Goal: Task Accomplishment & Management: Complete application form

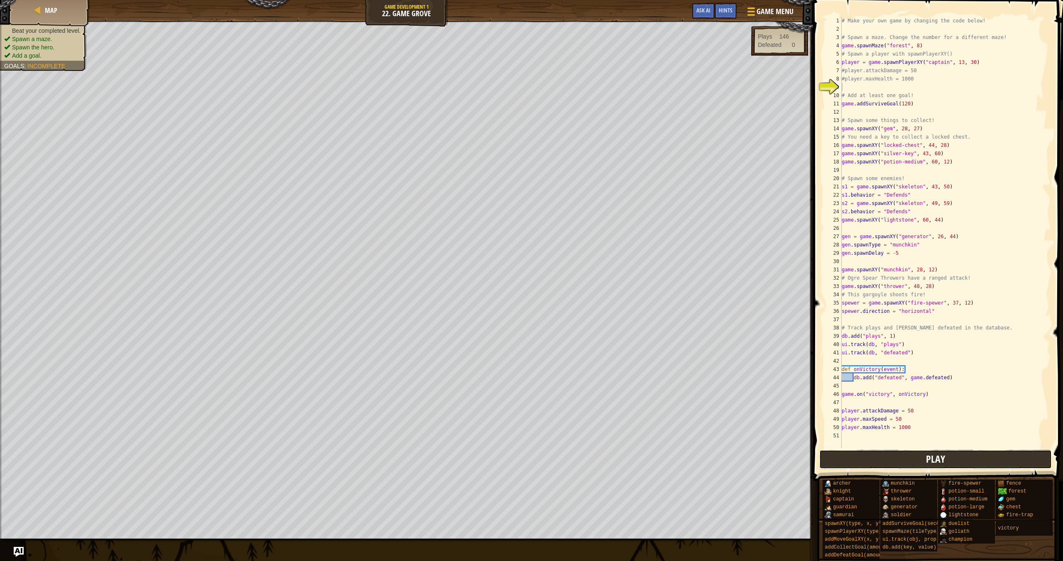
click at [924, 453] on button "Play" at bounding box center [935, 459] width 233 height 19
click at [861, 361] on div "# Make your own game by changing the code below! # Spawn a maze. Change the num…" at bounding box center [945, 241] width 210 height 448
type textarea "db.add("time", 1)"
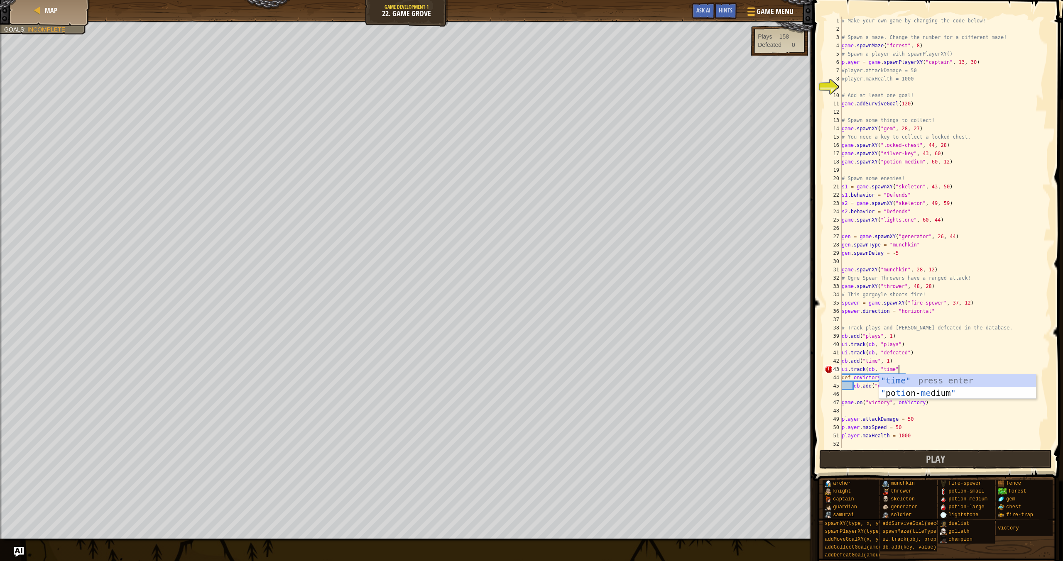
scroll to position [4, 5]
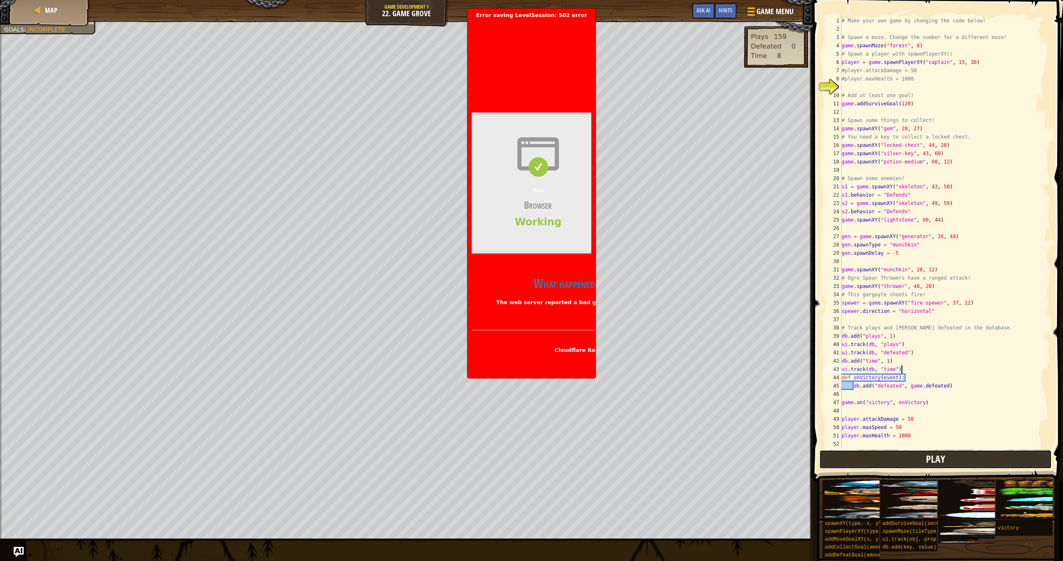
click at [875, 456] on button "Play" at bounding box center [935, 459] width 233 height 19
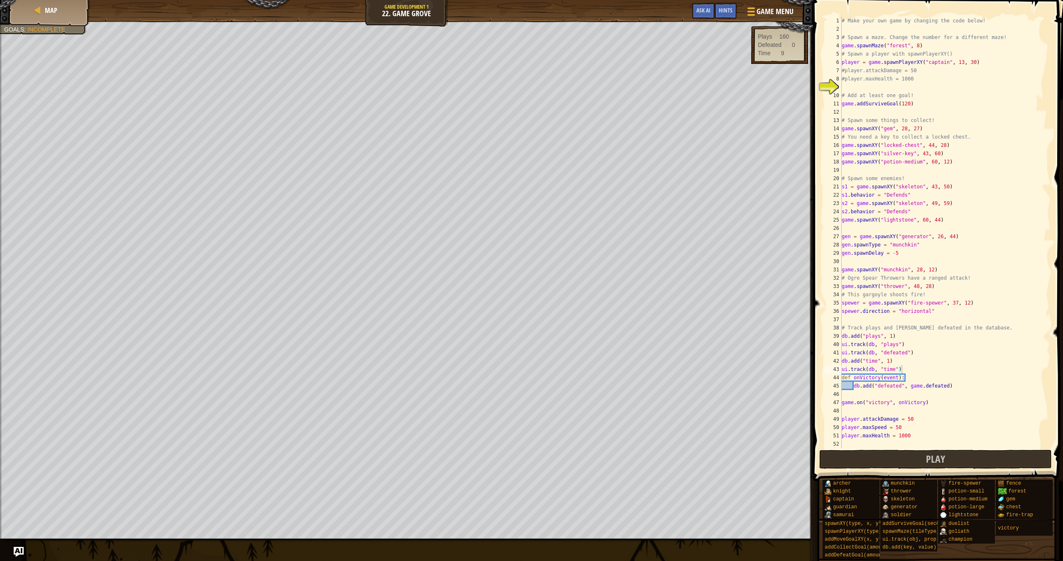
click at [1000, 449] on span at bounding box center [938, 229] width 257 height 506
click at [960, 462] on button "Play" at bounding box center [935, 459] width 233 height 19
click at [886, 361] on div "# Make your own game by changing the code below! # Spawn a maze. Change the num…" at bounding box center [945, 241] width 210 height 448
click at [952, 463] on button "Play" at bounding box center [935, 459] width 233 height 19
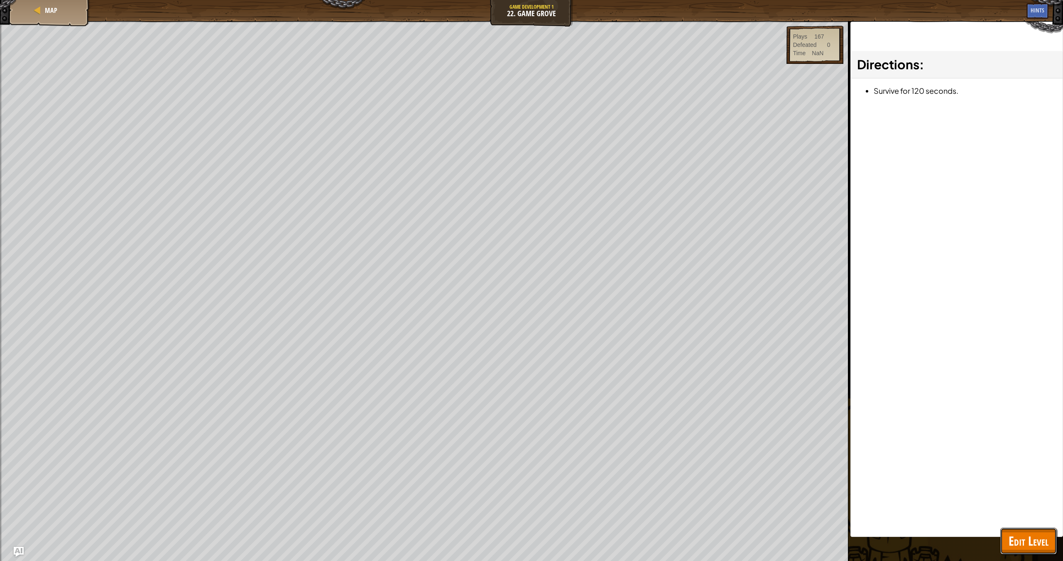
click at [1011, 536] on span "Edit Level" at bounding box center [1028, 541] width 40 height 17
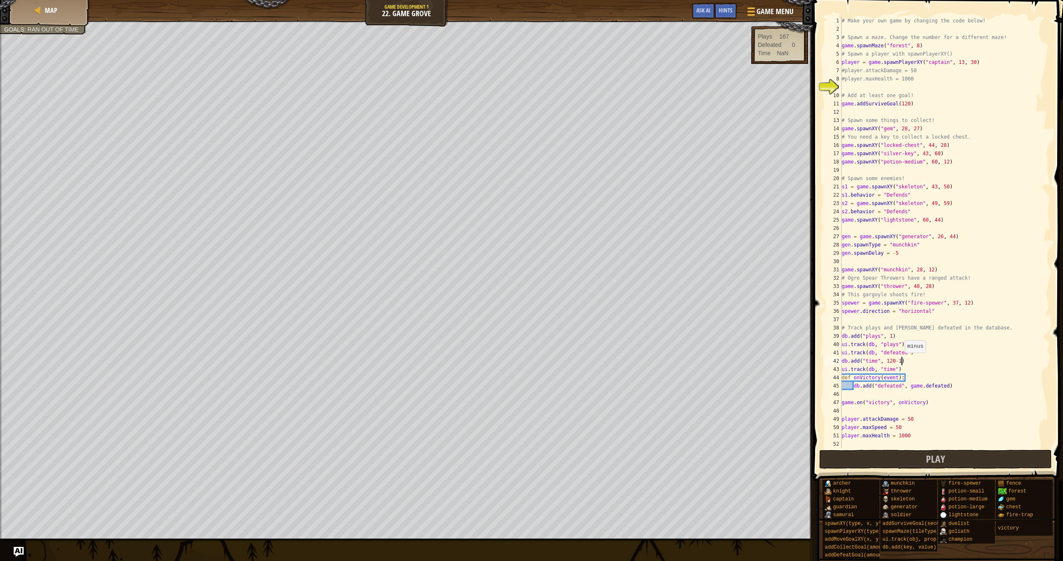
click at [901, 361] on div "# Make your own game by changing the code below! # Spawn a maze. Change the num…" at bounding box center [945, 241] width 210 height 448
click at [989, 462] on button "Play" at bounding box center [935, 459] width 233 height 19
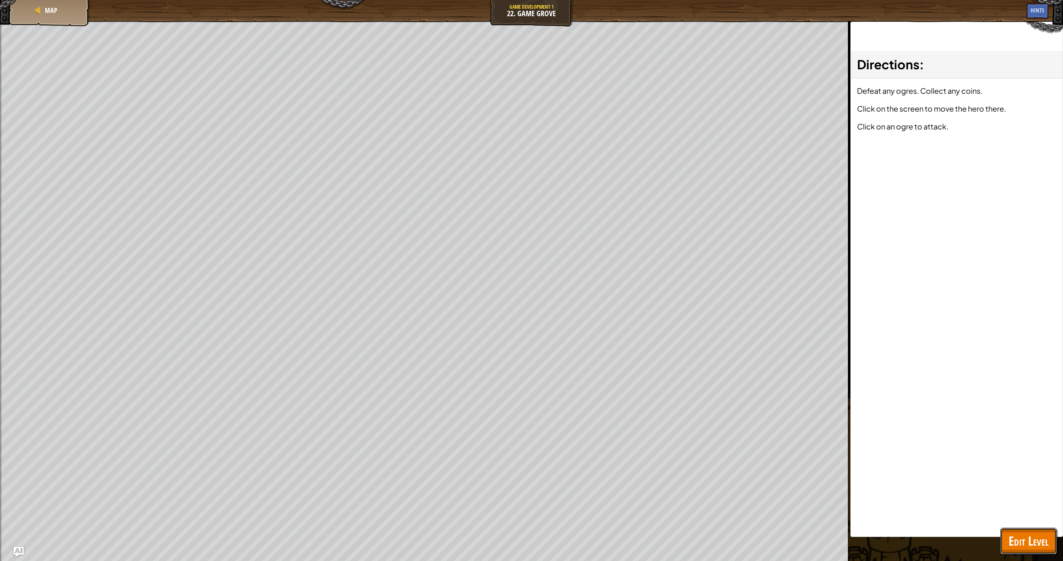
click at [1037, 545] on span "Edit Level" at bounding box center [1028, 541] width 40 height 17
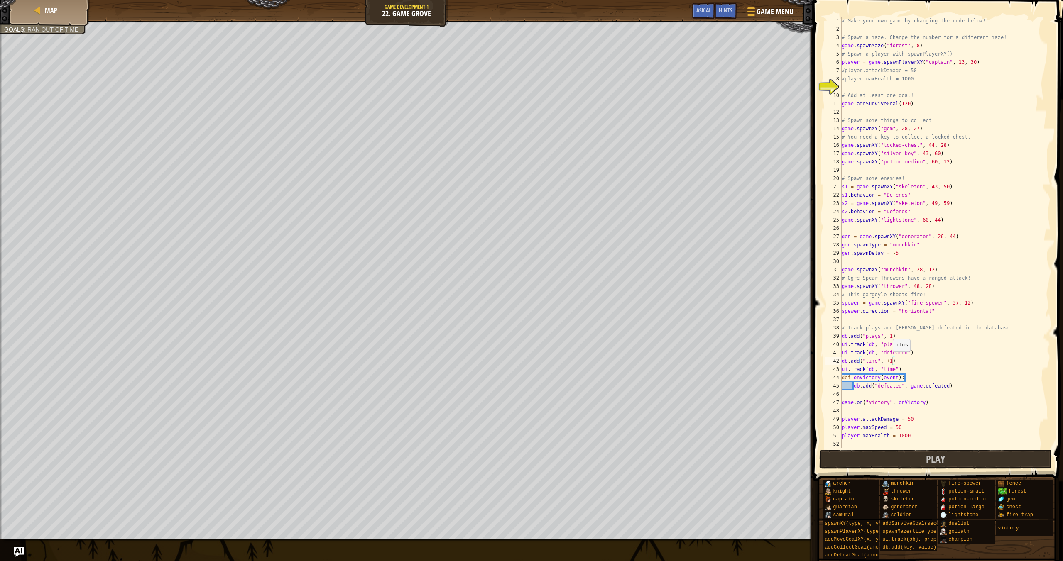
click at [888, 360] on div "# Make your own game by changing the code below! # Spawn a maze. Change the num…" at bounding box center [945, 241] width 210 height 448
click at [929, 454] on span "Play" at bounding box center [935, 459] width 19 height 13
click at [865, 361] on div "# Make your own game by changing the code below! # Spawn a maze. Change the num…" at bounding box center [945, 241] width 210 height 448
click at [977, 465] on button "Play" at bounding box center [935, 459] width 233 height 19
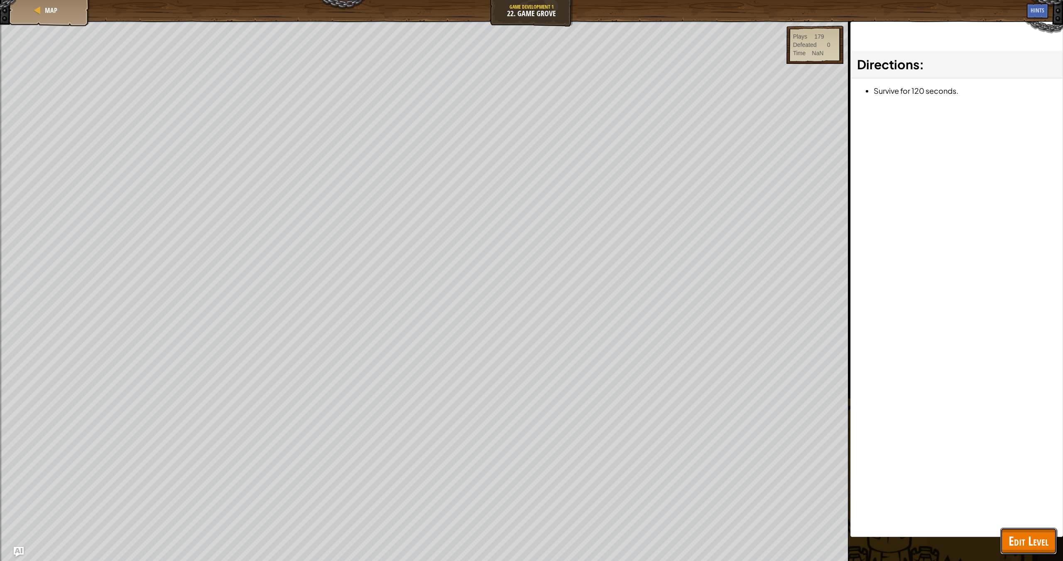
click at [1022, 536] on span "Edit Level" at bounding box center [1028, 541] width 40 height 17
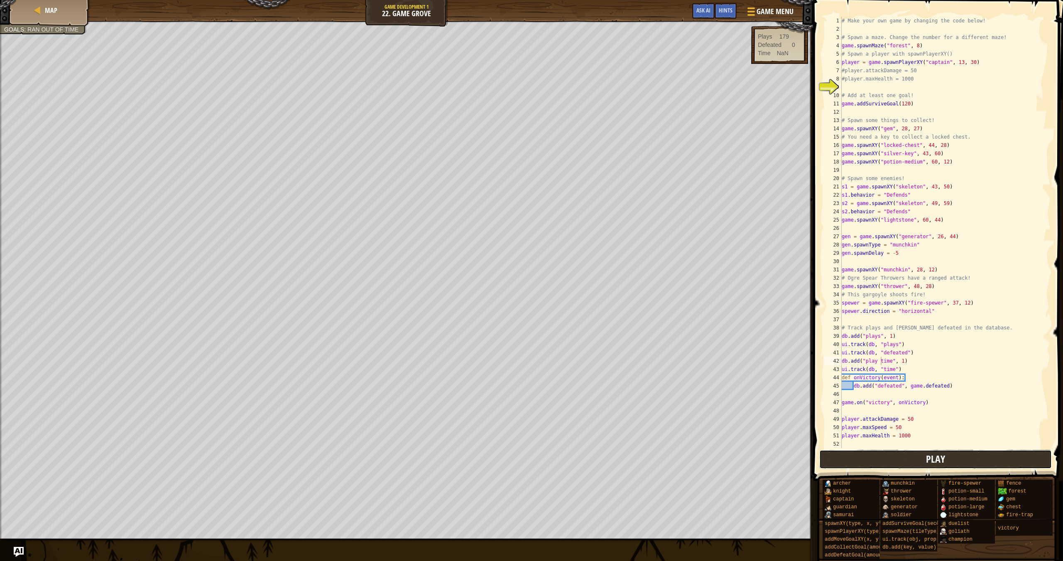
click at [958, 460] on button "Play" at bounding box center [935, 459] width 233 height 19
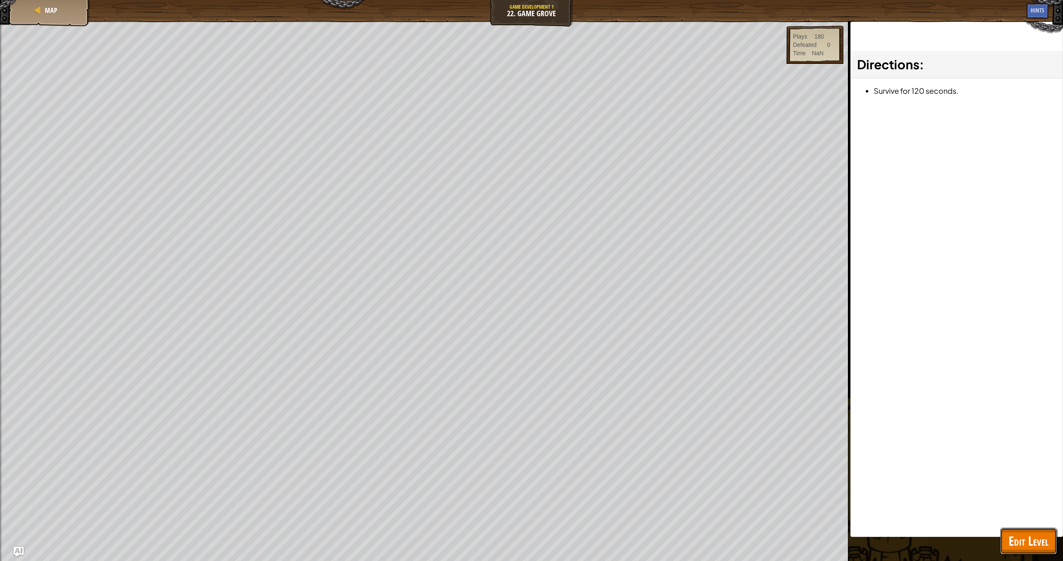
click at [1046, 537] on span "Edit Level" at bounding box center [1028, 541] width 40 height 17
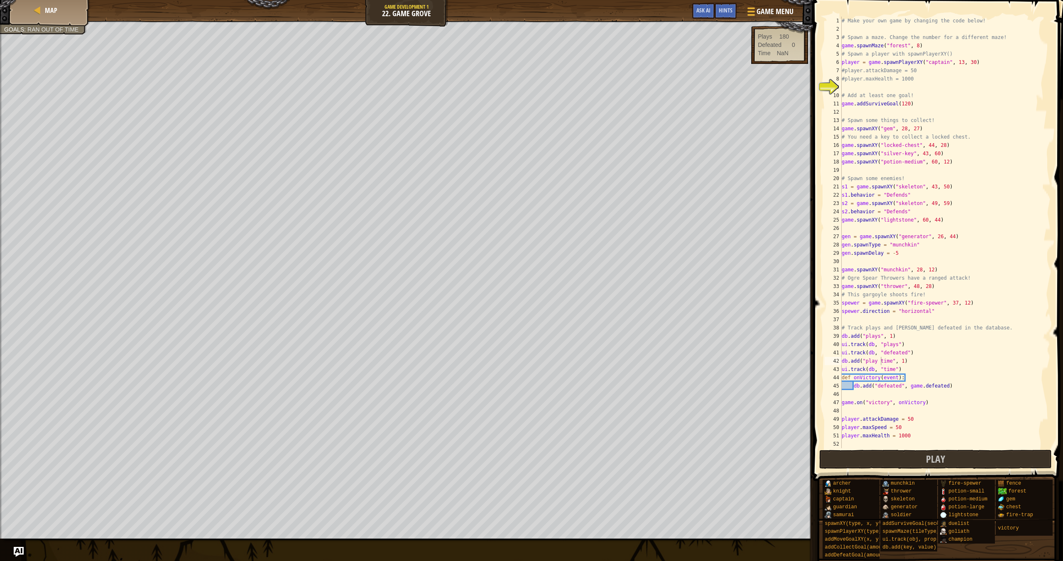
click at [884, 369] on div "# Make your own game by changing the code below! # Spawn a maze. Change the num…" at bounding box center [945, 241] width 210 height 448
type textarea "ui.track(db, "play time")"
click at [1005, 455] on button "Play" at bounding box center [935, 459] width 233 height 19
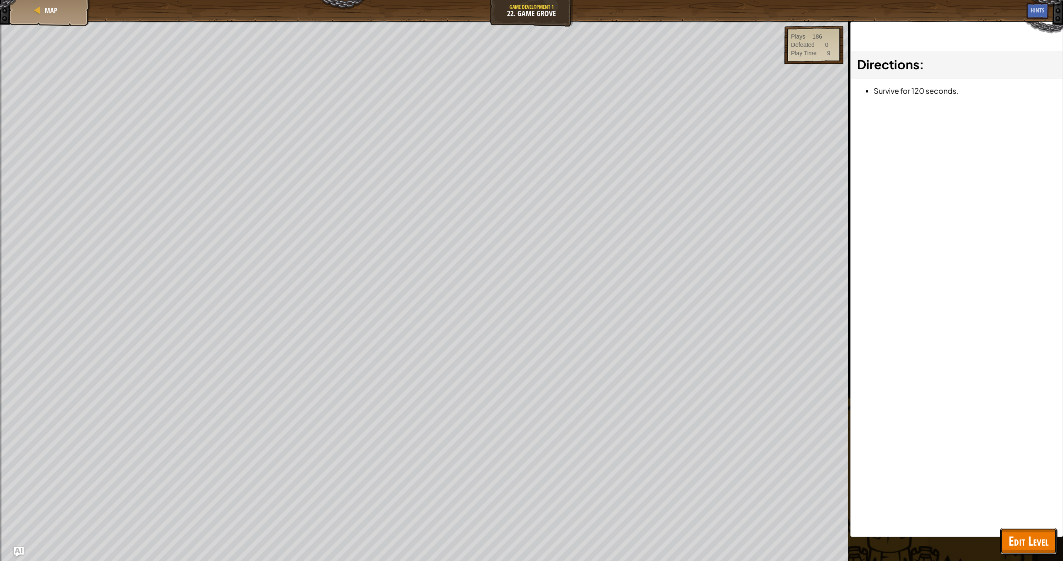
click at [1017, 529] on button "Edit Level" at bounding box center [1028, 541] width 56 height 27
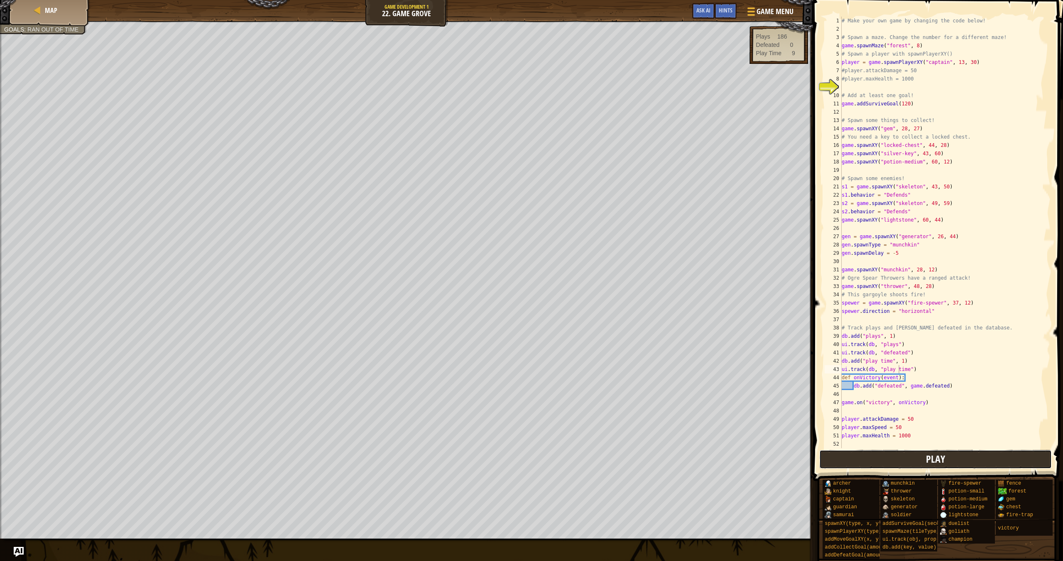
click at [991, 455] on button "Play" at bounding box center [935, 459] width 233 height 19
click at [903, 255] on div "# Make your own game by changing the code below! # Spawn a maze. Change the num…" at bounding box center [945, 241] width 210 height 448
click at [916, 368] on div "# Make your own game by changing the code below! # Spawn a maze. Change the num…" at bounding box center [945, 241] width 210 height 448
click at [903, 361] on div "# Make your own game by changing the code below! # Spawn a maze. Change the num…" at bounding box center [945, 241] width 210 height 448
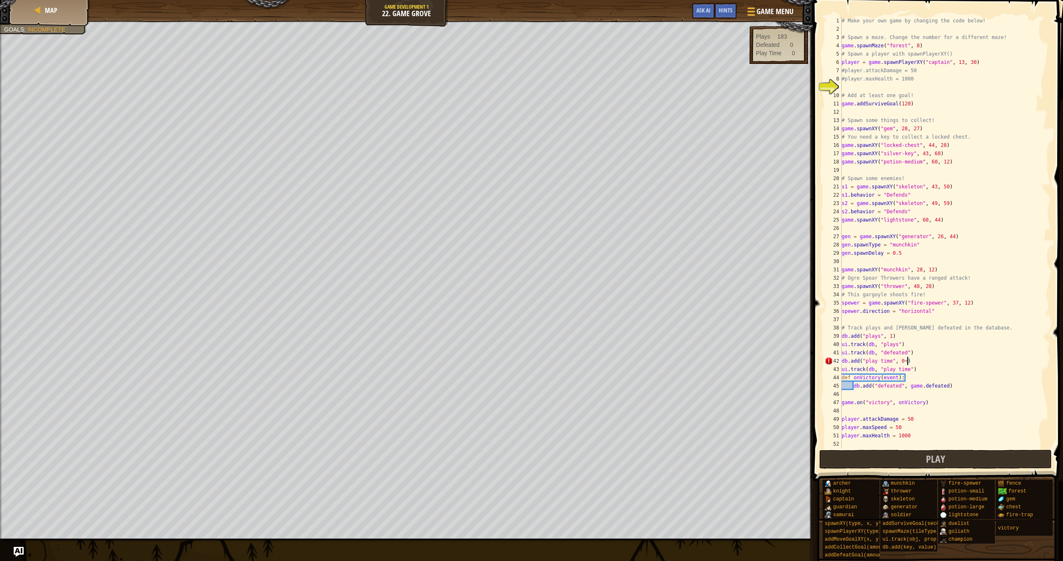
scroll to position [4, 5]
click at [1002, 453] on button "Play" at bounding box center [935, 459] width 233 height 19
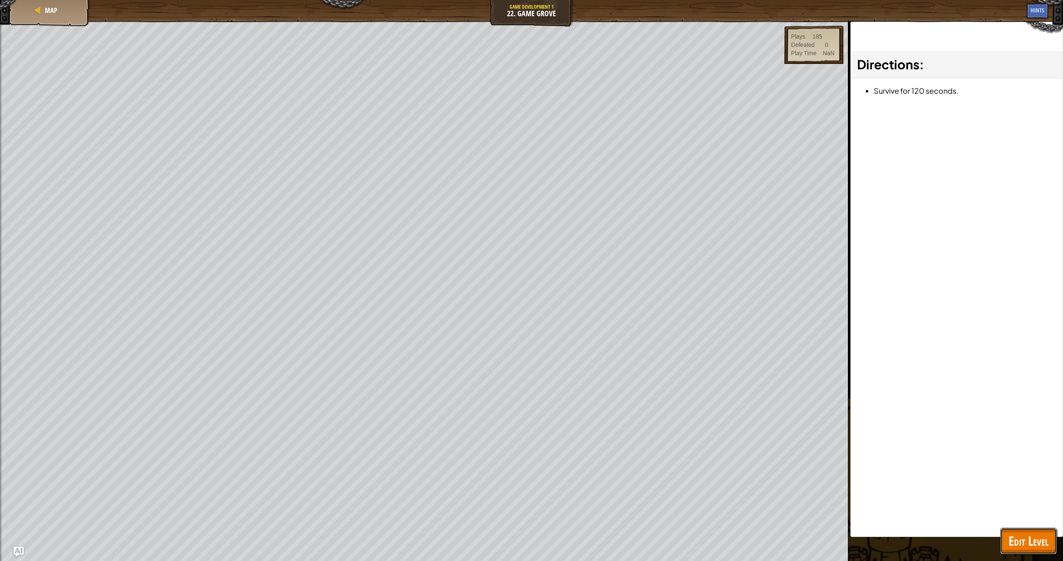
click at [1042, 531] on button "Edit Level" at bounding box center [1028, 541] width 56 height 27
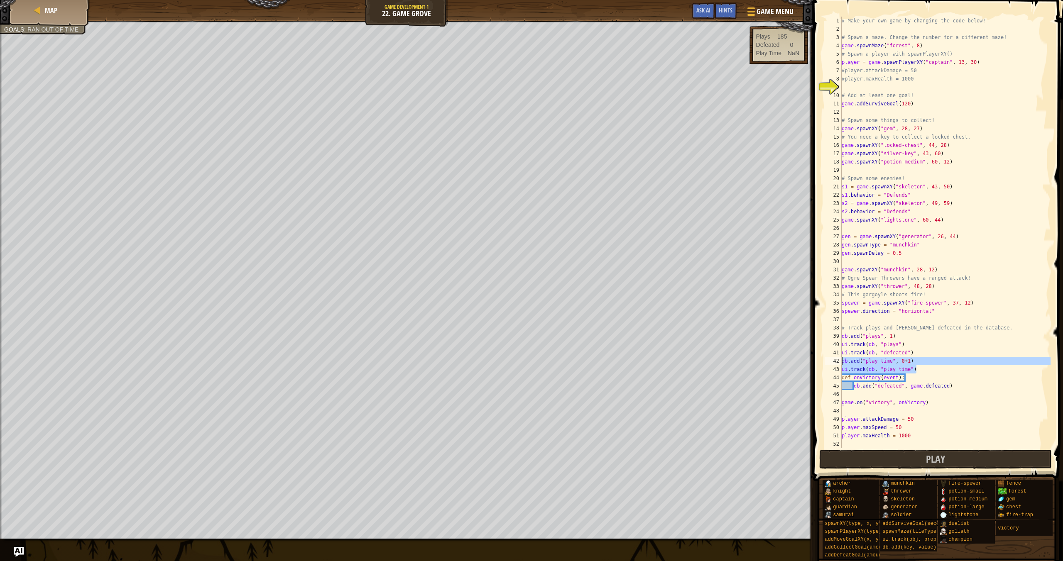
drag, startPoint x: 922, startPoint y: 371, endPoint x: 839, endPoint y: 359, distance: 83.9
click at [839, 359] on div "ui.track(db, "play time") 1 2 3 4 5 6 7 8 9 10 11 12 13 14 15 16 17 18 19 20 21…" at bounding box center [937, 233] width 228 height 432
type textarea "db.add("play time", 0+1) ui.track(db, "play time")"
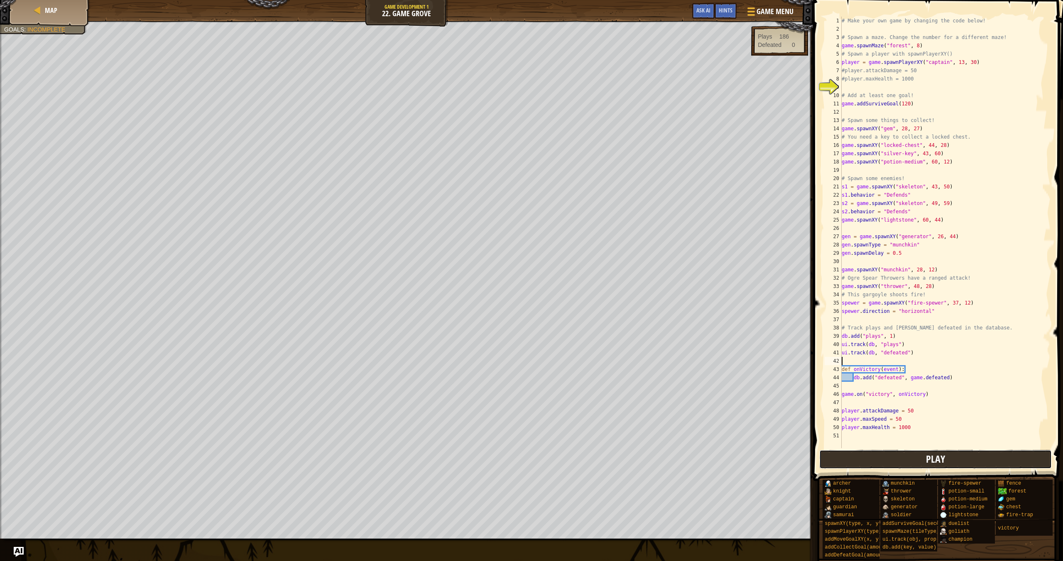
click at [964, 465] on button "Play" at bounding box center [935, 459] width 233 height 19
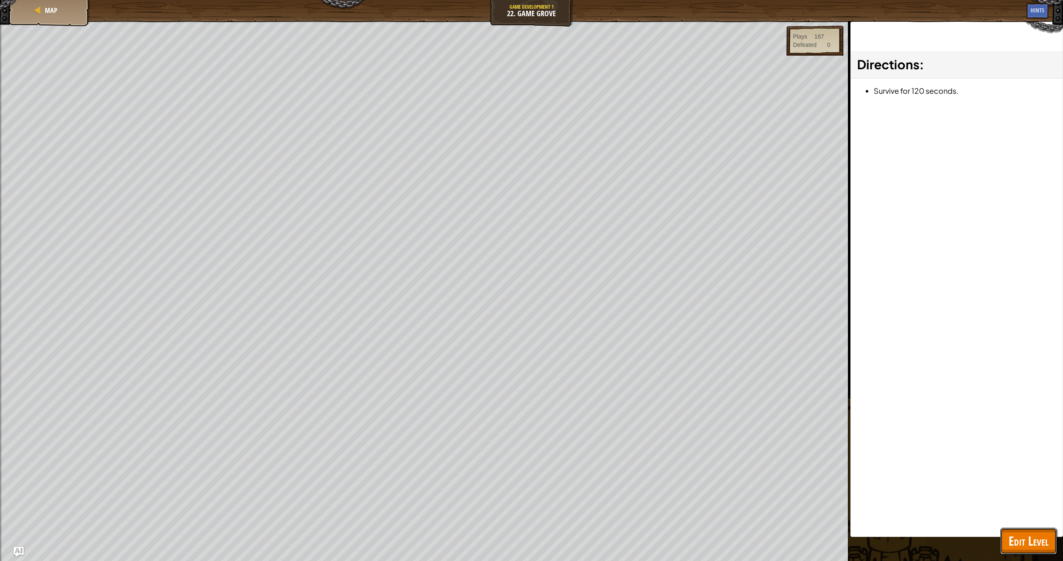
click at [1039, 537] on span "Edit Level" at bounding box center [1028, 541] width 40 height 17
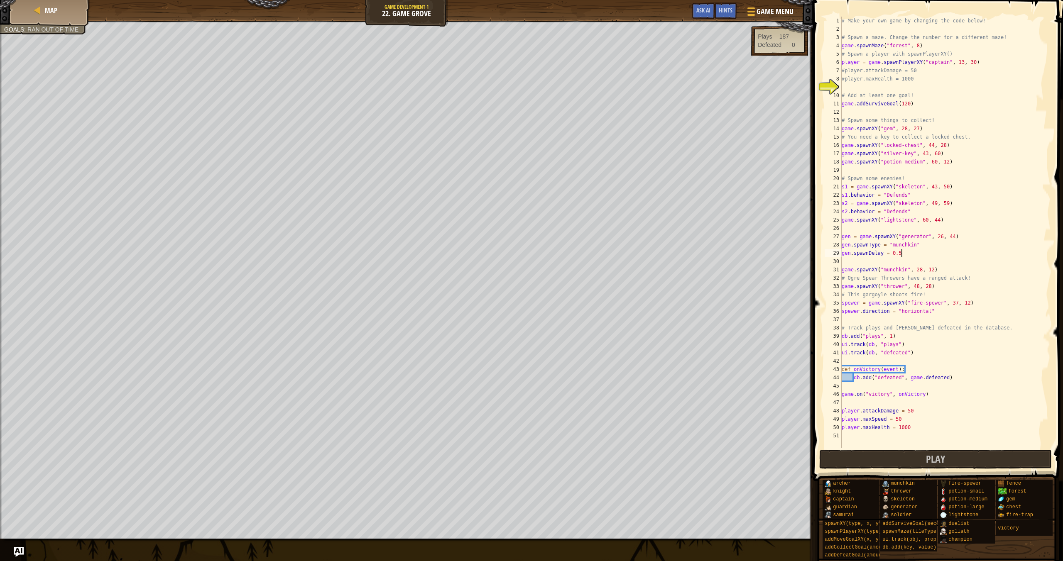
click at [903, 253] on div "# Make your own game by changing the code below! # Spawn a maze. Change the num…" at bounding box center [945, 241] width 210 height 448
click at [1028, 460] on button "Play" at bounding box center [935, 459] width 233 height 19
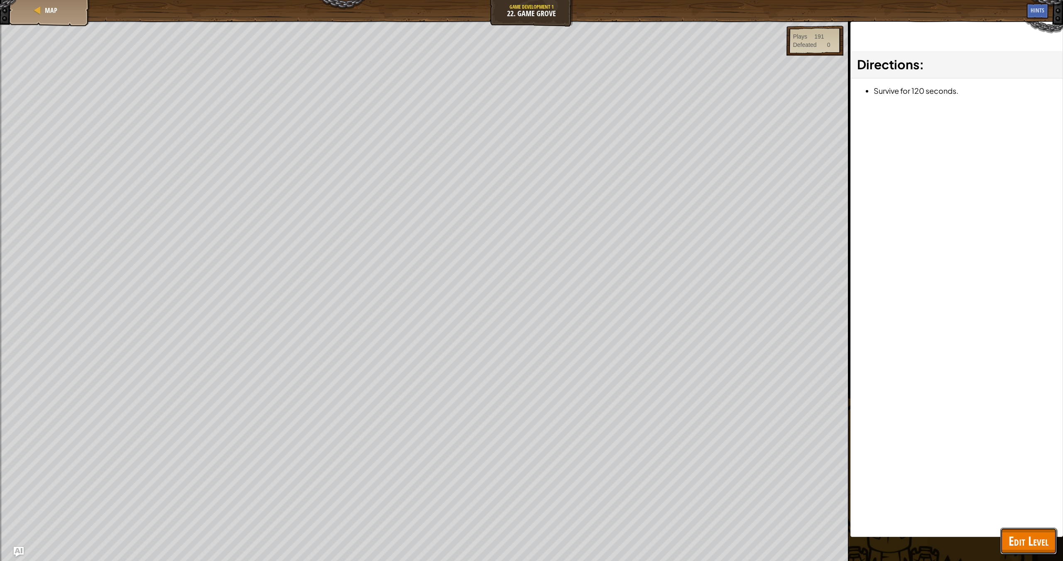
click at [1039, 540] on span "Edit Level" at bounding box center [1028, 541] width 40 height 17
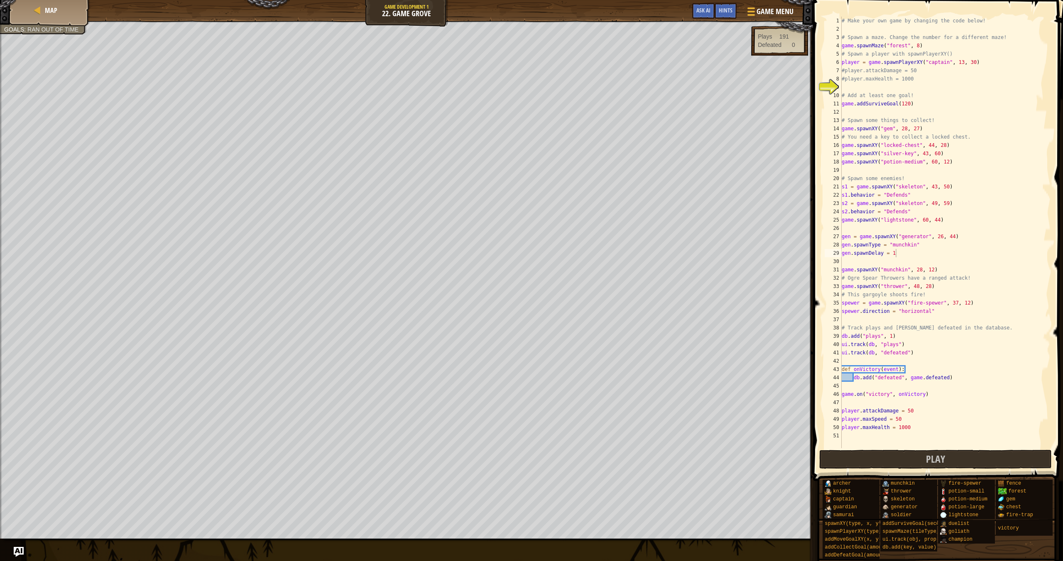
click at [909, 103] on div "# Make your own game by changing the code below! # Spawn a maze. Change the num…" at bounding box center [945, 241] width 210 height 448
click at [900, 254] on div "# Make your own game by changing the code below! # Spawn a maze. Change the num…" at bounding box center [945, 241] width 210 height 448
type textarea "gen.spawnDelay = 0"
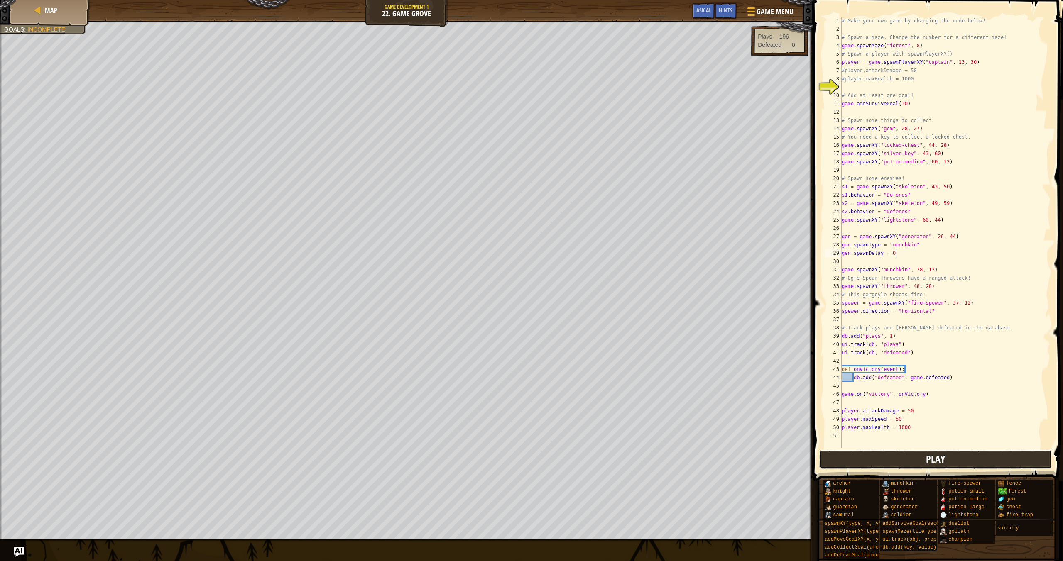
click at [989, 466] on button "Play" at bounding box center [935, 459] width 233 height 19
click at [875, 438] on div "# Make your own game by changing the code below! # Spawn a maze. Change the num…" at bounding box center [945, 241] width 210 height 448
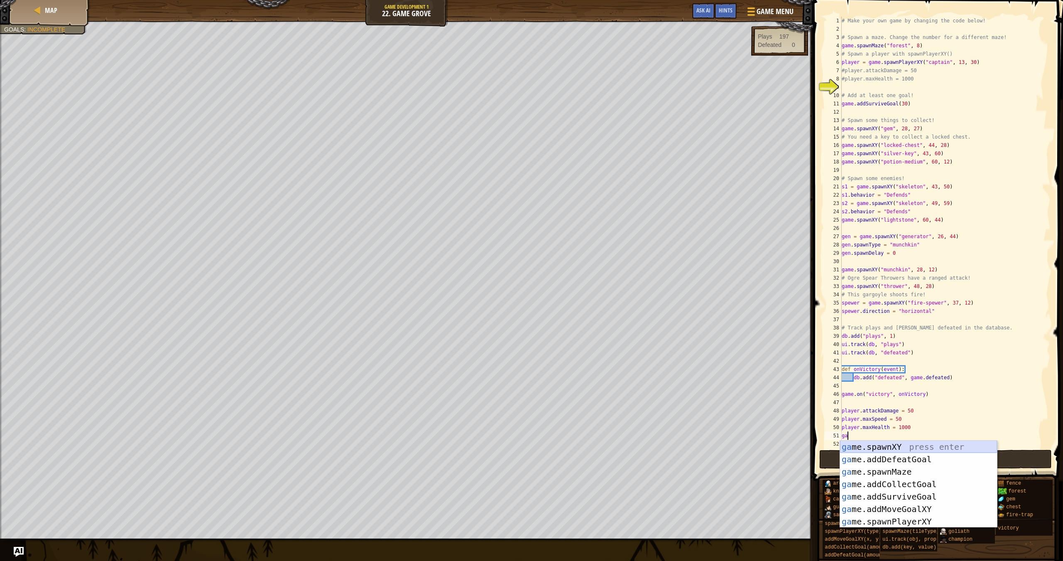
click at [883, 450] on div "ga me.spawnXY press enter ga me.addDefeatGoal press enter ga me.spawnMaze press…" at bounding box center [918, 497] width 157 height 112
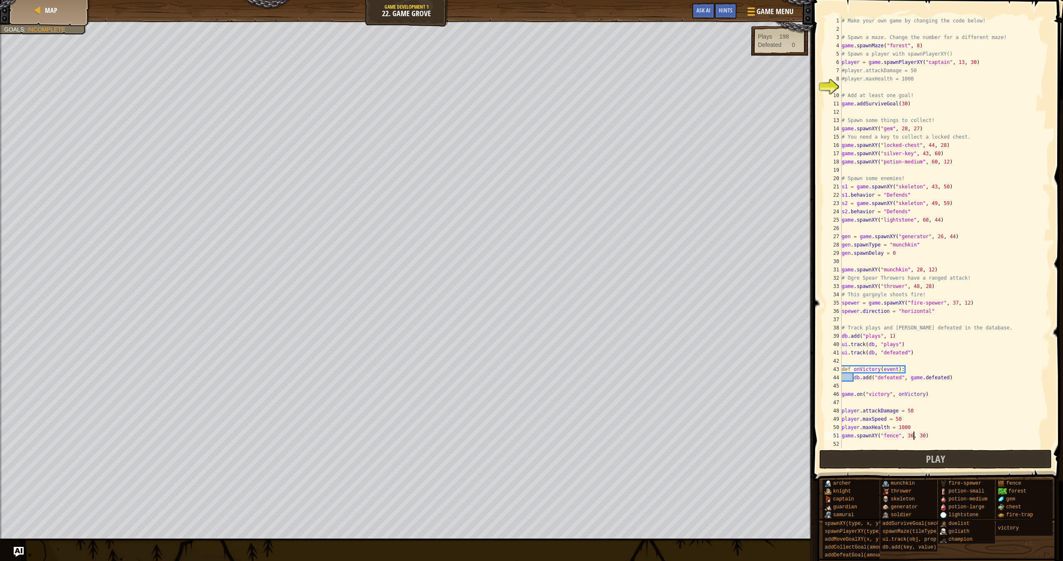
click at [913, 436] on div "# Make your own game by changing the code below! # Spawn a maze. Change the num…" at bounding box center [945, 241] width 210 height 448
click at [925, 436] on div "# Make your own game by changing the code below! # Spawn a maze. Change the num…" at bounding box center [945, 241] width 210 height 448
click at [899, 436] on div "# Make your own game by changing the code below! # Spawn a maze. Change the num…" at bounding box center [945, 241] width 210 height 448
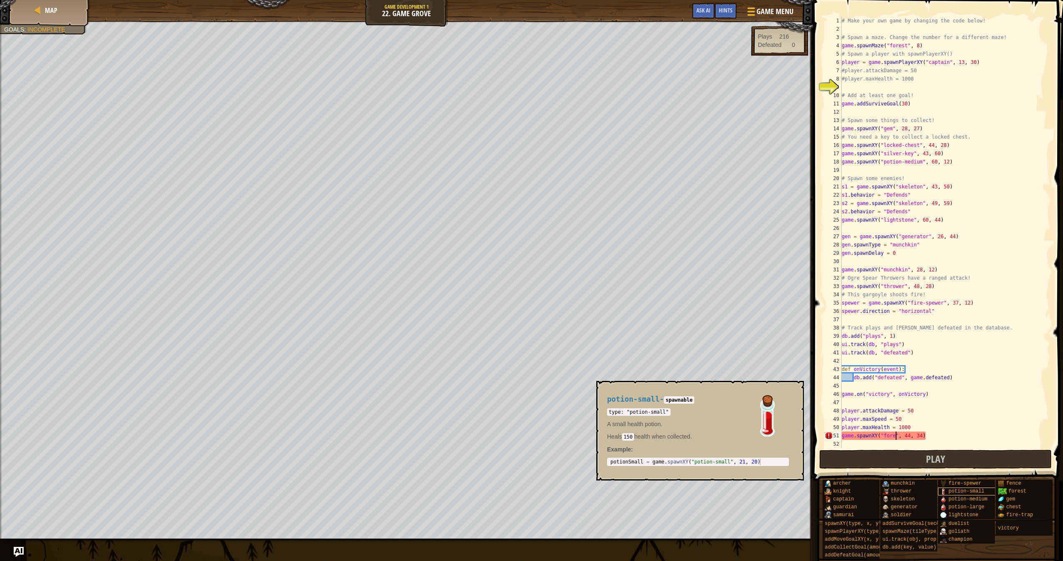
scroll to position [4, 5]
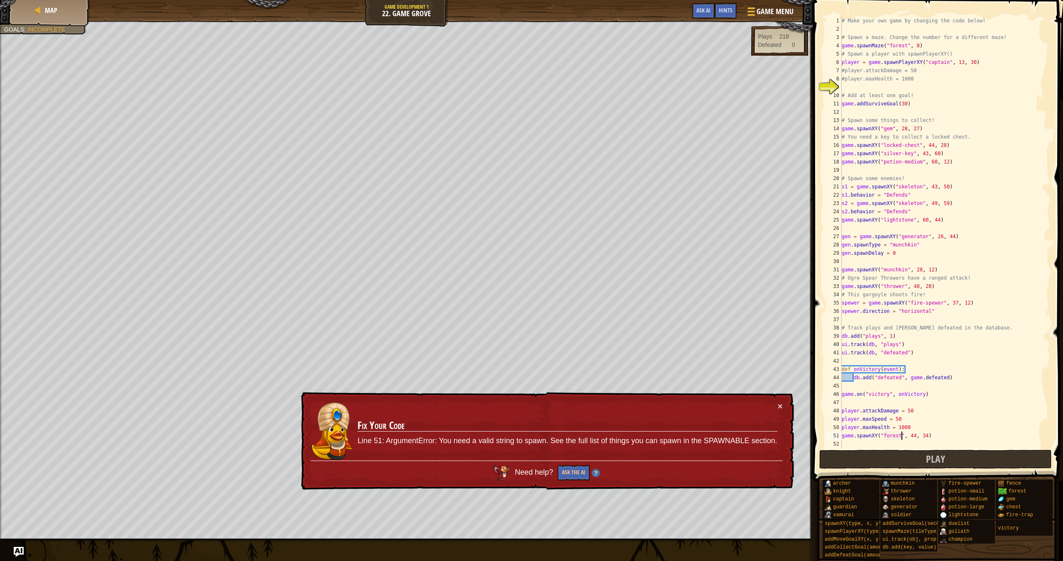
click at [928, 436] on div "# Make your own game by changing the code below! # Spawn a maze. Change the num…" at bounding box center [945, 241] width 210 height 448
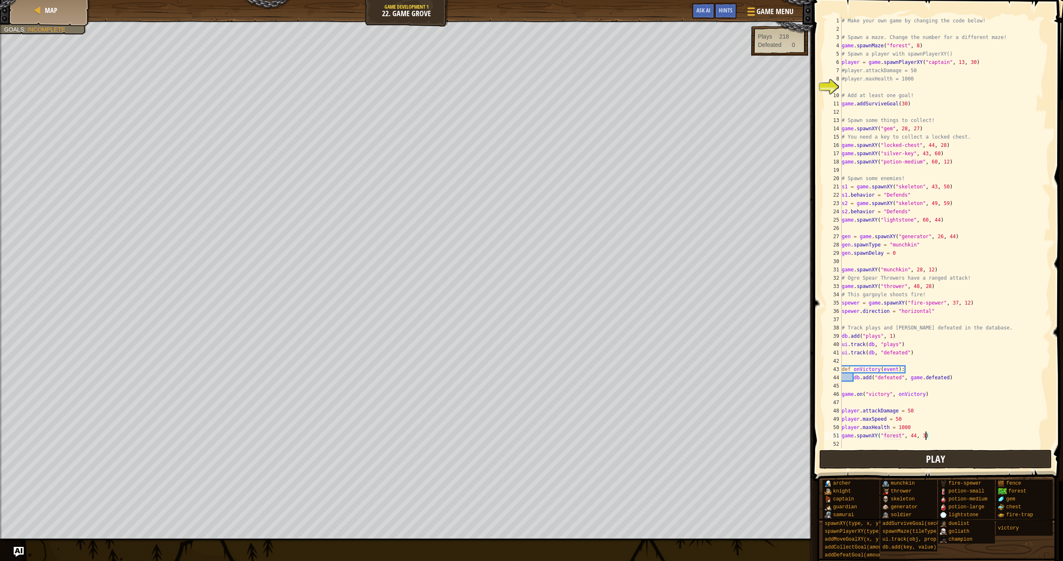
scroll to position [4, 7]
type textarea "game.spawnXY("forest", 44, 36)"
click at [871, 442] on div "# Make your own game by changing the code below! # Spawn a maze. Change the num…" at bounding box center [945, 241] width 210 height 448
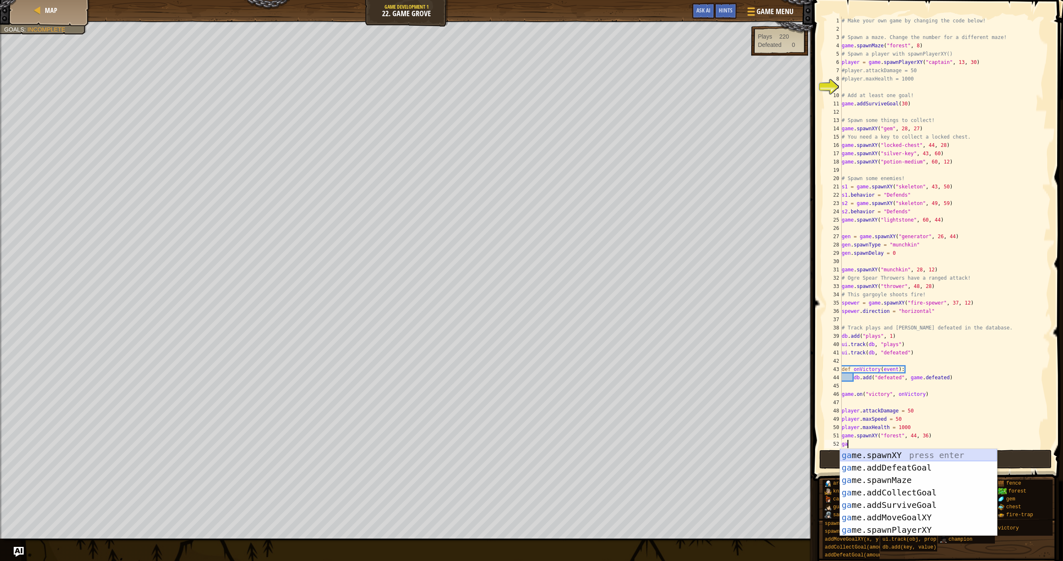
click at [904, 455] on div "ga me.spawnXY press enter ga me.addDefeatGoal press enter ga me.spawnMaze press…" at bounding box center [918, 505] width 157 height 112
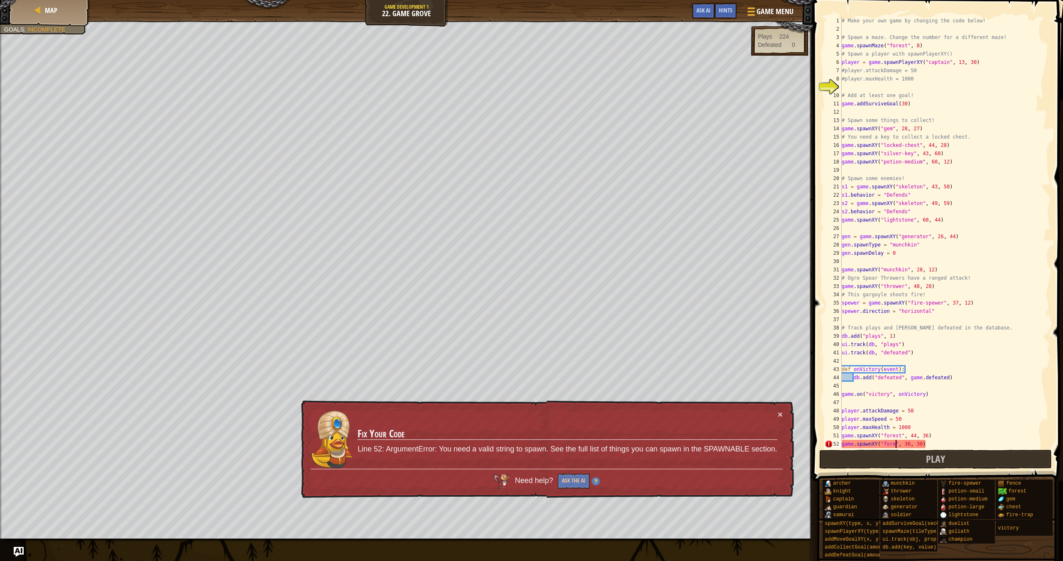
scroll to position [4, 5]
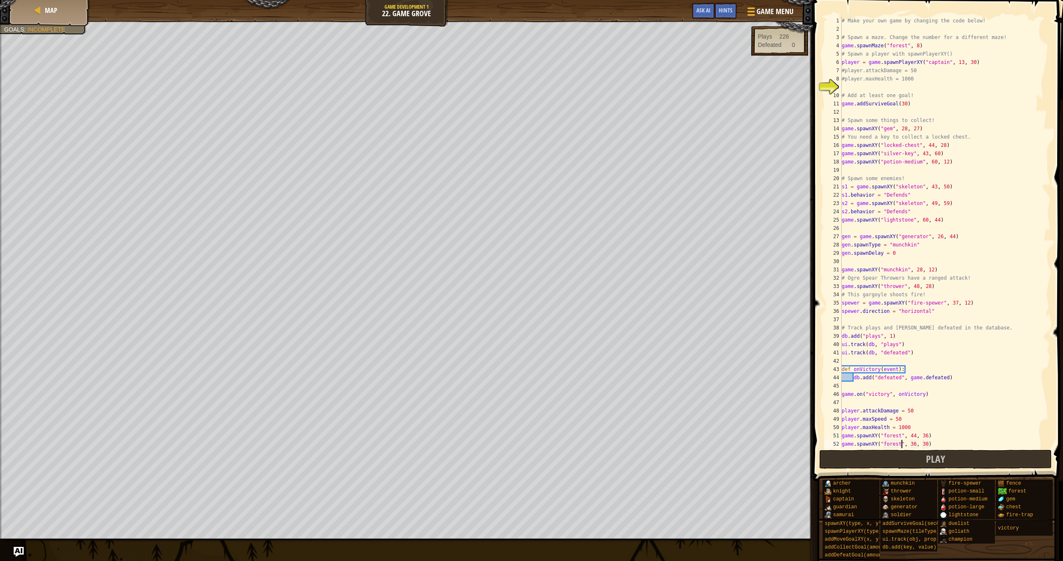
click at [916, 443] on div "# Make your own game by changing the code below! # Spawn a maze. Change the num…" at bounding box center [942, 241] width 204 height 448
click at [927, 444] on div "# Make your own game by changing the code below! # Spawn a maze. Change the num…" at bounding box center [942, 241] width 204 height 448
click at [947, 460] on button "Play" at bounding box center [935, 459] width 233 height 19
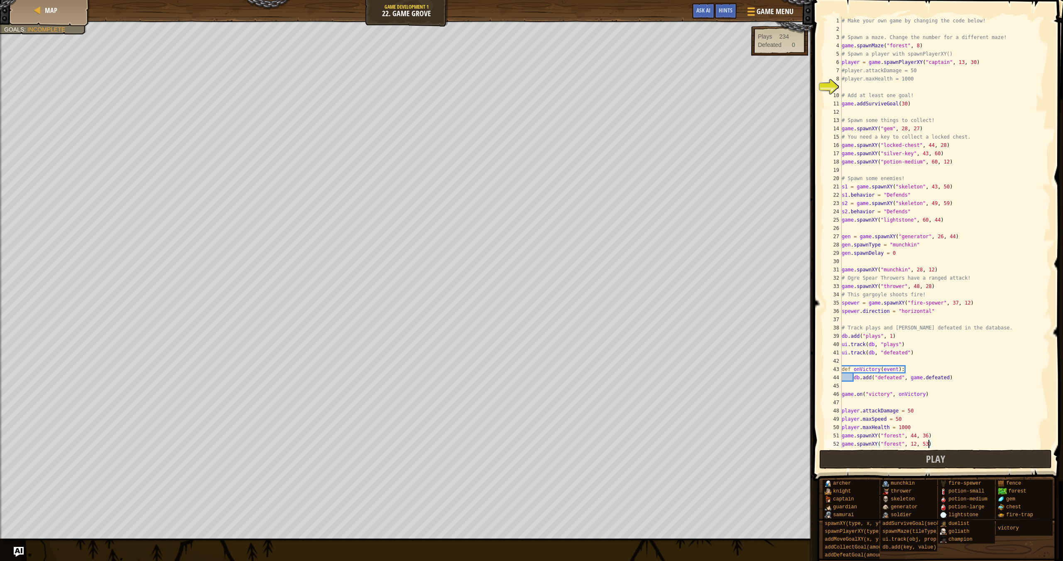
click at [911, 429] on div "# Make your own game by changing the code below! # Spawn a maze. Change the num…" at bounding box center [942, 241] width 204 height 448
click at [981, 461] on button "Play" at bounding box center [935, 459] width 233 height 19
click at [904, 421] on div "# Make your own game by changing the code below! # Spawn a maze. Change the num…" at bounding box center [942, 241] width 204 height 448
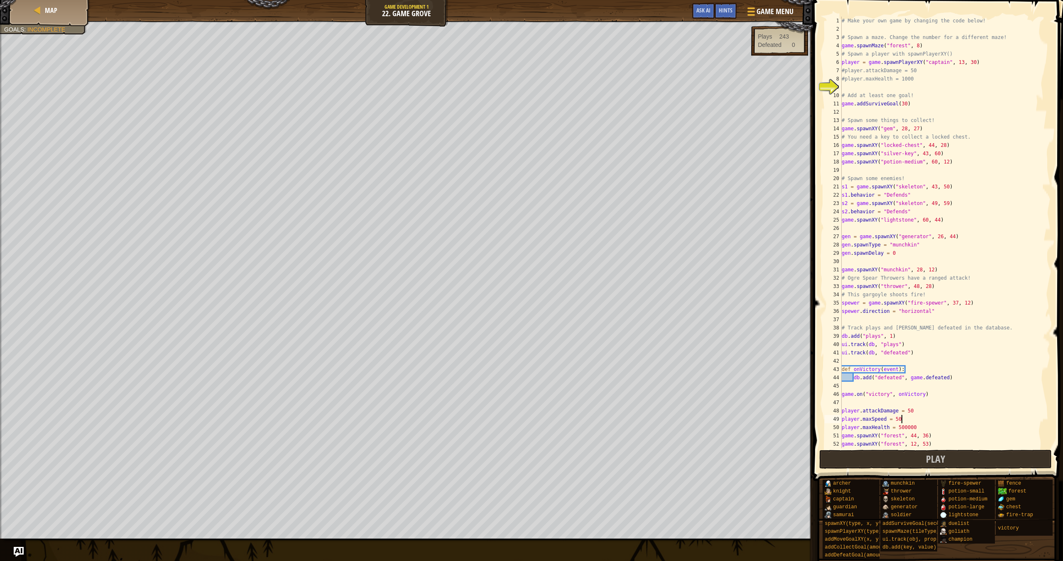
scroll to position [4, 5]
type textarea "player.maxSpeed = 500"
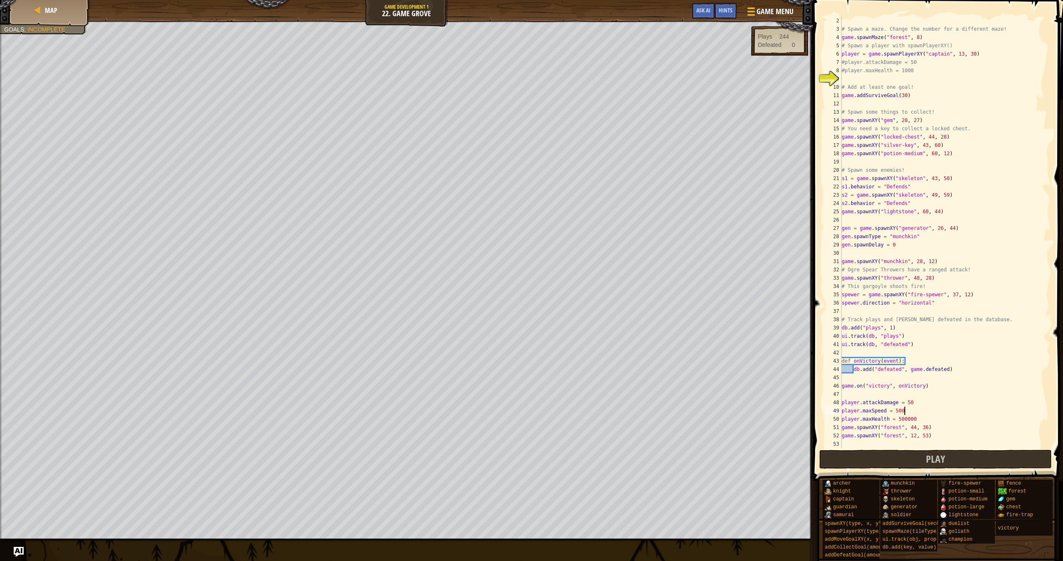
click at [866, 444] on div "# Spawn a maze. Change the number for a different maze! game . spawnMaze ( "for…" at bounding box center [942, 241] width 204 height 448
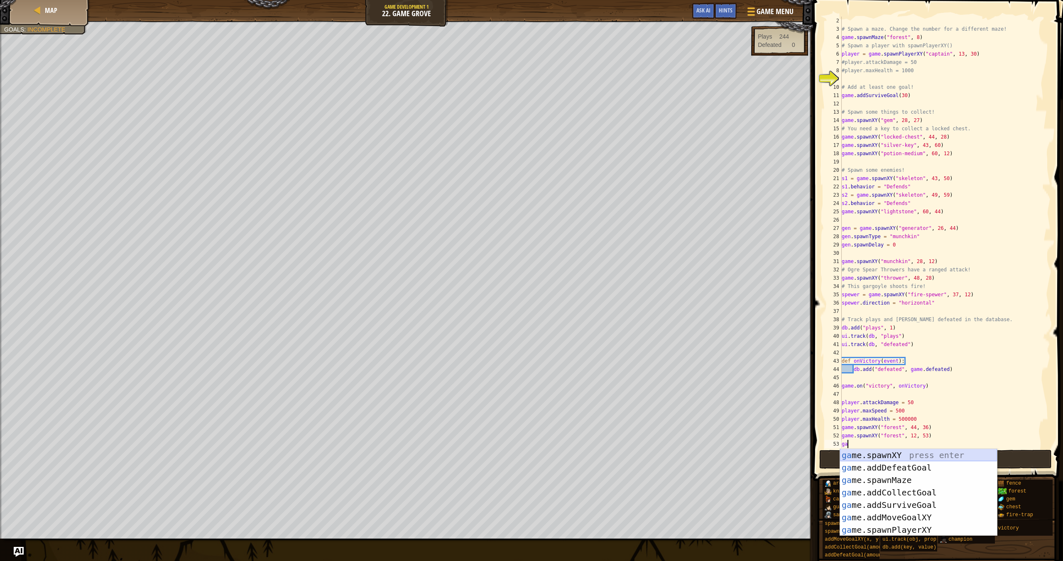
click at [880, 451] on div "ga me.spawnXY press enter ga me.addDefeatGoal press enter ga me.spawnMaze press…" at bounding box center [918, 505] width 157 height 112
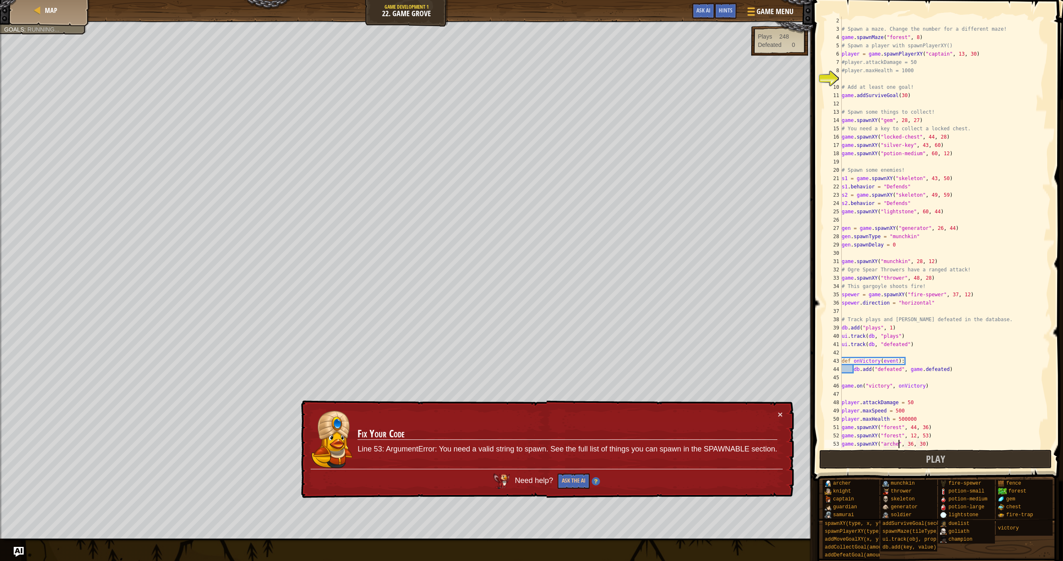
type textarea "game.spawnXY("archer", 36, 30)"
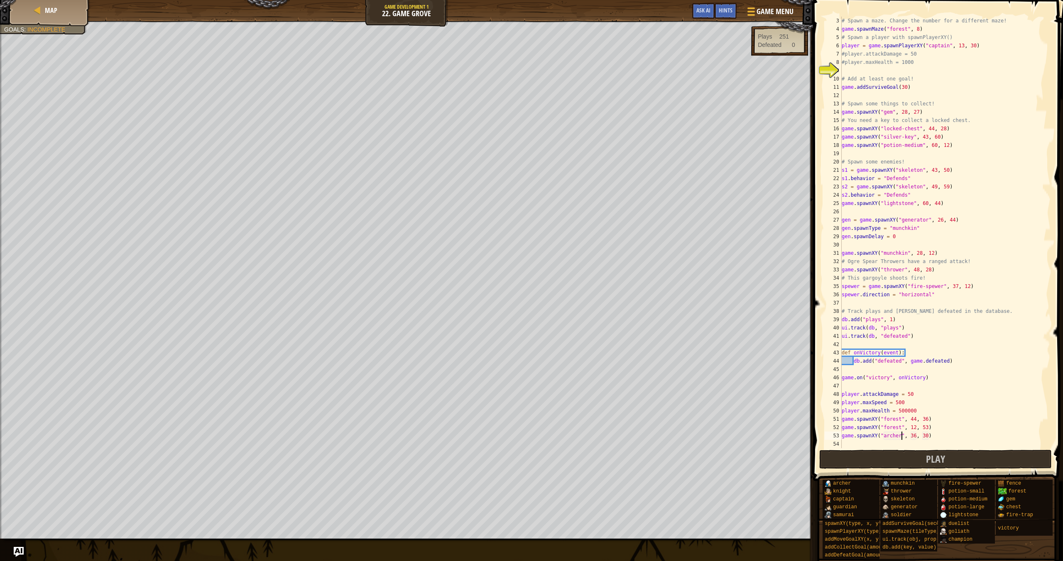
scroll to position [17, 0]
click at [939, 436] on div "# Spawn a maze. Change the number for a different maze! game . spawnMaze ( "for…" at bounding box center [942, 241] width 204 height 448
drag, startPoint x: 938, startPoint y: 436, endPoint x: 860, endPoint y: 437, distance: 77.6
click at [837, 433] on div "game.spawnXY("archer", 36, 30) 3 4 5 6 7 8 9 10 11 12 13 14 15 16 17 18 19 20 2…" at bounding box center [937, 233] width 228 height 432
click at [864, 444] on div "# Spawn a maze. Change the number for a different maze! game . spawnMaze ( "for…" at bounding box center [942, 241] width 204 height 448
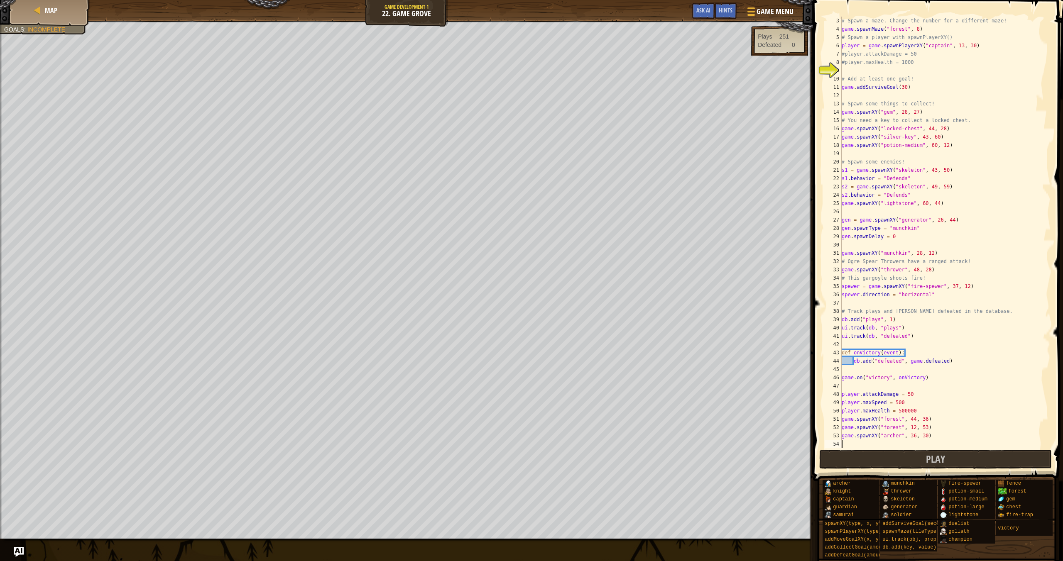
scroll to position [4, 0]
paste textarea "game.spawnXY("archer", 36, 30)"
type textarea "game.spawnXY("archer", 36, 30)"
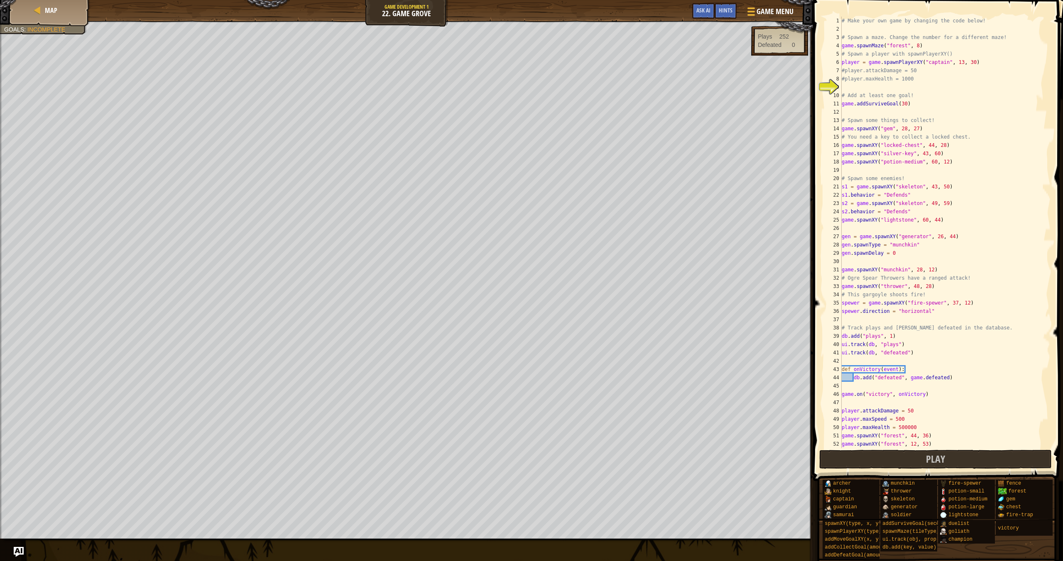
scroll to position [25, 0]
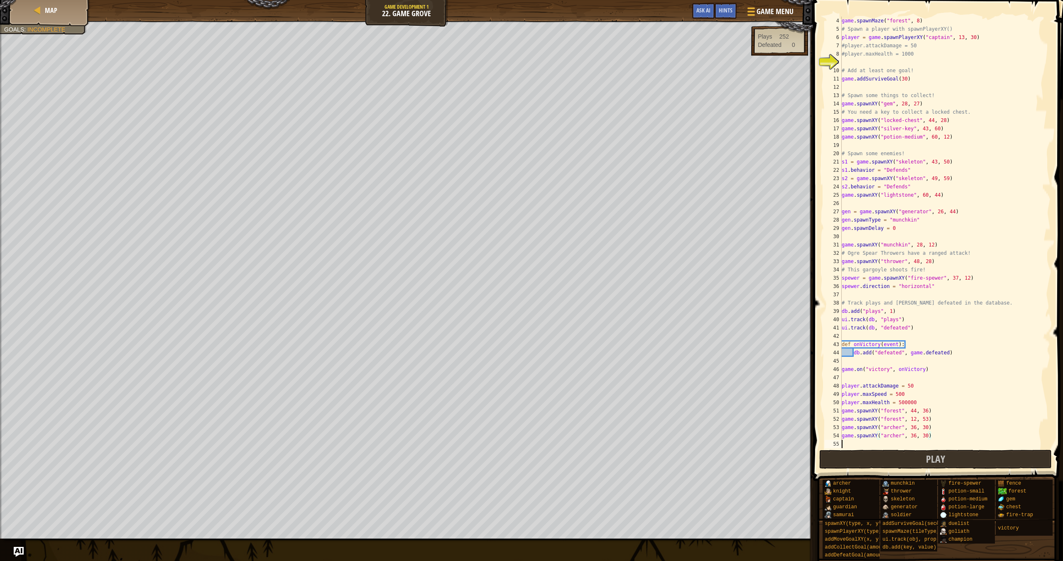
click at [874, 445] on div "game . spawnMaze ( "forest" , 8 ) # Spawn a player with spawnPlayerXY() player …" at bounding box center [942, 241] width 204 height 448
paste textarea "game.spawnXY("archer", 36, 30)"
type textarea "game.spawnXY("archer", 36, 30)"
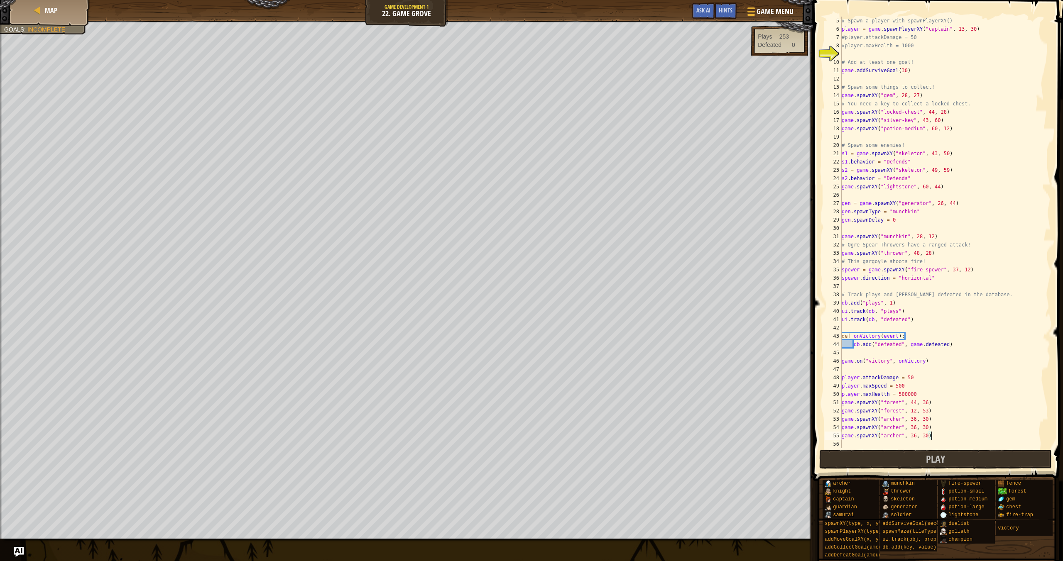
scroll to position [33, 0]
click at [865, 444] on div "# Spawn a player with spawnPlayerXY() player = game . spawnPlayerXY ( "captain"…" at bounding box center [942, 241] width 204 height 448
paste textarea "game.spawnXY("archer", 36, 30)"
click at [928, 427] on div "# Spawn a player with spawnPlayerXY() player = game . spawnPlayerXY ( "captain"…" at bounding box center [942, 241] width 204 height 448
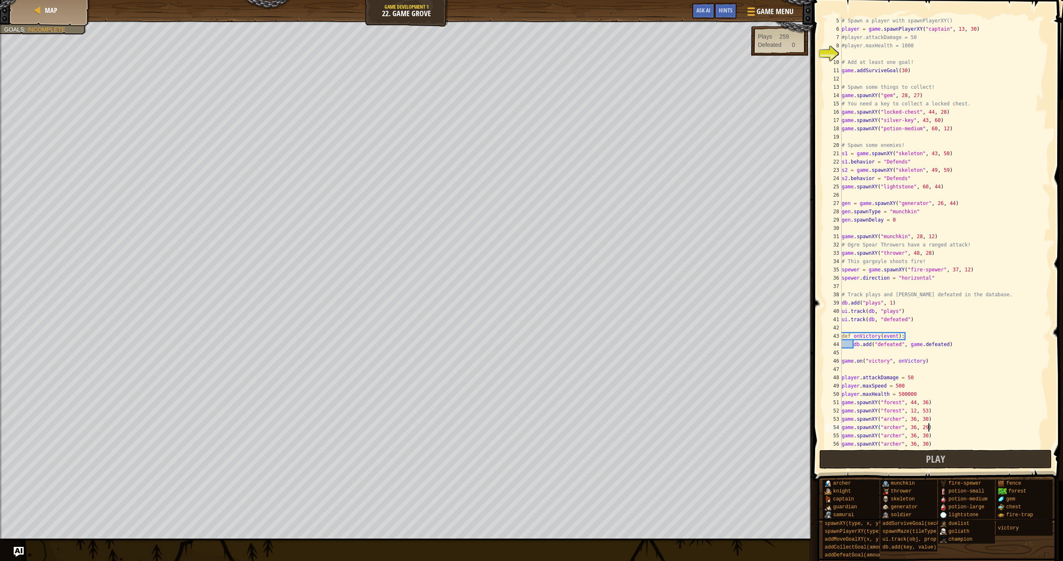
click at [929, 437] on div "# Spawn a player with spawnPlayerXY() player = game . spawnPlayerXY ( "captain"…" at bounding box center [942, 241] width 204 height 448
click at [930, 444] on div "# Spawn a player with spawnPlayerXY() player = game . spawnPlayerXY ( "captain"…" at bounding box center [942, 241] width 204 height 448
click at [926, 443] on div "# Spawn a player with spawnPlayerXY() player = game . spawnPlayerXY ( "captain"…" at bounding box center [942, 241] width 204 height 448
click at [965, 458] on button "Play" at bounding box center [935, 459] width 233 height 19
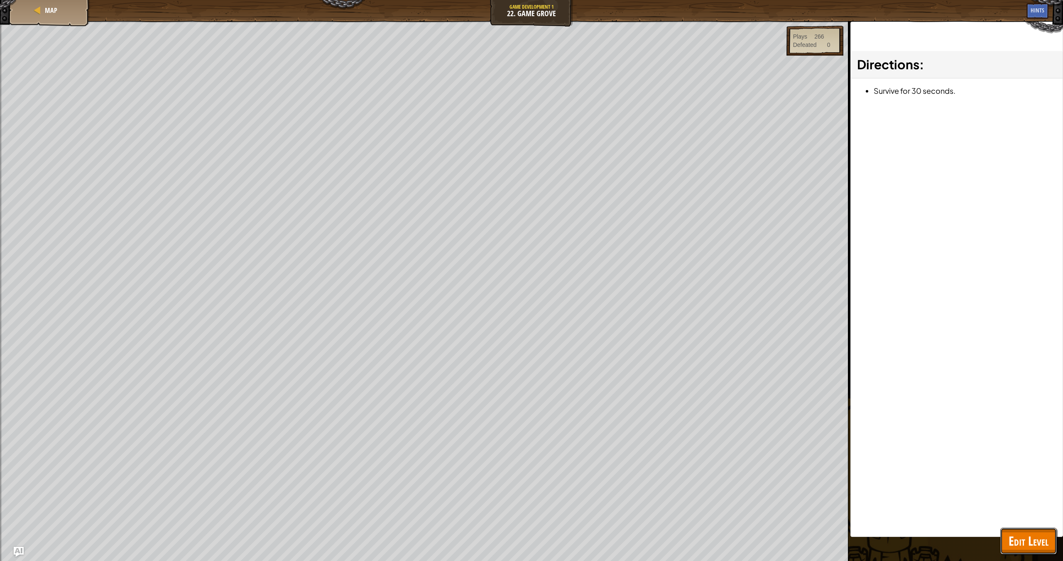
click at [1039, 539] on span "Edit Level" at bounding box center [1028, 541] width 40 height 17
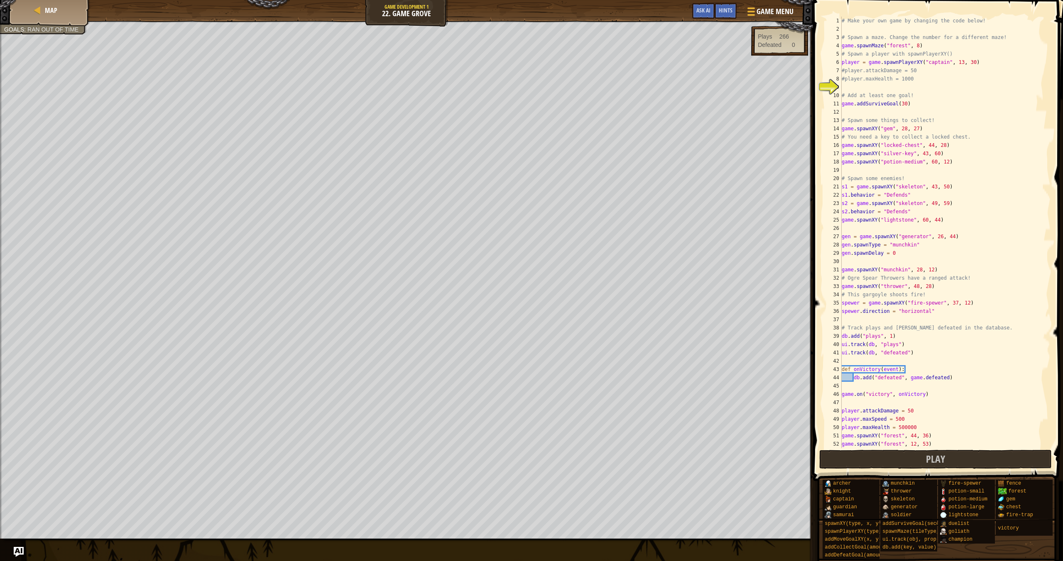
scroll to position [42, 0]
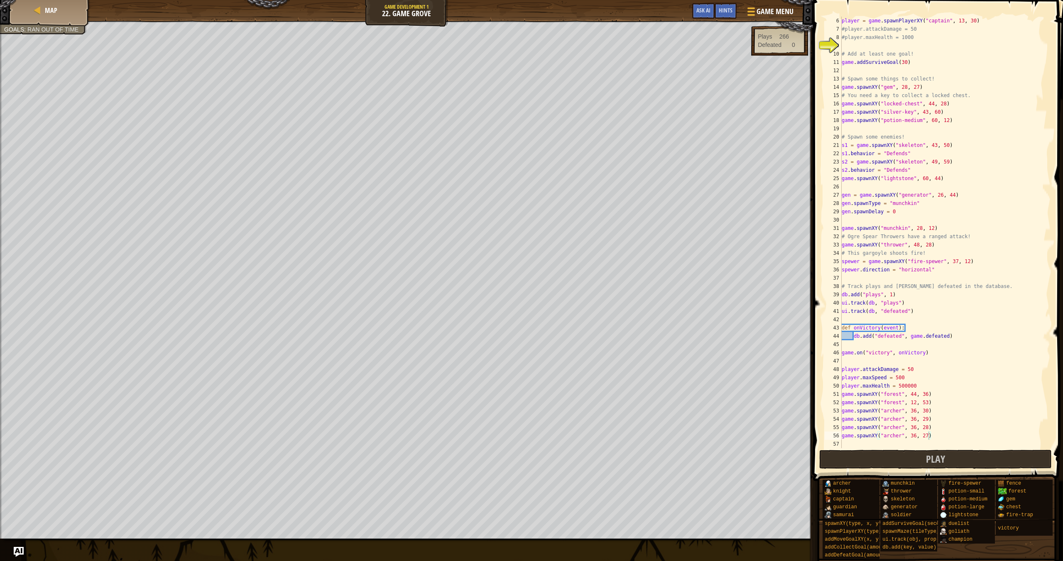
click at [938, 438] on div "player = game . spawnPlayerXY ( "captain" , 13 , 30 ) #player.attackDamage = 50…" at bounding box center [942, 241] width 204 height 448
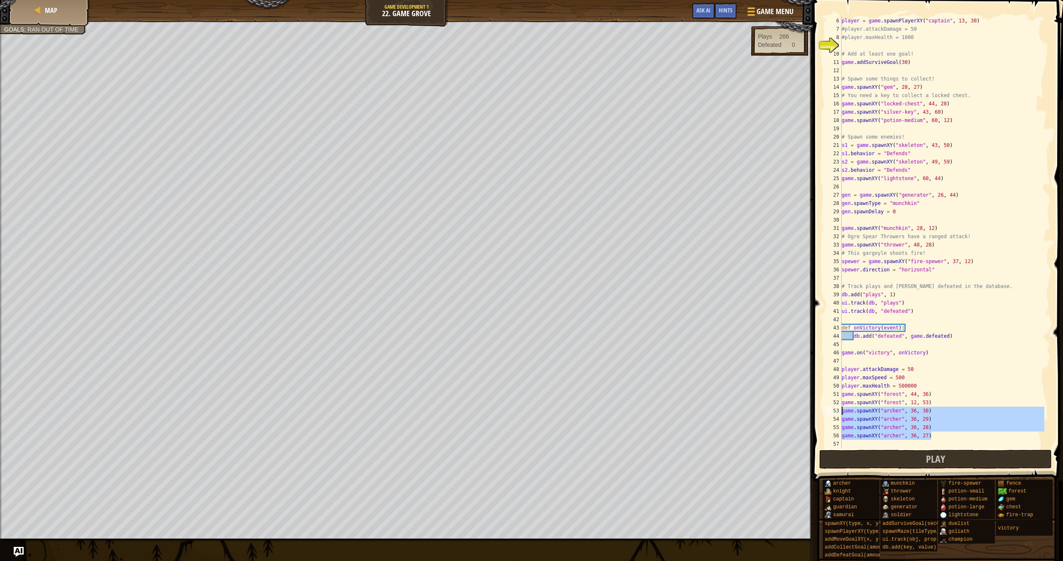
drag, startPoint x: 938, startPoint y: 438, endPoint x: 837, endPoint y: 413, distance: 103.6
click at [837, 413] on div "game.spawnXY("archer", 36, 27) 6 7 8 9 10 11 12 13 14 15 16 17 18 19 20 21 22 2…" at bounding box center [937, 233] width 228 height 432
type textarea "game.spawnXY("archer", 36, 30) game.spawnXY("archer", 36, 29)"
click at [864, 444] on div "player = game . spawnPlayerXY ( "captain" , 13 , 30 ) #player.attackDamage = 50…" at bounding box center [942, 241] width 204 height 448
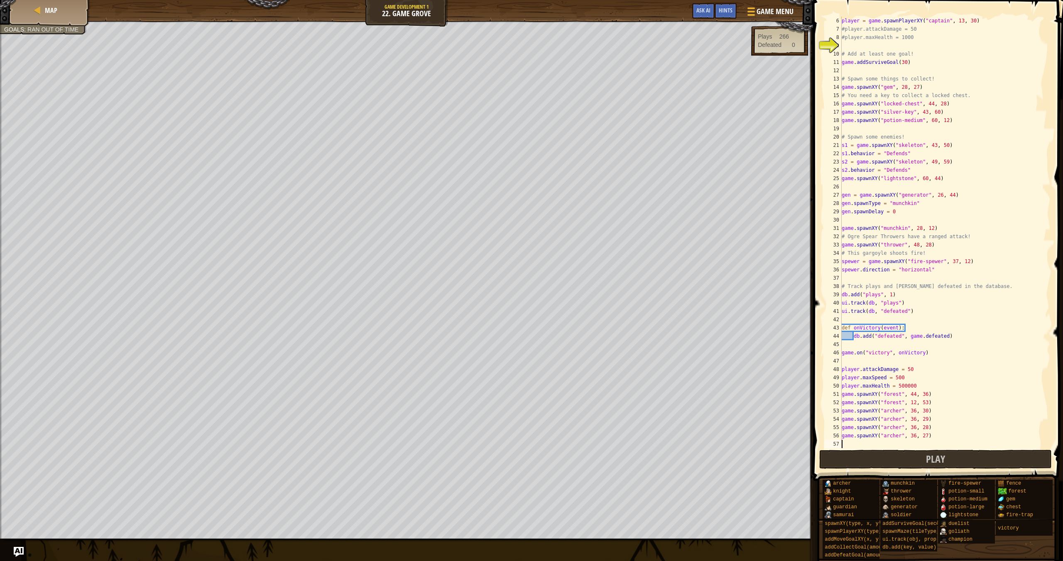
paste textarea "game.spawnXY("archer", 36, 27)"
type textarea "game.spawnXY("archer", 36, 27)"
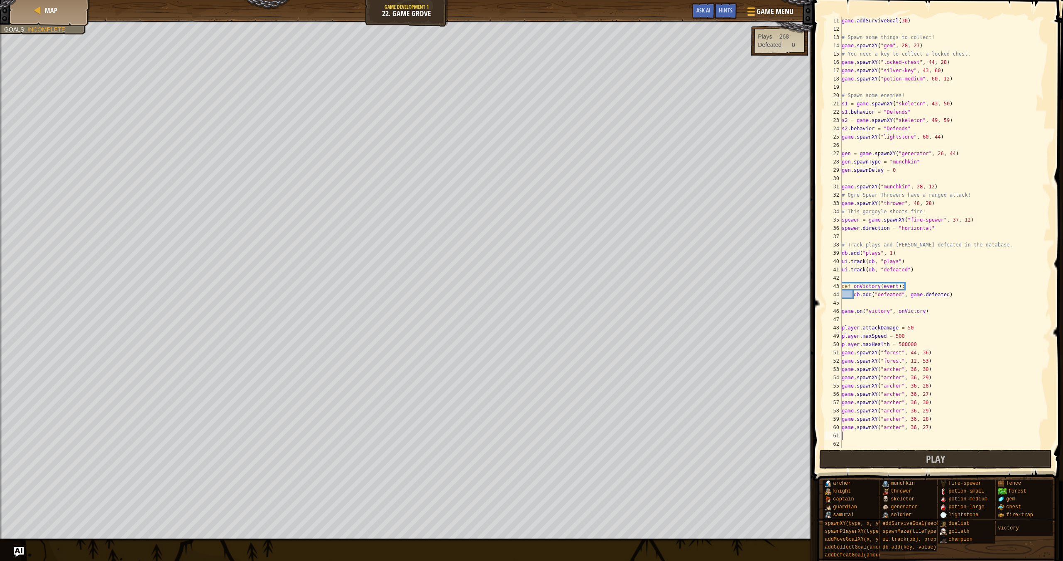
scroll to position [83, 0]
paste textarea "game.spawnXY("archer", 36, 27)"
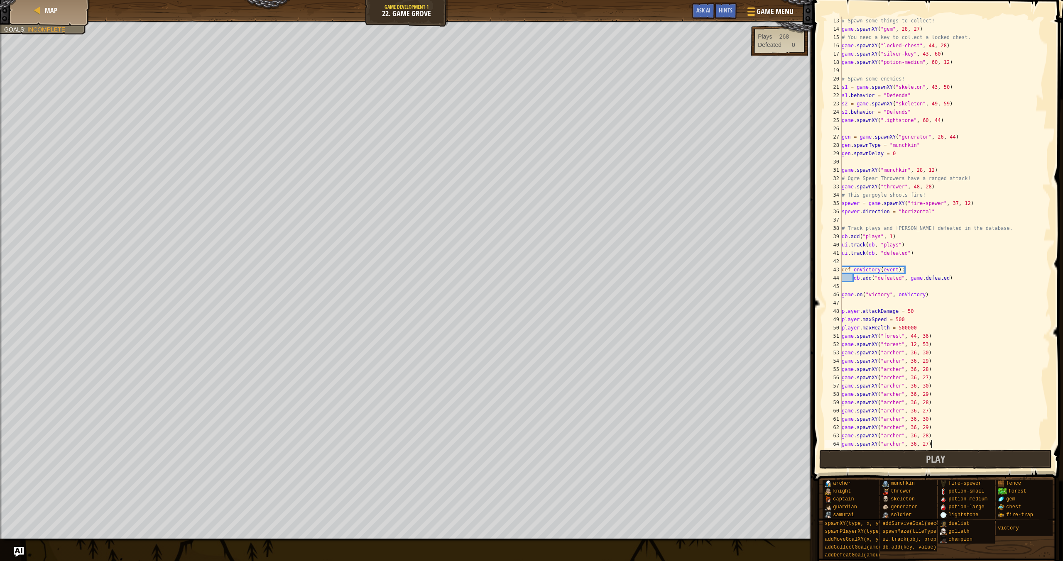
type textarea "game.spawnXY("archer", 36, 27)"
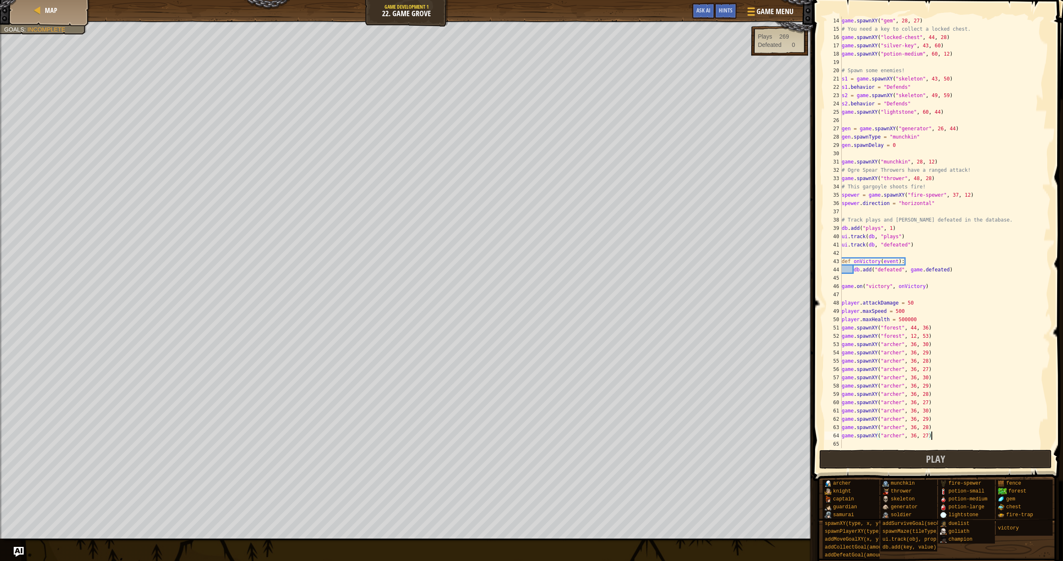
scroll to position [108, 0]
click at [857, 444] on div "game . spawnXY ( "gem" , 28 , 27 ) # You need a key to collect a locked chest. …" at bounding box center [942, 241] width 204 height 448
paste textarea "game.spawnXY("archer", 36, 27)"
type textarea "game.spawnXY("archer", 36, 27)"
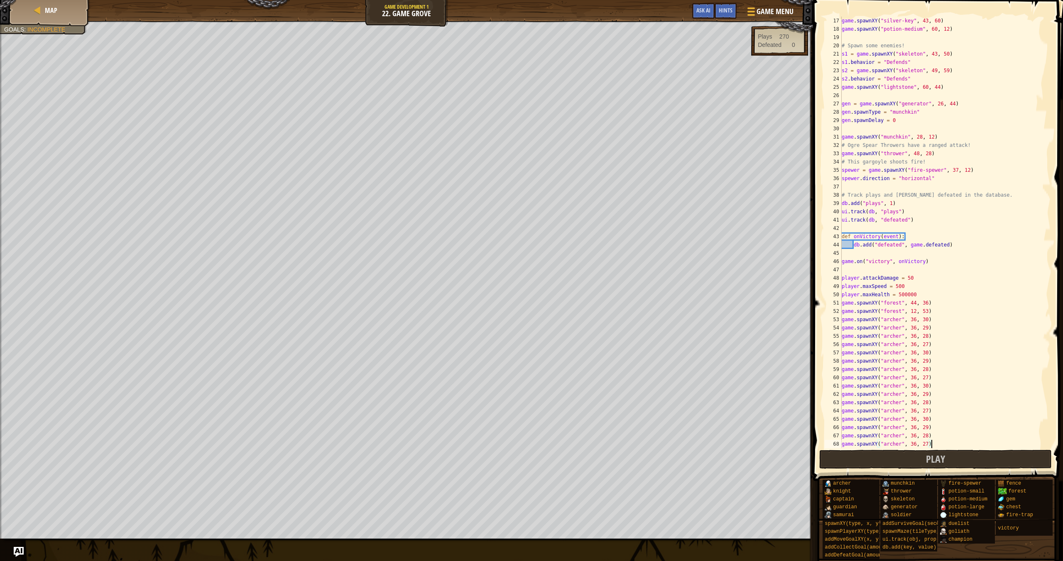
scroll to position [141, 0]
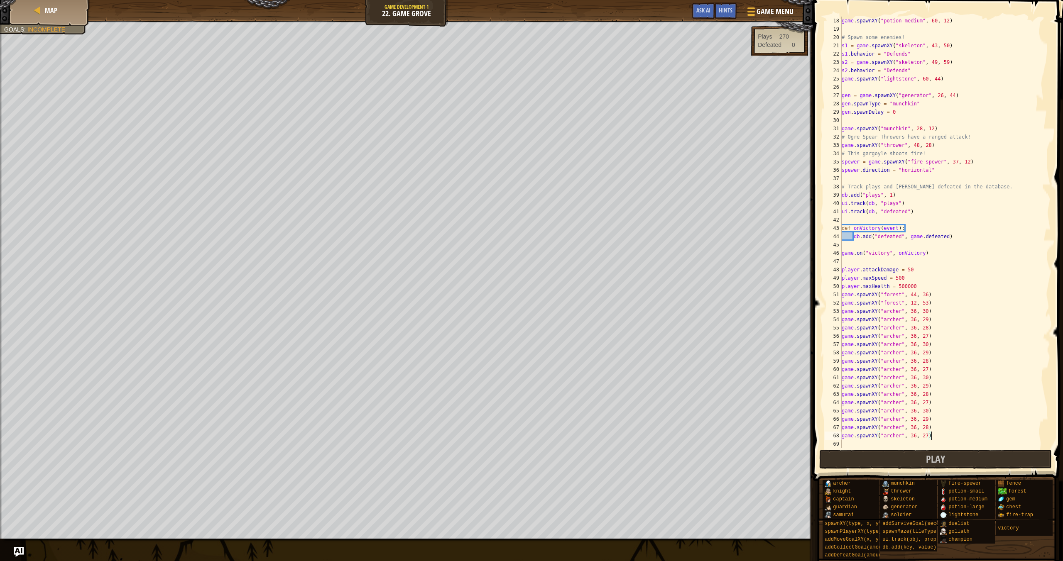
click at [857, 444] on div "game . spawnXY ( "potion-medium" , 60 , 12 ) # Spawn some enemies! s1 = game . …" at bounding box center [942, 241] width 204 height 448
paste textarea "game.spawnXY("archer", 36, 27)"
type textarea "game.spawnXY("archer", 36, 27)"
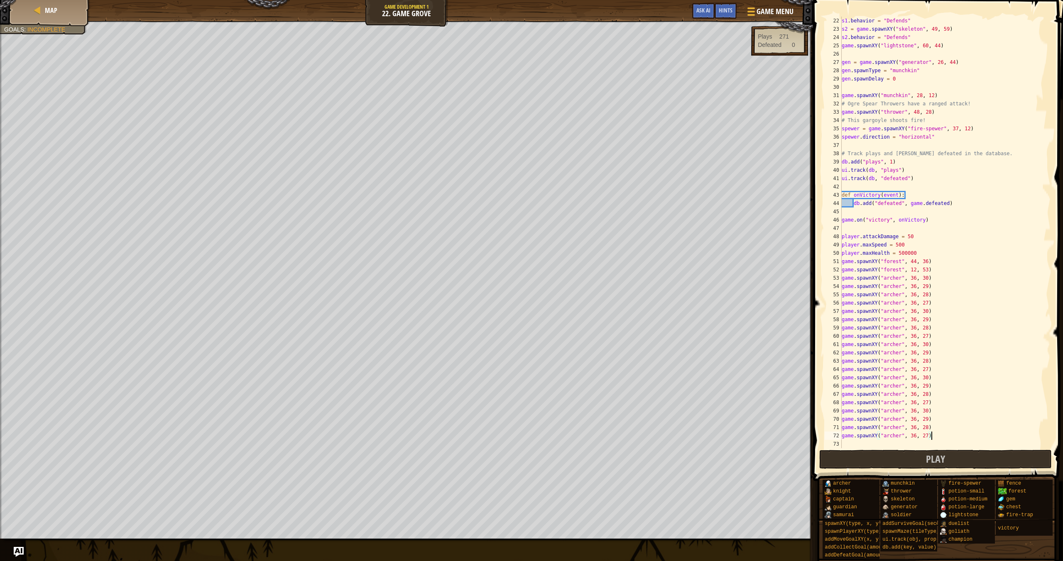
scroll to position [174, 0]
click at [858, 444] on div "s1 . behavior = "Defends" s2 = game . spawnXY ( "skeleton" , 49 , 59 ) s2 . beh…" at bounding box center [942, 241] width 204 height 448
paste textarea "game.spawnXY("archer", 36, 27)"
type textarea "game.spawnXY("archer", 36, 27)"
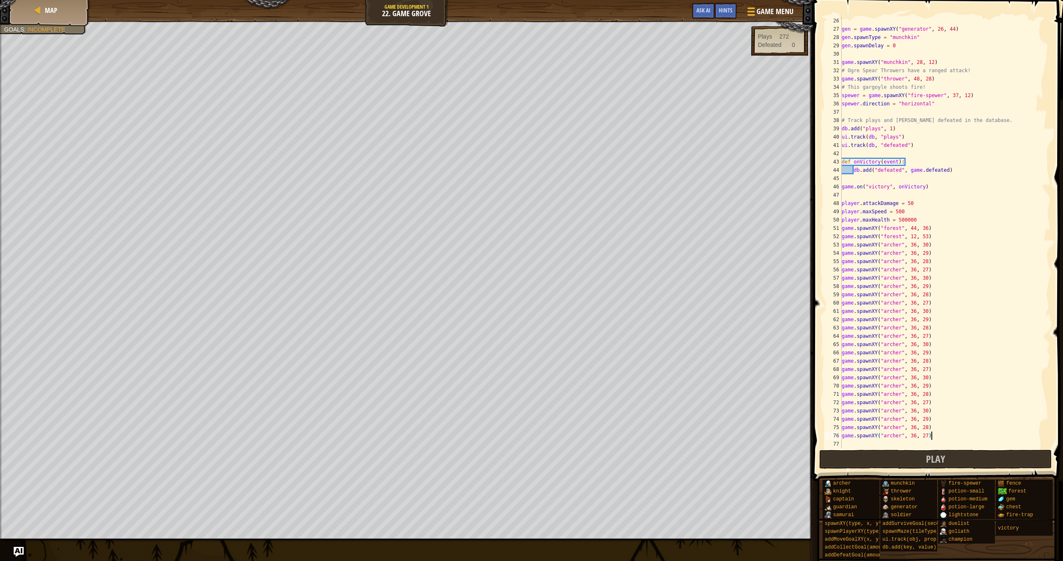
click at [858, 444] on div "gen = game . spawnXY ( "generator" , 26 , 44 ) gen . spawnType = "munchkin" gen…" at bounding box center [942, 241] width 204 height 448
paste textarea "game.spawnXY("archer", 36, 27)"
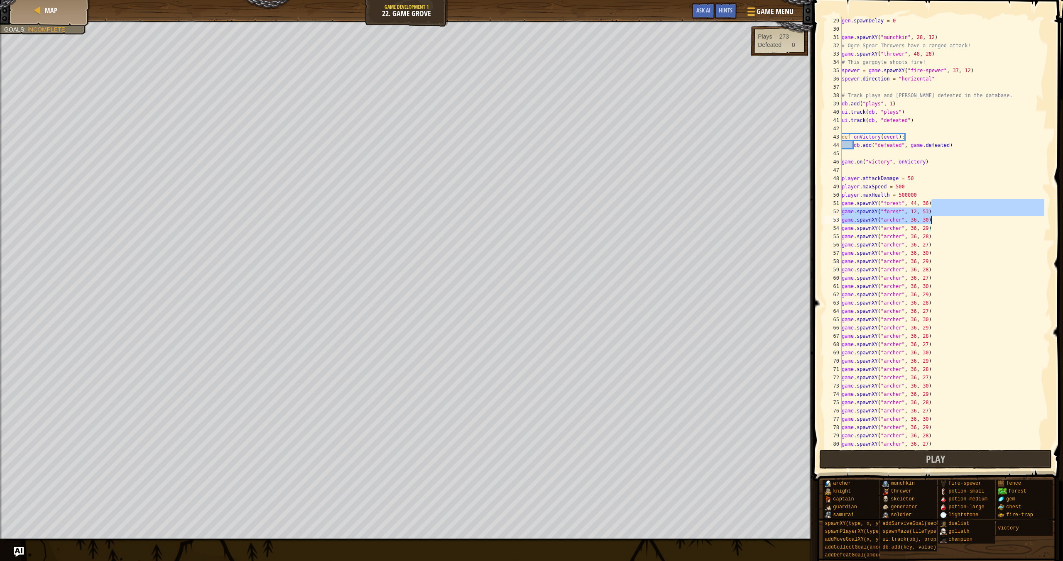
drag, startPoint x: 933, startPoint y: 202, endPoint x: 972, endPoint y: 187, distance: 41.8
click at [972, 187] on div "gen . spawnDelay = 0 game . spawnXY ( "munchkin" , 28 , 12 ) # Ogre Spear Throw…" at bounding box center [942, 241] width 204 height 448
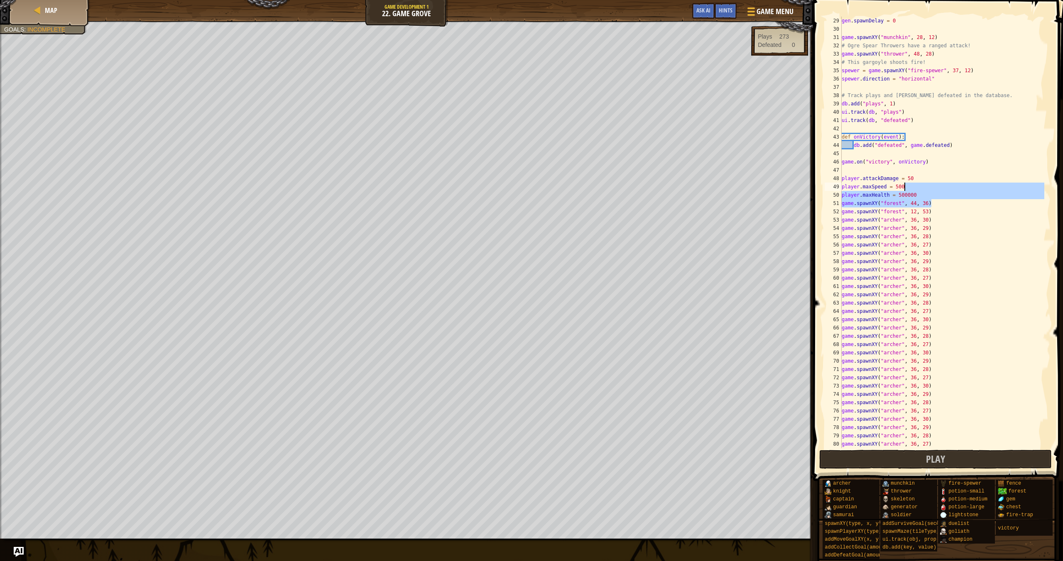
click at [971, 188] on div "gen . spawnDelay = 0 game . spawnXY ( "munchkin" , 28 , 12 ) # Ogre Spear Throw…" at bounding box center [942, 241] width 204 height 448
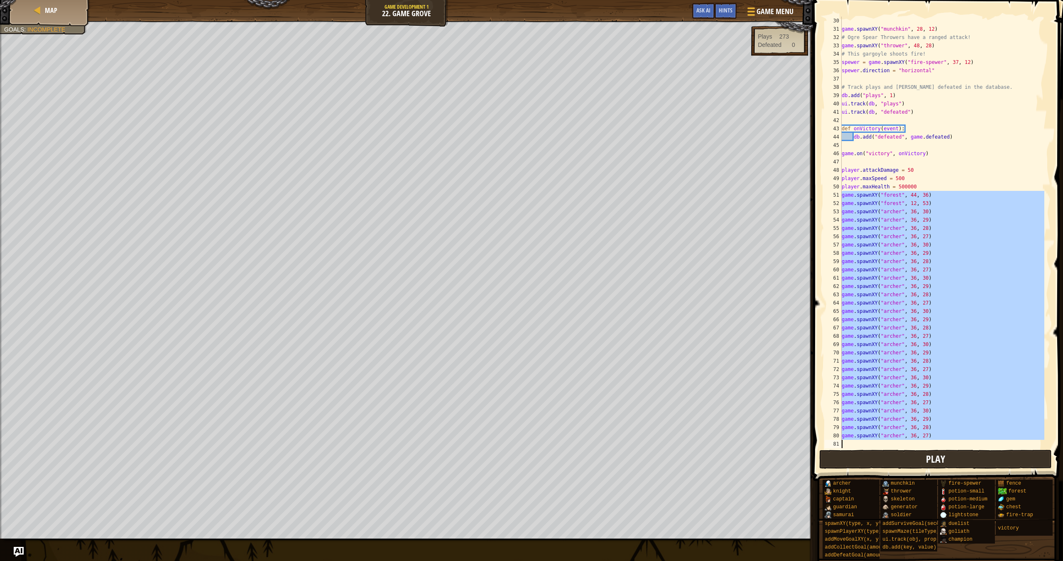
scroll to position [241, 0]
drag, startPoint x: 840, startPoint y: 203, endPoint x: 955, endPoint y: 454, distance: 276.8
click at [955, 454] on div "player.maxSpeed = 500 30 31 32 33 34 35 36 37 38 39 40 41 42 43 44 45 46 47 48 …" at bounding box center [936, 257] width 252 height 506
type textarea "game.spawnXY("archer", 36, 27)"
click at [928, 441] on div "game . spawnXY ( "munchkin" , 28 , 12 ) # Ogre Spear Throwers have a ranged att…" at bounding box center [942, 241] width 204 height 448
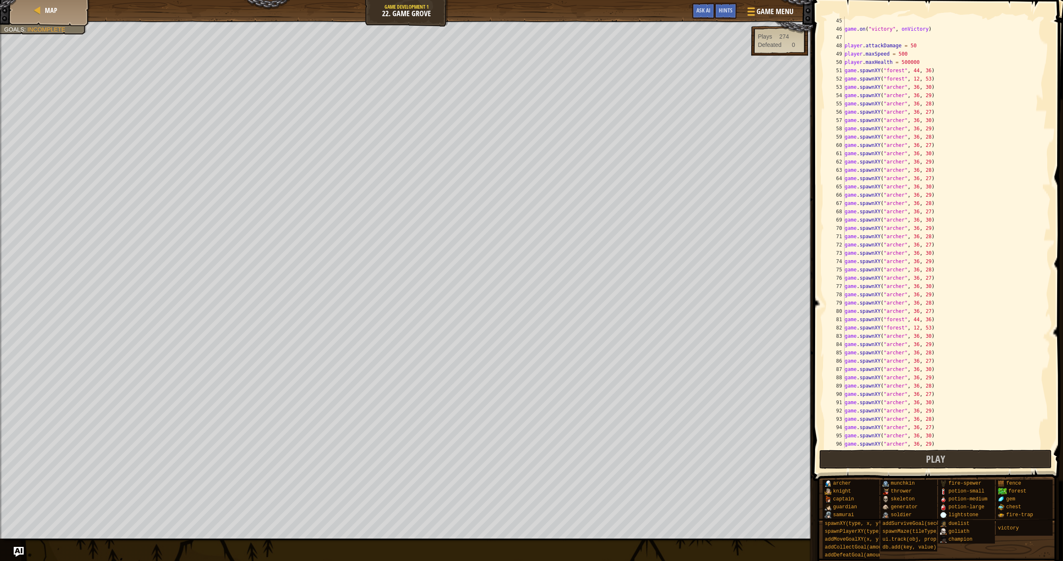
scroll to position [365, 0]
click at [970, 463] on button "Play" at bounding box center [935, 459] width 233 height 19
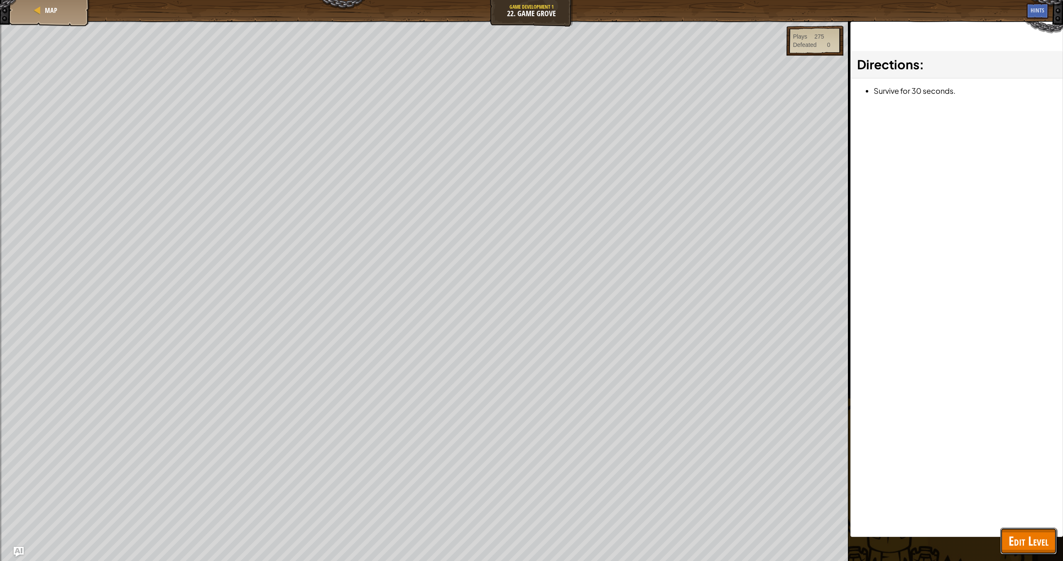
click at [1028, 547] on span "Edit Level" at bounding box center [1028, 541] width 40 height 17
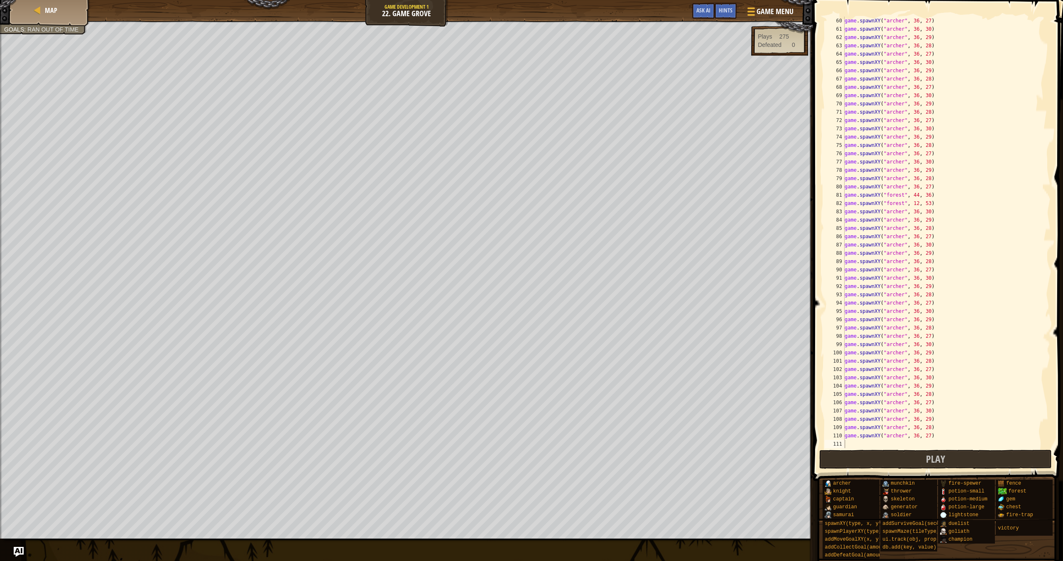
scroll to position [0, 0]
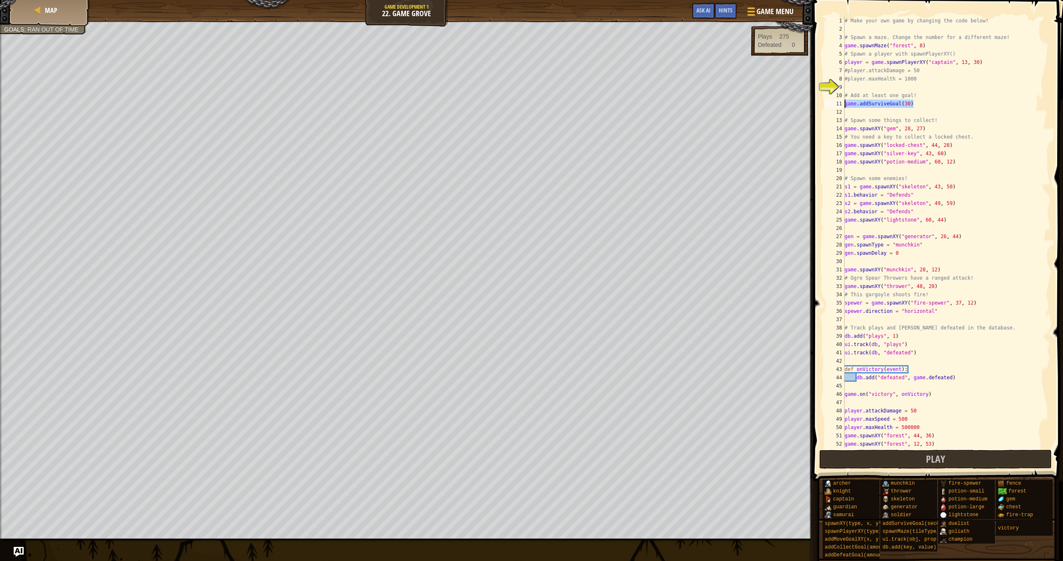
drag, startPoint x: 916, startPoint y: 103, endPoint x: 842, endPoint y: 105, distance: 74.3
click at [842, 105] on div "game.addSurviveGoal(30) 1 2 3 4 5 6 7 8 9 10 11 12 13 14 15 16 17 18 19 20 21 2…" at bounding box center [937, 233] width 228 height 432
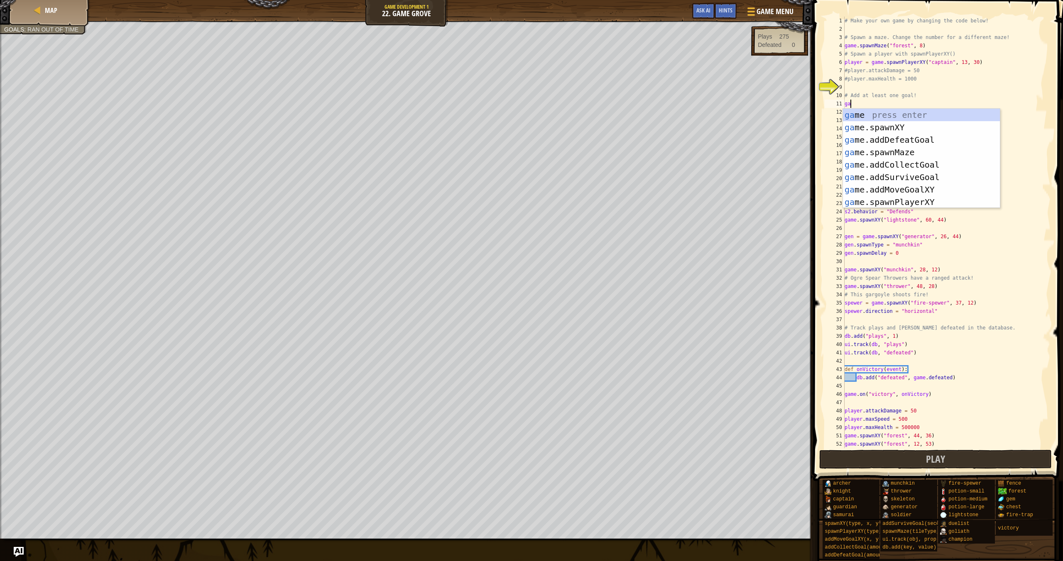
type textarea "game"
click at [898, 124] on div "game press enter game .addDefeatGoal press enter game .addCollectGoal press ent…" at bounding box center [921, 171] width 157 height 125
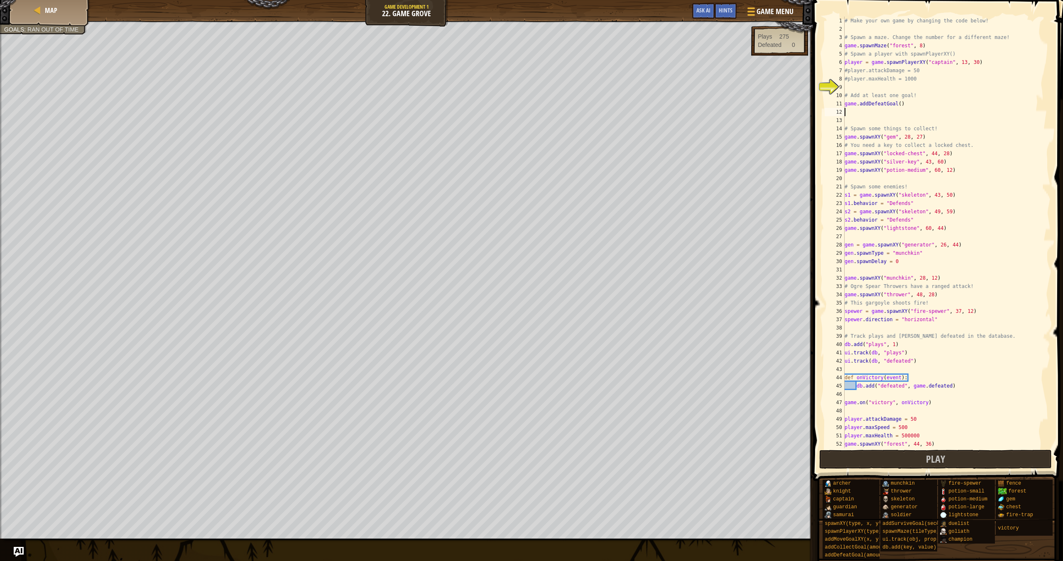
scroll to position [4, 0]
click at [902, 104] on div "# Make your own game by changing the code below! # Spawn a maze. Change the num…" at bounding box center [943, 241] width 201 height 448
click at [994, 459] on button "Play" at bounding box center [935, 459] width 233 height 19
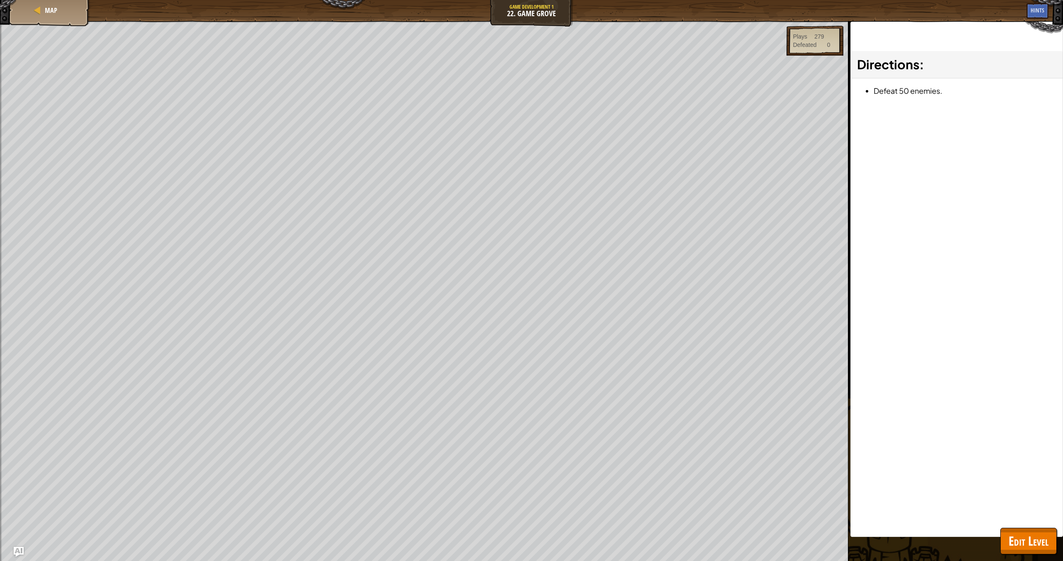
click at [1032, 542] on span "Edit Level" at bounding box center [1028, 541] width 40 height 17
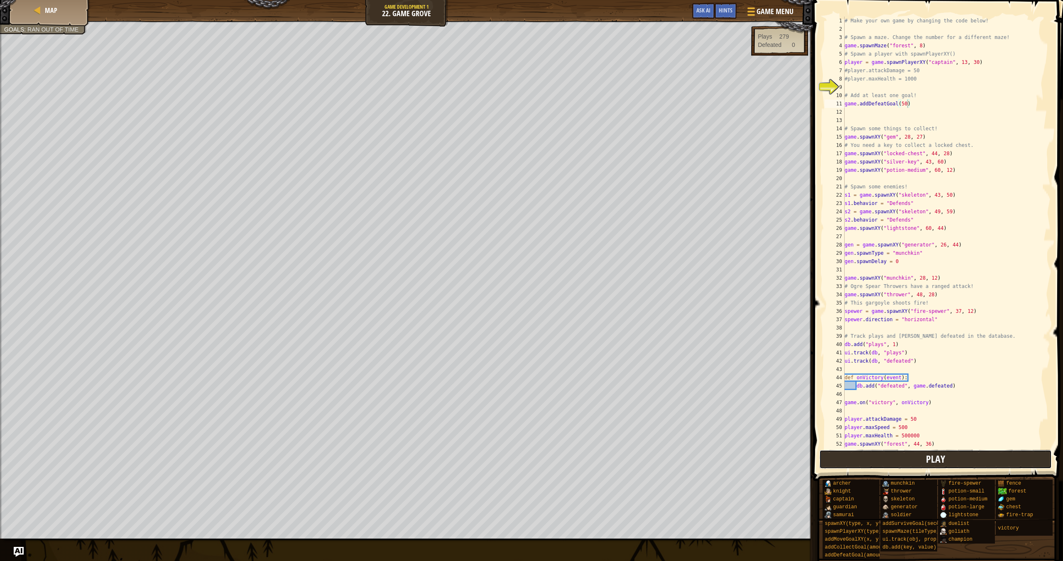
click at [925, 457] on button "Play" at bounding box center [935, 459] width 233 height 19
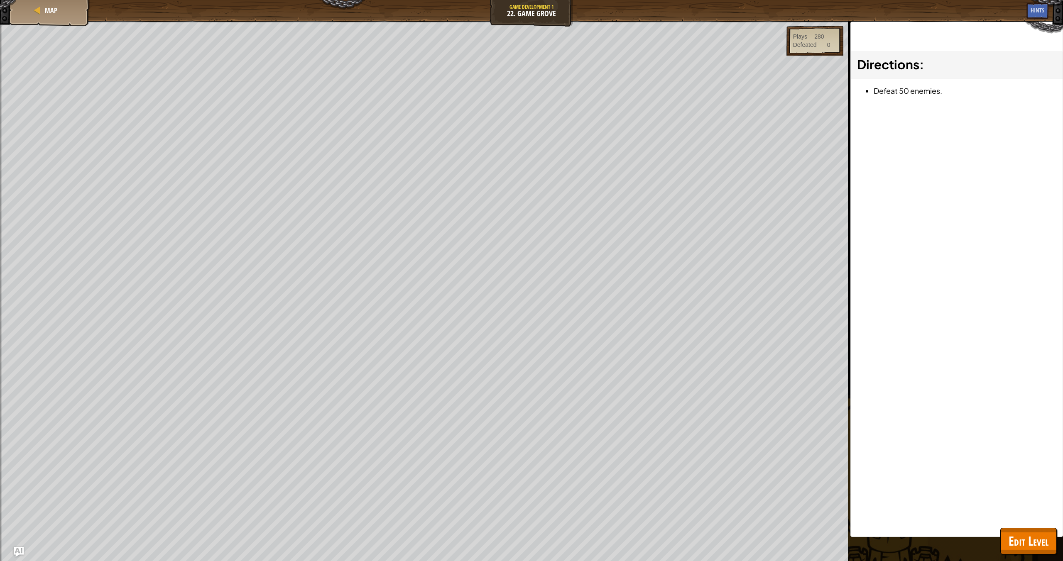
click at [1024, 540] on span "Edit Level" at bounding box center [1028, 541] width 40 height 17
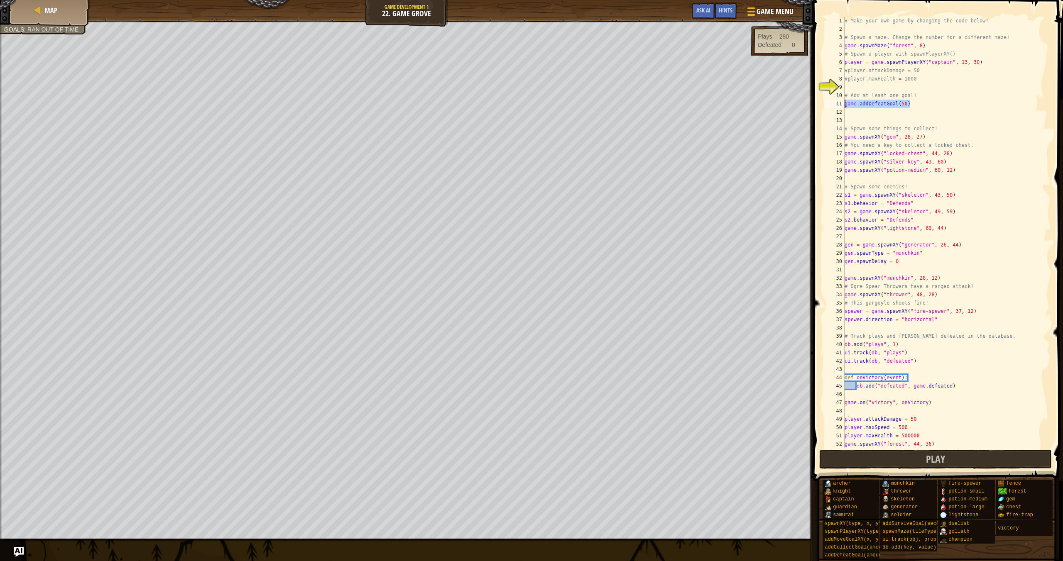
drag, startPoint x: 915, startPoint y: 107, endPoint x: 840, endPoint y: 106, distance: 74.3
click at [840, 106] on div "game.addDefeatGoal(50) 1 2 3 4 5 6 7 8 9 10 11 12 13 14 15 16 17 18 19 20 21 22…" at bounding box center [937, 233] width 228 height 432
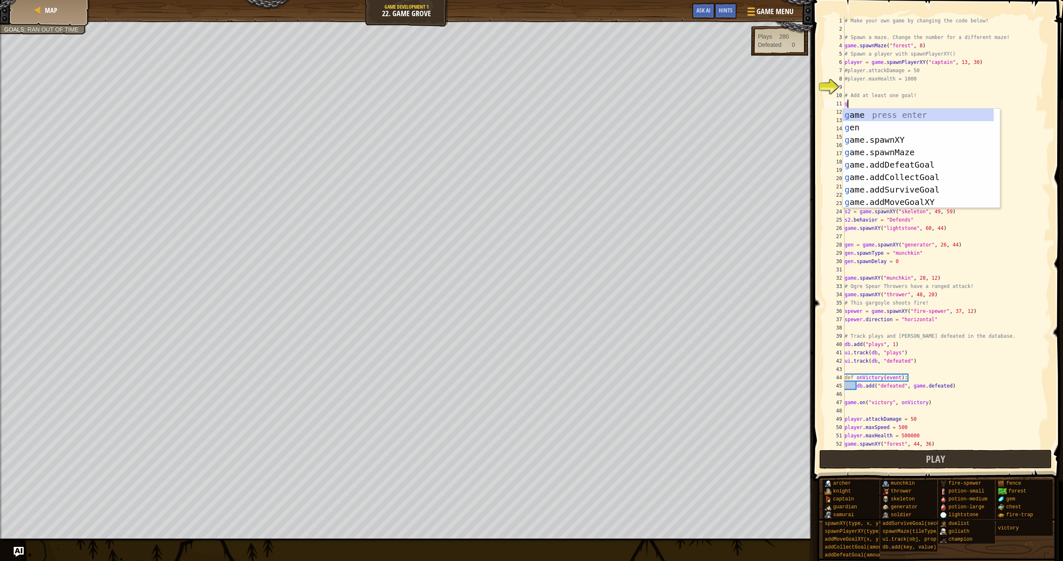
scroll to position [4, 0]
type textarea "ga"
click at [916, 179] on div "ga me press enter ga me.spawnXY press enter ga me.addDefeatGoal press enter ga …" at bounding box center [921, 171] width 157 height 125
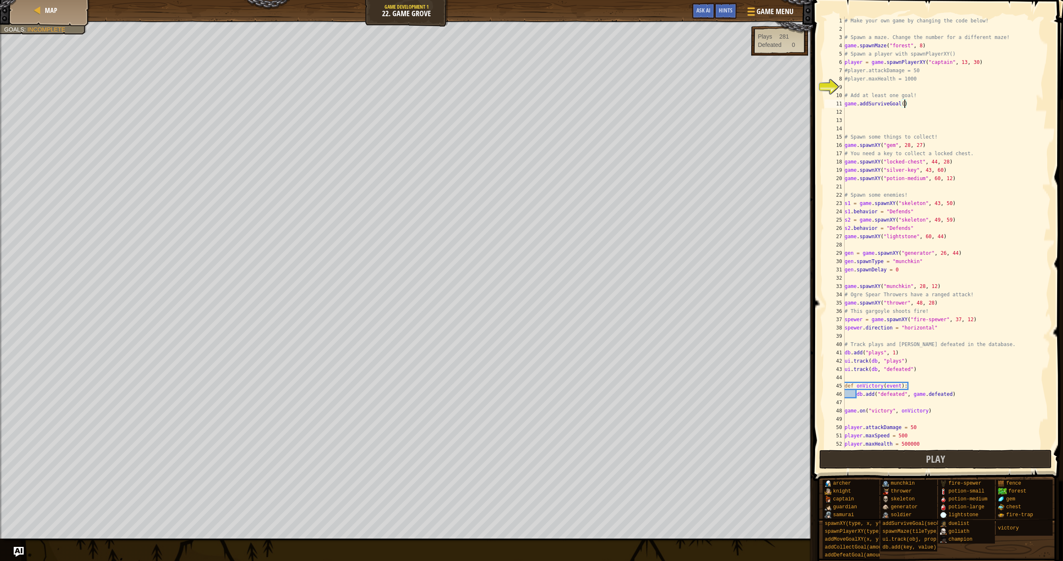
click at [903, 102] on div "# Make your own game by changing the code below! # Spawn a maze. Change the num…" at bounding box center [943, 241] width 201 height 448
click at [985, 455] on button "Play" at bounding box center [935, 459] width 233 height 19
drag, startPoint x: 908, startPoint y: 105, endPoint x: 929, endPoint y: 130, distance: 33.3
click at [908, 105] on div "# Make your own game by changing the code below! # Spawn a maze. Change the num…" at bounding box center [943, 241] width 201 height 448
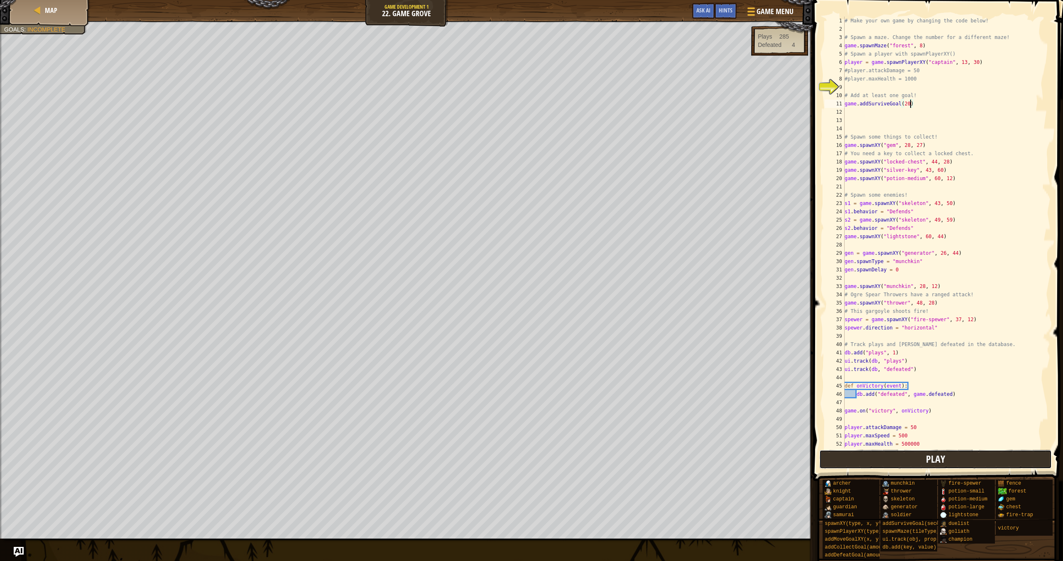
click at [998, 458] on button "Play" at bounding box center [935, 459] width 233 height 19
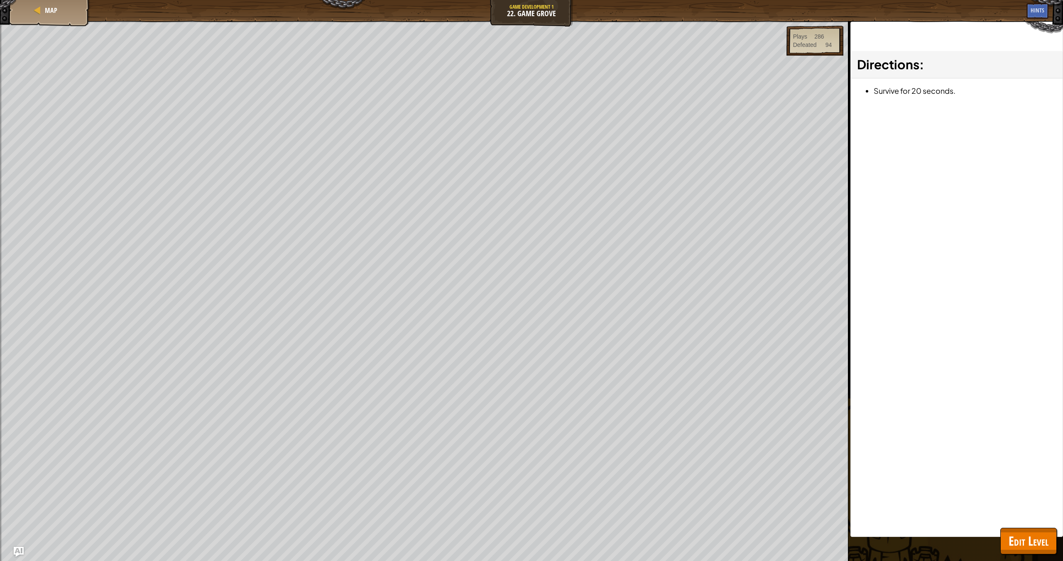
click at [1030, 544] on span "Edit Level" at bounding box center [1028, 541] width 40 height 17
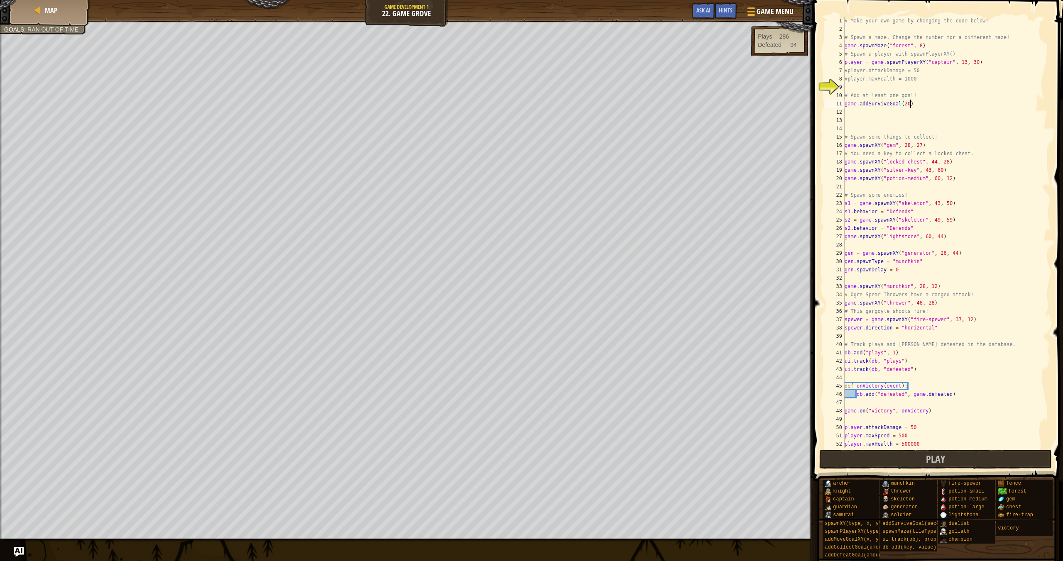
click at [910, 105] on div "# Make your own game by changing the code below! # Spawn a maze. Change the num…" at bounding box center [943, 241] width 201 height 448
type textarea "game.addSurviveGoal(5)"
click at [888, 116] on div "# Make your own game by changing the code below! # Spawn a maze. Change the num…" at bounding box center [943, 241] width 201 height 448
click at [866, 109] on div "# Make your own game by changing the code below! # Spawn a maze. Change the num…" at bounding box center [943, 241] width 201 height 448
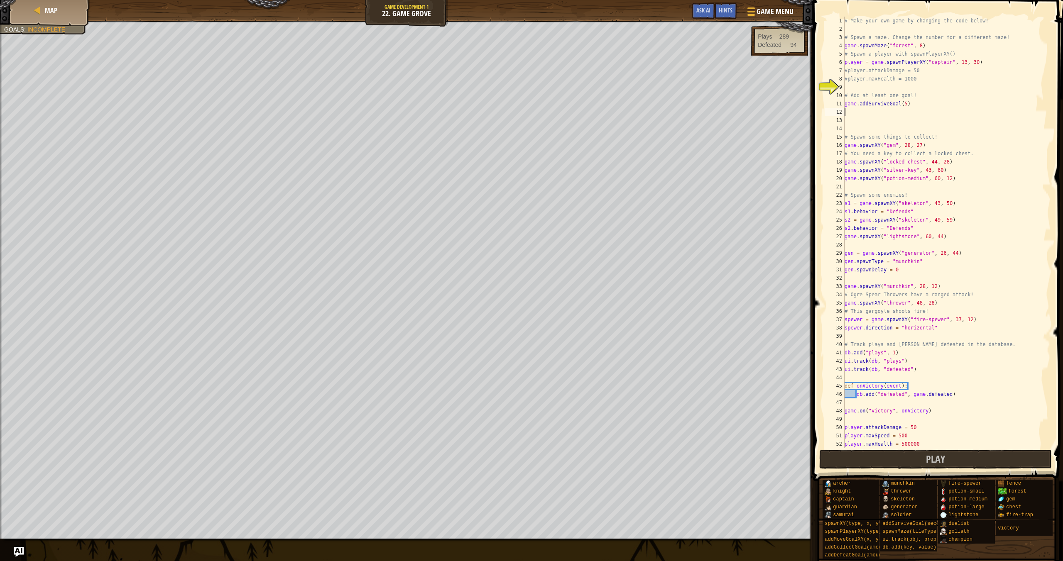
type textarea "ga"
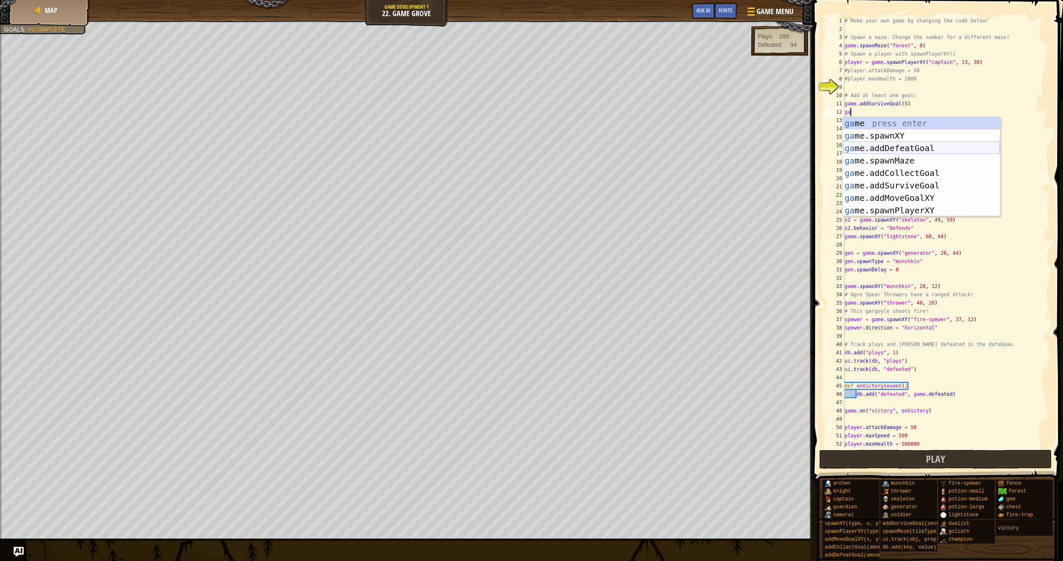
click at [899, 151] on div "ga me press enter ga me.spawnXY press enter ga me.addDefeatGoal press enter ga …" at bounding box center [921, 179] width 157 height 125
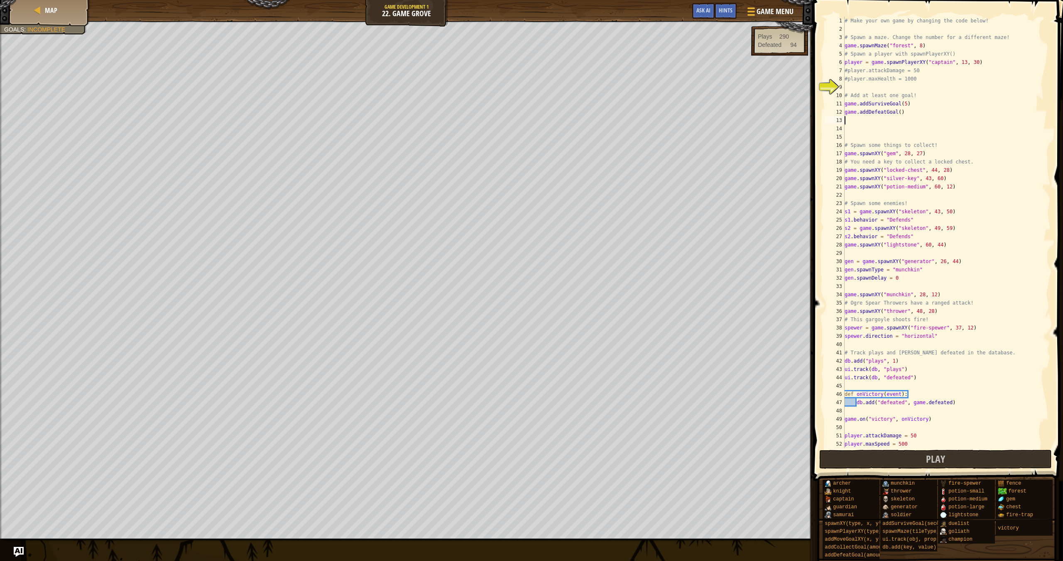
drag, startPoint x: 901, startPoint y: 113, endPoint x: 932, endPoint y: 168, distance: 63.8
click at [901, 113] on div "# Make your own game by changing the code below! # Spawn a maze. Change the num…" at bounding box center [943, 241] width 201 height 448
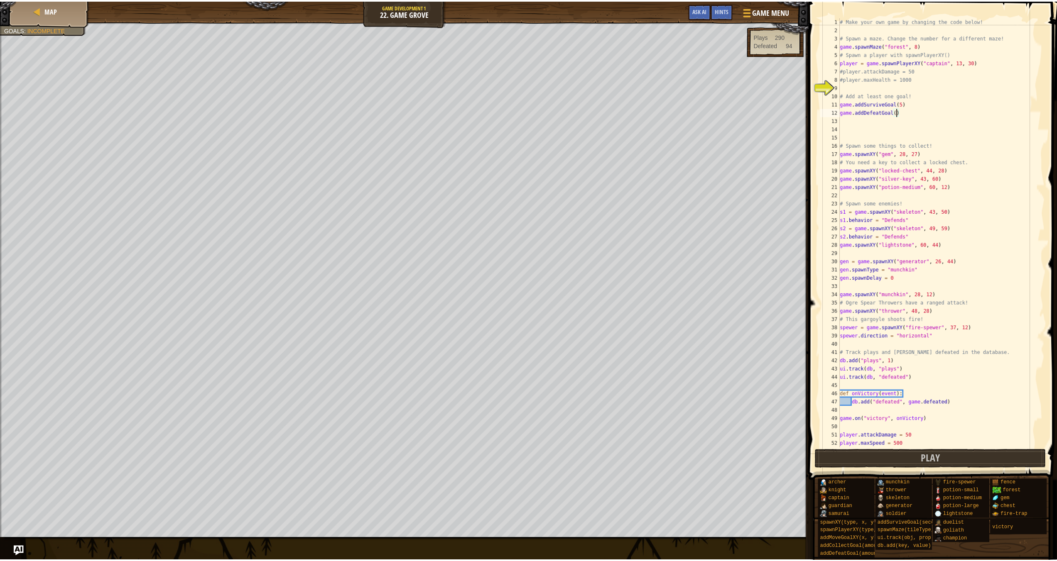
scroll to position [4, 5]
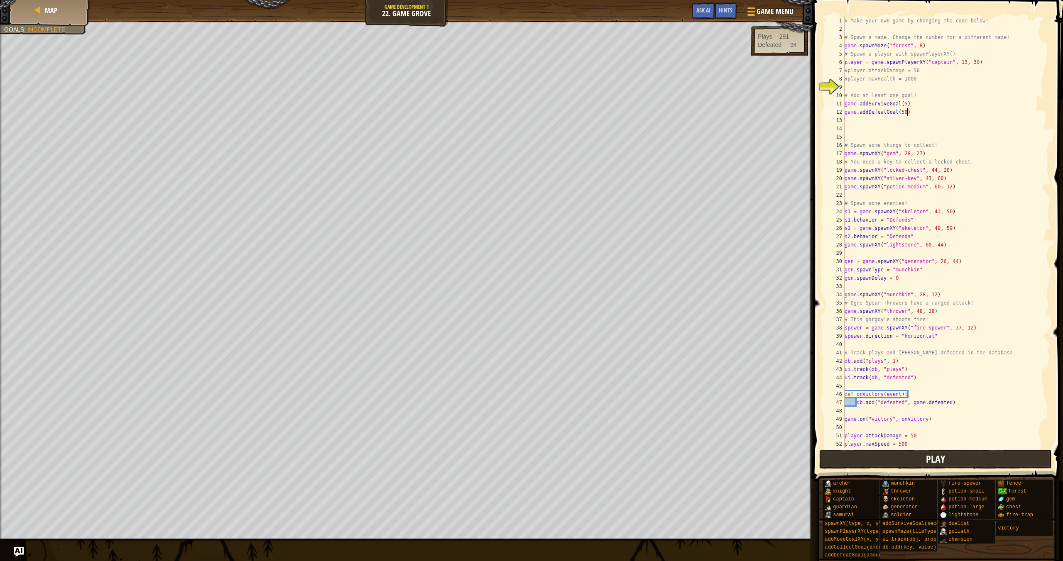
type textarea "game.addDefeatGoal(50)"
click at [1035, 460] on button "Play" at bounding box center [935, 459] width 233 height 19
click at [1008, 458] on button "Done" at bounding box center [991, 459] width 112 height 19
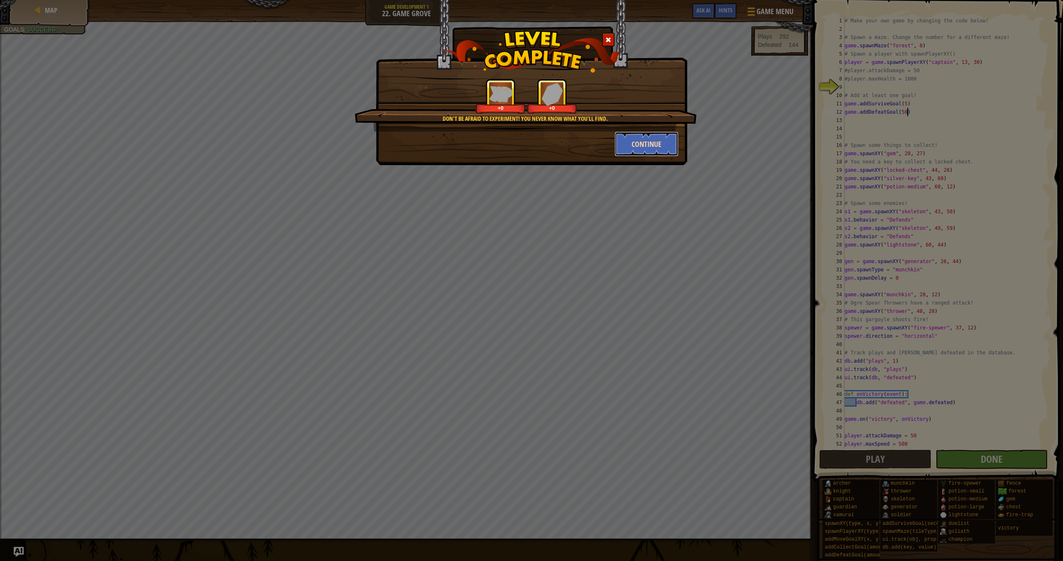
click at [644, 145] on button "Continue" at bounding box center [646, 144] width 64 height 25
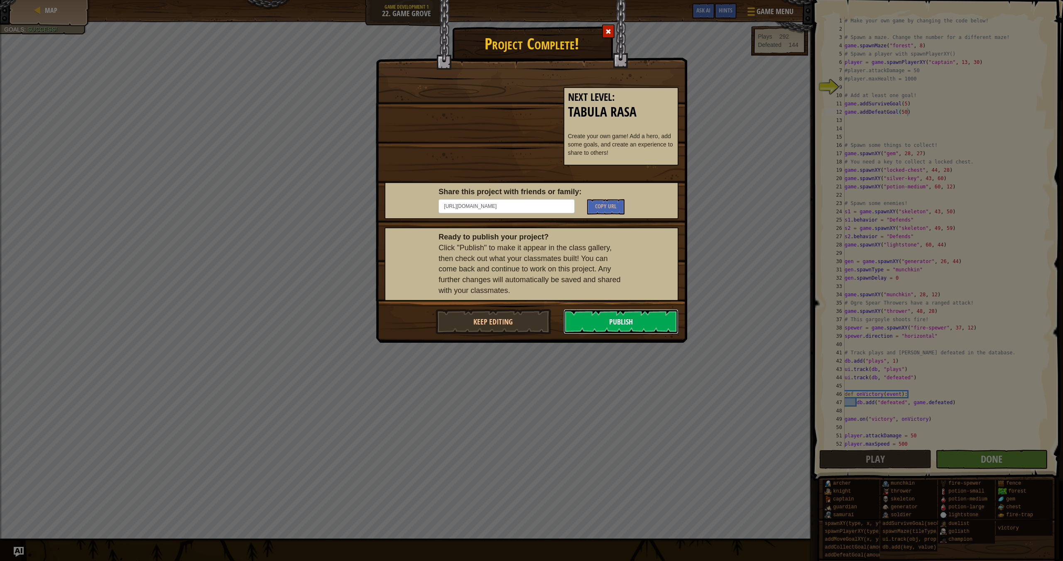
click at [641, 314] on button "Publish" at bounding box center [620, 321] width 115 height 25
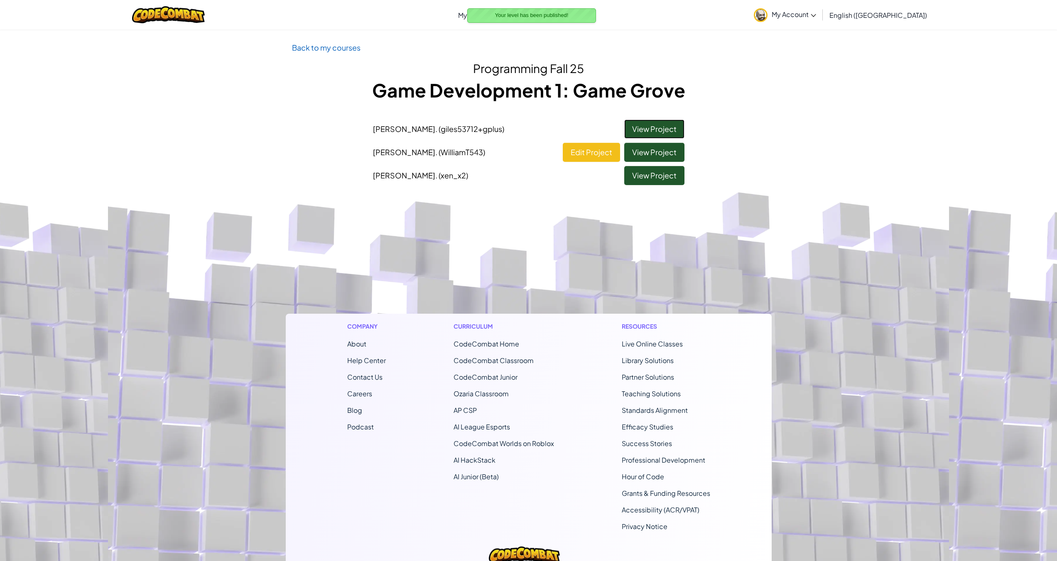
click at [665, 122] on link "View Project" at bounding box center [654, 129] width 60 height 19
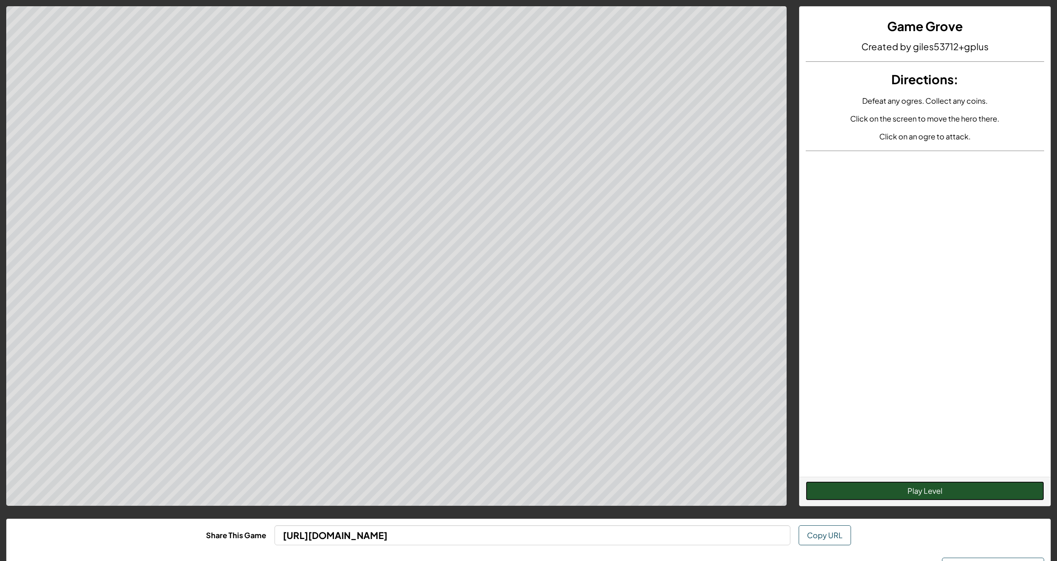
click at [936, 492] on button "Play Level" at bounding box center [924, 491] width 238 height 19
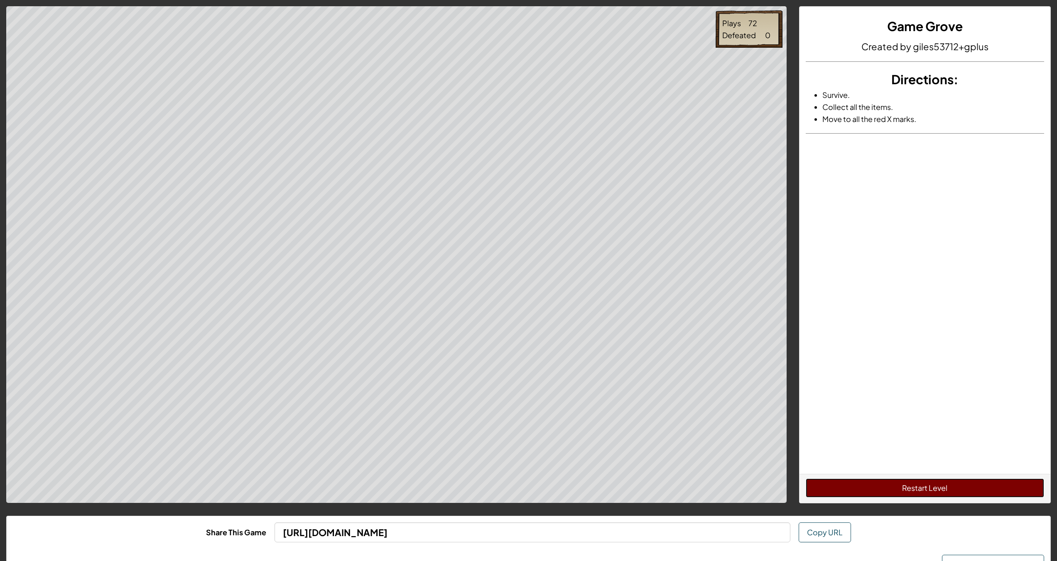
click at [846, 488] on button "Restart Level" at bounding box center [924, 488] width 238 height 19
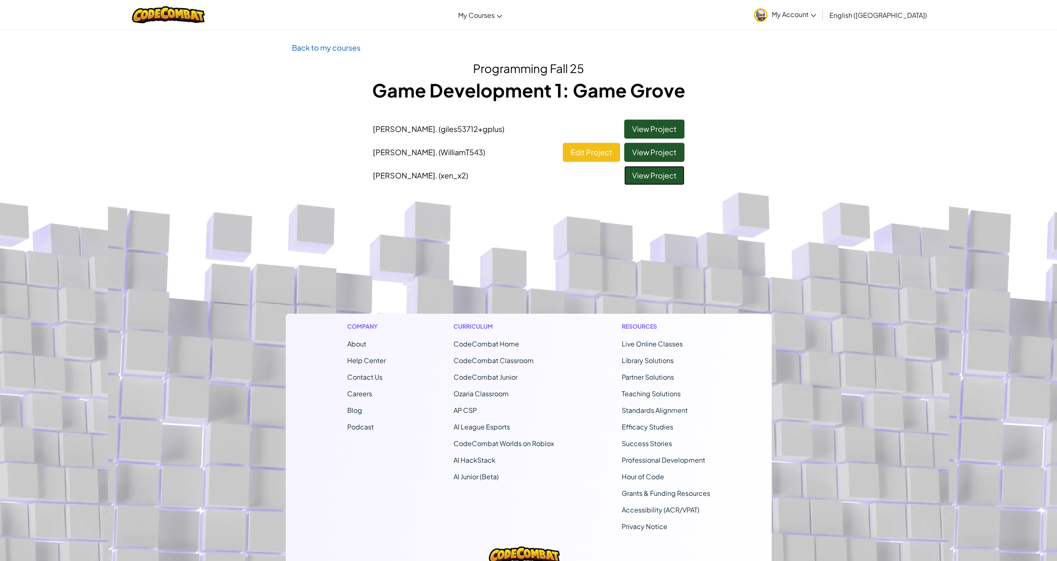
click at [641, 176] on link "View Project" at bounding box center [654, 175] width 60 height 19
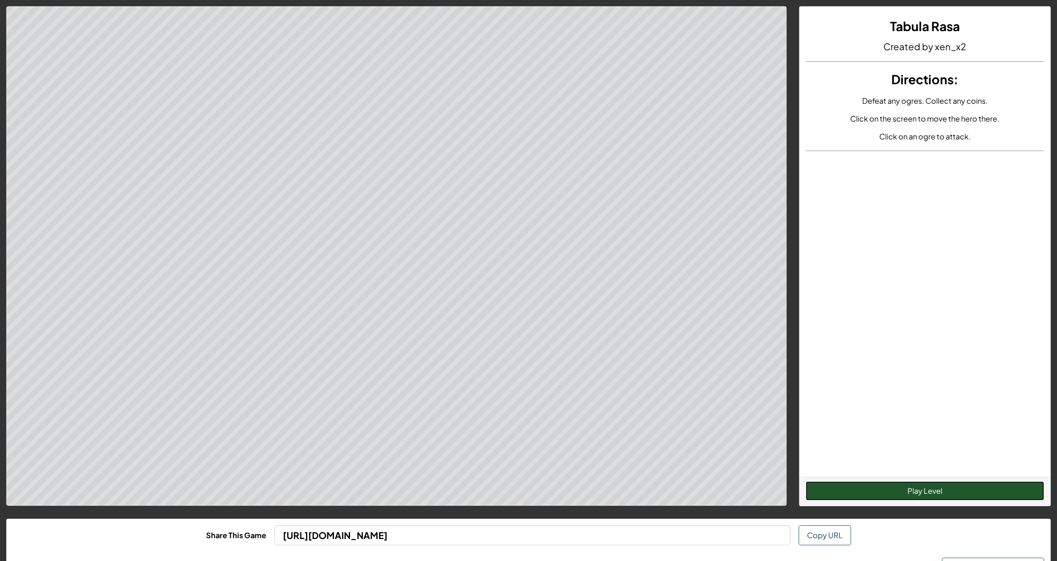
click at [958, 487] on button "Play Level" at bounding box center [924, 491] width 238 height 19
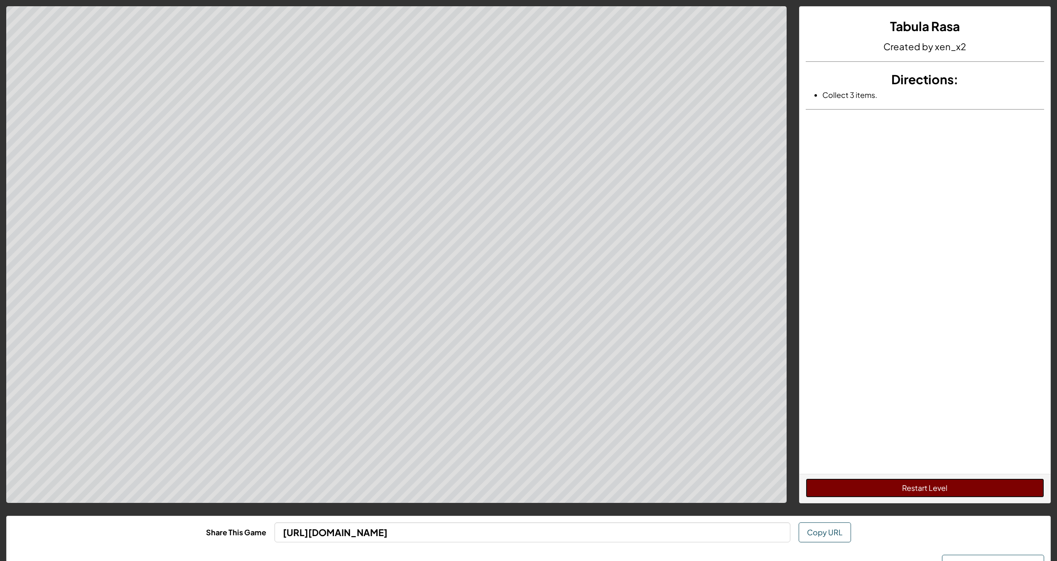
click at [853, 488] on button "Restart Level" at bounding box center [924, 488] width 238 height 19
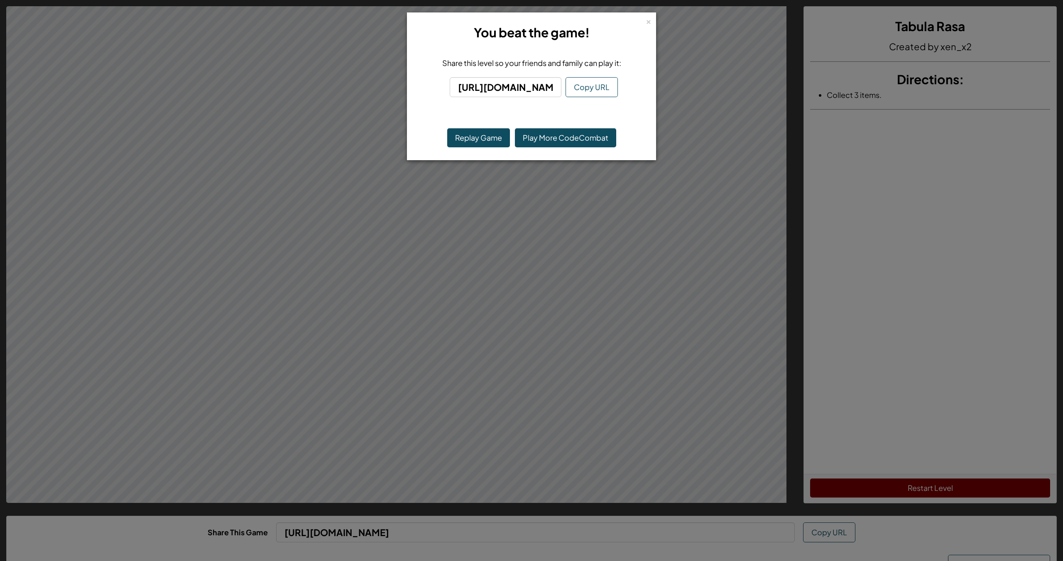
click at [644, 22] on div "× You beat the game!" at bounding box center [531, 33] width 240 height 32
click at [647, 22] on div "×" at bounding box center [649, 20] width 6 height 9
click at [647, 22] on div "× You beat the game!" at bounding box center [531, 33] width 240 height 32
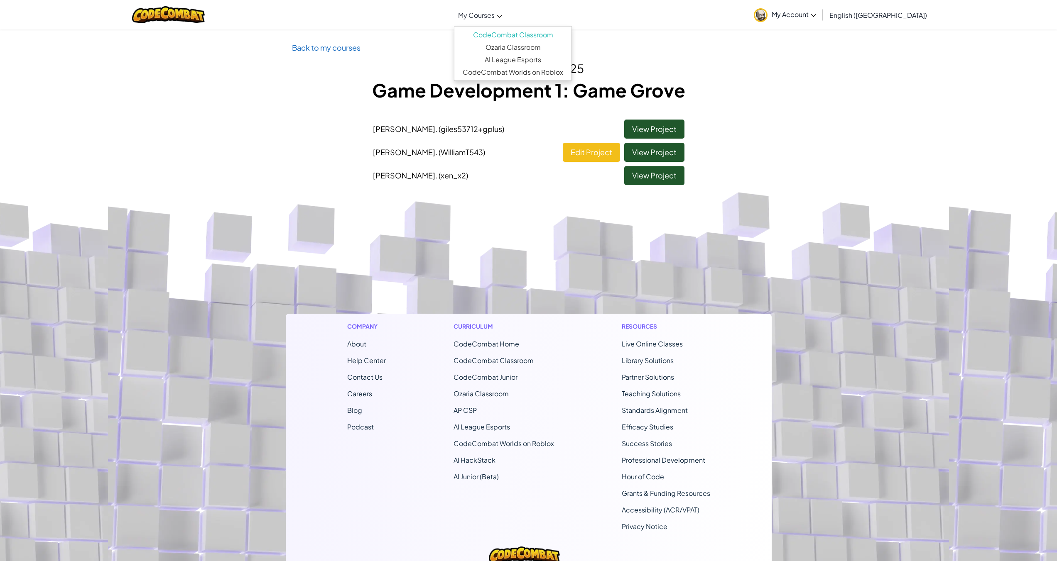
click at [494, 14] on span "My Courses" at bounding box center [476, 15] width 37 height 9
click at [526, 34] on link "CodeCombat Classroom" at bounding box center [512, 35] width 117 height 12
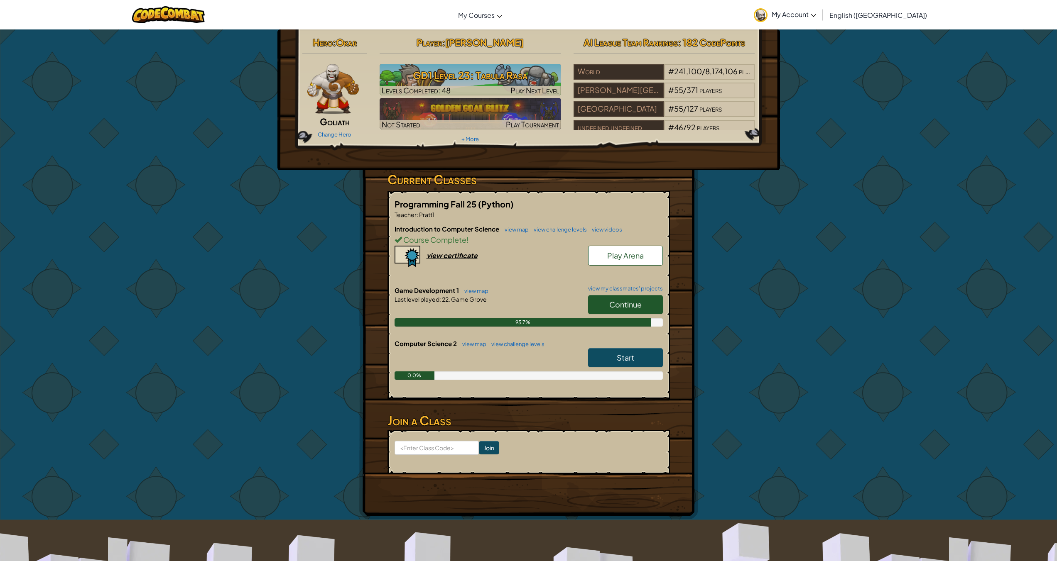
click at [625, 360] on span "Start" at bounding box center [625, 358] width 17 height 10
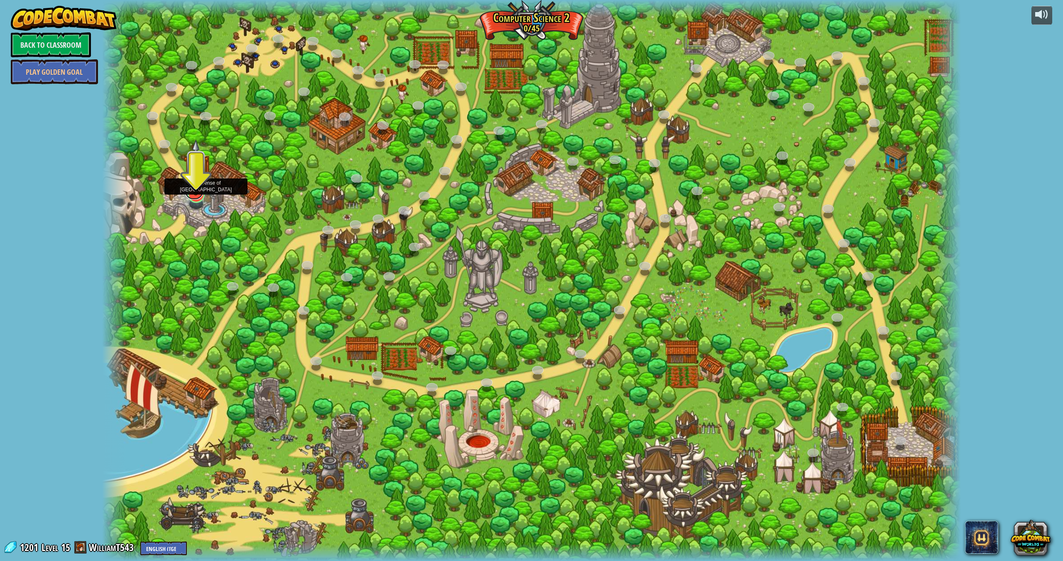
click at [193, 196] on link at bounding box center [194, 191] width 19 height 17
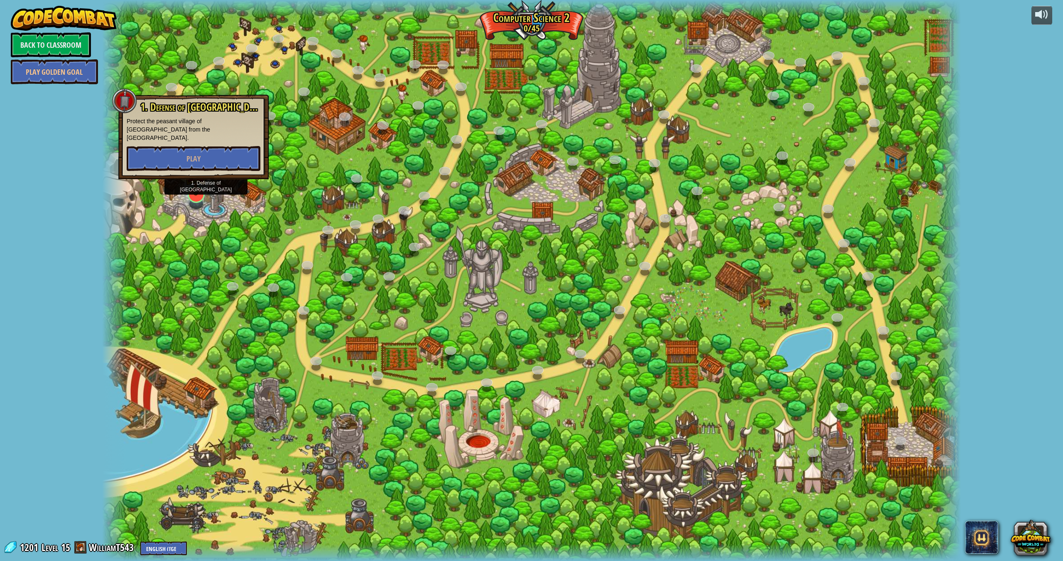
click at [201, 188] on img at bounding box center [196, 167] width 25 height 57
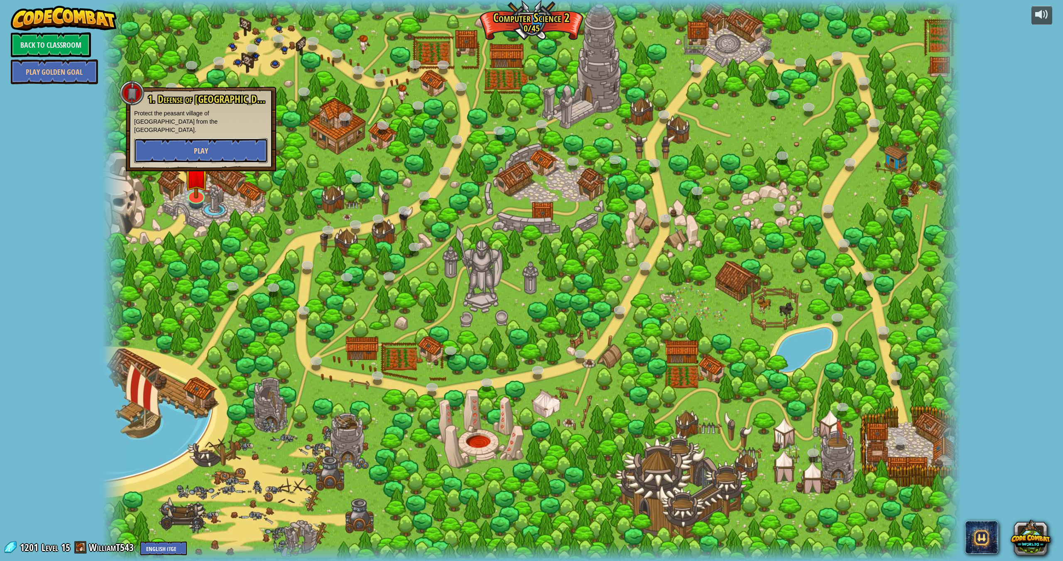
click at [199, 146] on span "Play" at bounding box center [201, 151] width 14 height 10
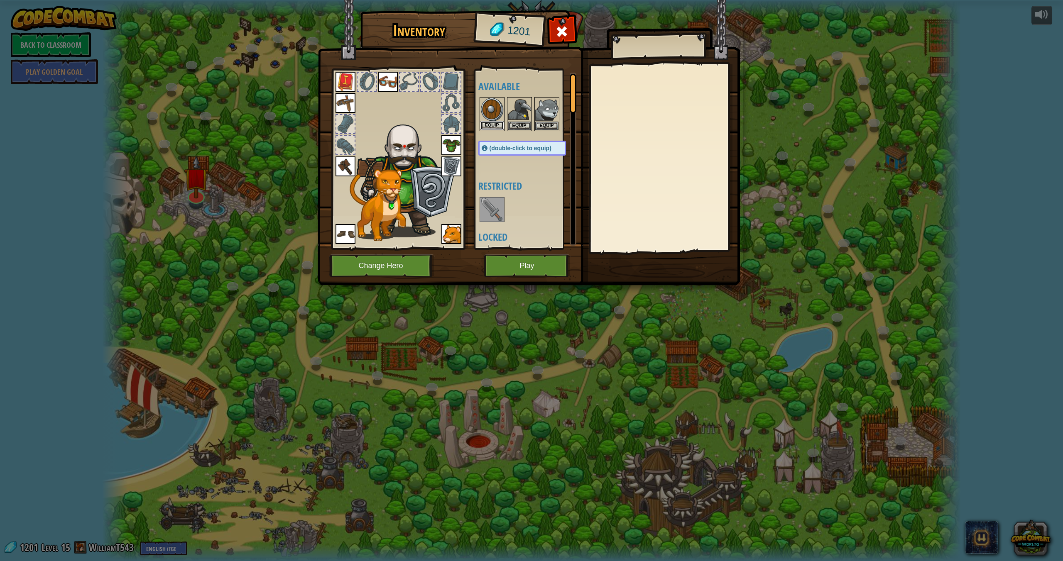
click at [492, 124] on button "Equip" at bounding box center [491, 125] width 23 height 9
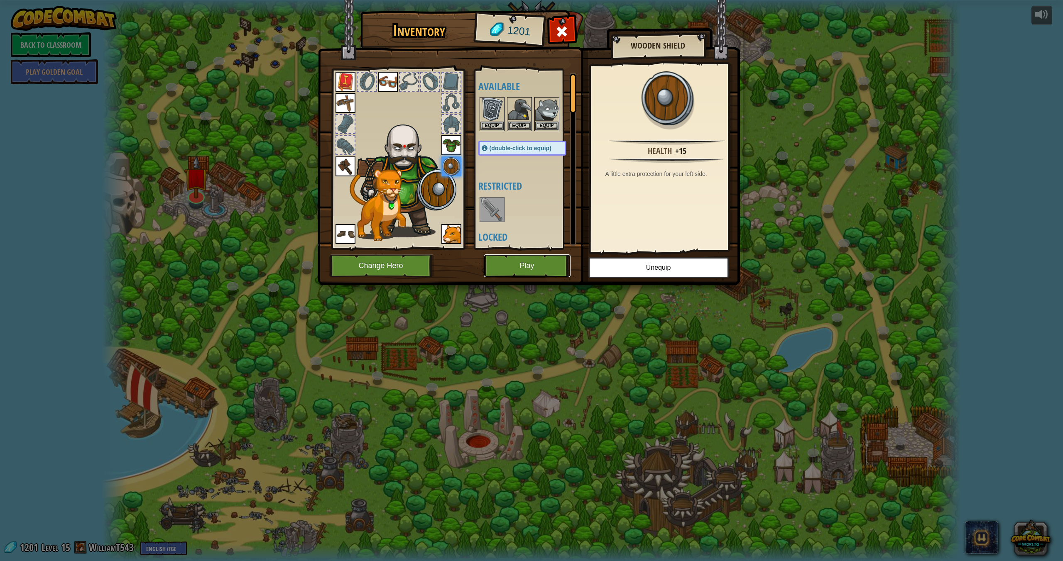
click at [517, 271] on button "Play" at bounding box center [527, 265] width 87 height 23
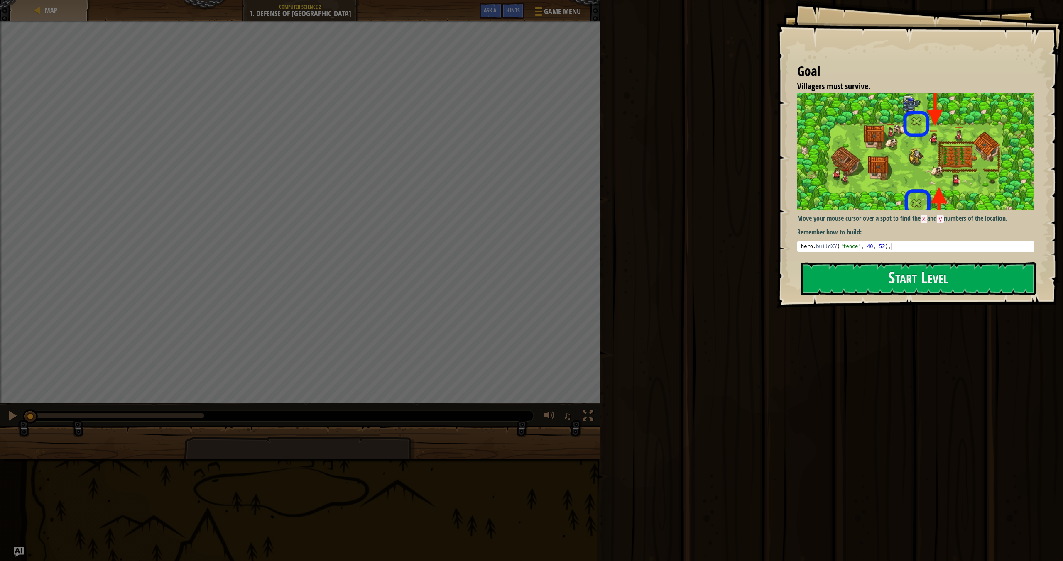
drag, startPoint x: 846, startPoint y: 324, endPoint x: 840, endPoint y: 313, distance: 12.8
click at [845, 324] on div "Run ⇧↵ Submit Done" at bounding box center [830, 278] width 465 height 557
click at [839, 311] on div at bounding box center [918, 312] width 235 height 19
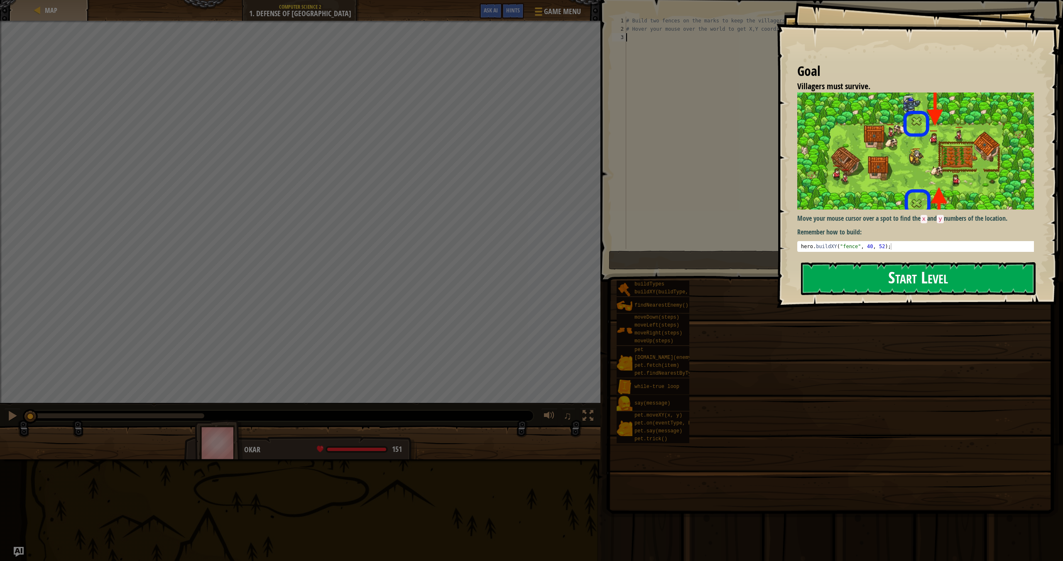
click at [810, 291] on button "Start Level" at bounding box center [918, 278] width 235 height 33
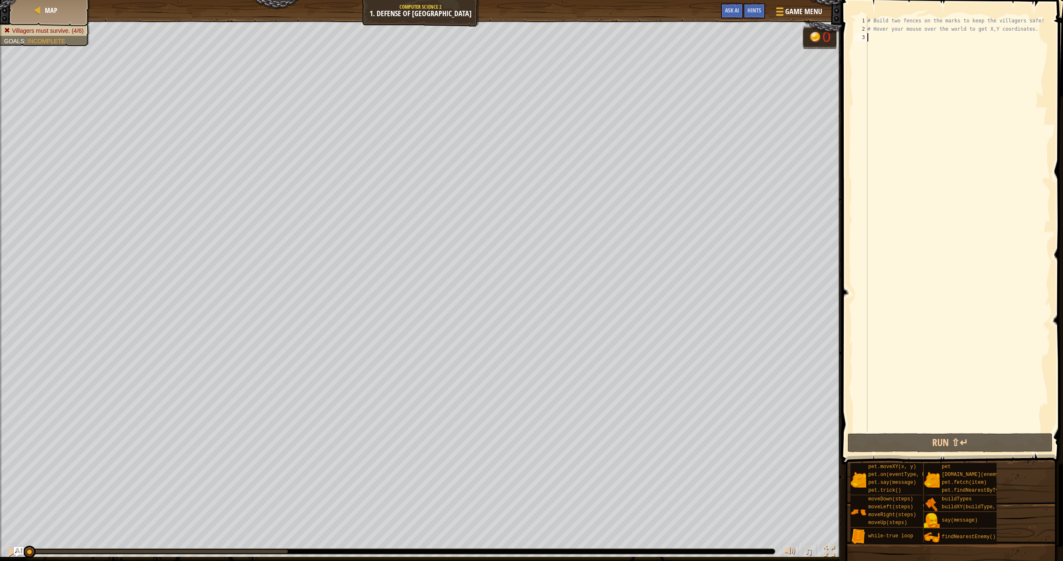
click at [930, 41] on div "# Build two fences on the marks to keep the villagers safe! # Hover your mouse …" at bounding box center [958, 233] width 185 height 432
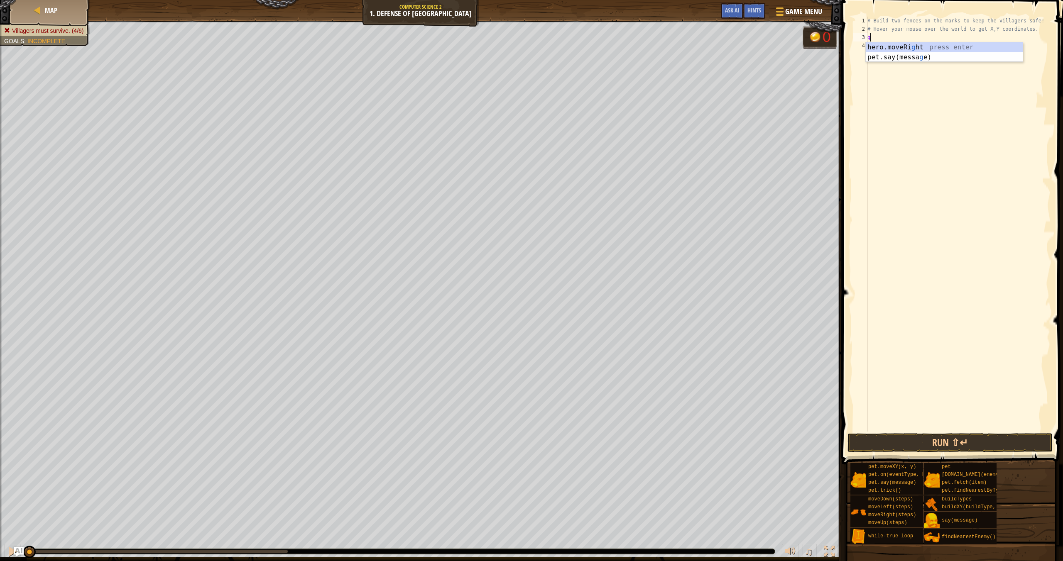
scroll to position [4, 0]
type textarea "g"
type textarea "f"
type textarea "game.spawnXY("fence" 40,52)"
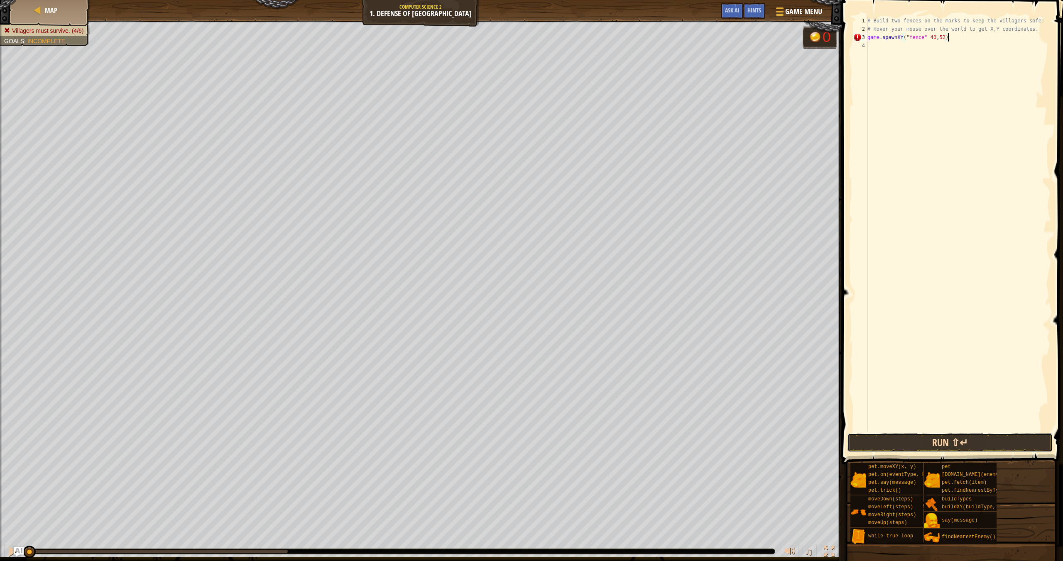
click at [993, 439] on button "Run ⇧↵" at bounding box center [949, 442] width 205 height 19
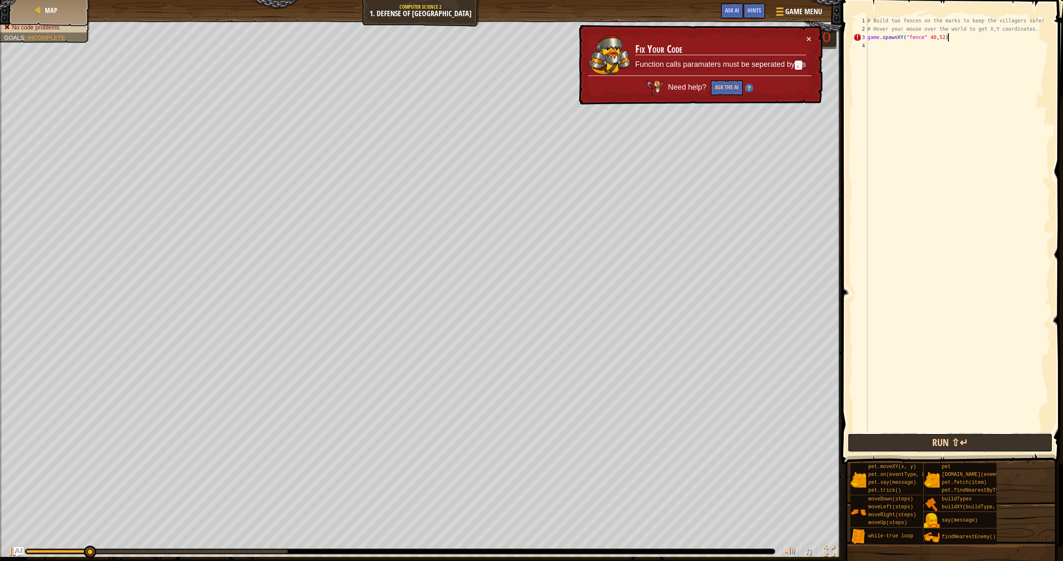
click at [996, 442] on button "Run ⇧↵" at bounding box center [949, 442] width 205 height 19
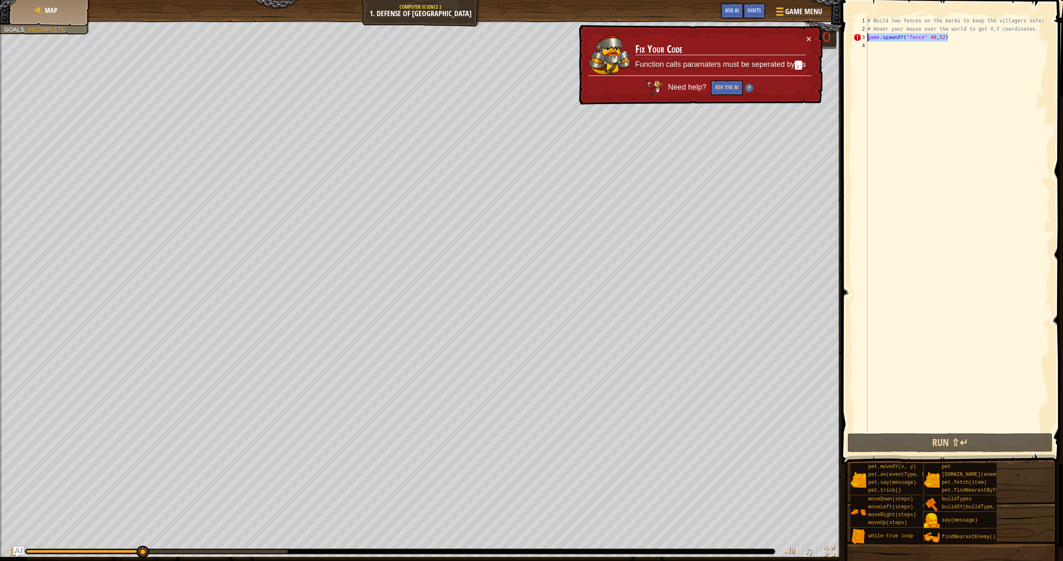
drag, startPoint x: 972, startPoint y: 37, endPoint x: 866, endPoint y: 41, distance: 106.4
click at [866, 41] on div "game.spawnXY("fence" 40,52) 1 2 3 4 # Build two fences on the marks to keep the…" at bounding box center [950, 224] width 199 height 415
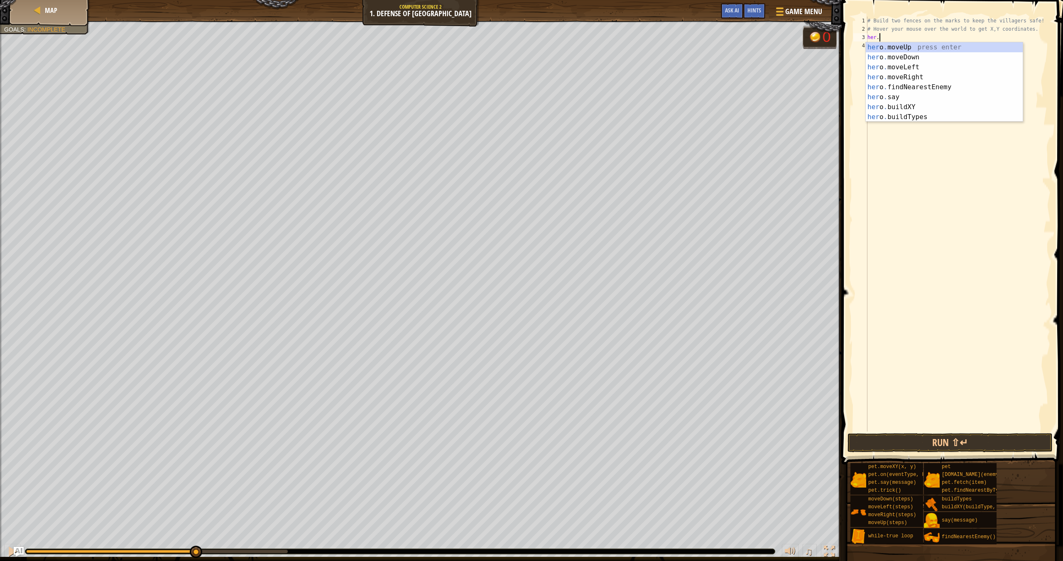
scroll to position [4, 1]
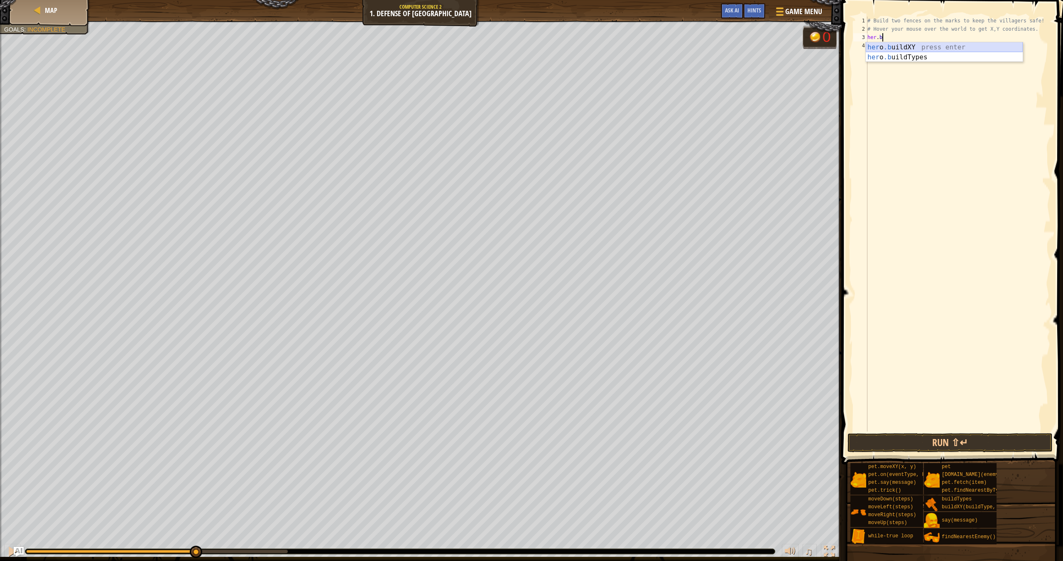
click at [947, 46] on div "her o .b uildXY press enter her o .b uildTypes press enter" at bounding box center [944, 62] width 157 height 40
click at [939, 37] on div "# Build two fences on the marks to keep the villagers safe! # Hover your mouse …" at bounding box center [958, 233] width 185 height 432
click at [952, 38] on div "# Build two fences on the marks to keep the villagers safe! # Hover your mouse …" at bounding box center [958, 233] width 185 height 432
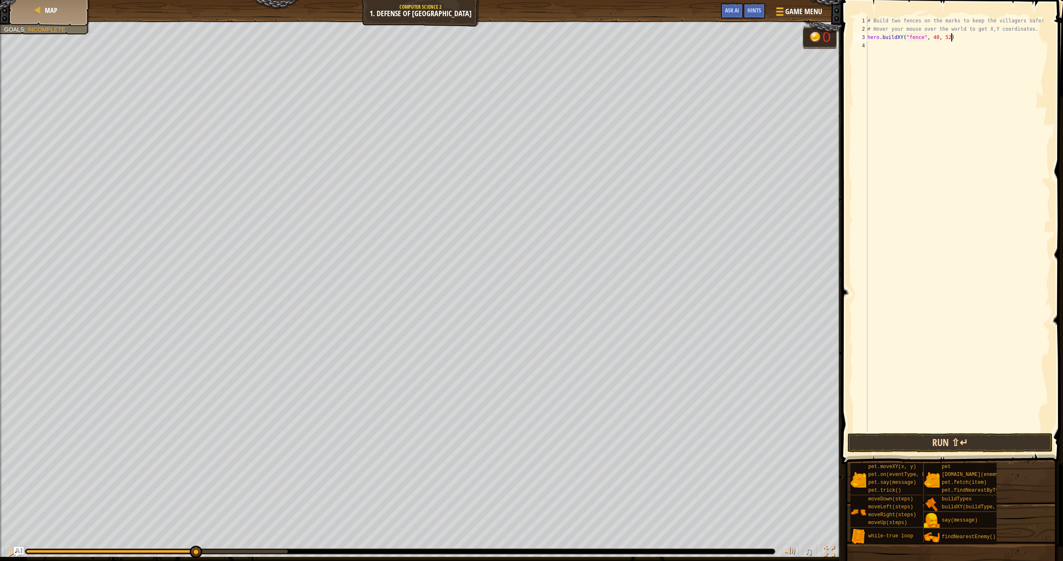
type textarea "hero.buildXY("fence", 40, 52)"
click at [1032, 445] on button "Run ⇧↵" at bounding box center [949, 442] width 205 height 19
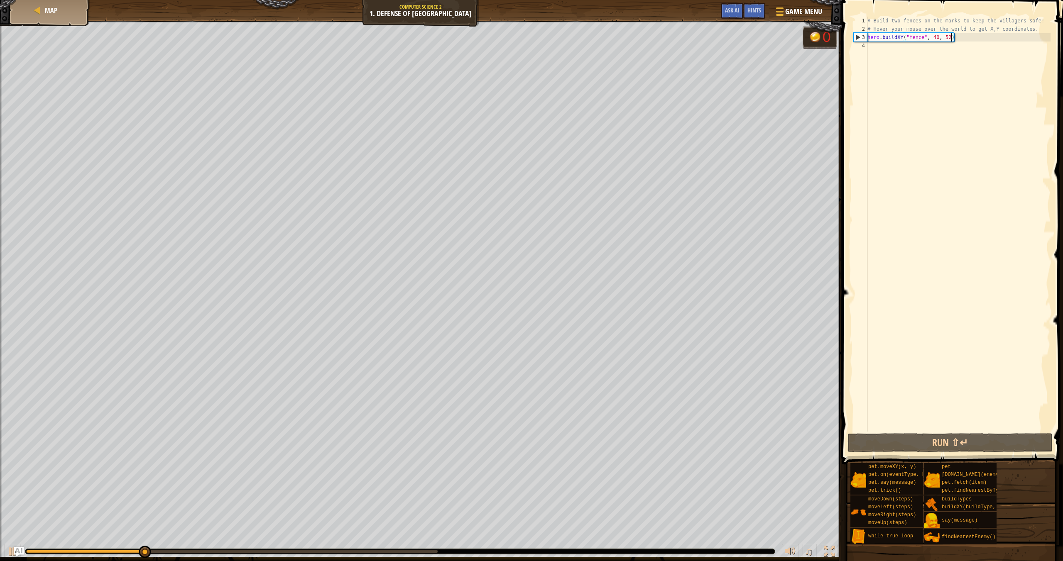
click at [874, 49] on div "# Build two fences on the marks to keep the villagers safe! # Hover your mouse …" at bounding box center [958, 233] width 185 height 432
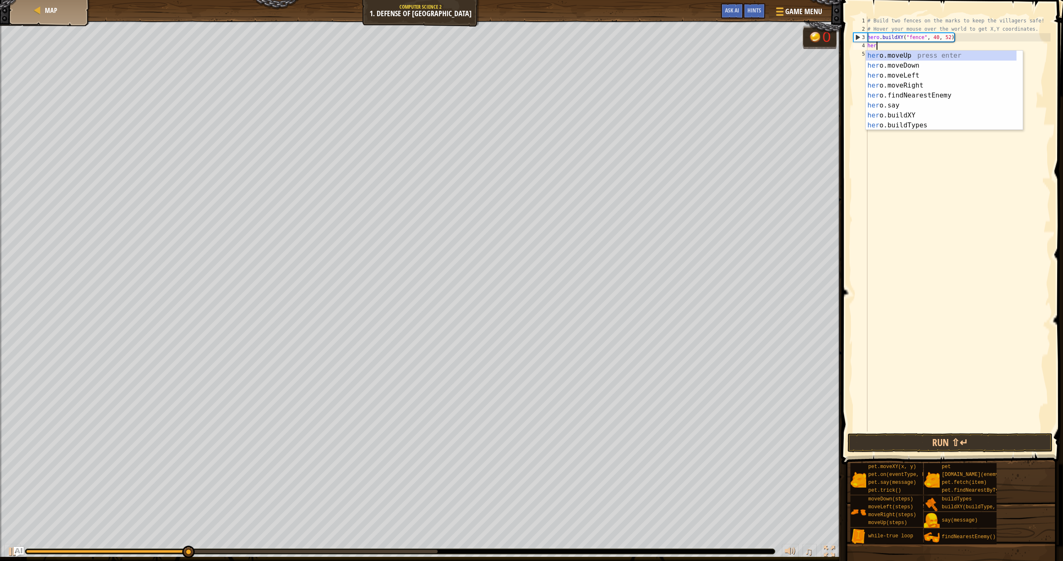
scroll to position [4, 0]
click at [921, 115] on div "her o.moveUp press enter her o.moveDown press enter her o.moveLeft press enter …" at bounding box center [941, 101] width 151 height 100
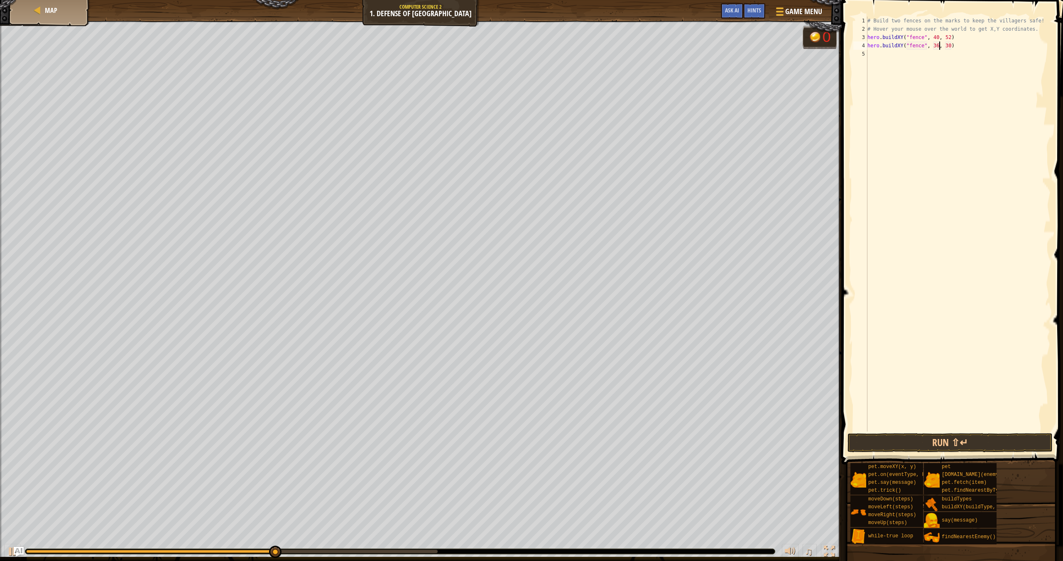
click at [939, 44] on div "# Build two fences on the marks to keep the villagers safe! # Hover your mouse …" at bounding box center [958, 233] width 185 height 432
click at [950, 45] on div "# Build two fences on the marks to keep the villagers safe! # Hover your mouse …" at bounding box center [958, 233] width 185 height 432
type textarea "hero.buildXY("fence", 40, 22)"
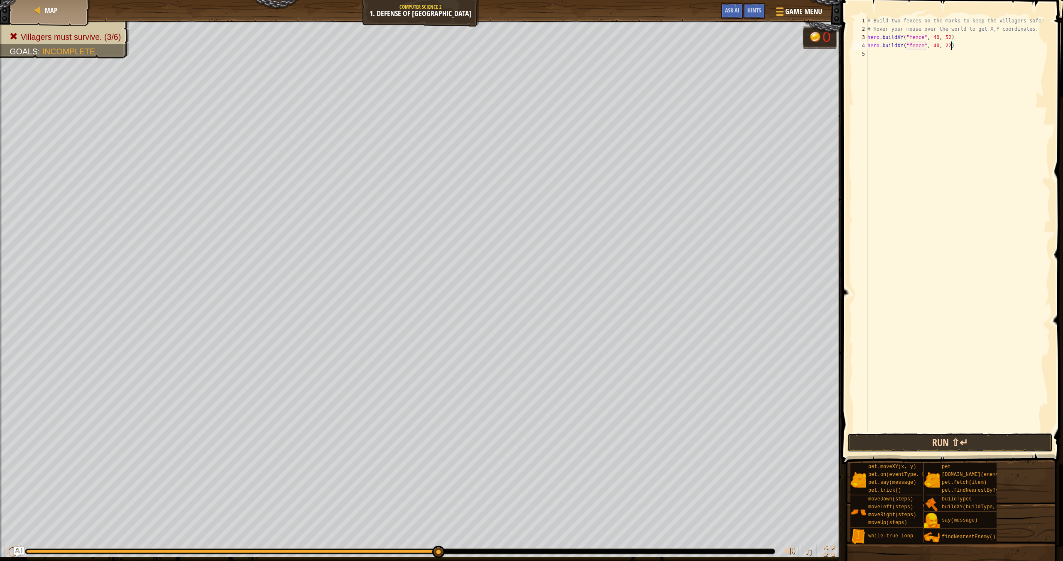
click at [986, 448] on button "Run ⇧↵" at bounding box center [949, 442] width 205 height 19
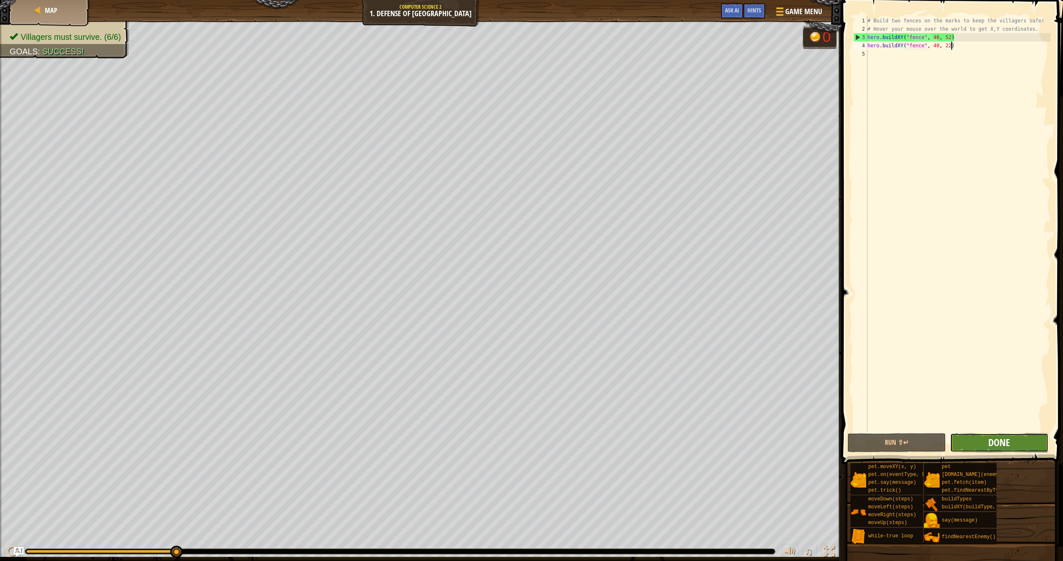
click at [991, 446] on span "Done" at bounding box center [999, 442] width 22 height 13
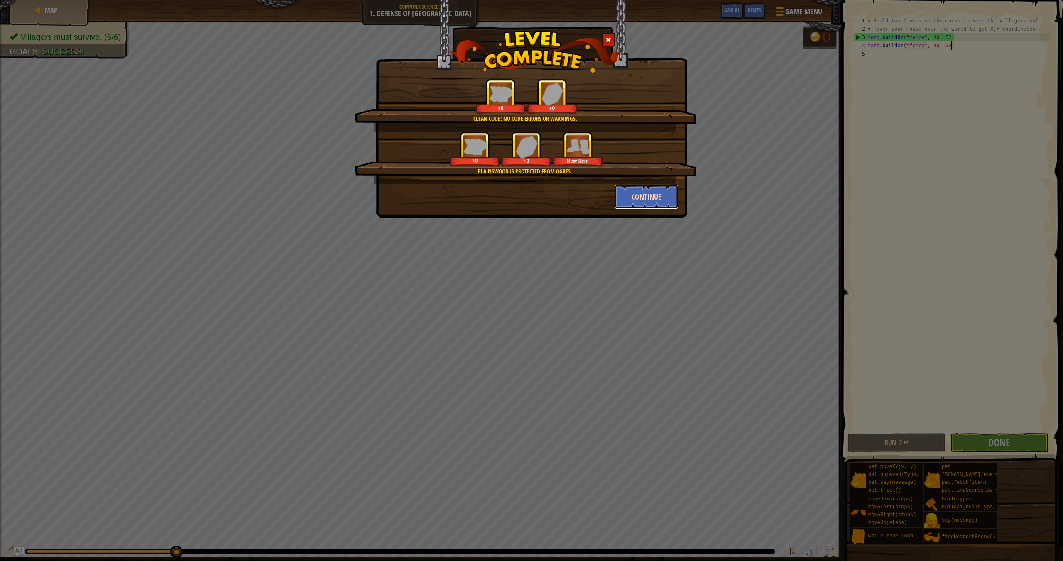
click at [666, 203] on button "Continue" at bounding box center [646, 196] width 64 height 25
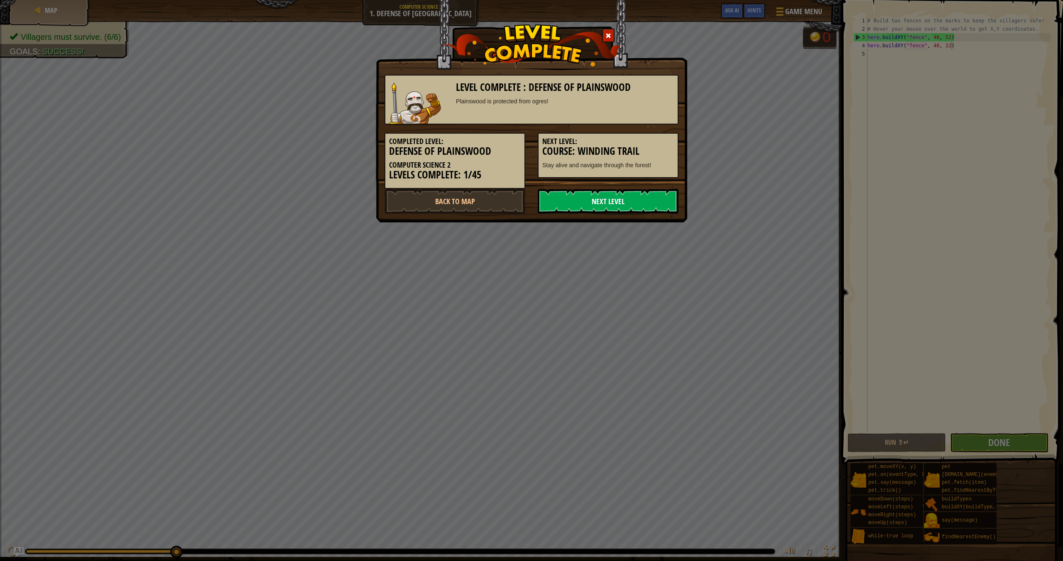
click at [644, 195] on link "Next Level" at bounding box center [608, 201] width 141 height 25
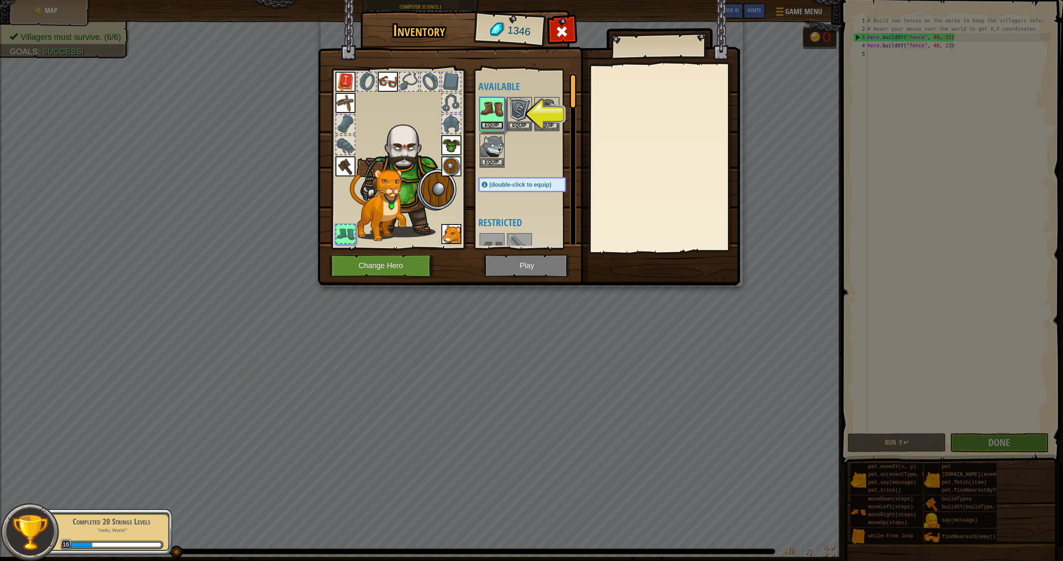
click at [495, 124] on button "Equip" at bounding box center [491, 125] width 23 height 9
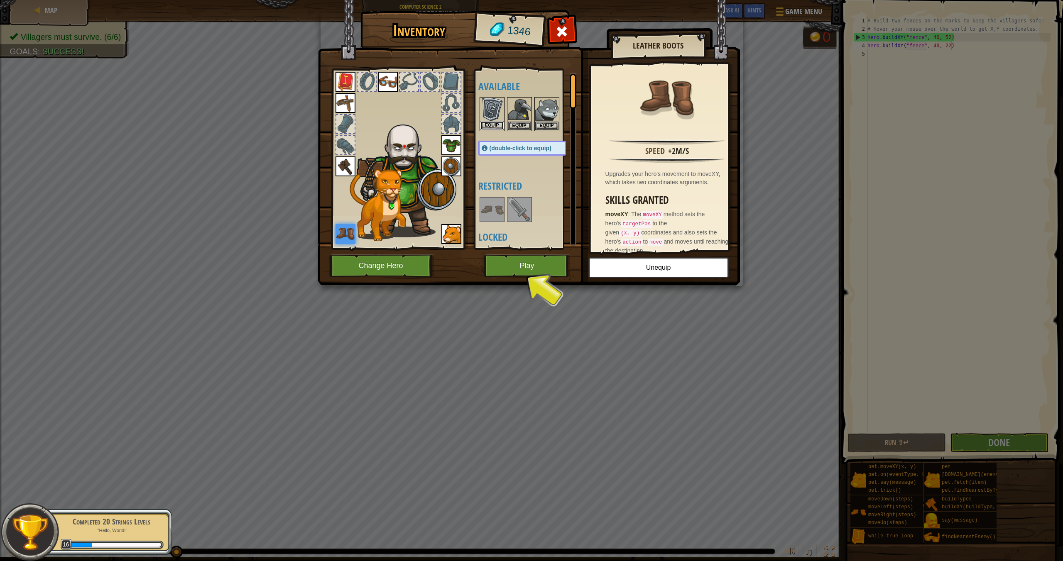
click at [495, 125] on button "Equip" at bounding box center [491, 125] width 23 height 9
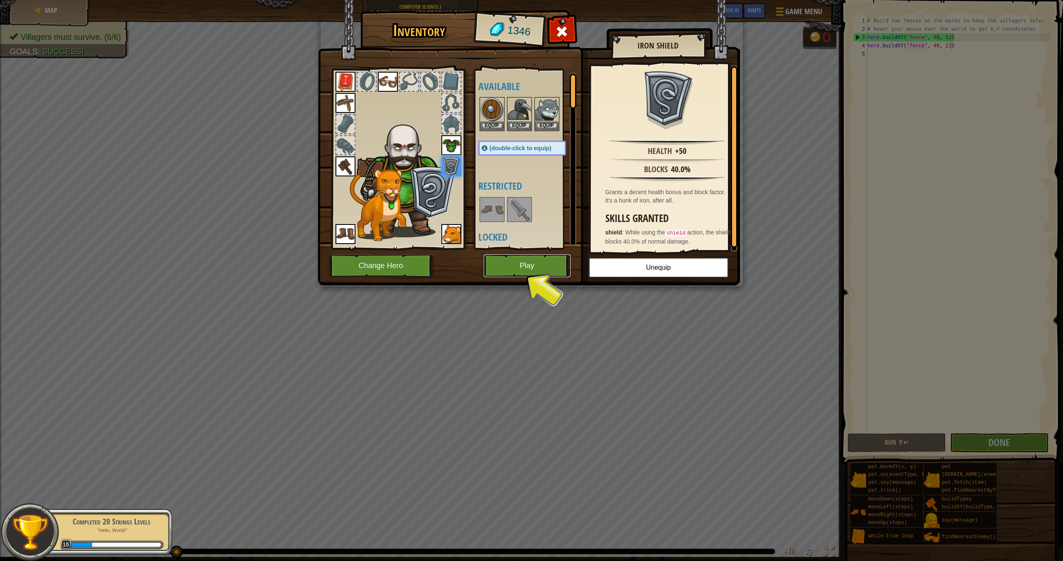
click at [515, 259] on button "Play" at bounding box center [527, 265] width 87 height 23
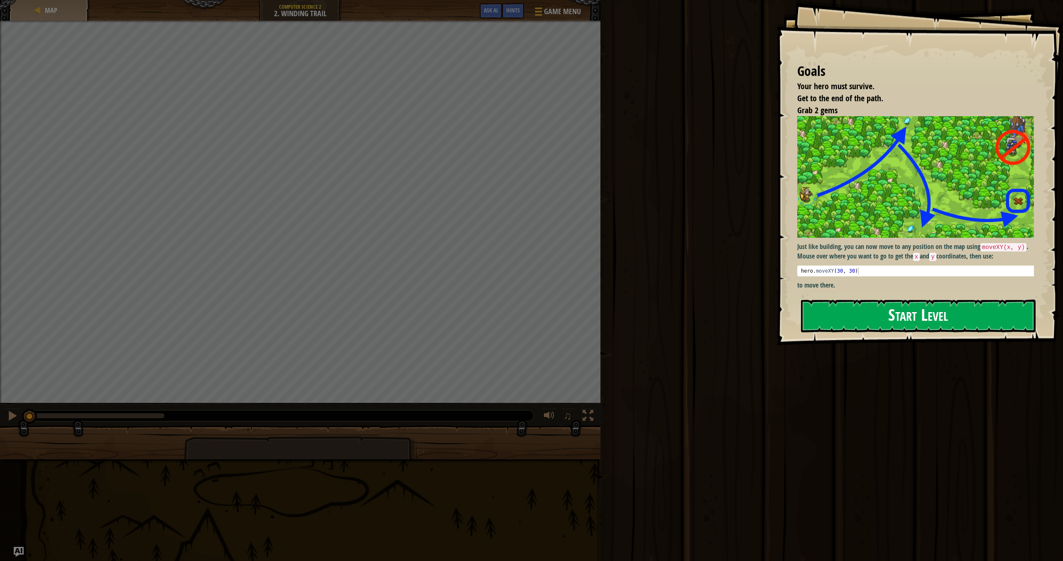
click at [893, 315] on button "Start Level" at bounding box center [918, 316] width 235 height 33
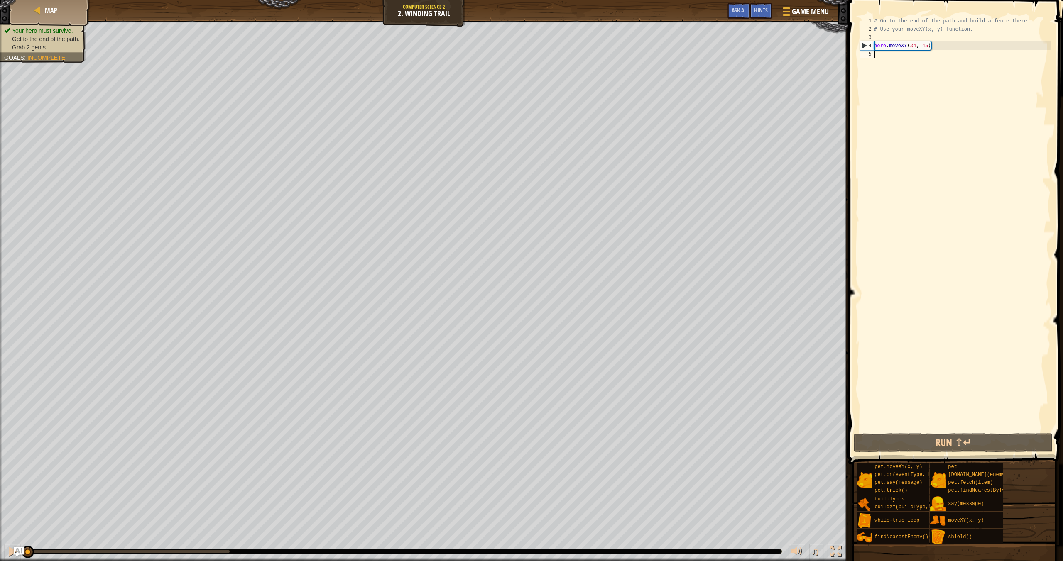
type textarea "{"x": 34, "y": 45}"
click at [912, 66] on div "# Go to the end of the path and build a fence there. # Use your moveXY(x, y) fu…" at bounding box center [961, 233] width 178 height 432
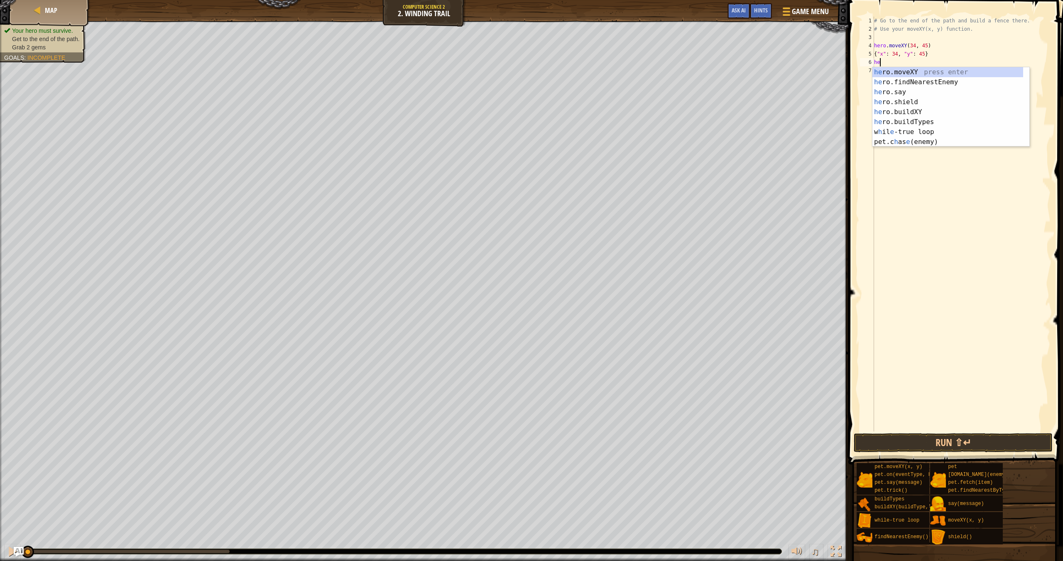
scroll to position [4, 0]
click at [915, 69] on div "her o.moveXY press enter her o.findNearestEnemy press enter her o.say press ent…" at bounding box center [950, 117] width 157 height 100
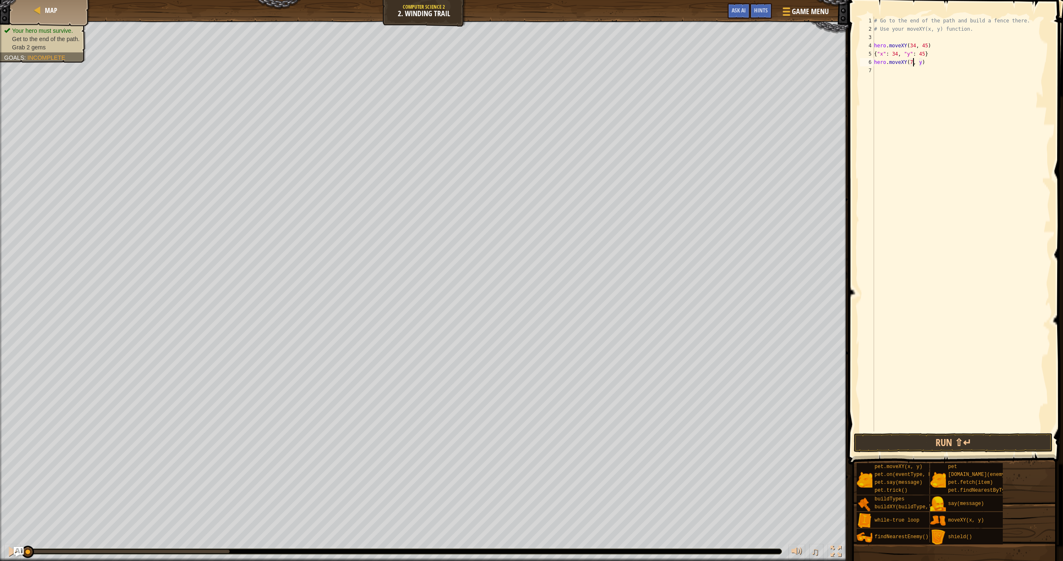
scroll to position [4, 3]
click at [925, 63] on div "# Go to the end of the path and build a fence there. # Use your moveXY(x, y) fu…" at bounding box center [961, 233] width 178 height 432
type textarea "hero.moveXY(72, 25)"
click at [898, 75] on div "# Go to the end of the path and build a fence there. # Use your moveXY(x, y) fu…" at bounding box center [961, 233] width 178 height 432
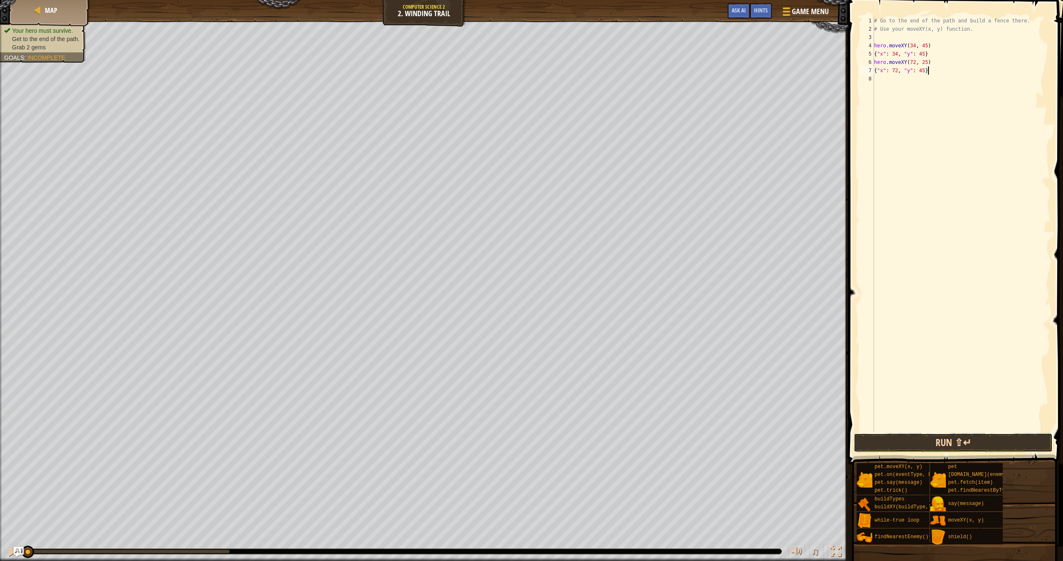
click at [975, 446] on button "Run ⇧↵" at bounding box center [953, 442] width 199 height 19
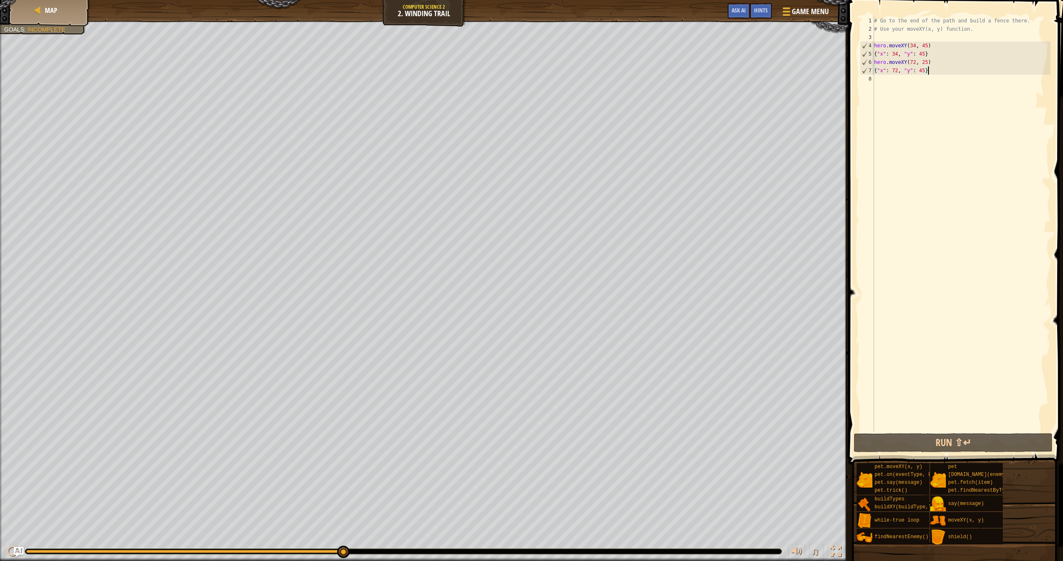
click at [915, 61] on div "# Go to the end of the path and build a fence there. # Use your moveXY(x, y) fu…" at bounding box center [961, 233] width 178 height 432
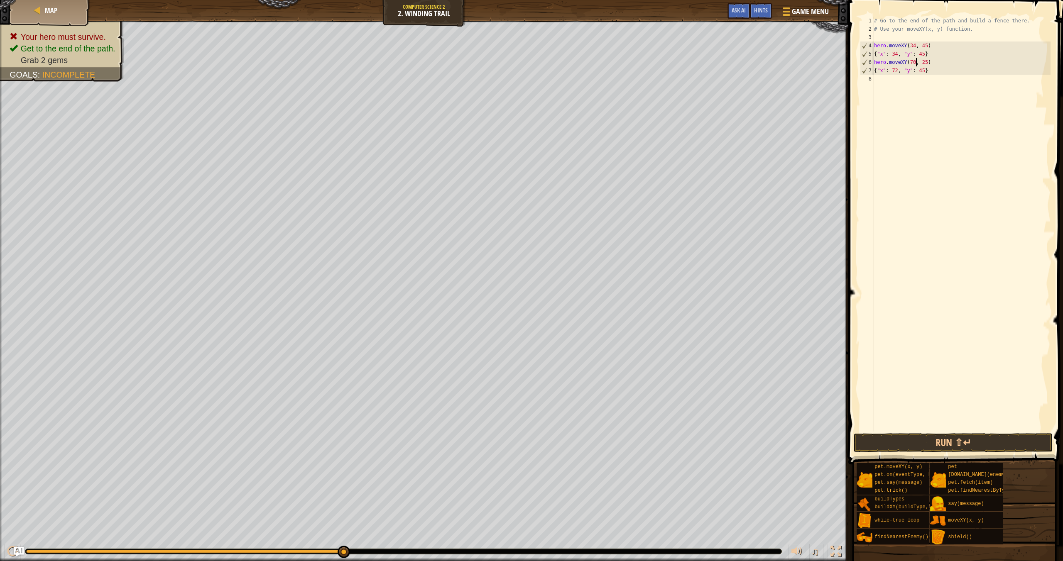
scroll to position [4, 4]
click at [928, 63] on div "# Go to the end of the path and build a fence there. # Use your moveXY(x, y) fu…" at bounding box center [961, 233] width 178 height 432
click at [925, 71] on div "# Go to the end of the path and build a fence there. # Use your moveXY(x, y) fu…" at bounding box center [961, 233] width 178 height 432
click at [898, 72] on div "# Go to the end of the path and build a fence there. # Use your moveXY(x, y) fu…" at bounding box center [961, 233] width 178 height 432
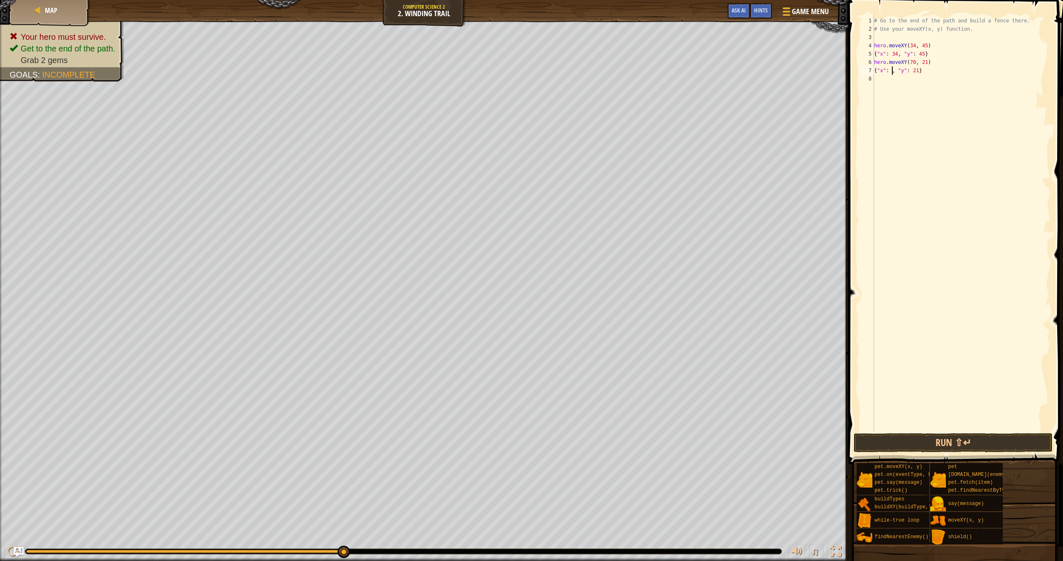
type textarea "{"x": 70, "y": 21}"
click at [913, 86] on div "# Go to the end of the path and build a fence there. # Use your moveXY(x, y) fu…" at bounding box center [961, 233] width 178 height 432
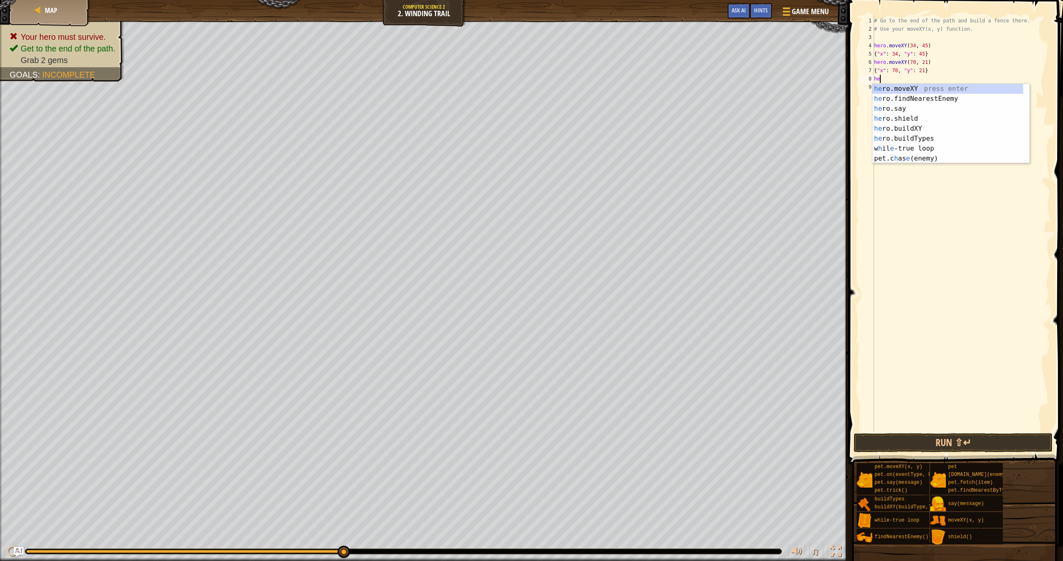
scroll to position [4, 0]
click at [928, 130] on div "her o.moveXY press enter her o.findNearestEnemy press enter her o.say press ent…" at bounding box center [950, 134] width 157 height 100
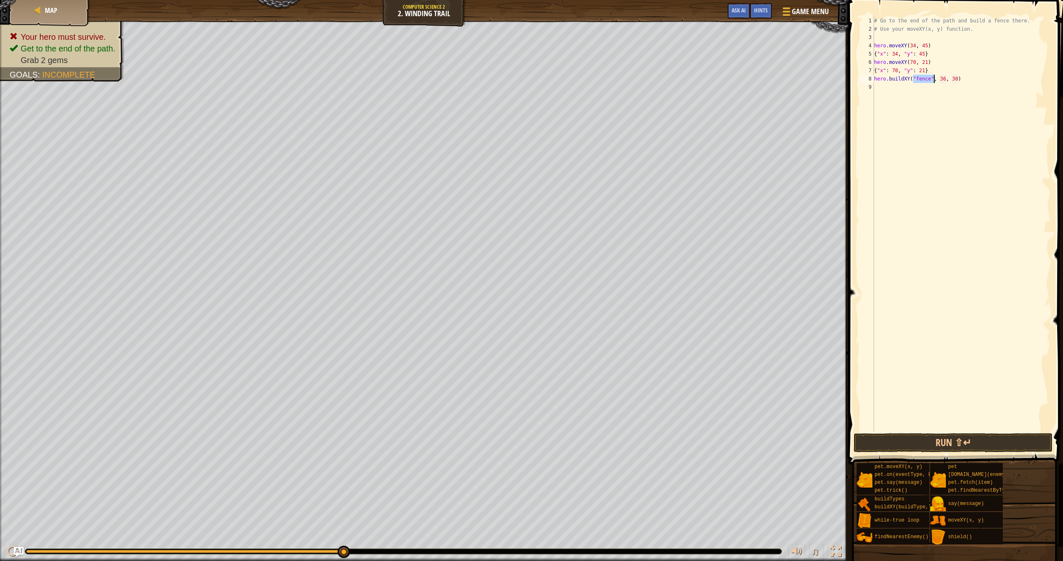
drag, startPoint x: 945, startPoint y: 80, endPoint x: 950, endPoint y: 93, distance: 14.2
click at [945, 81] on div "# Go to the end of the path and build a fence there. # Use your moveXY(x, y) fu…" at bounding box center [961, 233] width 178 height 432
drag, startPoint x: 958, startPoint y: 78, endPoint x: 982, endPoint y: 96, distance: 30.1
click at [958, 79] on div "# Go to the end of the path and build a fence there. # Use your moveXY(x, y) fu…" at bounding box center [961, 233] width 178 height 432
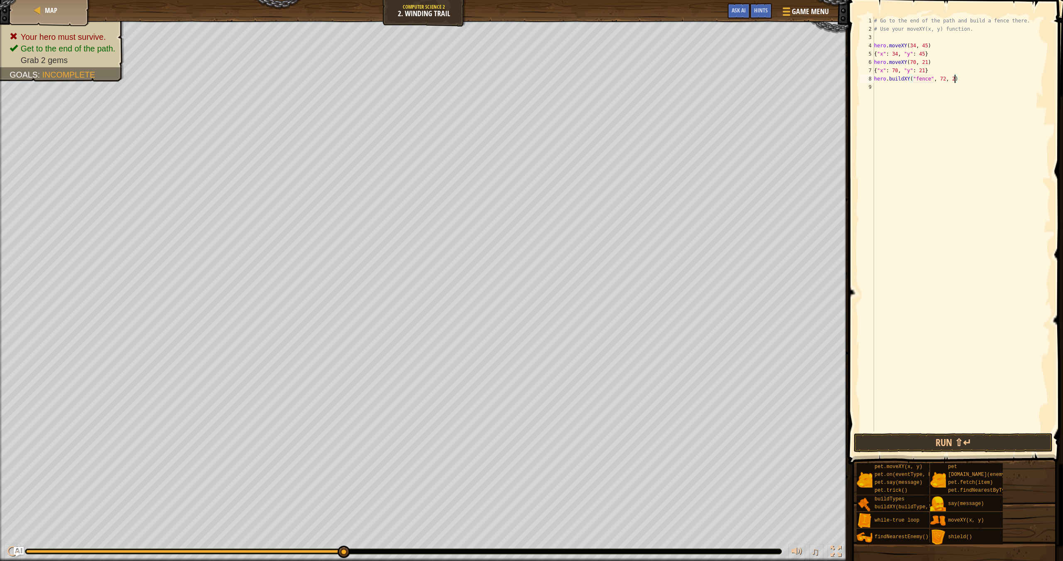
scroll to position [4, 7]
click at [1000, 437] on button "Run ⇧↵" at bounding box center [953, 442] width 199 height 19
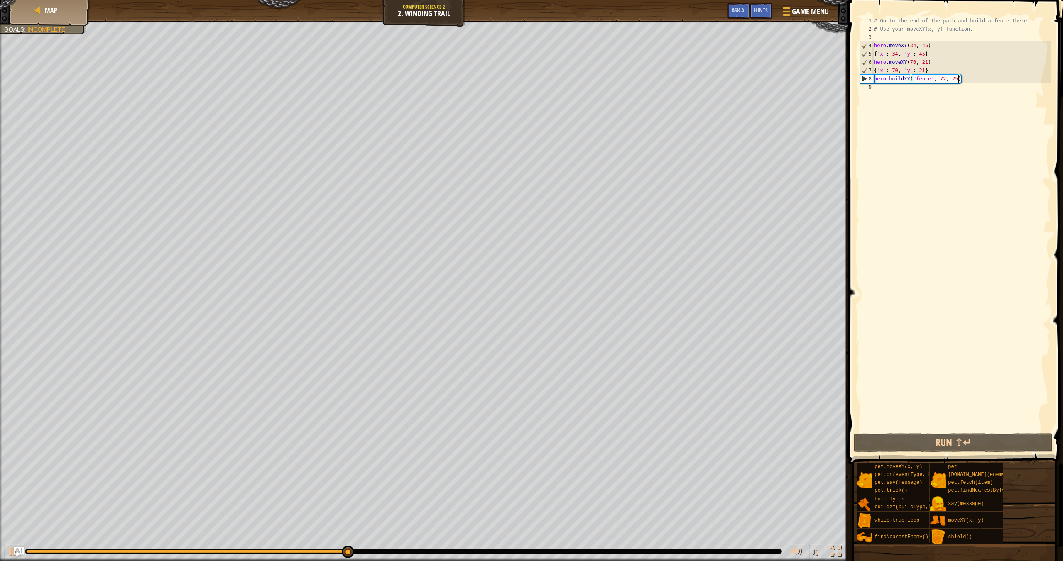
click at [937, 59] on div "# Go to the end of the path and build a fence there. # Use your moveXY(x, y) fu…" at bounding box center [961, 233] width 178 height 432
type textarea "hero.moveXY(70, 21)"
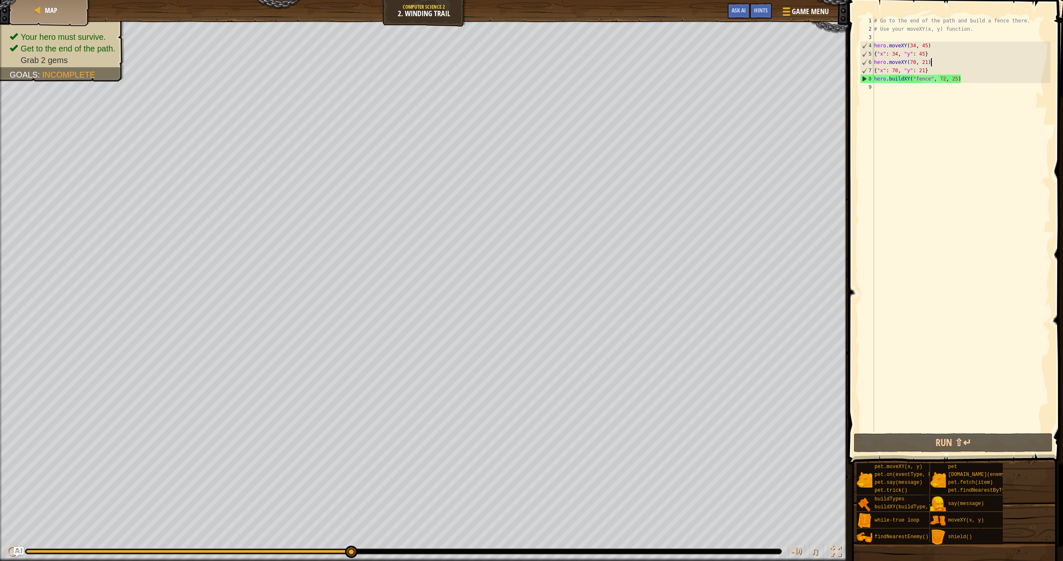
scroll to position [4, 0]
click at [873, 62] on div "6" at bounding box center [867, 62] width 14 height 8
type textarea "hero.moveXY(70, 21)"
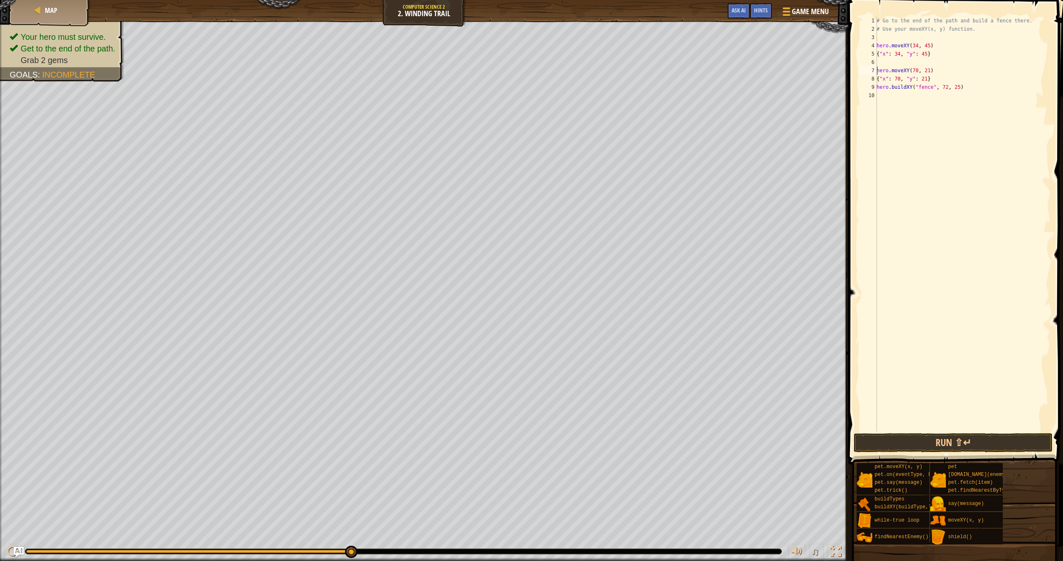
drag, startPoint x: 890, startPoint y: 60, endPoint x: 900, endPoint y: 60, distance: 10.4
click at [893, 60] on div "# Go to the end of the path and build a fence there. # Use your moveXY(x, y) fu…" at bounding box center [963, 233] width 176 height 432
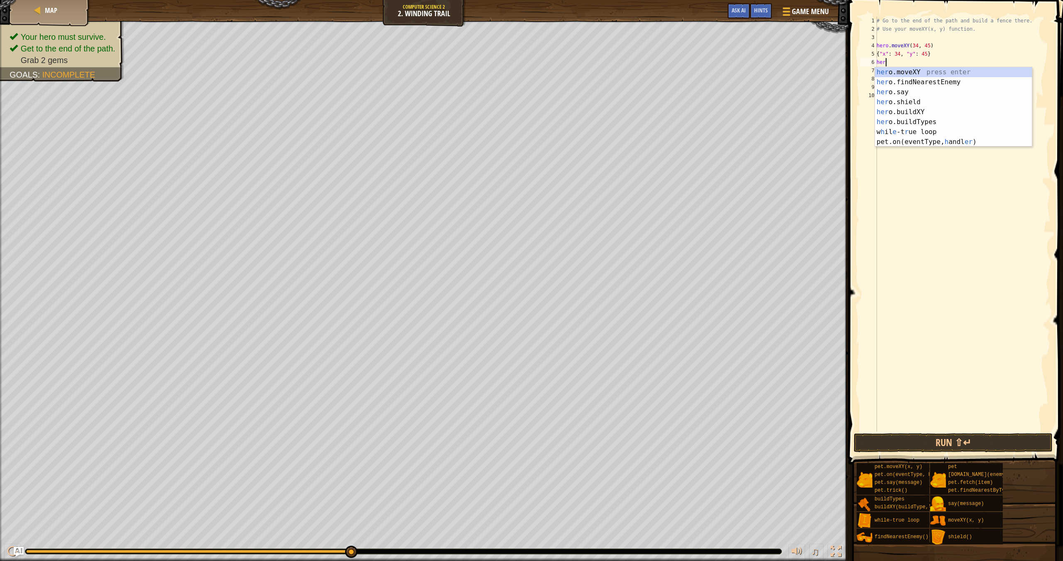
scroll to position [4, 0]
click at [929, 73] on div "her o.moveXY press enter her o.findNearestEnemy press enter her o.say press ent…" at bounding box center [953, 117] width 157 height 100
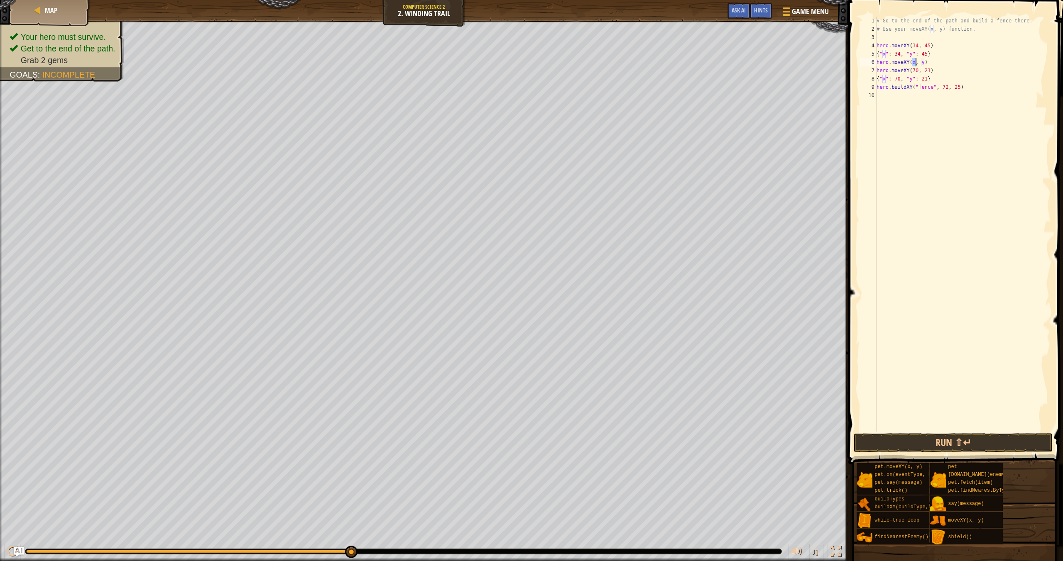
scroll to position [4, 3]
click at [928, 63] on div "# Go to the end of the path and build a fence there. # Use your moveXY(x, y) fu…" at bounding box center [963, 233] width 176 height 432
type textarea "hero.moveXY(36, 60)"
click at [954, 63] on div "# Go to the end of the path and build a fence there. # Use your moveXY(x, y) fu…" at bounding box center [963, 233] width 176 height 432
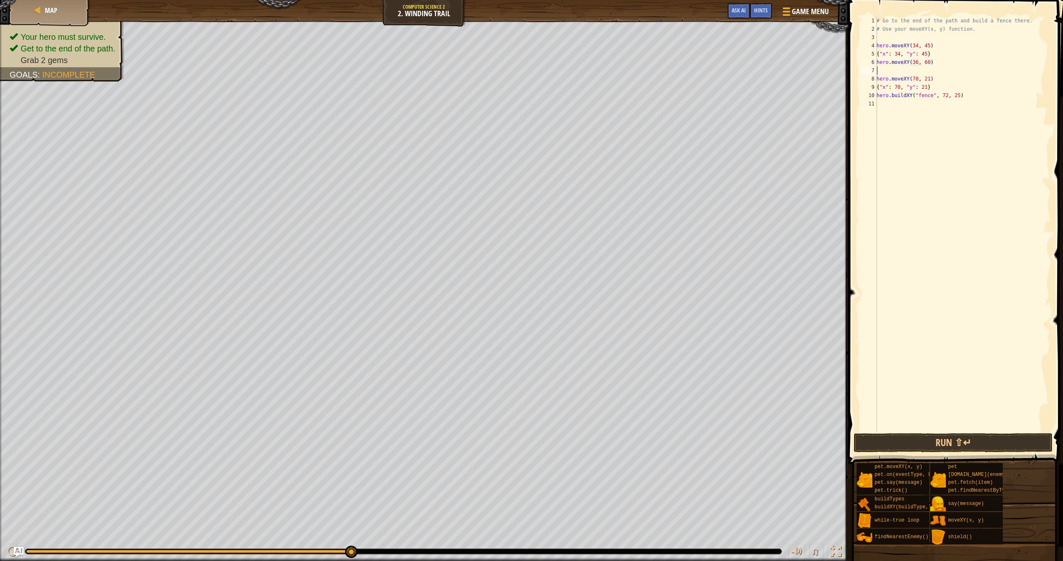
scroll to position [4, 0]
click at [1018, 430] on div "# Go to the end of the path and build a fence there. # Use your moveXY(x, y) fu…" at bounding box center [963, 233] width 176 height 432
click at [1020, 437] on button "Run ⇧↵" at bounding box center [953, 442] width 199 height 19
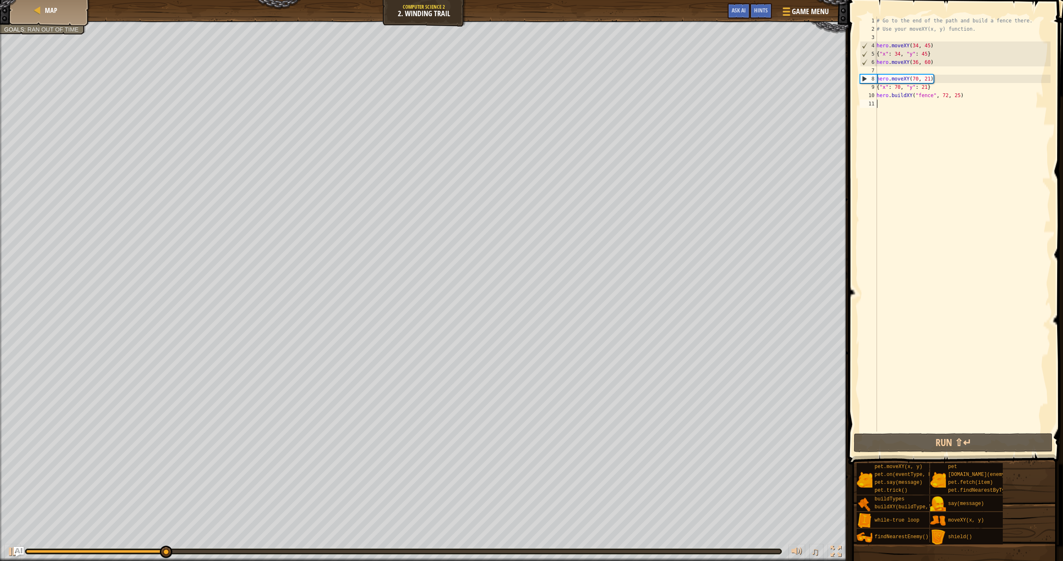
click at [878, 71] on div "# Go to the end of the path and build a fence there. # Use your moveXY(x, y) fu…" at bounding box center [963, 233] width 176 height 432
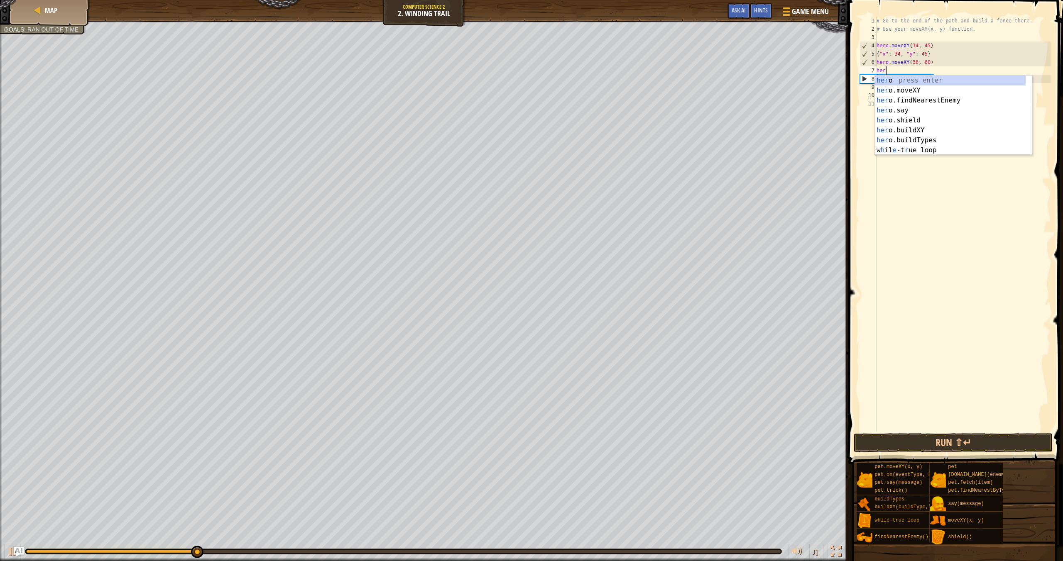
scroll to position [4, 0]
click at [890, 91] on div "her o press enter her o.moveXY press enter her o.findNearestEnemy press enter h…" at bounding box center [950, 126] width 151 height 100
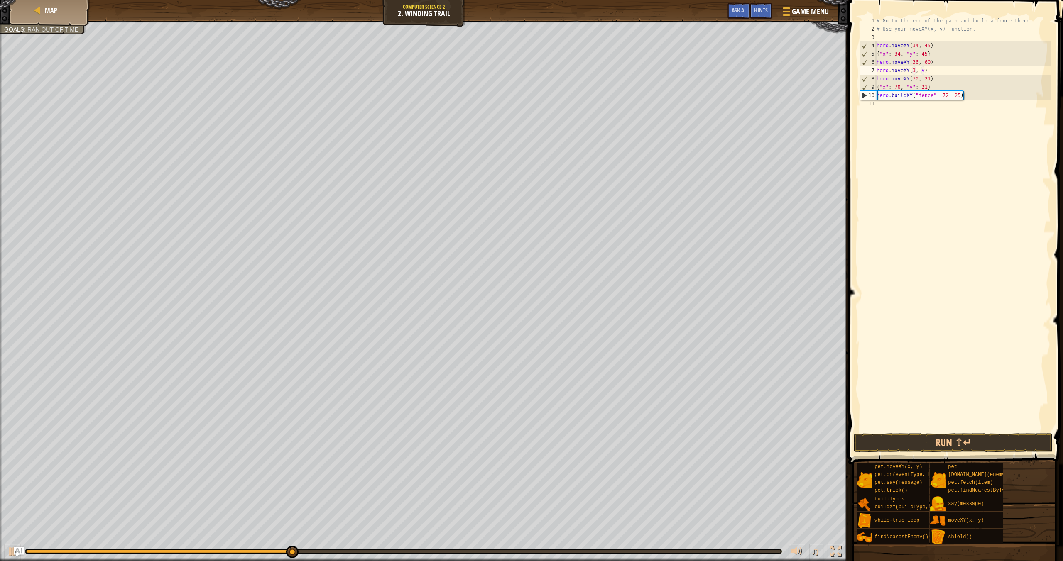
scroll to position [4, 3]
click at [926, 69] on div "# Go to the end of the path and build a fence there. # Use your moveXY(x, y) fu…" at bounding box center [963, 233] width 176 height 432
click at [994, 441] on button "Run ⇧↵" at bounding box center [953, 442] width 199 height 19
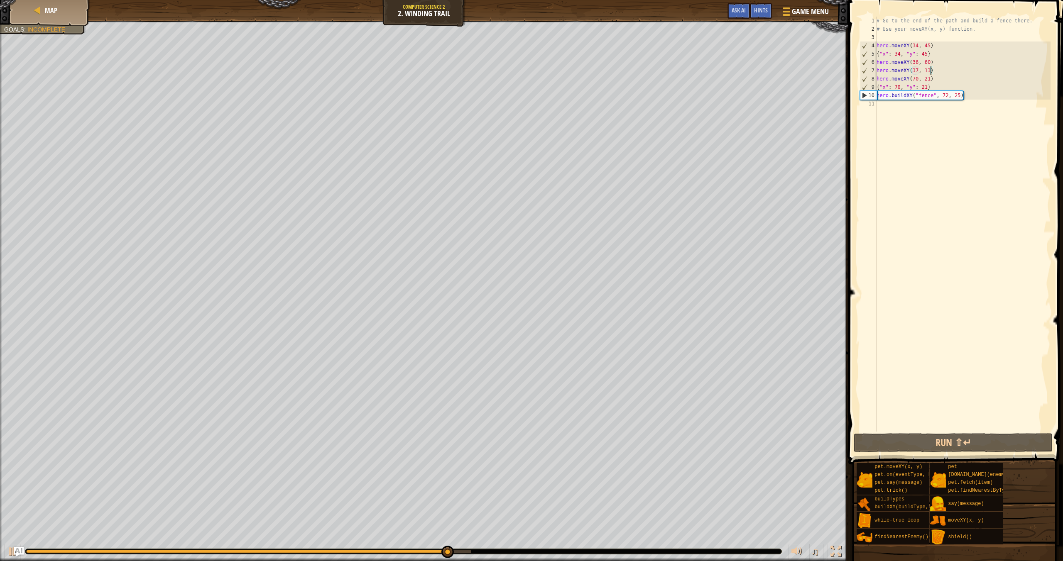
click at [941, 62] on div "# Go to the end of the path and build a fence there. # Use your moveXY(x, y) fu…" at bounding box center [963, 233] width 176 height 432
type textarea "hero.moveXY(36, 60)"
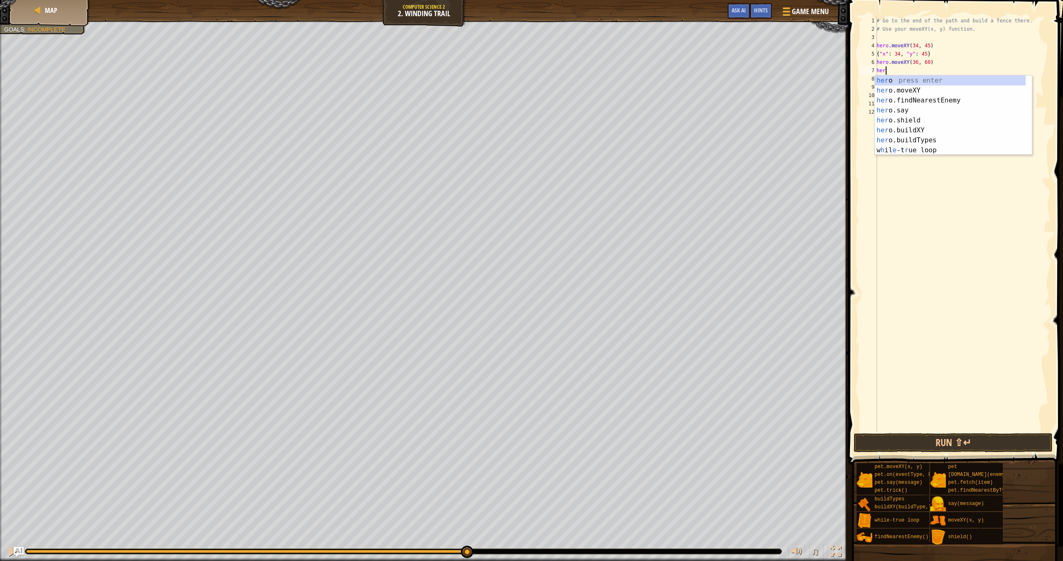
scroll to position [4, 0]
click at [902, 95] on div "her o press enter her o.moveXY press enter her o.findNearestEnemy press enter h…" at bounding box center [950, 126] width 151 height 100
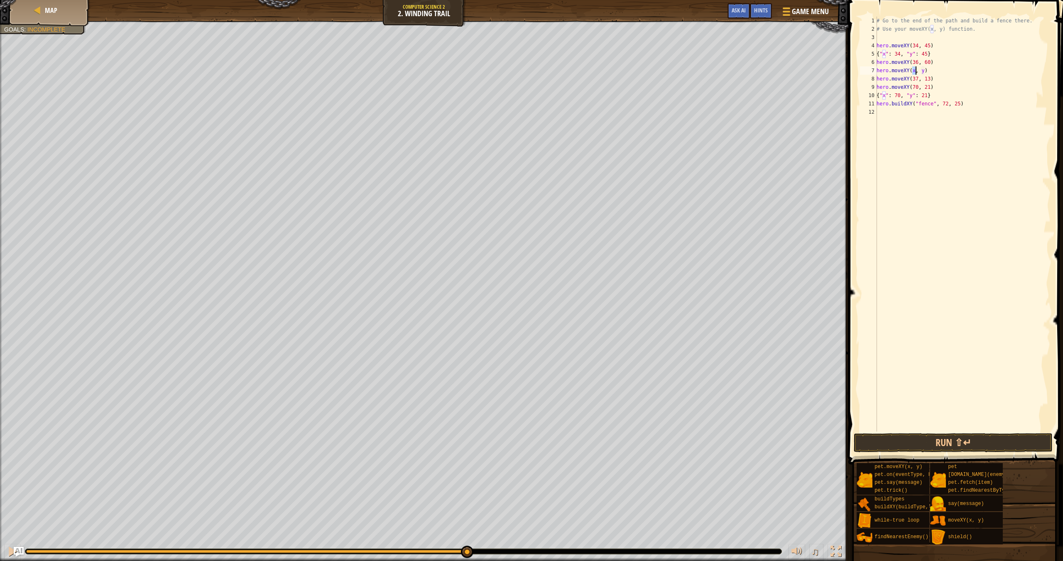
scroll to position [4, 3]
click at [928, 71] on div "# Go to the end of the path and build a fence there. # Use your moveXY(x, y) fu…" at bounding box center [963, 233] width 176 height 432
type textarea "hero.moveXY(47, 26)"
click at [974, 447] on button "Run ⇧↵" at bounding box center [953, 442] width 199 height 19
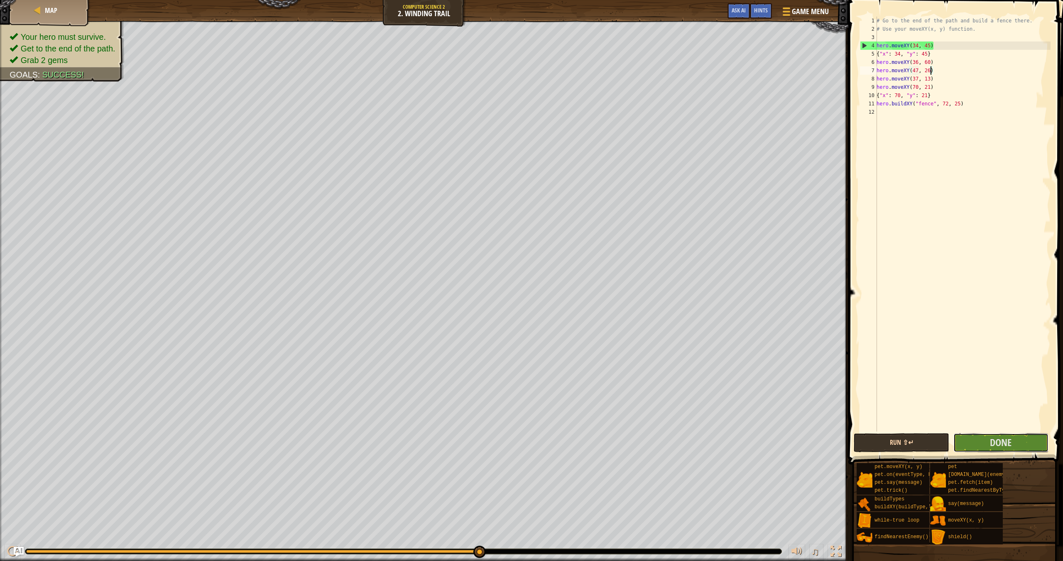
click at [974, 447] on button "Done" at bounding box center [1000, 442] width 95 height 19
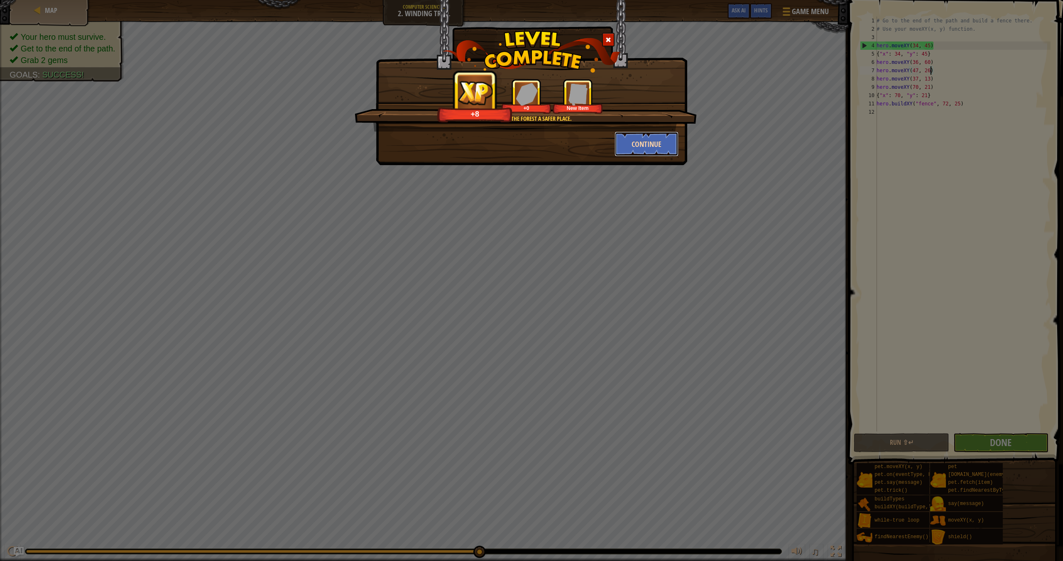
click at [654, 147] on button "Continue" at bounding box center [646, 144] width 64 height 25
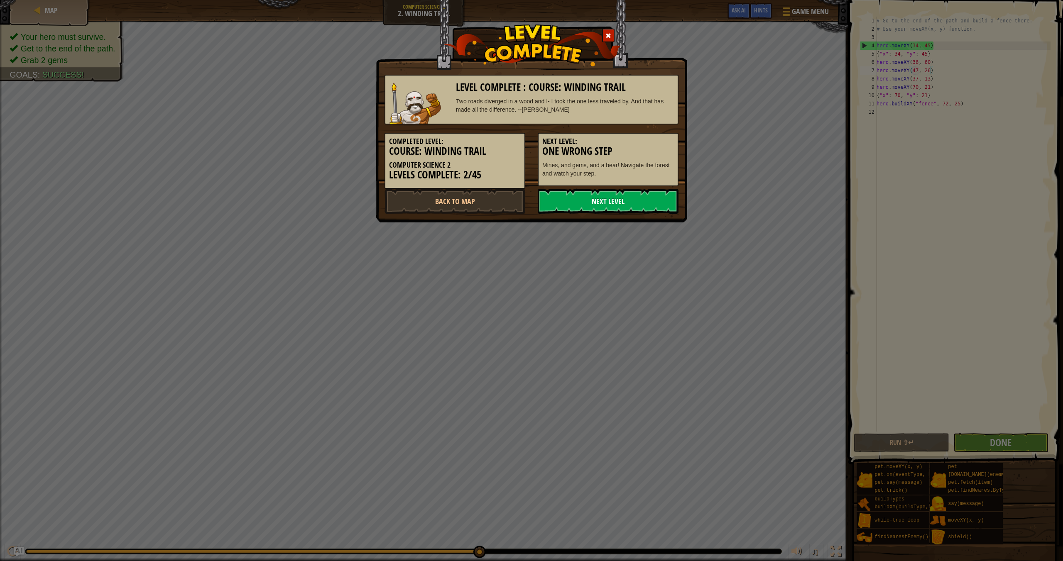
click at [631, 199] on link "Next Level" at bounding box center [608, 201] width 141 height 25
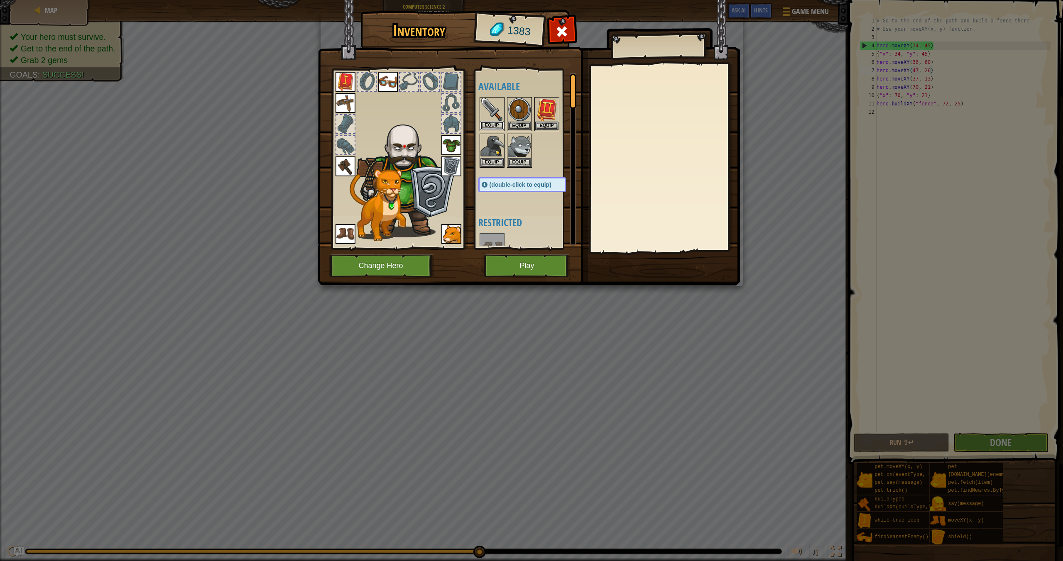
click at [488, 123] on button "Equip" at bounding box center [491, 125] width 23 height 9
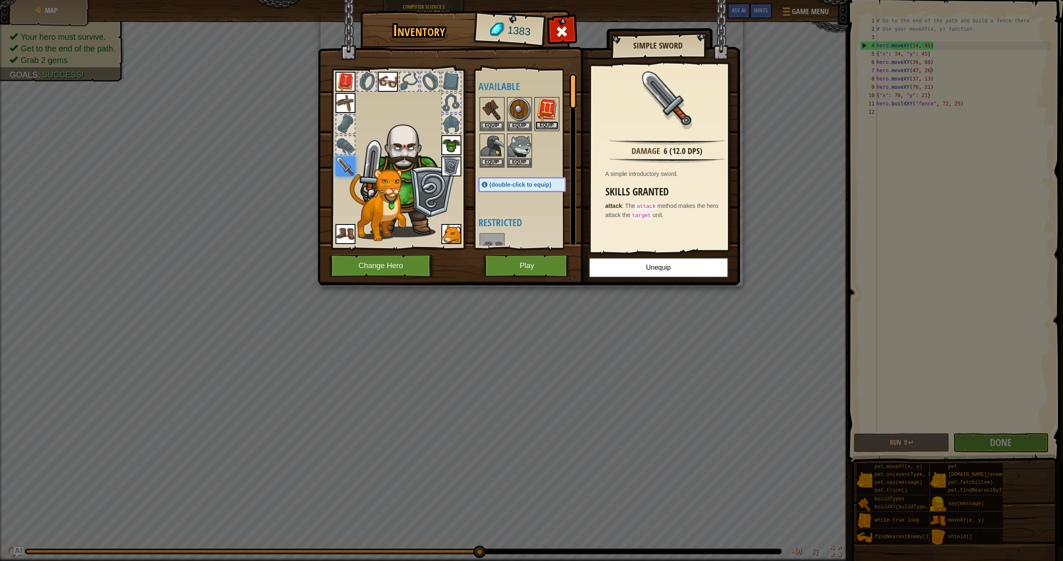
click at [546, 126] on button "Equip" at bounding box center [546, 125] width 23 height 9
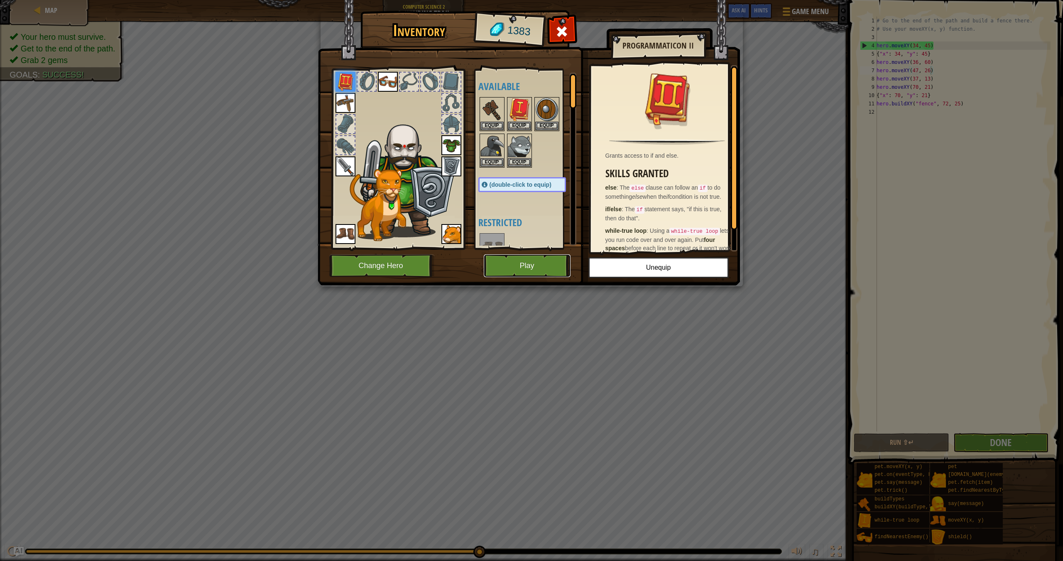
click at [546, 267] on button "Play" at bounding box center [527, 265] width 87 height 23
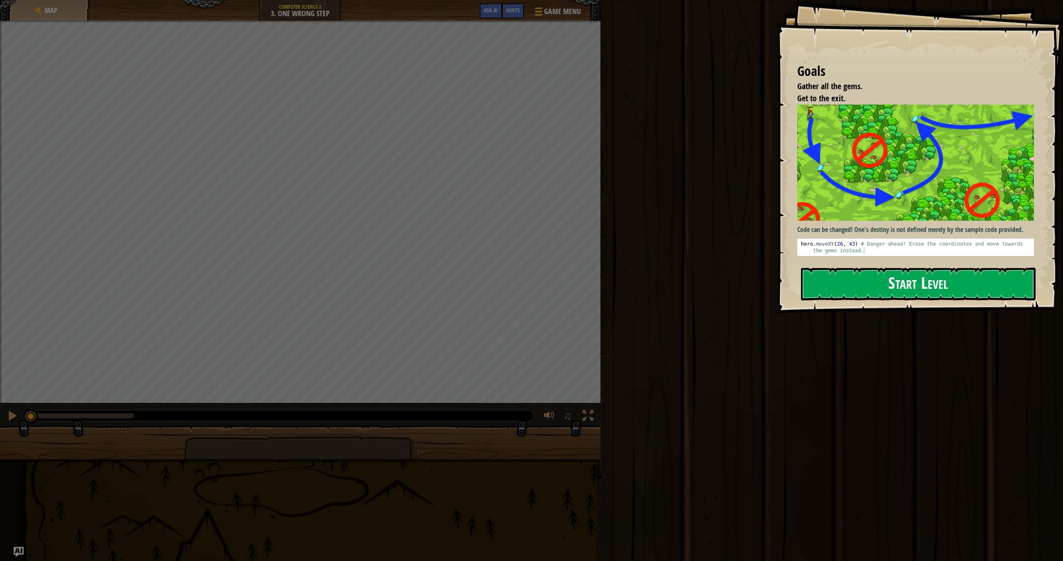
click at [871, 287] on button "Start Level" at bounding box center [918, 284] width 235 height 33
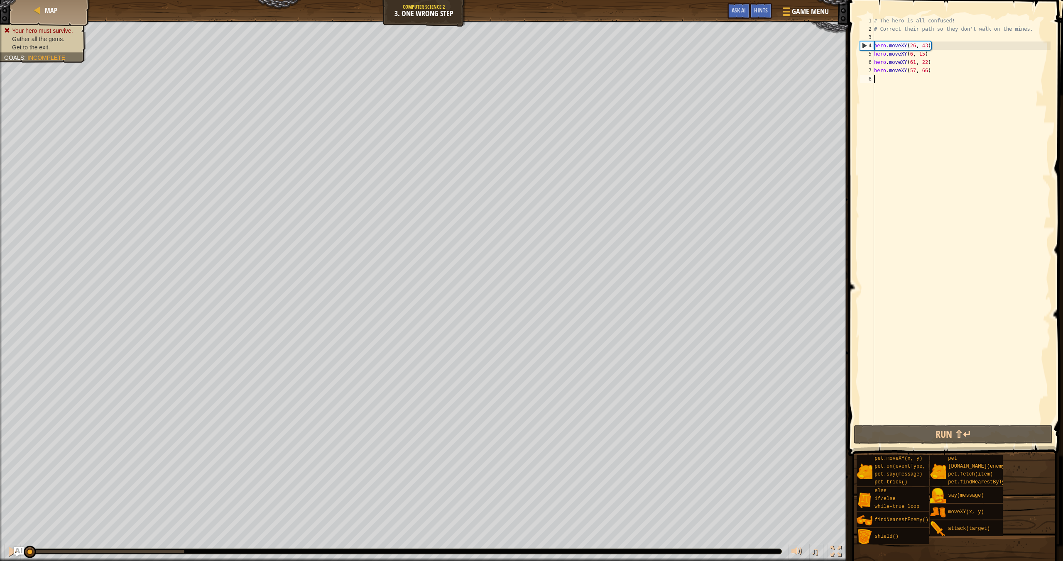
click at [914, 46] on div "# The hero is all confused! # Correct their path so they don't walk on the mine…" at bounding box center [961, 228] width 178 height 423
click at [926, 46] on div "# The hero is all confused! # Correct their path so they don't walk on the mine…" at bounding box center [961, 228] width 178 height 423
click at [910, 434] on button "Run ⇧↵" at bounding box center [953, 434] width 199 height 19
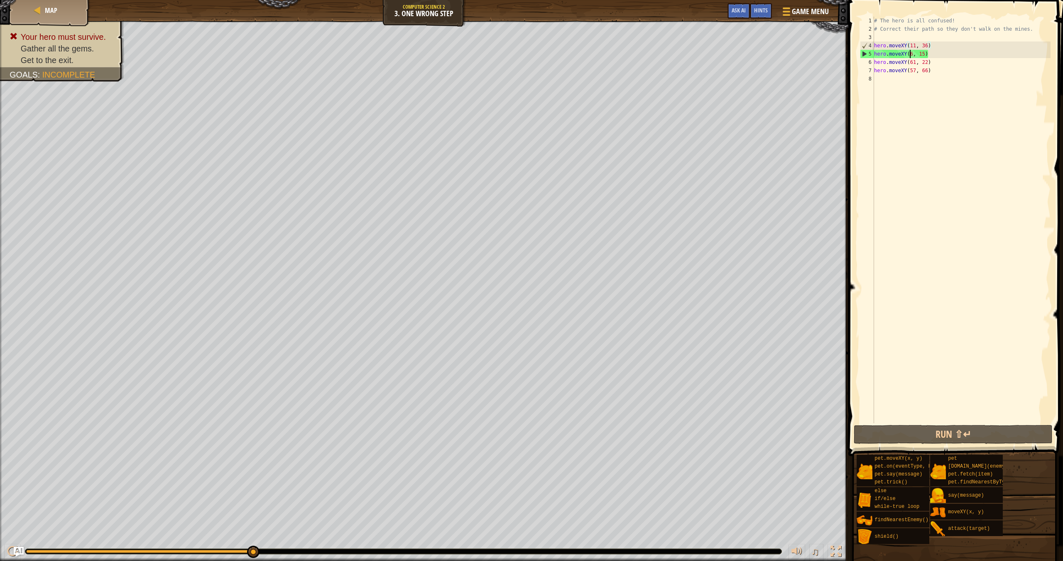
drag, startPoint x: 910, startPoint y: 54, endPoint x: 945, endPoint y: 95, distance: 53.6
click at [911, 54] on div "# The hero is all confused! # Correct their path so they don't walk on the mine…" at bounding box center [961, 228] width 178 height 423
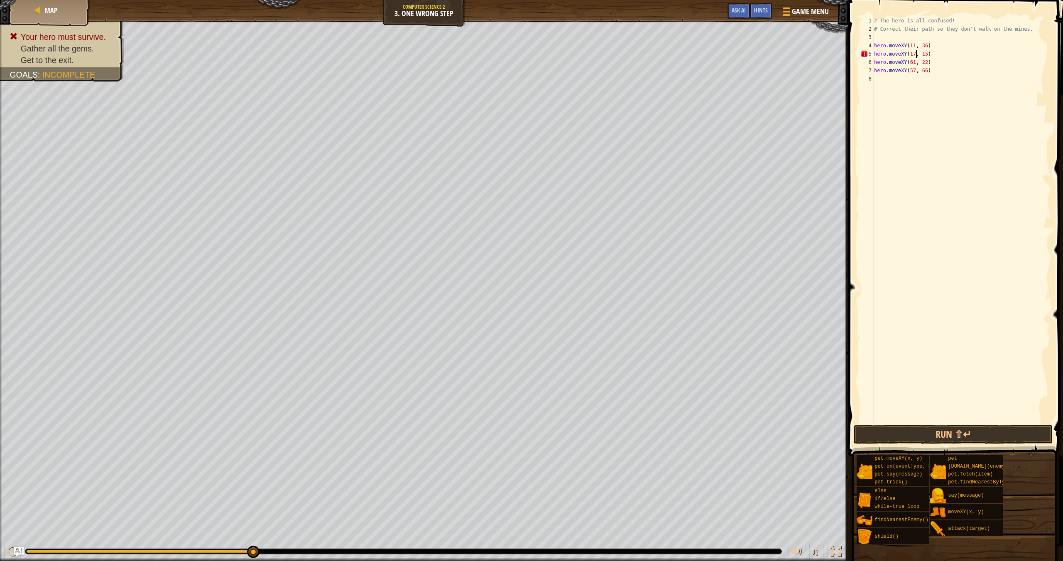
scroll to position [4, 3]
click at [928, 56] on div "# The hero is all confused! # Correct their path so they don't walk on the mine…" at bounding box center [961, 228] width 178 height 423
drag, startPoint x: 915, startPoint y: 63, endPoint x: 960, endPoint y: 102, distance: 60.0
click at [915, 63] on div "# The hero is all confused! # Correct their path so they don't walk on the mine…" at bounding box center [961, 228] width 178 height 423
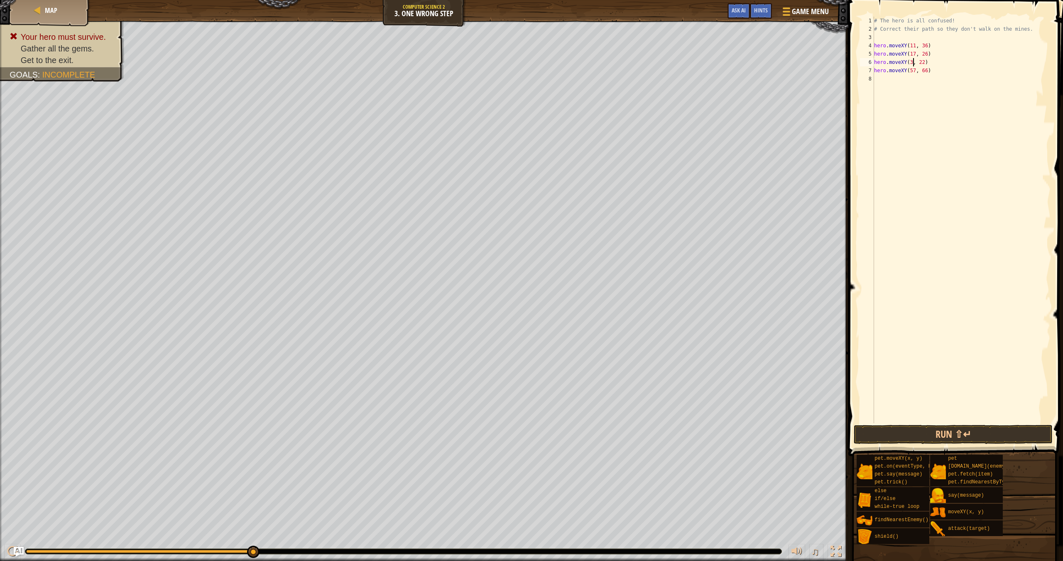
scroll to position [4, 3]
drag, startPoint x: 929, startPoint y: 63, endPoint x: 932, endPoint y: 76, distance: 13.2
click at [929, 63] on div "# The hero is all confused! # Correct their path so they don't walk on the mine…" at bounding box center [961, 228] width 178 height 423
click at [1006, 429] on button "Run ⇧↵" at bounding box center [953, 434] width 199 height 19
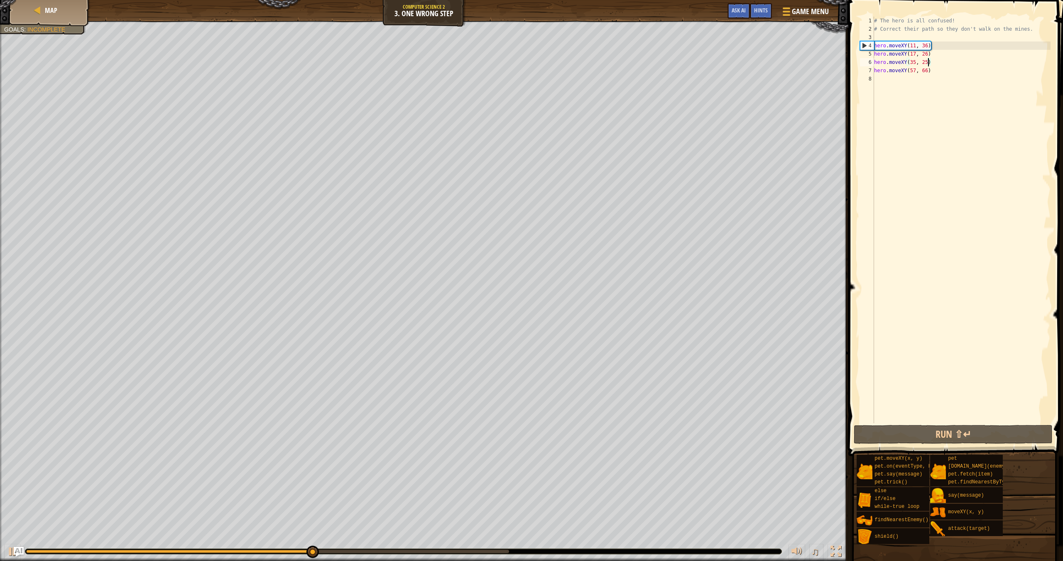
click at [915, 71] on div "# The hero is all confused! # Correct their path so they don't walk on the mine…" at bounding box center [961, 228] width 178 height 423
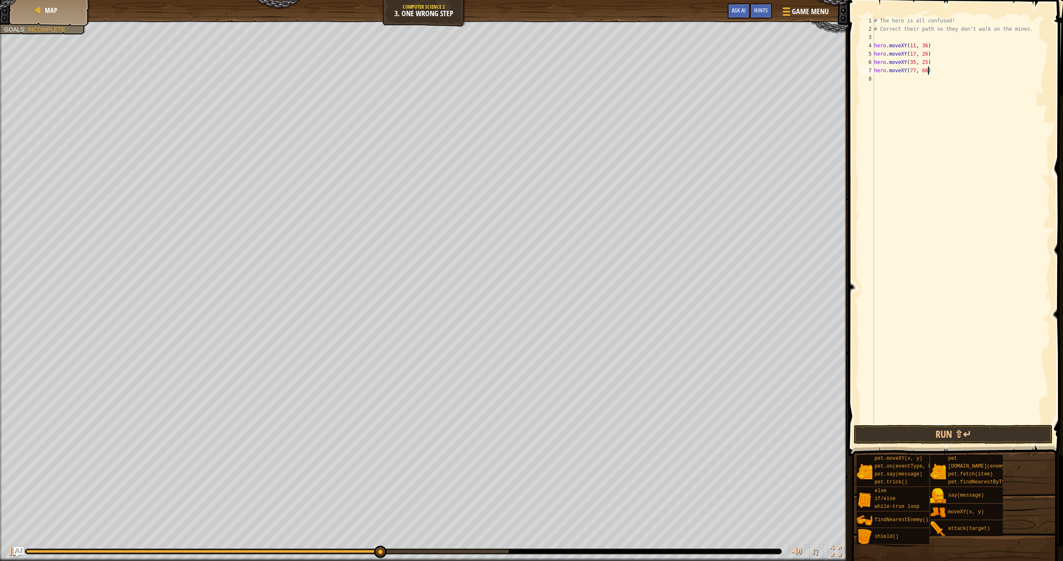
click at [927, 70] on div "# The hero is all confused! # Correct their path so they don't walk on the mine…" at bounding box center [961, 228] width 178 height 423
type textarea "hero.moveXY(77, 58)"
click at [934, 80] on div "# The hero is all confused! # Correct their path so they don't walk on the mine…" at bounding box center [961, 228] width 178 height 423
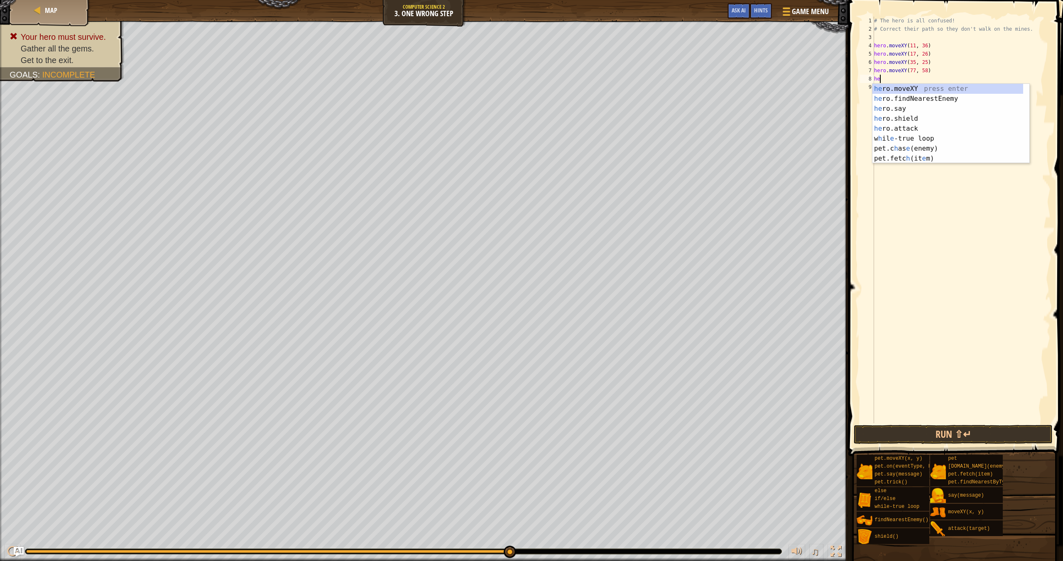
scroll to position [4, 0]
click at [899, 86] on div "her o.moveXY press enter her o.findNearestEnemy press enter her o.say press ent…" at bounding box center [950, 129] width 157 height 90
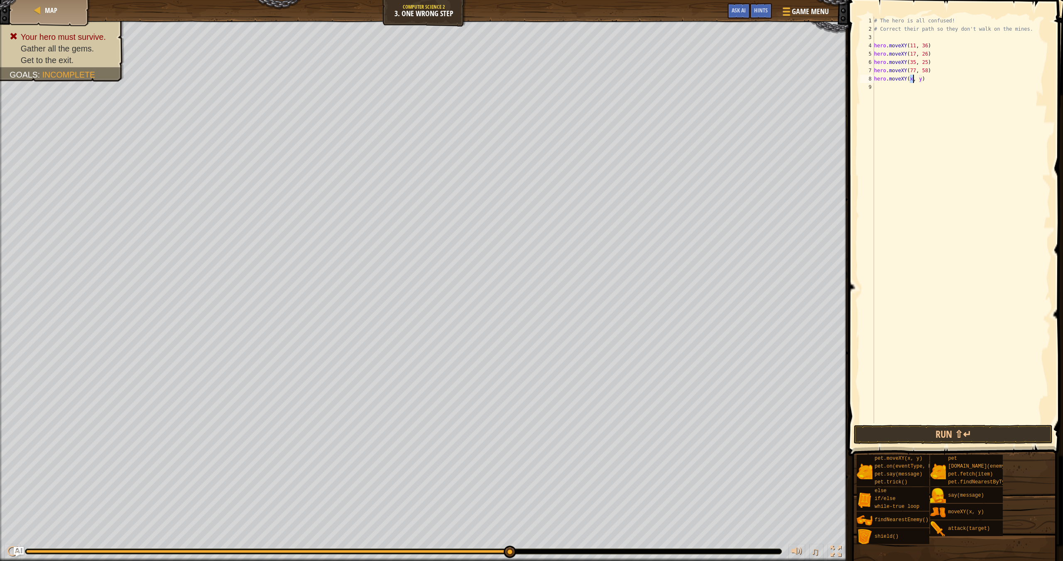
scroll to position [4, 3]
click at [925, 80] on div "# The hero is all confused! # Correct their path so they don't walk on the mine…" at bounding box center [961, 228] width 178 height 423
click at [1015, 433] on button "Run ⇧↵" at bounding box center [953, 434] width 199 height 19
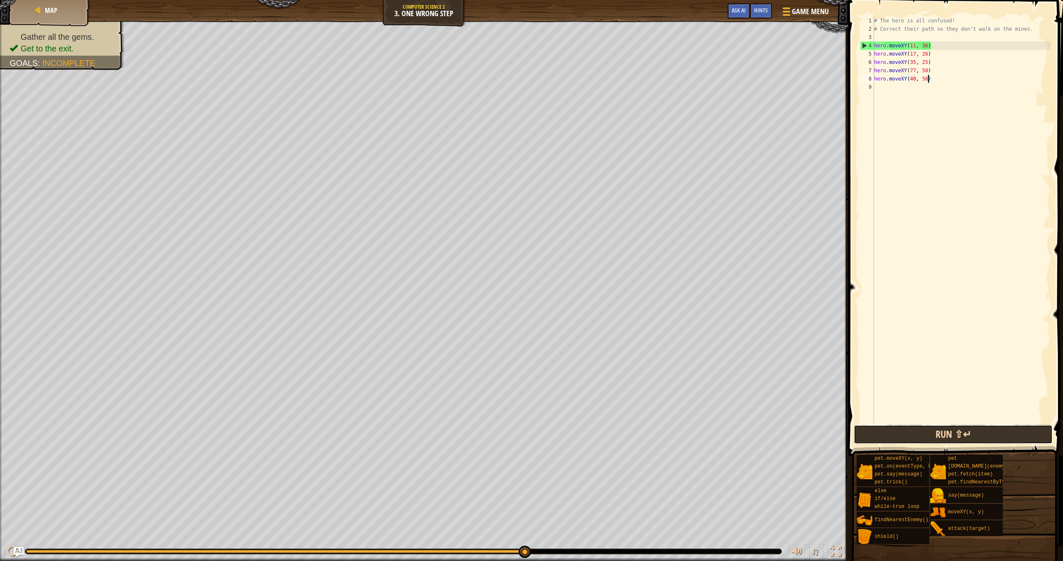
click at [935, 427] on button "Run ⇧↵" at bounding box center [953, 434] width 199 height 19
click at [1045, 431] on button "Run ⇧↵" at bounding box center [953, 434] width 199 height 19
click at [900, 435] on button "Run ⇧↵" at bounding box center [953, 434] width 199 height 19
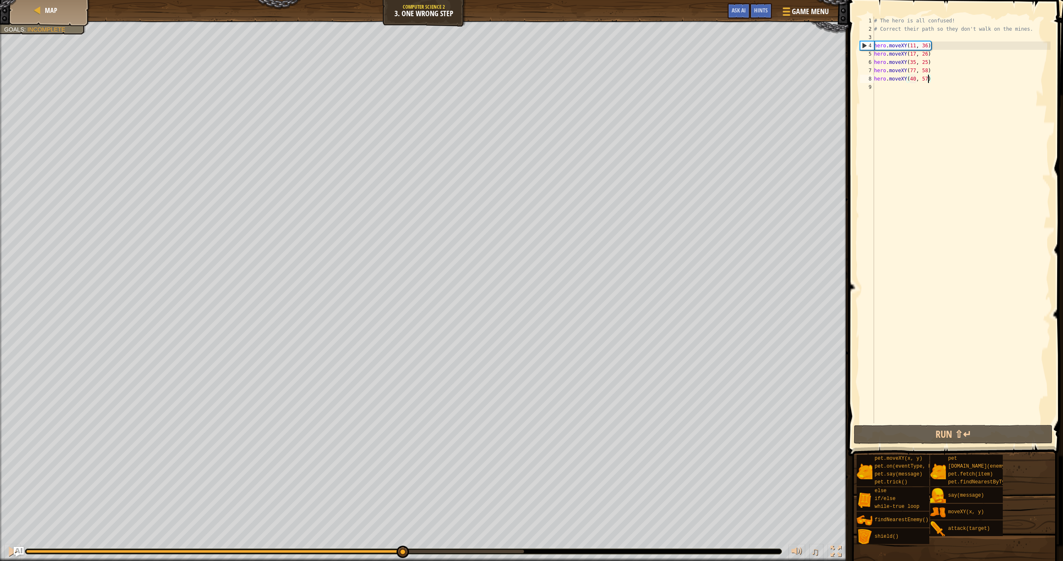
click at [406, 430] on div "Gather all the gems. Get to the exit. Goals : Incomplete ♫ Gem 3 - gem x: 40 y:…" at bounding box center [531, 291] width 1063 height 541
drag, startPoint x: 473, startPoint y: 546, endPoint x: 477, endPoint y: 555, distance: 10.4
click at [475, 550] on div "♫" at bounding box center [424, 549] width 848 height 25
drag, startPoint x: 479, startPoint y: 553, endPoint x: 456, endPoint y: 545, distance: 24.3
click at [507, 548] on div "♫" at bounding box center [424, 549] width 848 height 25
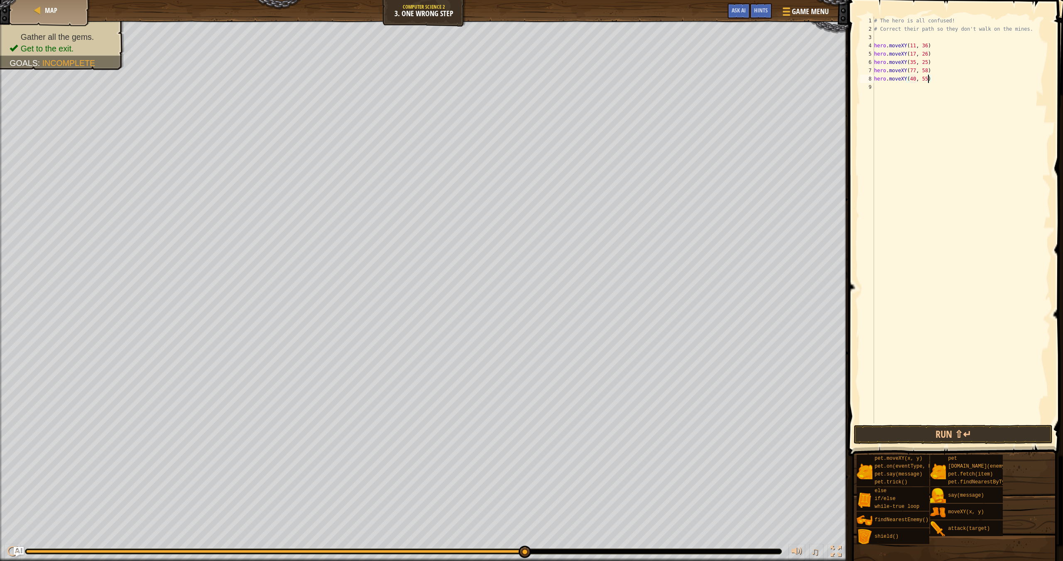
click at [774, 506] on div "Gather all the gems. Get to the exit. Goals : Incomplete ♫ Gem 3 - gem x: 40 y:…" at bounding box center [531, 291] width 1063 height 541
drag, startPoint x: 915, startPoint y: 76, endPoint x: 954, endPoint y: 106, distance: 50.1
click at [915, 76] on div "# The hero is all confused! # Correct their path so they don't walk on the mine…" at bounding box center [961, 228] width 178 height 423
drag, startPoint x: 923, startPoint y: 433, endPoint x: 915, endPoint y: 431, distance: 7.7
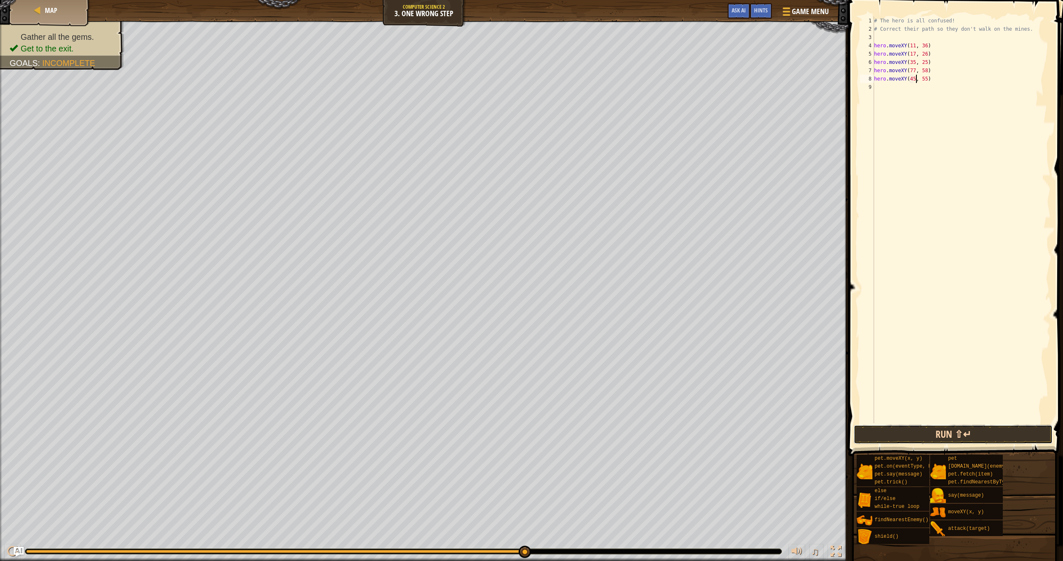
click at [923, 433] on button "Run ⇧↵" at bounding box center [953, 434] width 199 height 19
click at [596, 490] on div "Gather all the gems. Get to the exit. Goals : Incomplete ♫ Gem 3 - gem x: 40 y:…" at bounding box center [531, 291] width 1063 height 541
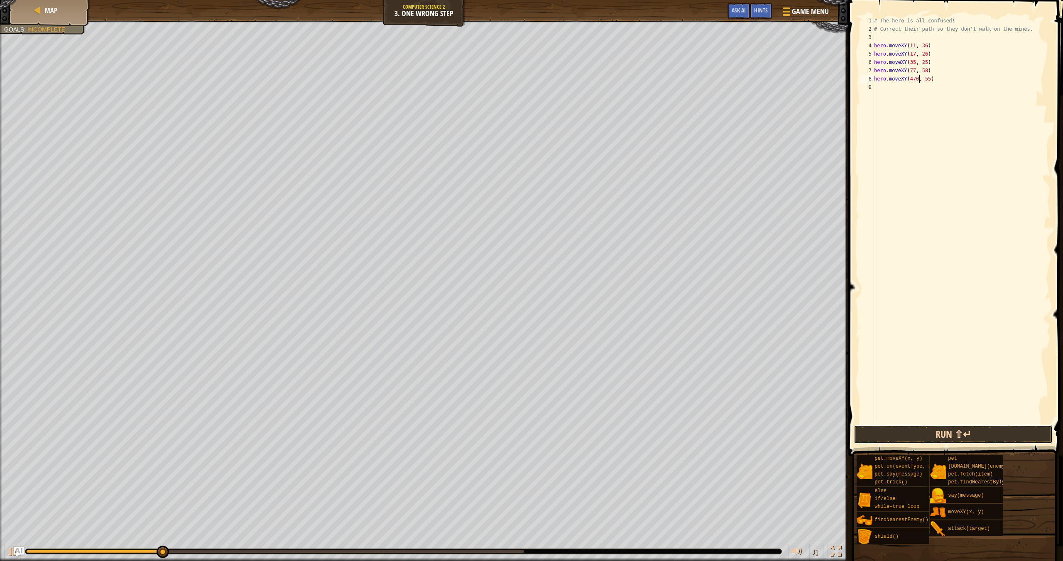
click at [951, 440] on button "Run ⇧↵" at bounding box center [953, 434] width 199 height 19
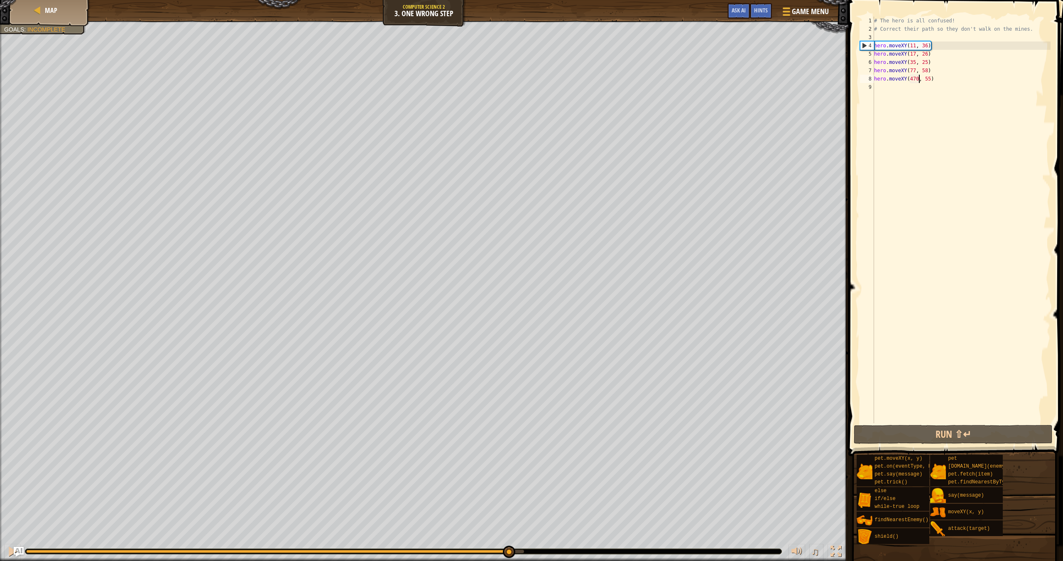
click at [507, 510] on div "Gather all the gems. Get to the exit. Goals : Incomplete ♫ Gem 3 - gem x: 40 y:…" at bounding box center [531, 291] width 1063 height 541
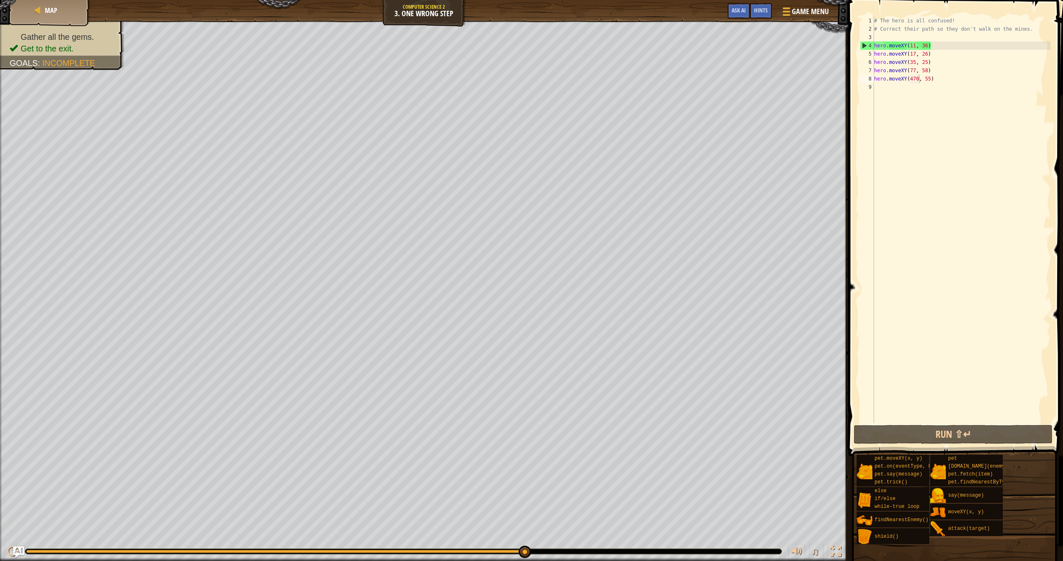
click at [15, 553] on img "Ask AI" at bounding box center [18, 552] width 11 height 11
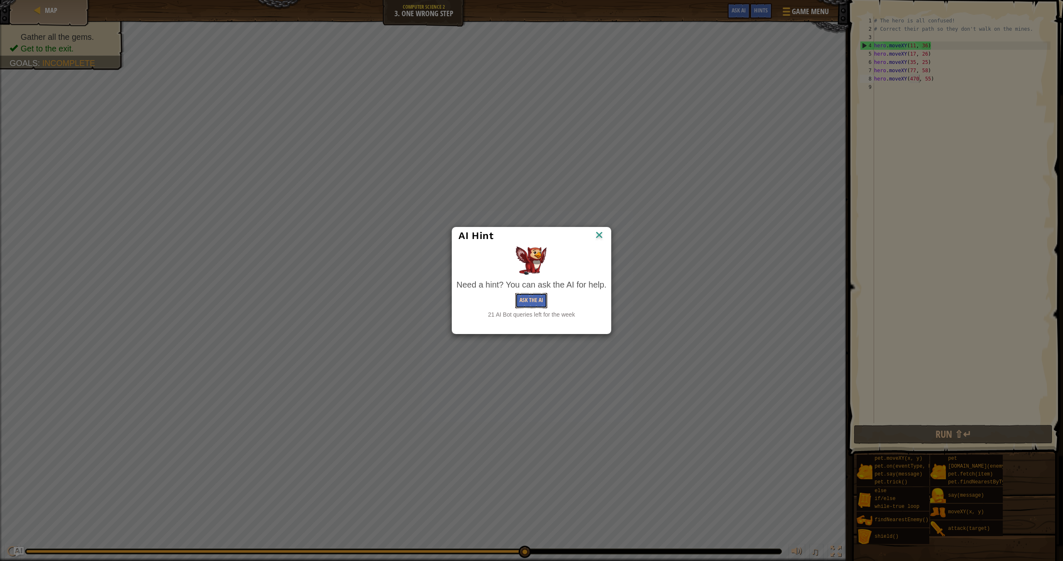
click at [518, 295] on button "Ask the AI" at bounding box center [531, 300] width 32 height 15
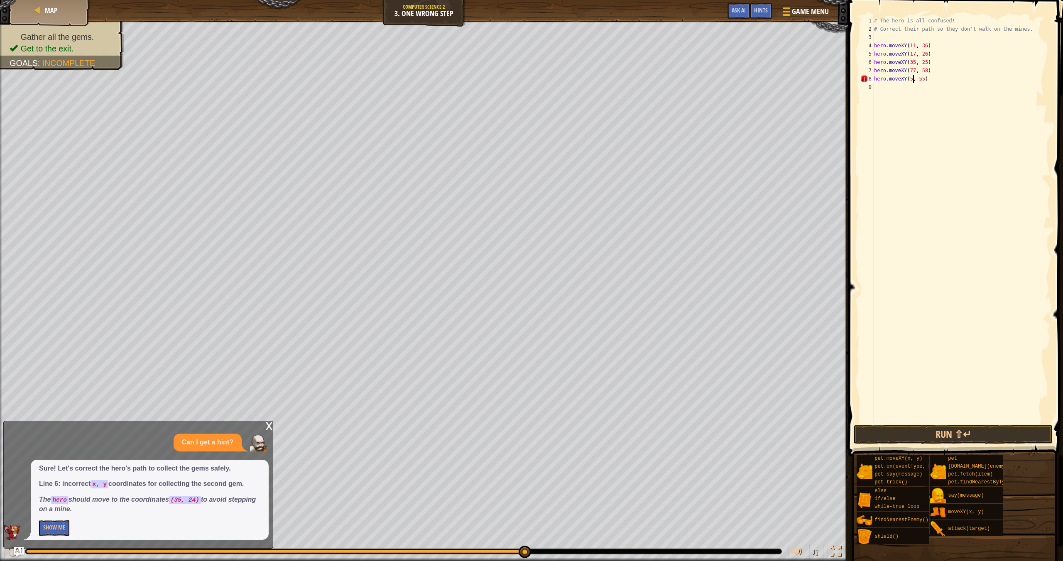
scroll to position [4, 3]
click at [927, 81] on div "# The hero is all confused! # Correct their path so they don't walk on the mine…" at bounding box center [961, 228] width 178 height 423
type textarea "hero.moveXY(35, 24)"
click at [1023, 433] on button "Run ⇧↵" at bounding box center [953, 434] width 199 height 19
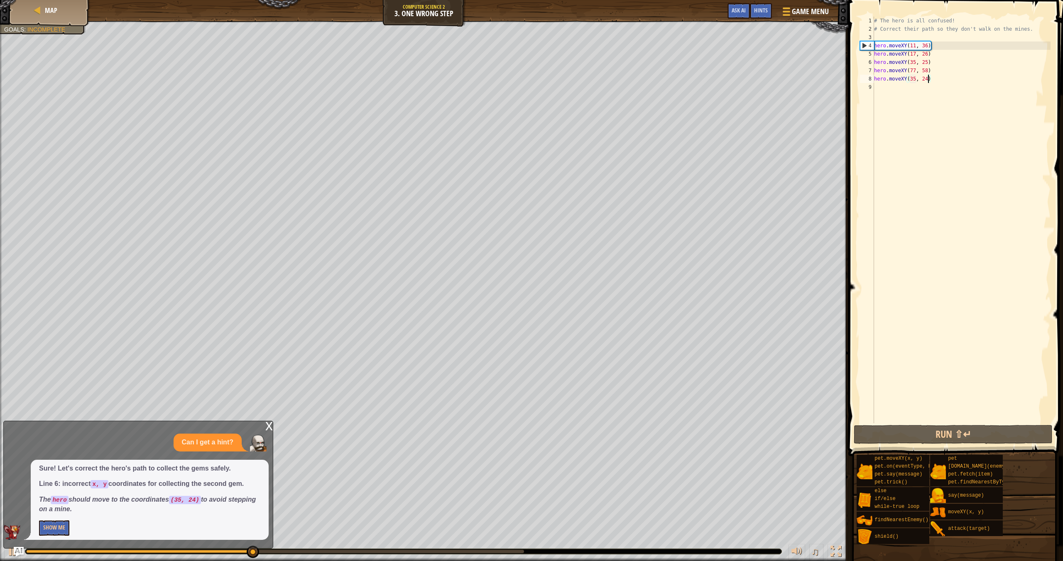
click at [893, 93] on div "# The hero is all confused! # Correct their path so they don't walk on the mine…" at bounding box center [961, 228] width 178 height 423
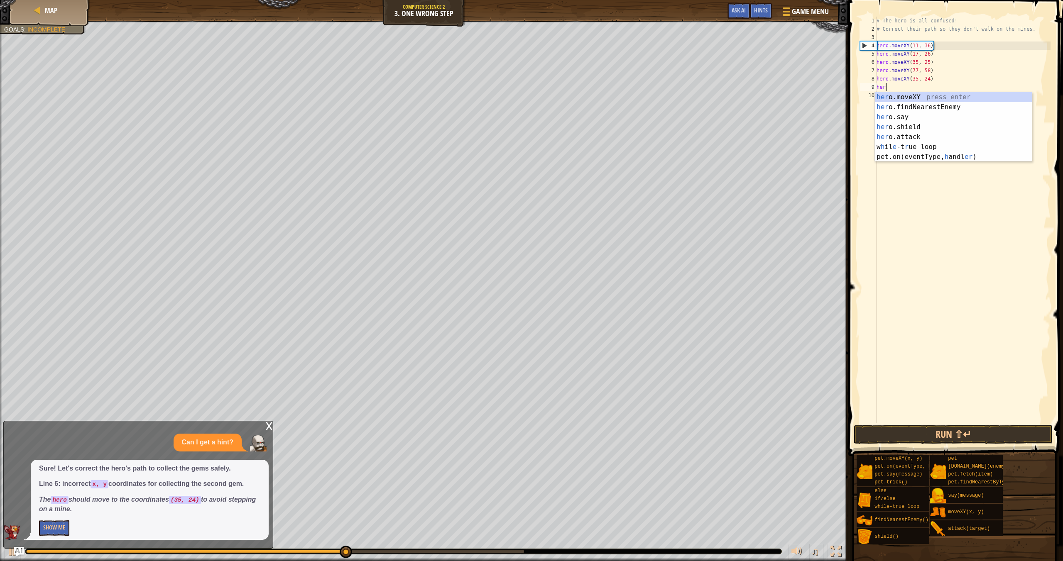
scroll to position [4, 0]
click at [904, 92] on div "her o.moveXY press enter her o.findNearestEnemy press enter her o.say press ent…" at bounding box center [953, 137] width 157 height 90
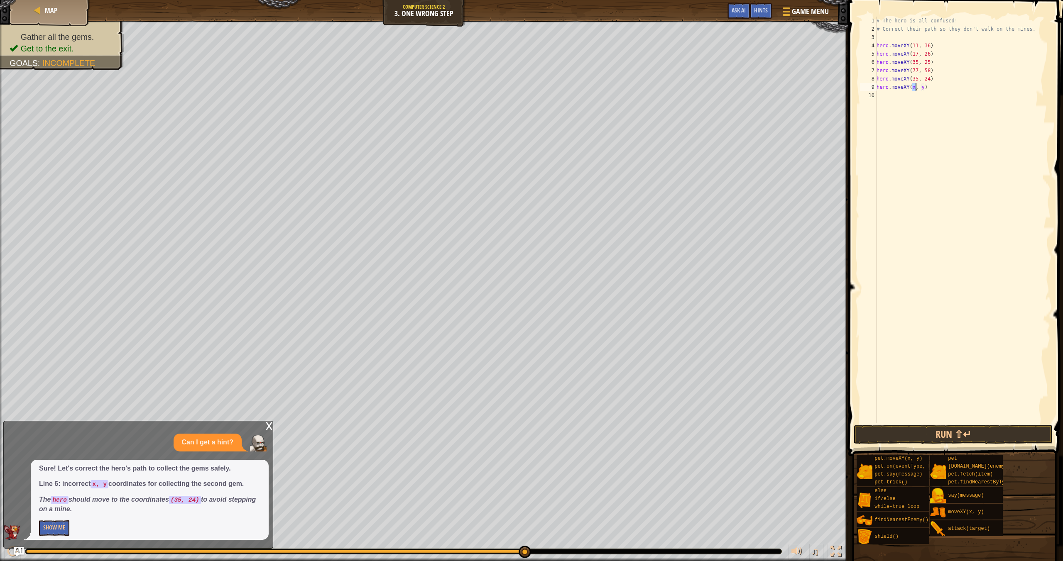
scroll to position [4, 3]
click at [928, 87] on div "# The hero is all confused! # Correct their path so they don't walk on the mine…" at bounding box center [963, 228] width 176 height 423
type textarea "hero.moveXY(40, 56)"
click at [999, 442] on button "Run ⇧↵" at bounding box center [953, 434] width 199 height 19
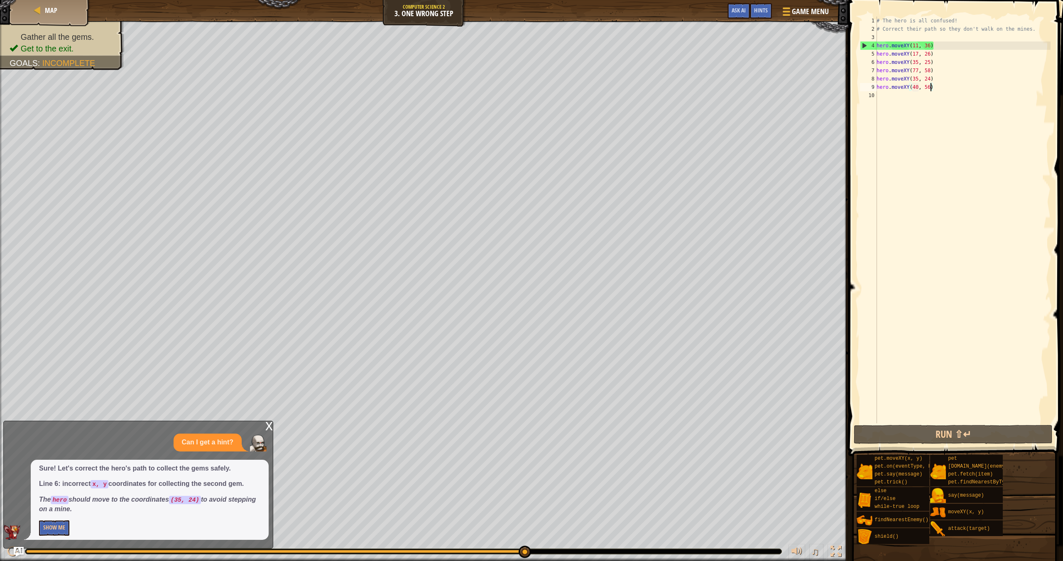
click at [624, 499] on div "Gather all the gems. Get to the exit. Goals : Incomplete ♫ Gem 3 - gem x: 40 y:…" at bounding box center [531, 291] width 1063 height 541
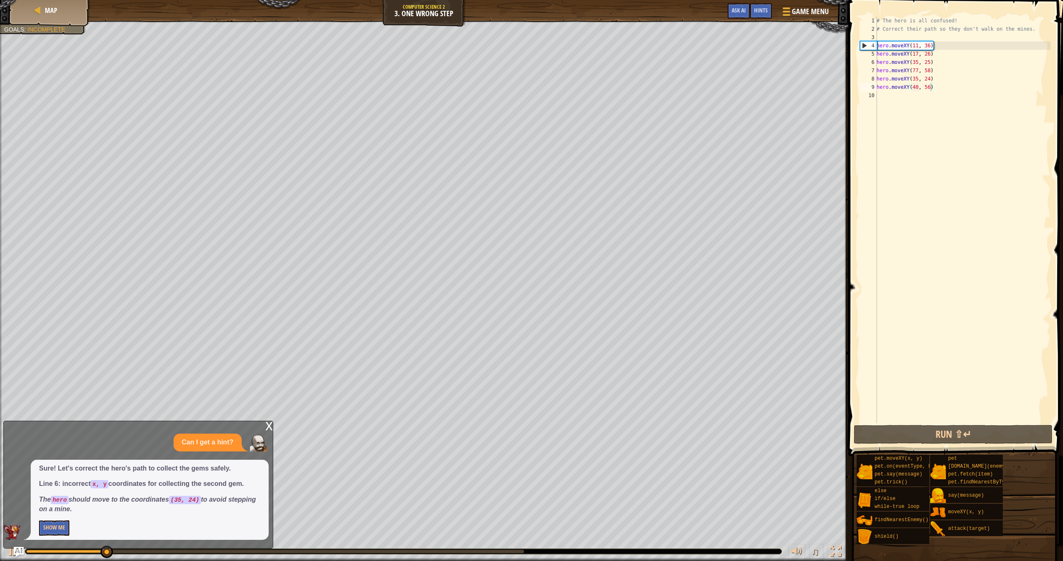
click at [267, 430] on div "x" at bounding box center [268, 425] width 7 height 8
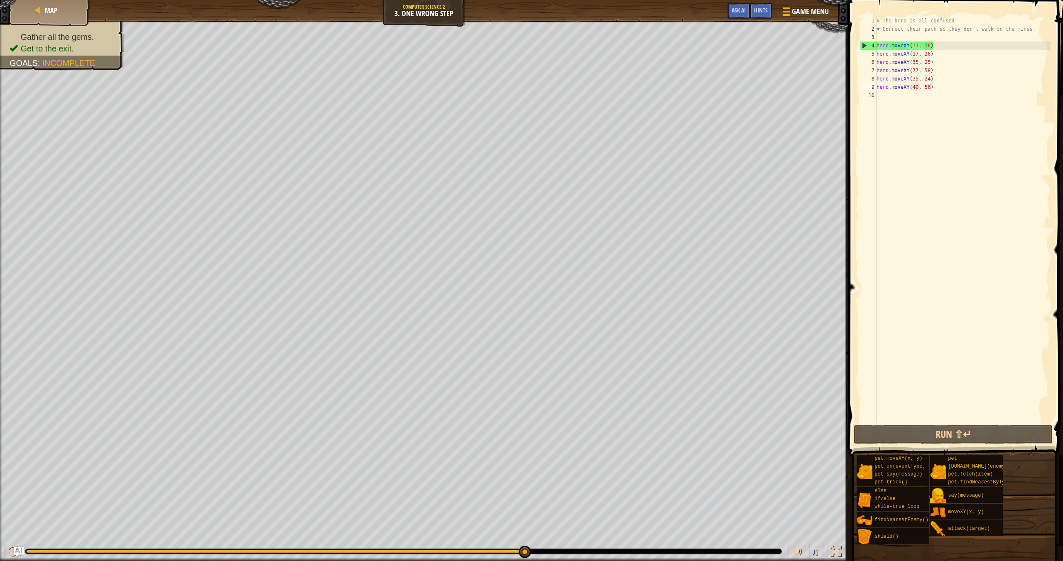
click at [916, 100] on div "# The hero is all confused! # Correct their path so they don't walk on the mine…" at bounding box center [963, 228] width 176 height 423
type textarea "g"
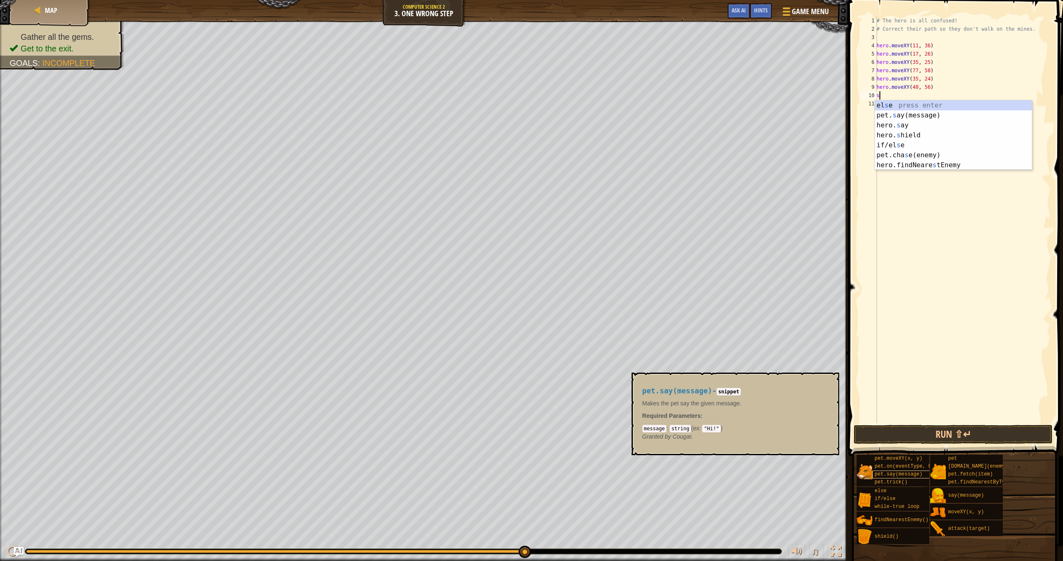
type textarea "s"
click at [894, 477] on span "pet.say(message)" at bounding box center [898, 475] width 48 height 6
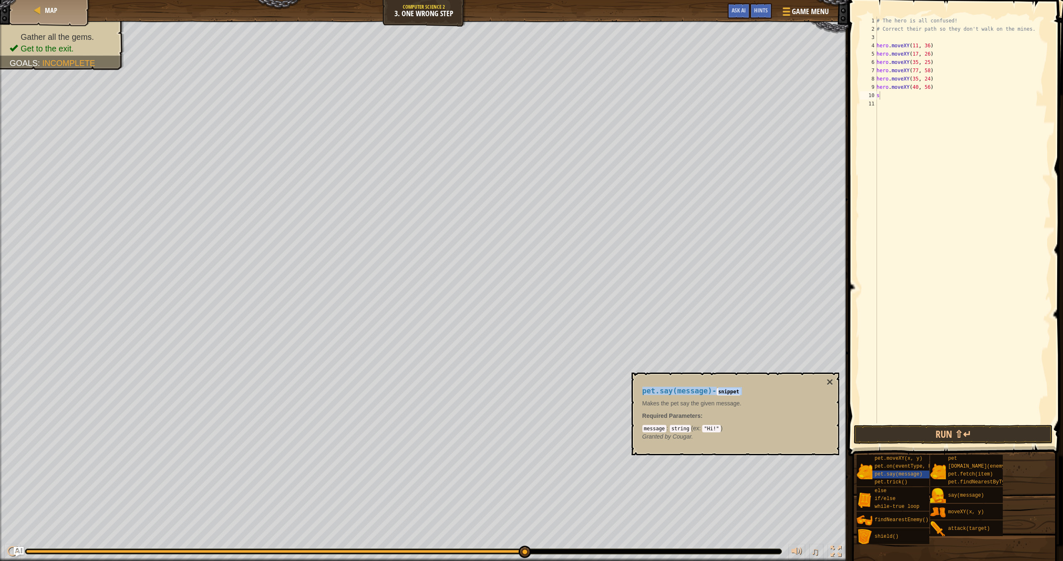
drag, startPoint x: 642, startPoint y: 391, endPoint x: 711, endPoint y: 396, distance: 69.1
click at [711, 396] on div "pet.say(message) - snippet Makes the pet say the given message. Required Parame…" at bounding box center [732, 413] width 193 height 69
click at [713, 393] on h4 "pet.say(message) - snippet" at bounding box center [733, 391] width 182 height 8
drag, startPoint x: 712, startPoint y: 393, endPoint x: 641, endPoint y: 392, distance: 70.6
click at [641, 392] on div "pet.say(message) - snippet Makes the pet say the given message. Required Parame…" at bounding box center [732, 413] width 193 height 69
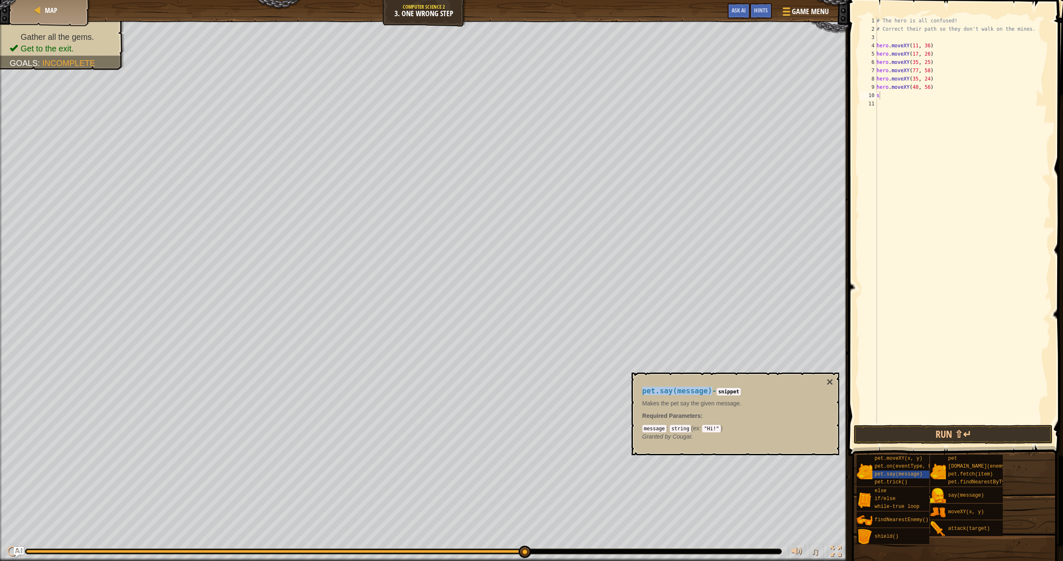
copy span "pet.say(message)"
drag, startPoint x: 880, startPoint y: 100, endPoint x: 885, endPoint y: 98, distance: 4.9
click at [881, 100] on div "# The hero is all confused! # Correct their path so they don't walk on the mine…" at bounding box center [963, 228] width 176 height 423
click at [885, 98] on div "# The hero is all confused! # Correct their path so they don't walk on the mine…" at bounding box center [963, 228] width 176 height 423
type textarea "s"
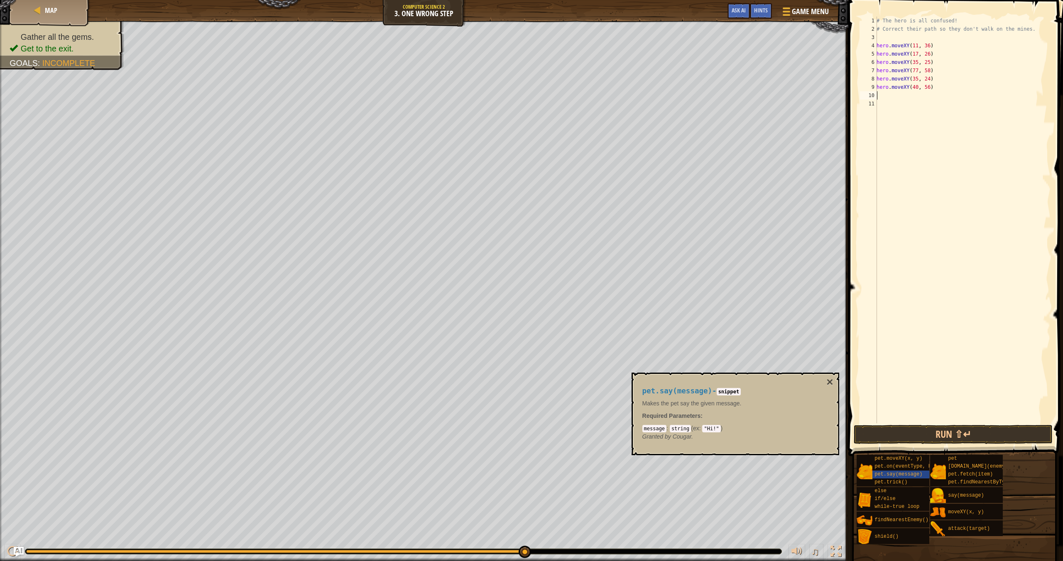
paste textarea "pet.say(message)"
click at [923, 96] on div "# The hero is all confused! # Correct their path so they don't walk on the mine…" at bounding box center [963, 228] width 176 height 423
click at [922, 94] on div "# The hero is all confused! # Correct their path so they don't walk on the mine…" at bounding box center [963, 228] width 176 height 423
type textarea "pet.say(sdiybt)"
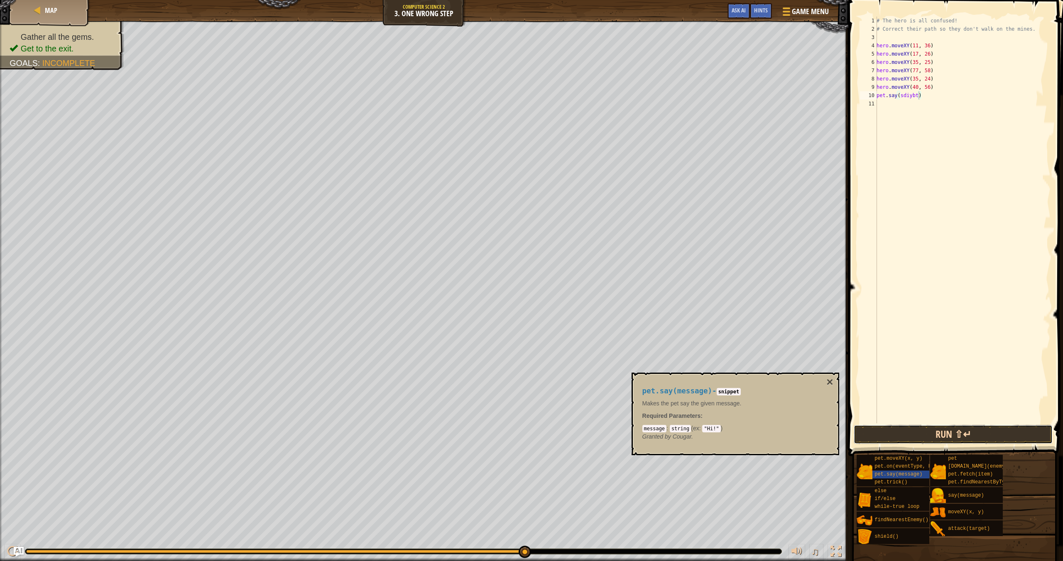
click at [975, 435] on button "Run ⇧↵" at bounding box center [953, 434] width 199 height 19
click at [984, 427] on button "Run ⇧↵" at bounding box center [953, 434] width 199 height 19
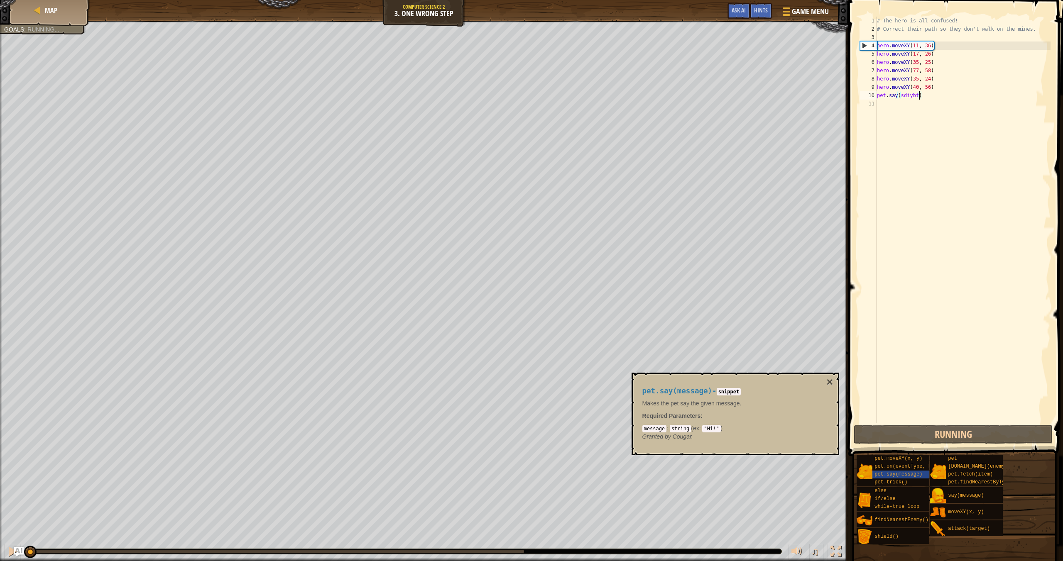
click at [979, 421] on div "# The hero is all confused! # Correct their path so they don't walk on the mine…" at bounding box center [962, 228] width 175 height 423
click at [977, 430] on button "Run ⇧↵" at bounding box center [953, 434] width 199 height 19
click at [978, 430] on button "Running" at bounding box center [953, 434] width 199 height 19
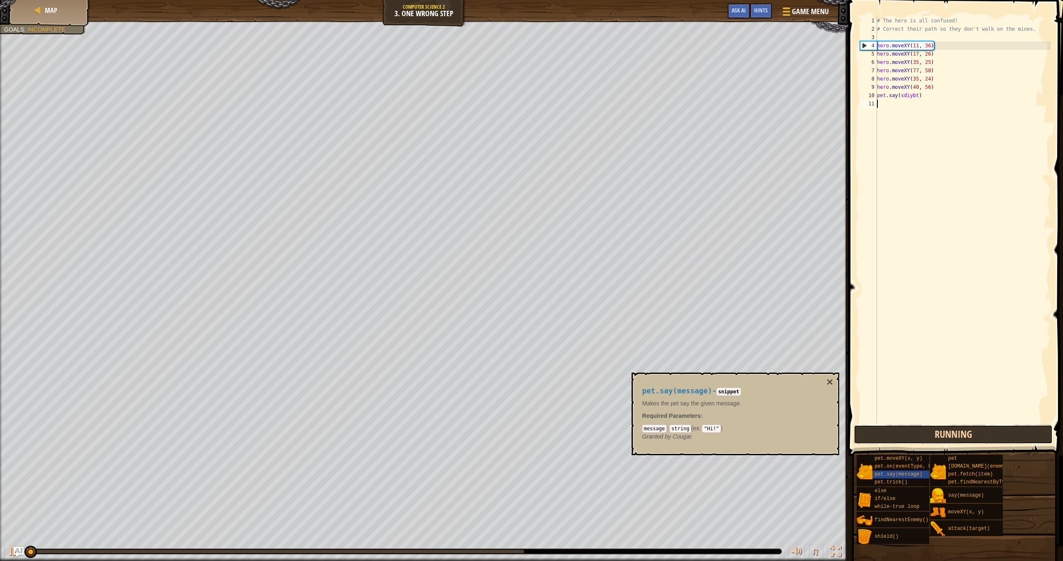
click at [979, 429] on button "Running" at bounding box center [953, 434] width 199 height 19
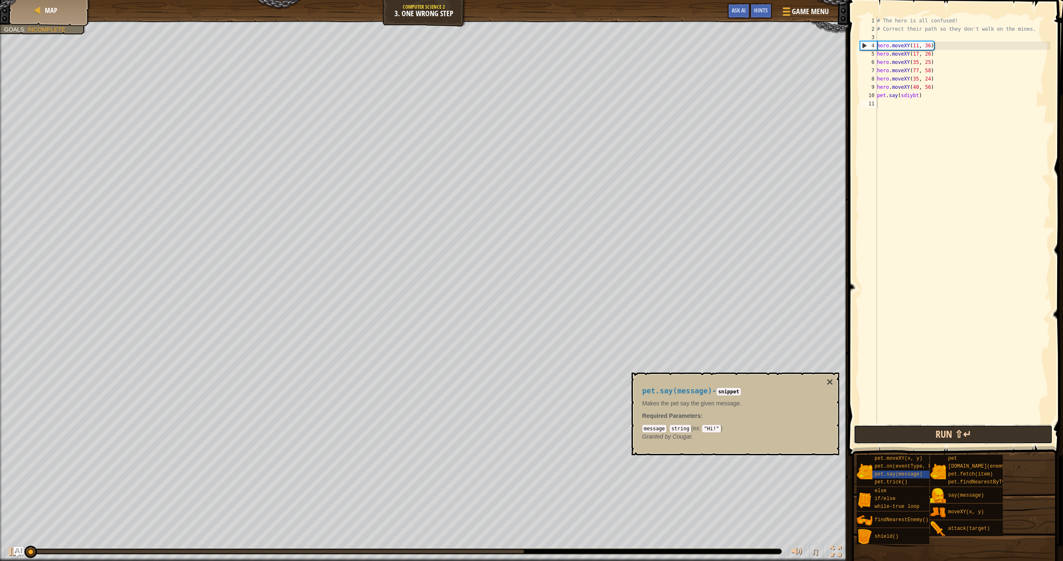
click at [979, 429] on button "Run ⇧↵" at bounding box center [953, 434] width 199 height 19
click at [979, 429] on button "Running" at bounding box center [953, 434] width 199 height 19
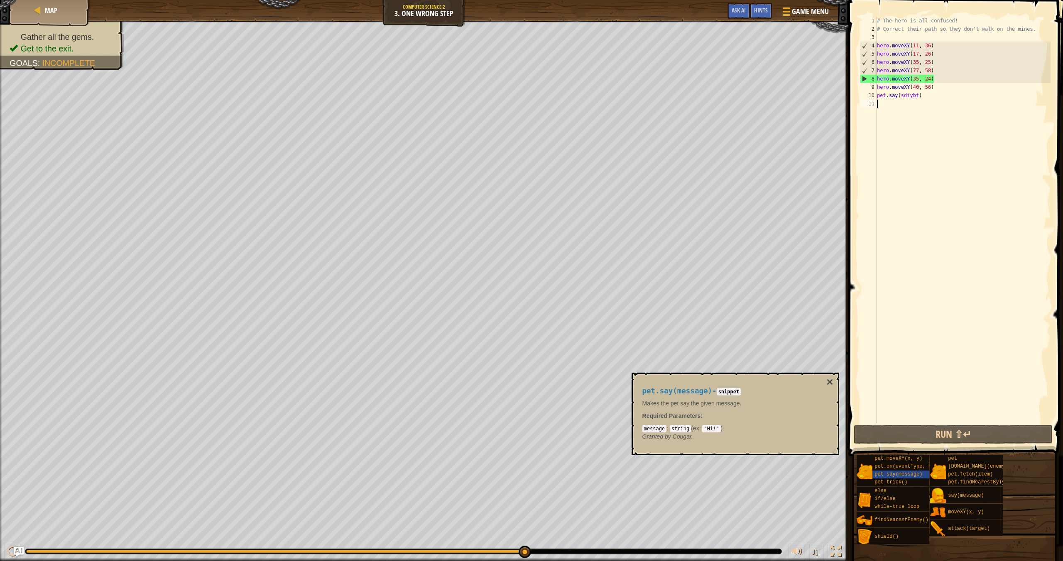
click at [807, 312] on div "Gather all the gems. Get to the exit. Goals : Incomplete ♫ Okar 221 x: 65 y: 49…" at bounding box center [531, 291] width 1063 height 541
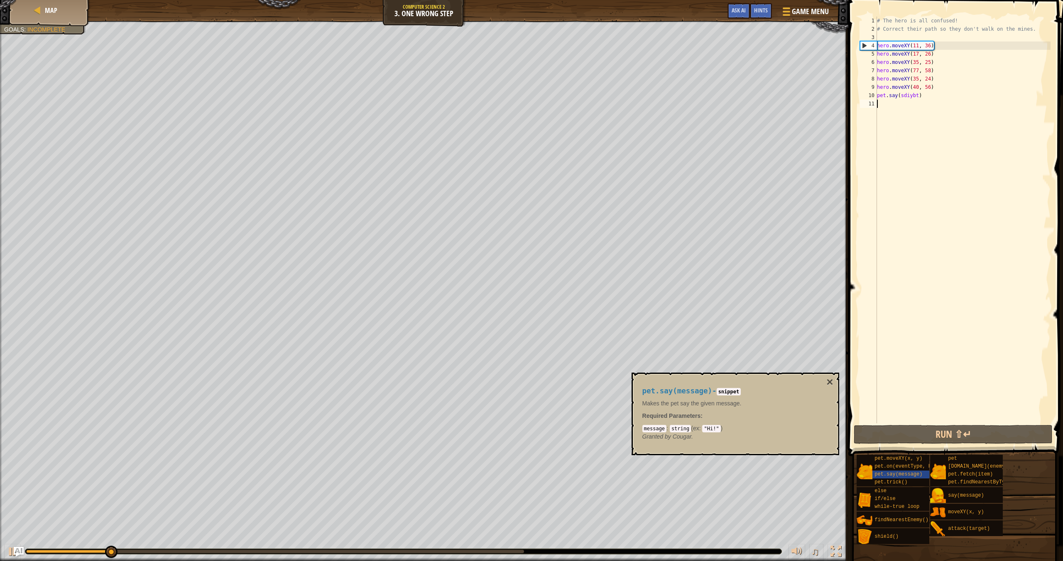
click at [918, 95] on div "# The hero is all confused! # Correct their path so they don't walk on the mine…" at bounding box center [962, 228] width 175 height 423
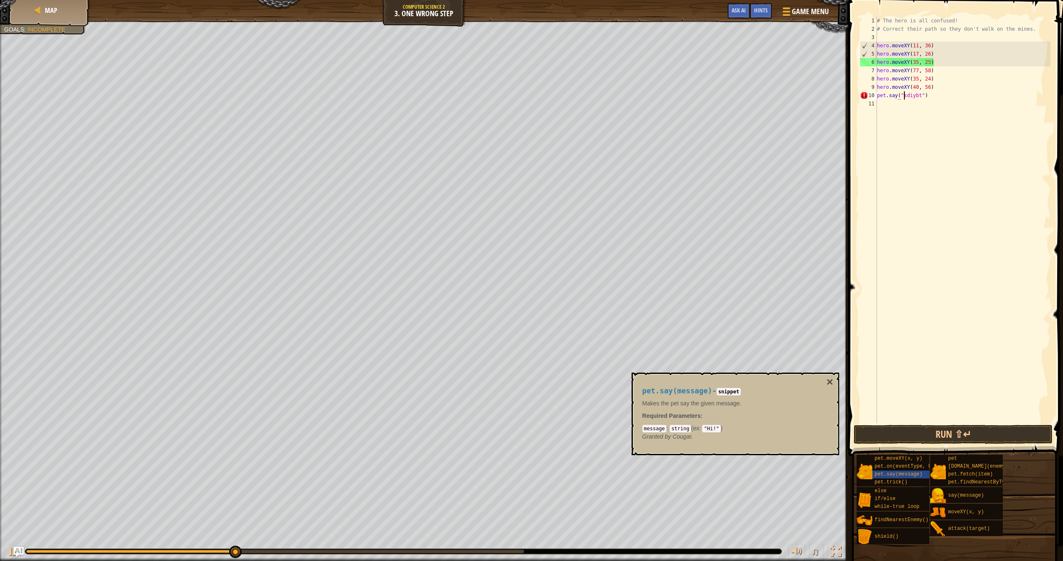
scroll to position [4, 2]
type textarea "pet.say("sdiybt")"
click at [962, 434] on button "Run ⇧↵" at bounding box center [953, 434] width 199 height 19
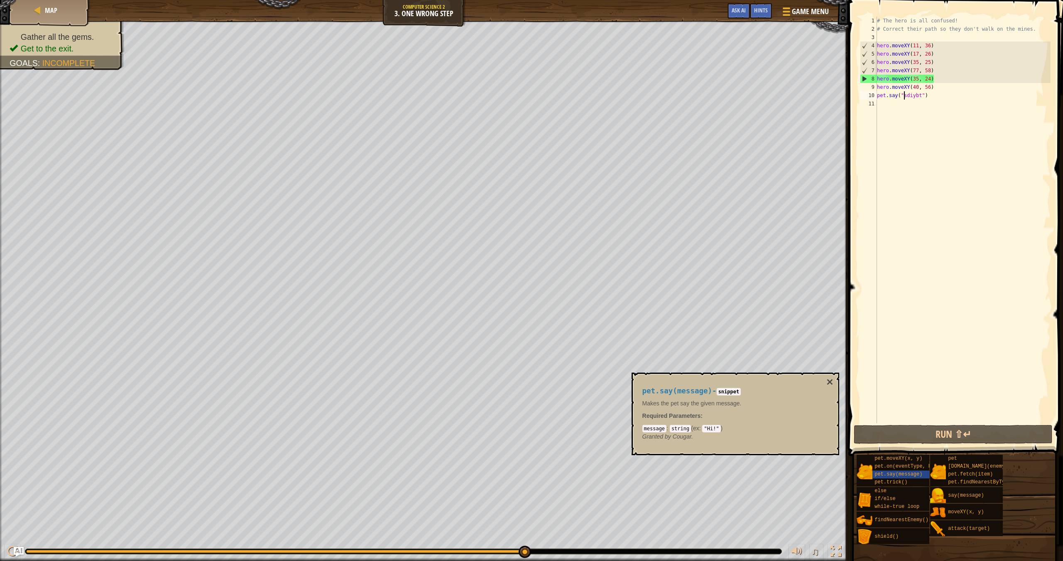
drag, startPoint x: 493, startPoint y: 551, endPoint x: 544, endPoint y: 551, distance: 51.5
click at [544, 551] on div at bounding box center [403, 551] width 756 height 5
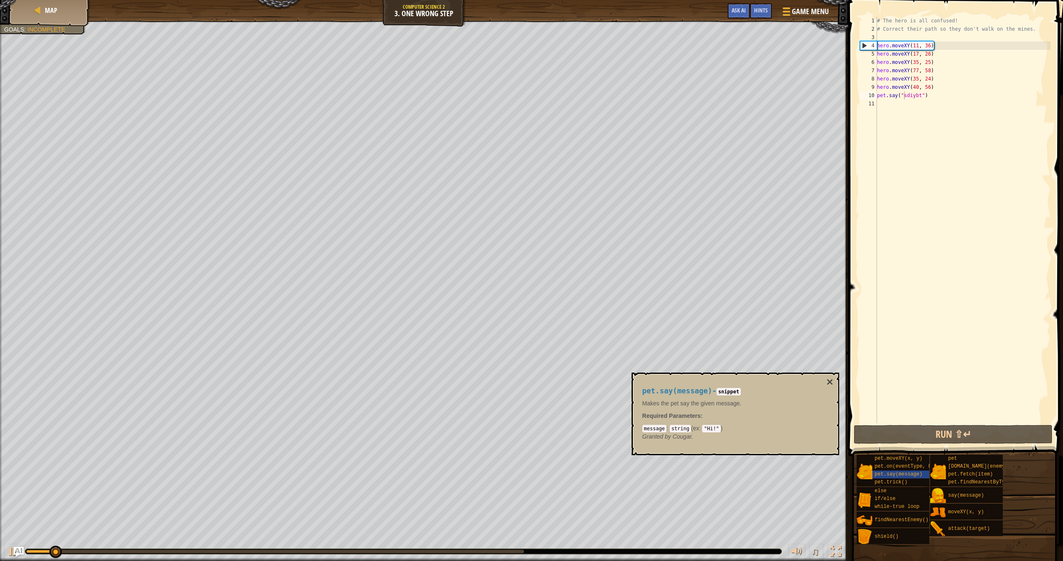
drag, startPoint x: 539, startPoint y: 550, endPoint x: 391, endPoint y: 548, distance: 148.2
click at [556, 549] on div at bounding box center [403, 552] width 757 height 6
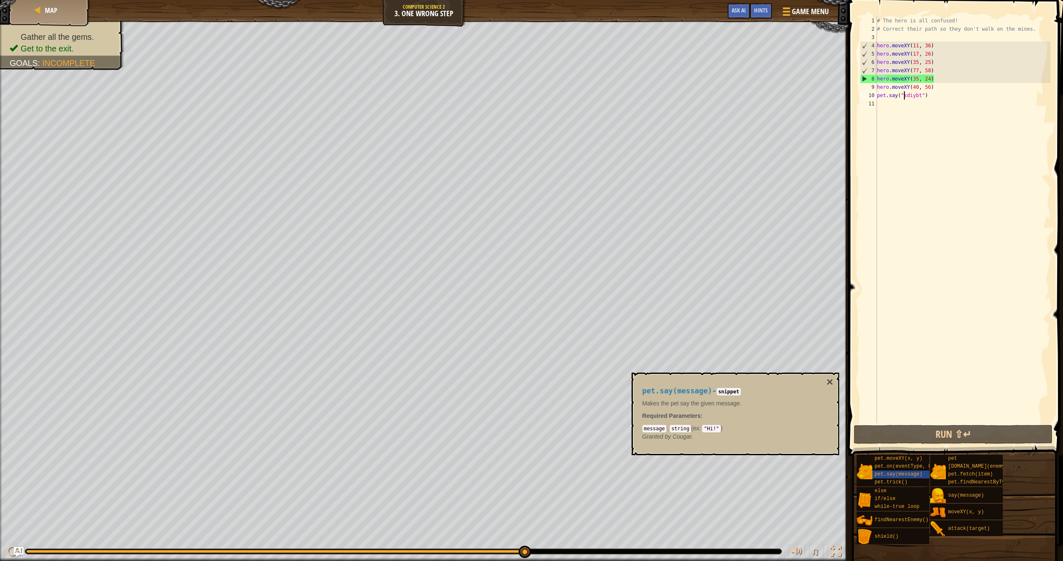
click at [581, 506] on div "Gather all the gems. Get to the exit. Goals : Incomplete ♫ Okar 221 x: 65 y: 49…" at bounding box center [531, 291] width 1063 height 541
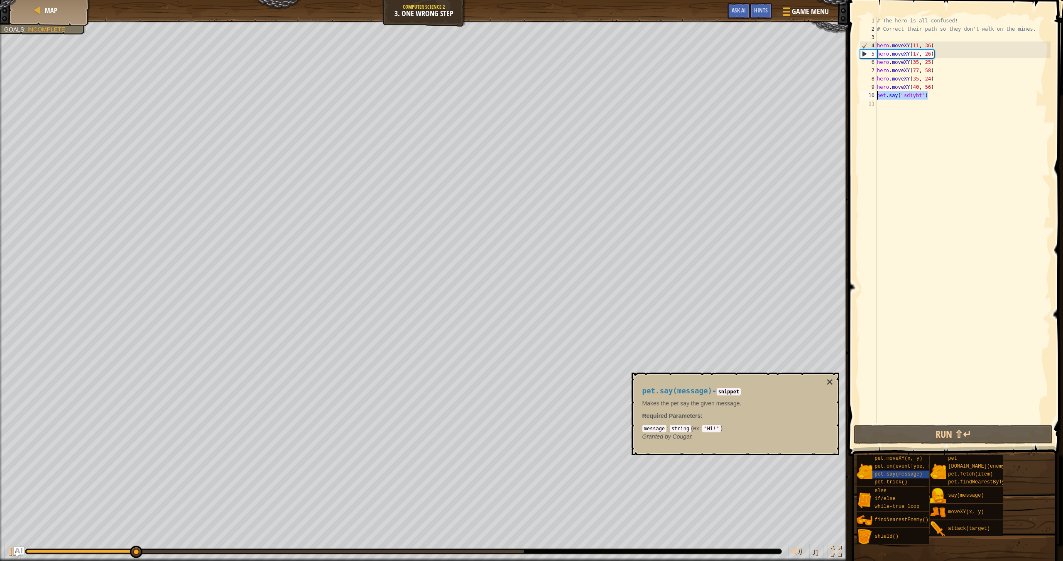
drag, startPoint x: 932, startPoint y: 98, endPoint x: 875, endPoint y: 97, distance: 57.3
click at [875, 97] on div "pet.say("sdiybt") 1 2 3 4 5 6 7 8 9 10 11 # The hero is all confused! # Correct…" at bounding box center [954, 220] width 192 height 407
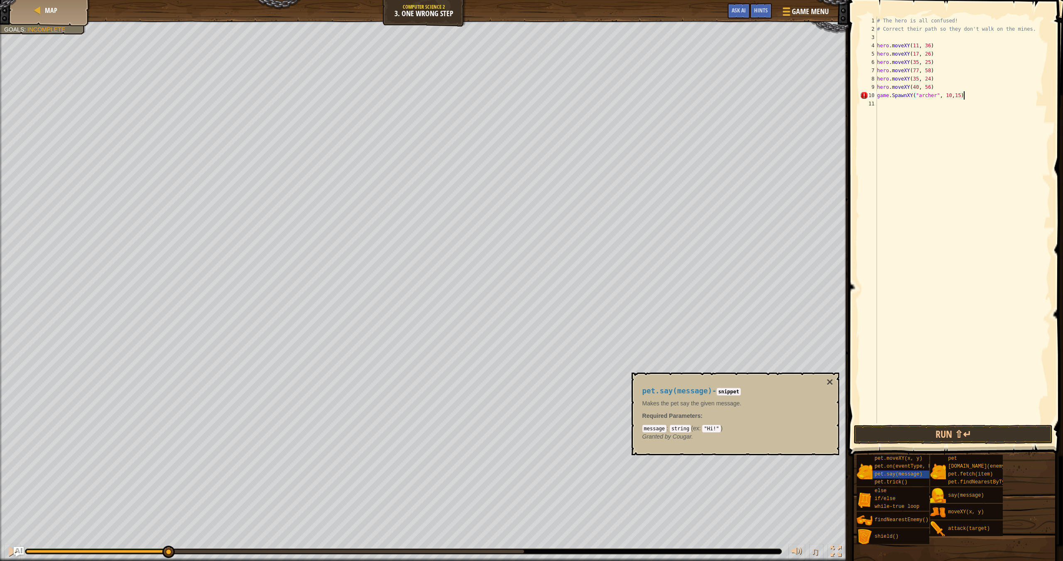
scroll to position [4, 7]
type textarea "game.SpawnXY("[PERSON_NAME]", 10,15)"
click at [990, 436] on button "Run ⇧↵" at bounding box center [953, 434] width 199 height 19
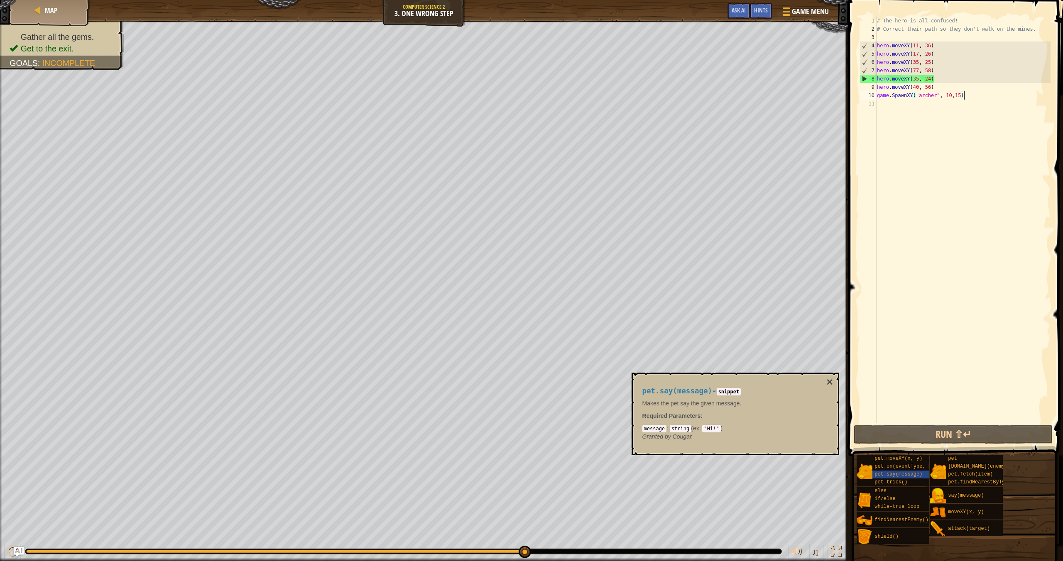
drag, startPoint x: 293, startPoint y: 553, endPoint x: 514, endPoint y: 538, distance: 220.9
click at [528, 544] on div "♫" at bounding box center [424, 549] width 848 height 25
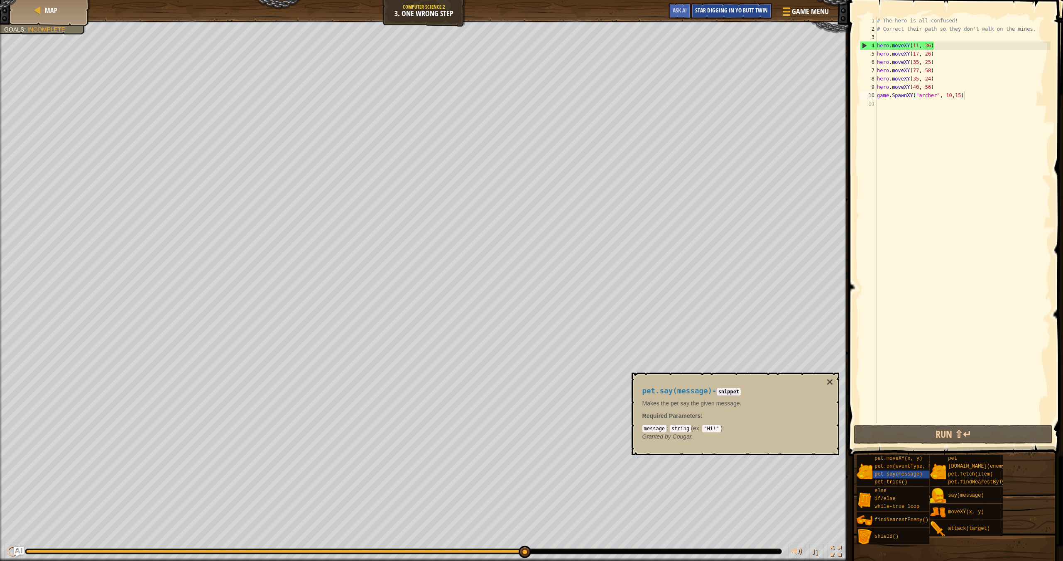
click at [731, 11] on span "Star Digging in yo butt twin" at bounding box center [731, 10] width 73 height 8
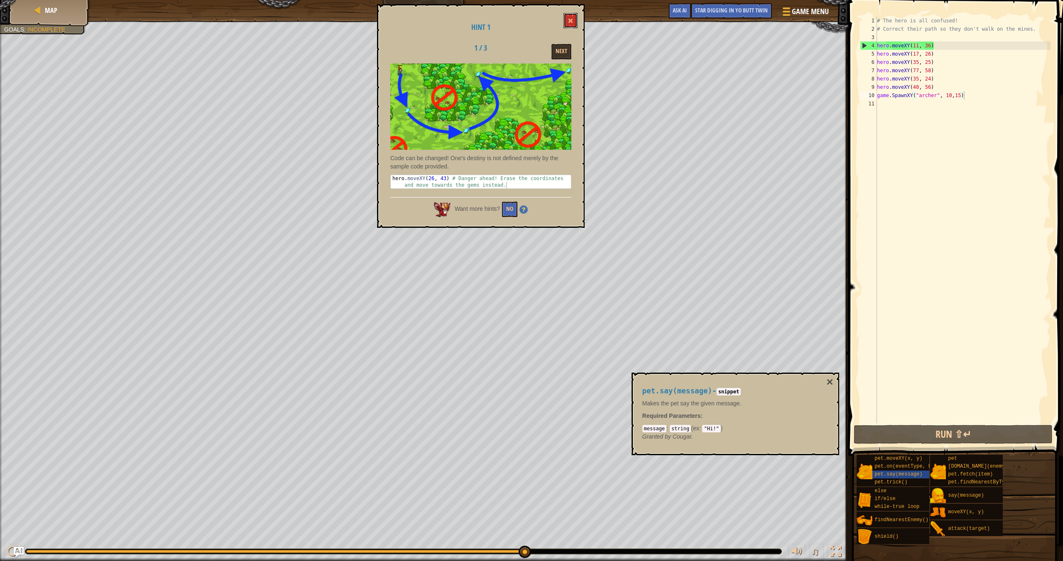
click at [576, 20] on button at bounding box center [570, 20] width 14 height 15
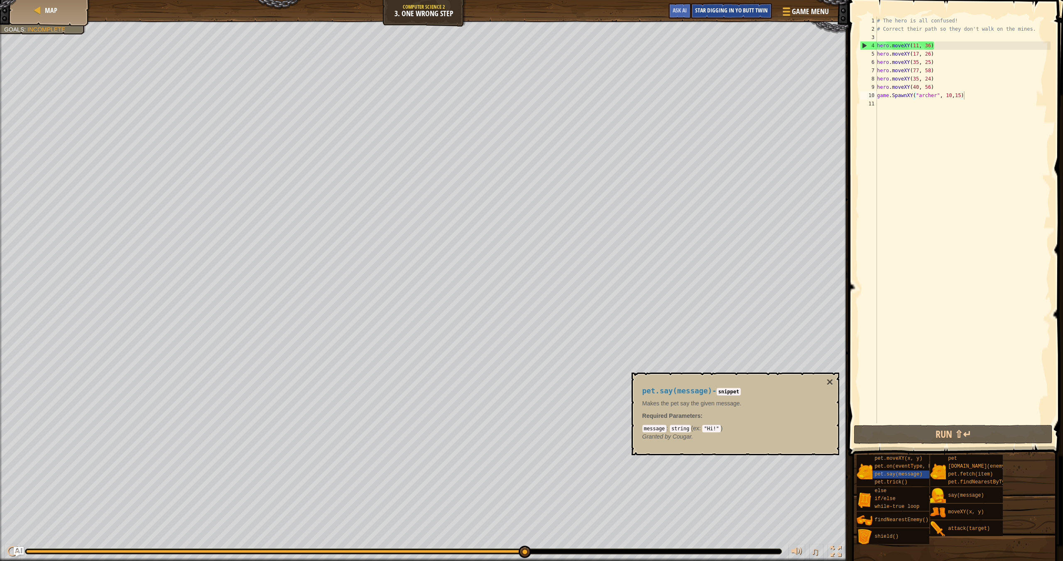
click at [726, 12] on span "Star Digging in yo butt twin" at bounding box center [731, 10] width 73 height 8
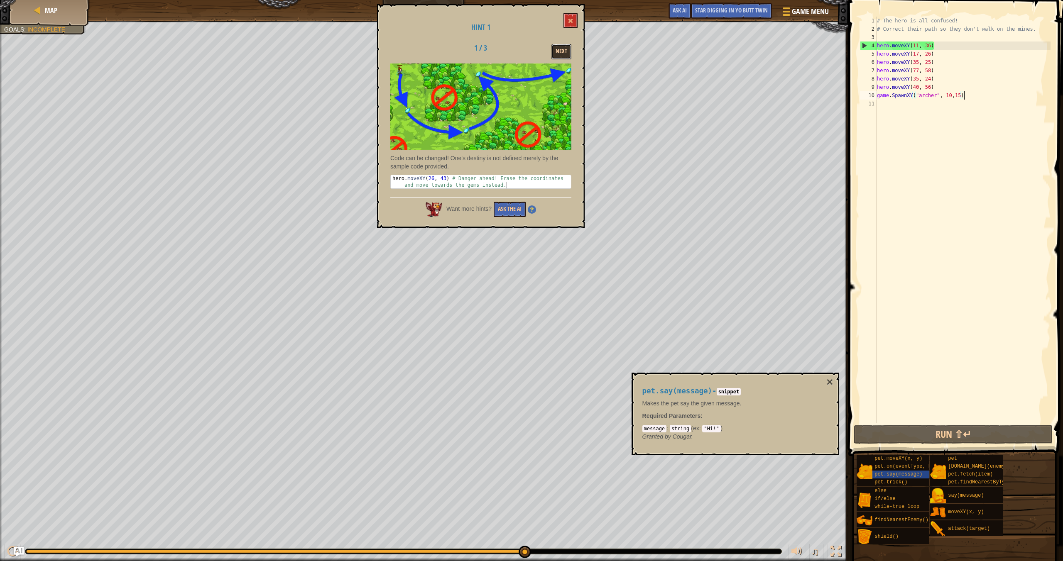
click at [563, 49] on button "Next" at bounding box center [561, 51] width 20 height 15
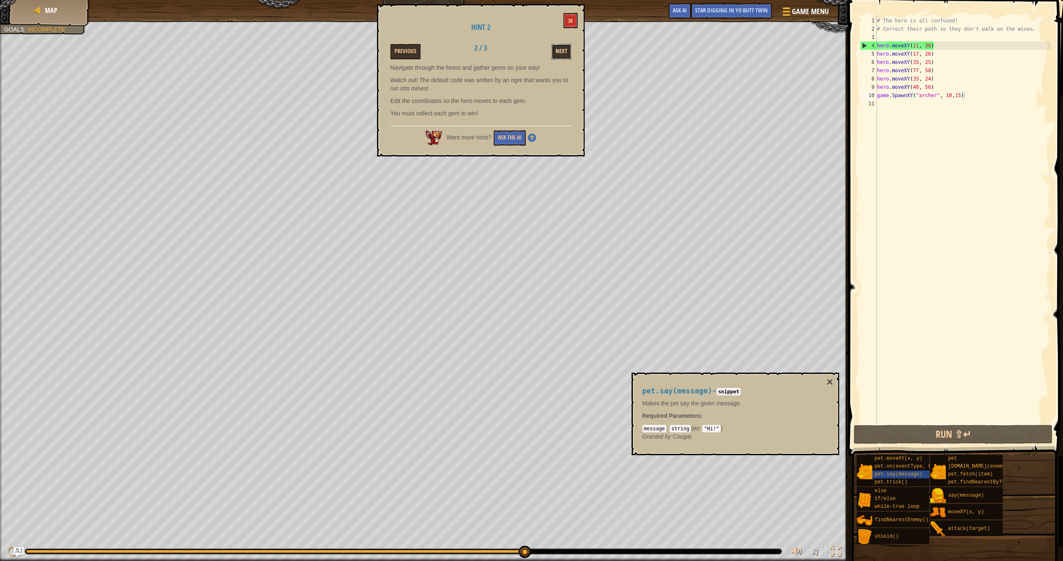
click at [563, 49] on button "Next" at bounding box center [561, 51] width 20 height 15
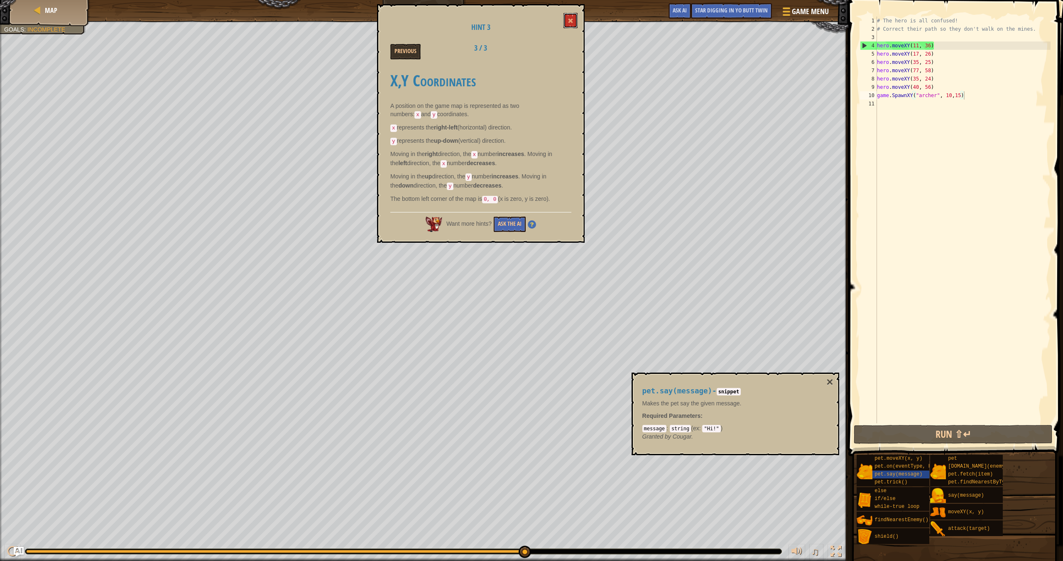
drag, startPoint x: 571, startPoint y: 24, endPoint x: 576, endPoint y: 22, distance: 5.9
click at [571, 24] on span at bounding box center [571, 21] width 6 height 6
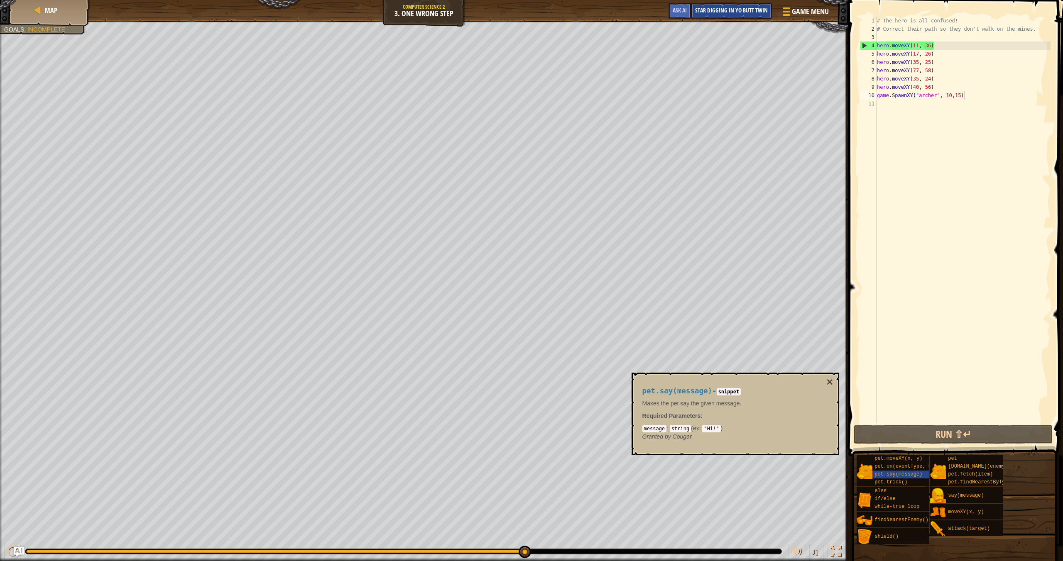
click at [728, 7] on div "Star Digging in yo butt twin" at bounding box center [731, 10] width 81 height 15
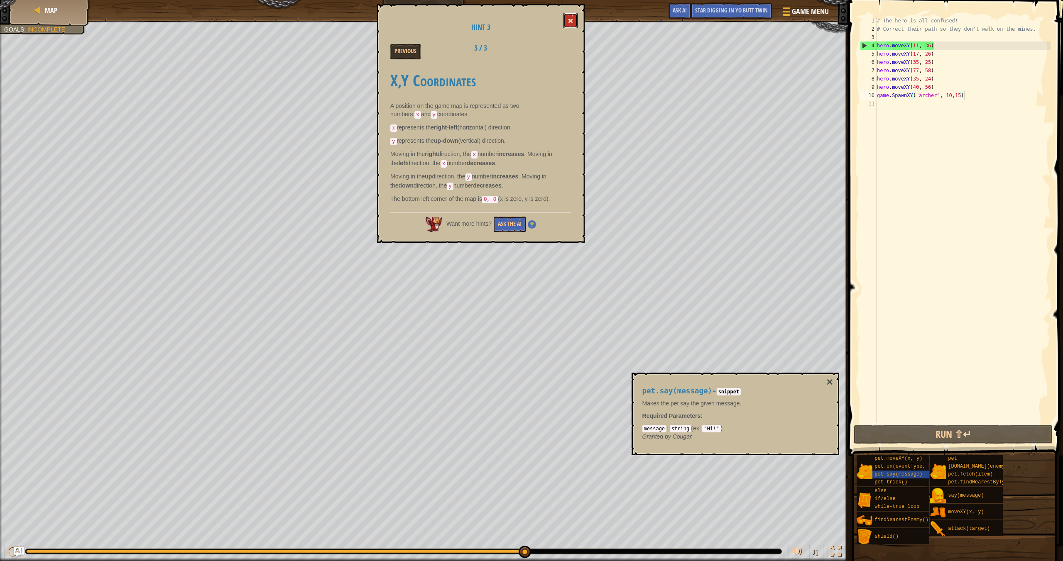
click at [571, 18] on button at bounding box center [570, 20] width 14 height 15
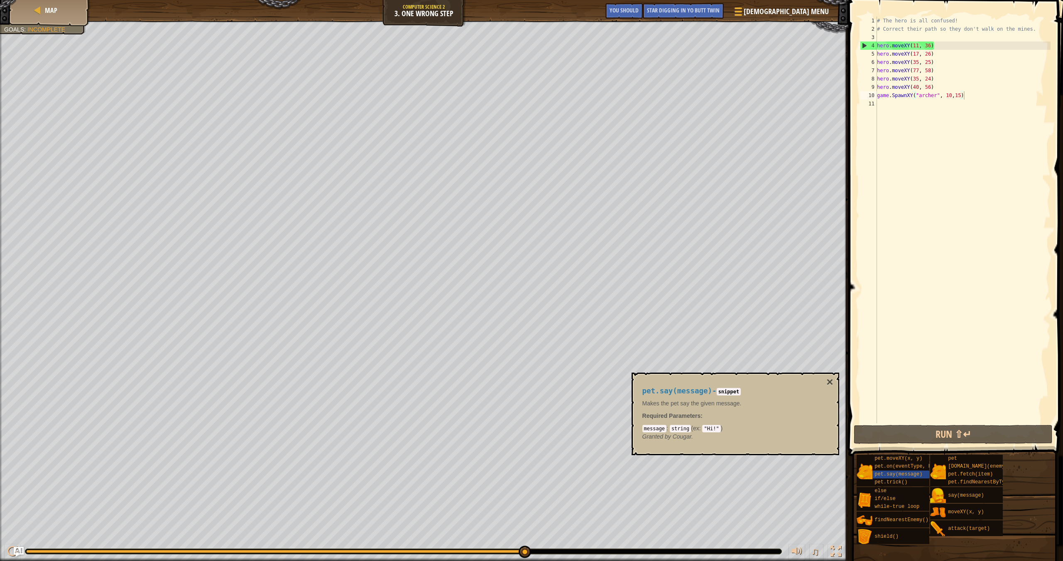
click at [621, 6] on div "Map Computer Science 2 3. One Wrong Step Gay menu Done Star Digging in yo butt …" at bounding box center [424, 10] width 848 height 21
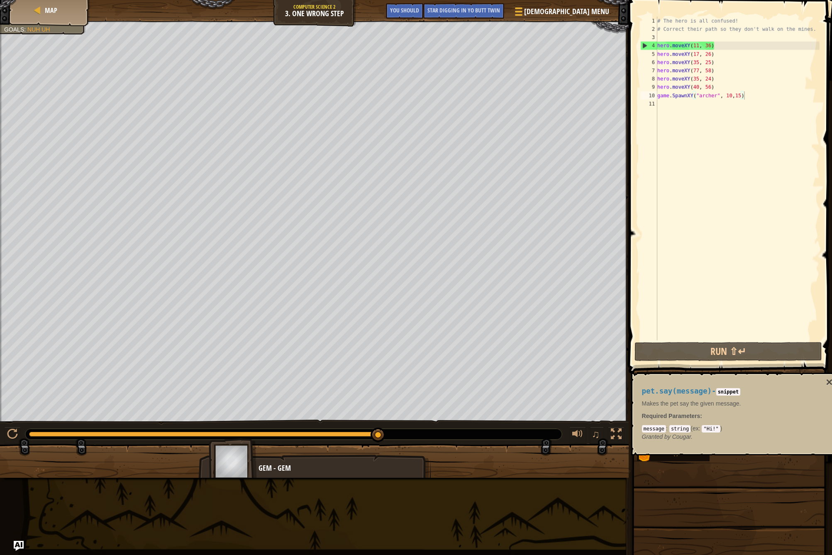
click at [322, 11] on div "Map Computer Science 2 3. One Wrong Step Gay menu Done Star Digging in yo butt …" at bounding box center [314, 10] width 629 height 21
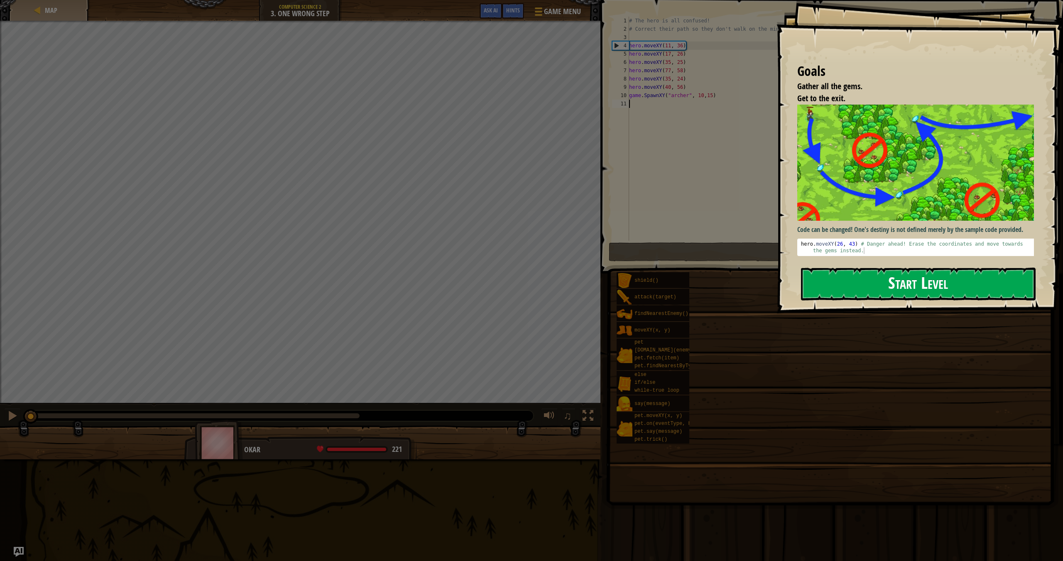
click at [868, 283] on button "Start Level" at bounding box center [918, 284] width 235 height 33
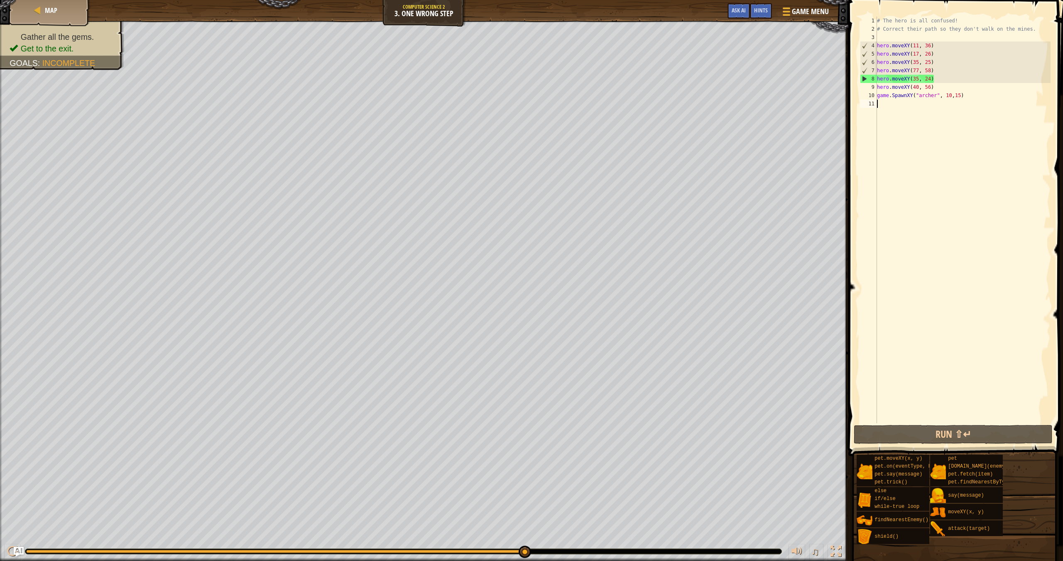
click at [531, 530] on div "Gather all the gems. Get to the exit. Goals : Incomplete ♫ Okar 221 x: 65 y: 49…" at bounding box center [531, 291] width 1063 height 541
click at [18, 551] on img "Ask AI" at bounding box center [18, 552] width 11 height 11
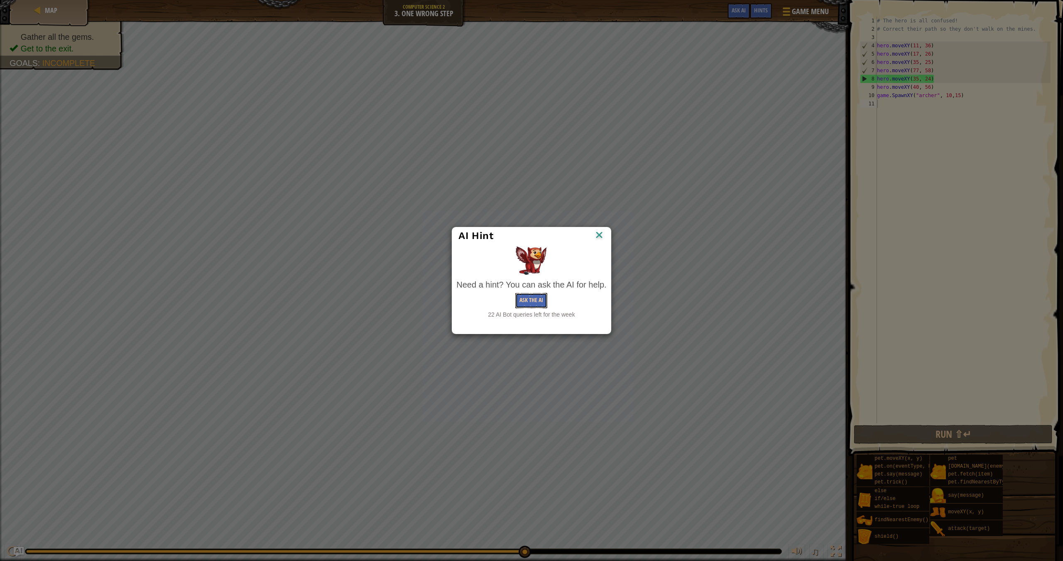
click at [538, 300] on button "Ask the AI" at bounding box center [531, 300] width 32 height 15
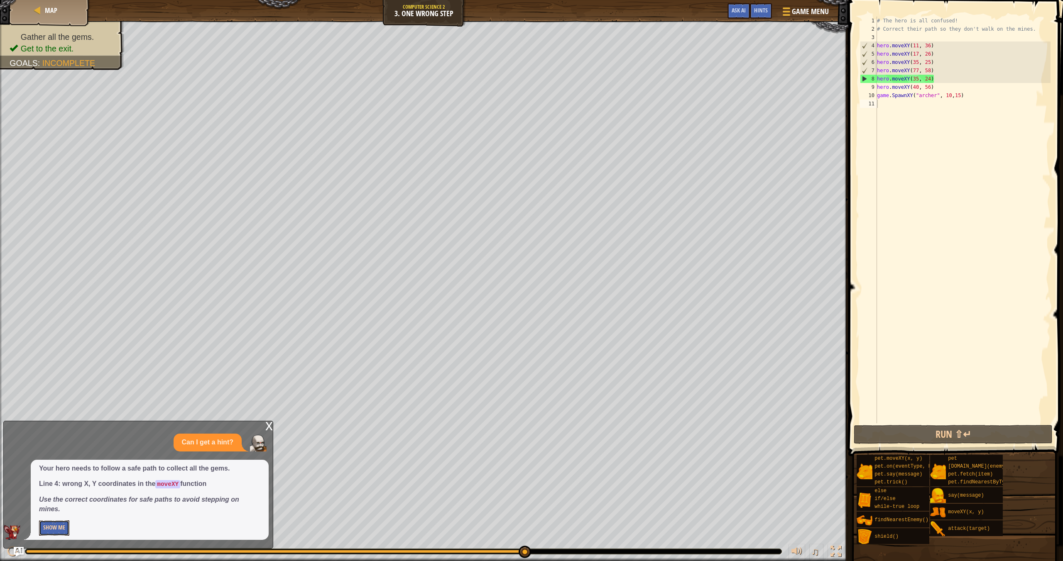
click at [50, 533] on button "Show Me" at bounding box center [54, 528] width 30 height 15
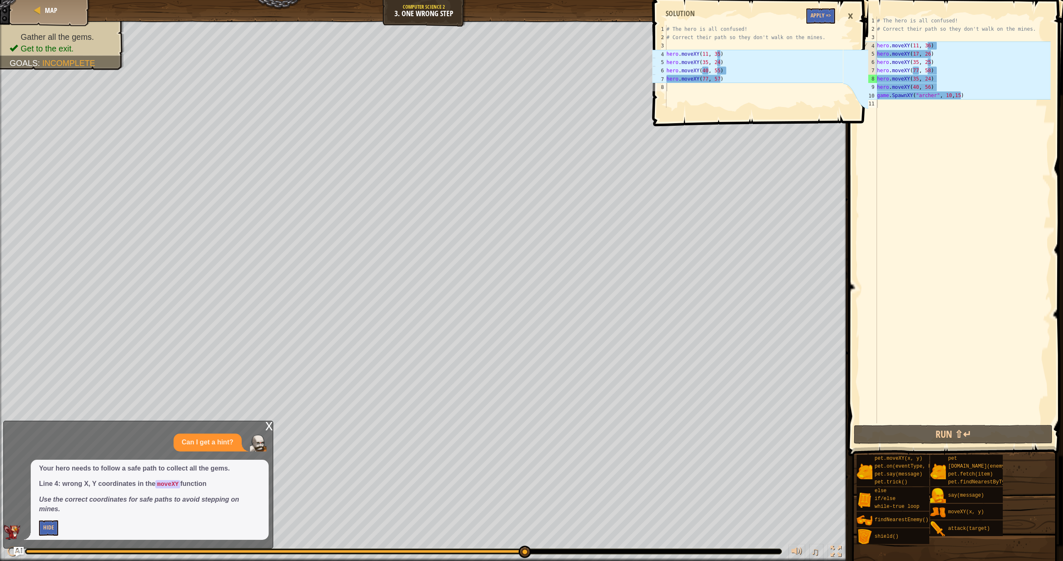
click at [917, 55] on div "# The hero is all confused! # Correct their path so they don't walk on the mine…" at bounding box center [962, 228] width 175 height 423
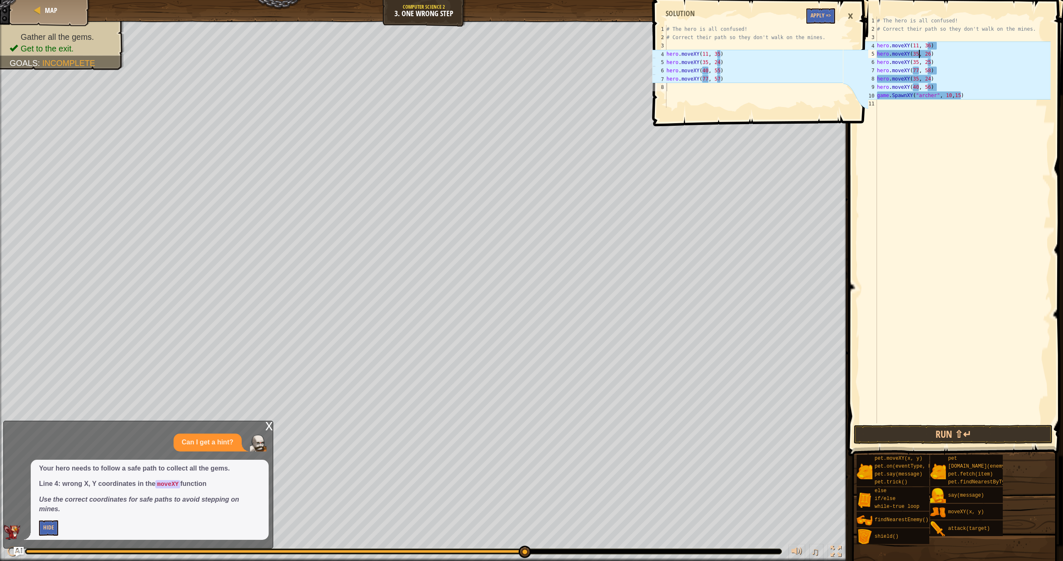
scroll to position [4, 3]
click at [932, 53] on div "# The hero is all confused! # Correct their path so they don't walk on the mine…" at bounding box center [962, 228] width 175 height 423
click at [918, 70] on div "# The hero is all confused! # Correct their path so they don't walk on the mine…" at bounding box center [962, 228] width 175 height 423
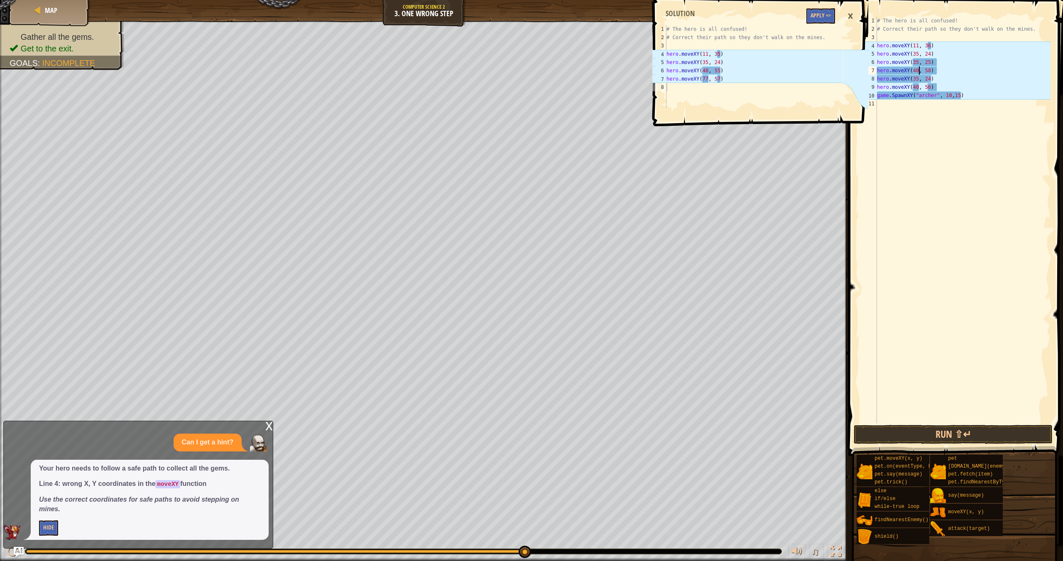
click at [932, 70] on div "# The hero is all confused! # Correct their path so they don't walk on the mine…" at bounding box center [962, 228] width 175 height 423
click at [919, 78] on div "# The hero is all confused! # Correct their path so they don't walk on the mine…" at bounding box center [962, 228] width 175 height 423
drag, startPoint x: 930, startPoint y: 78, endPoint x: 945, endPoint y: 91, distance: 19.4
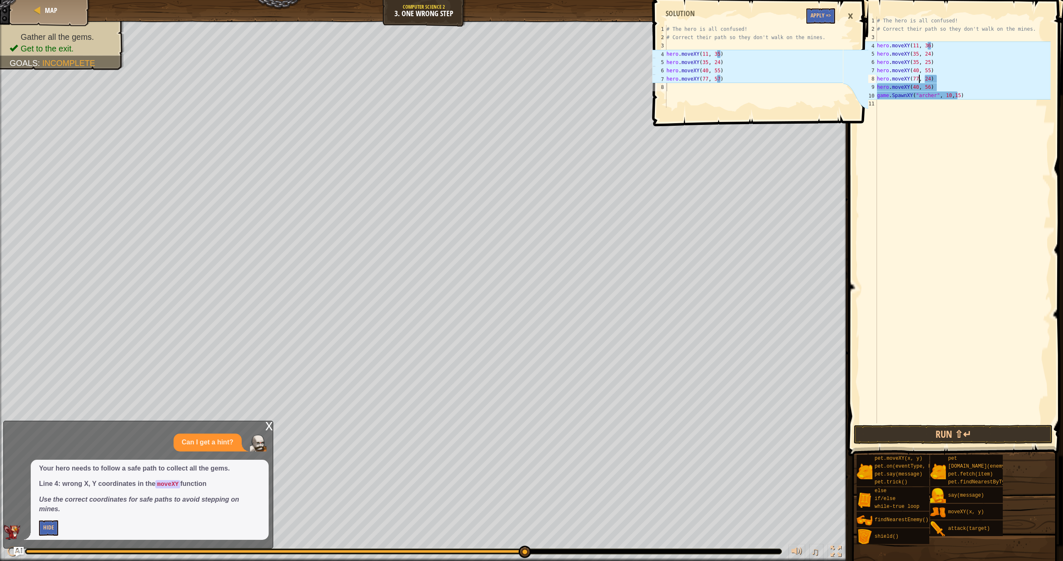
click at [931, 79] on div "# The hero is all confused! # Correct their path so they don't walk on the mine…" at bounding box center [962, 228] width 175 height 423
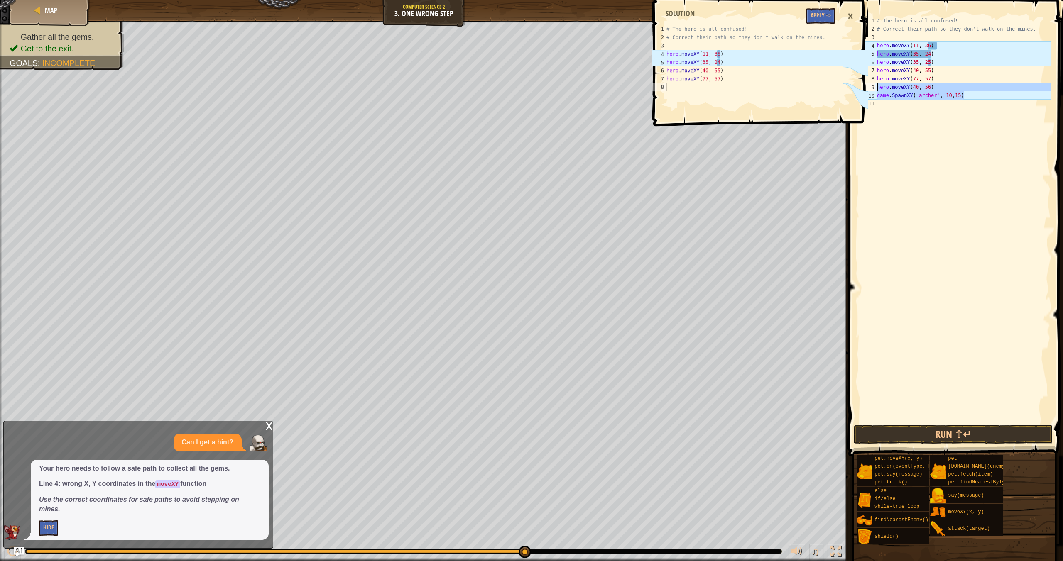
drag, startPoint x: 982, startPoint y: 97, endPoint x: 872, endPoint y: 88, distance: 110.0
click at [872, 88] on div "hero.moveXY(77, 57) 1 2 3 4 5 6 7 8 9 10 11 # The hero is all confused! # Corre…" at bounding box center [954, 220] width 192 height 407
type textarea "hero.moveXY(40, 56) game.SpawnXY("[PERSON_NAME]", 10,15)"
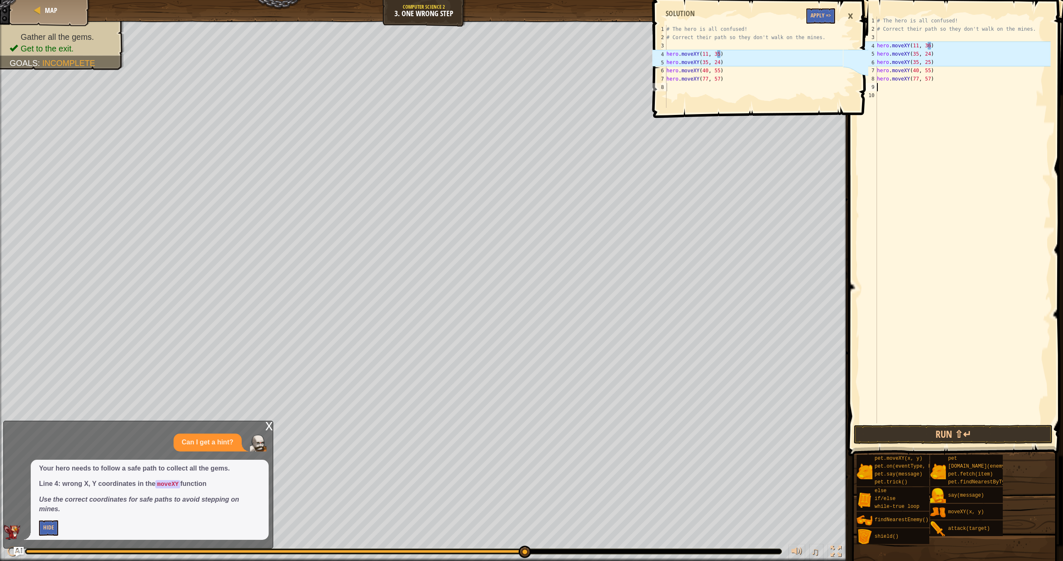
scroll to position [4, 0]
click at [964, 432] on button "Run ⇧↵" at bounding box center [953, 434] width 199 height 19
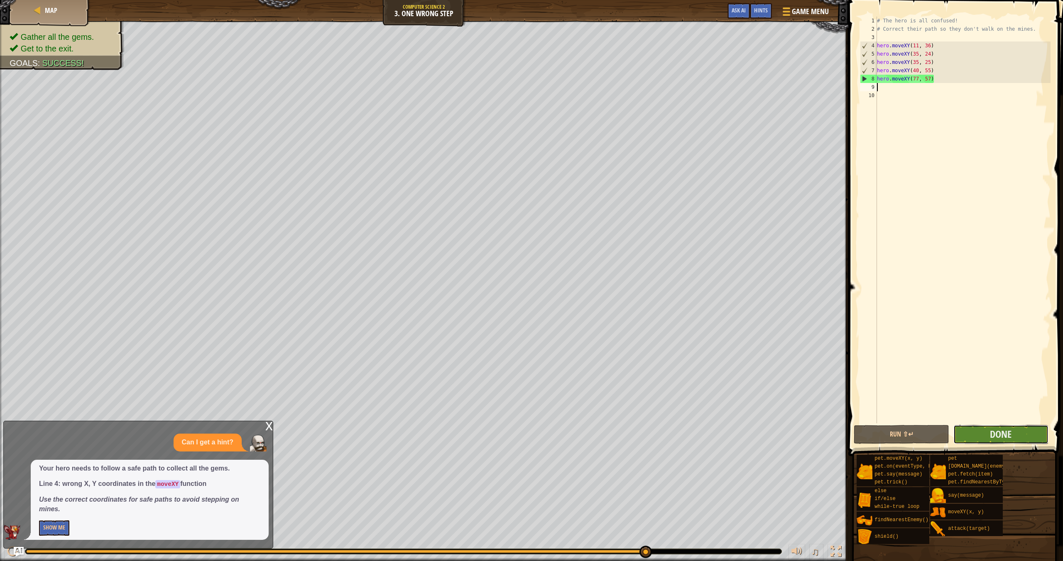
click at [964, 432] on button "Done" at bounding box center [1000, 434] width 95 height 19
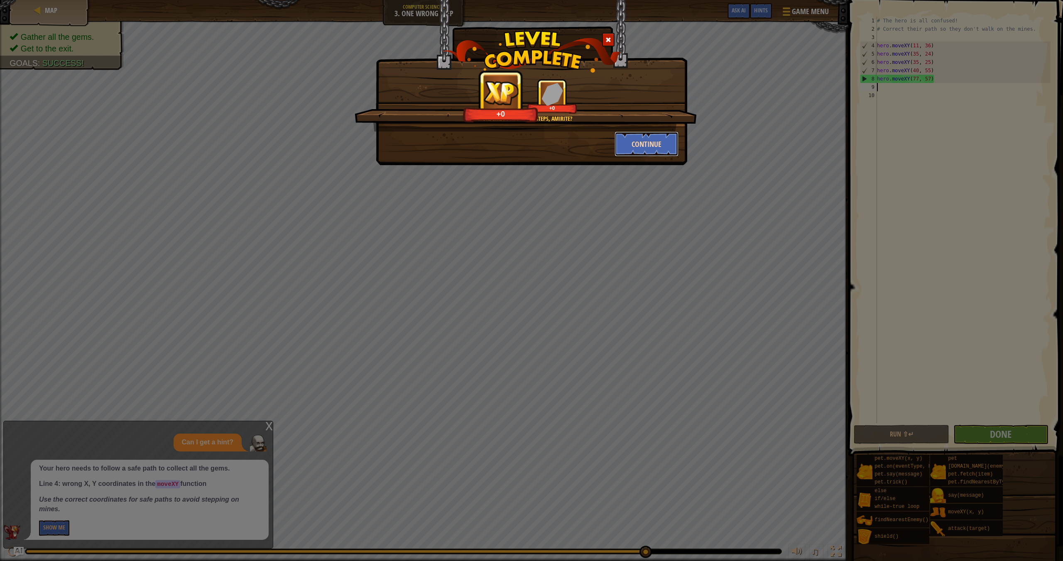
click at [618, 136] on button "Continue" at bounding box center [646, 144] width 64 height 25
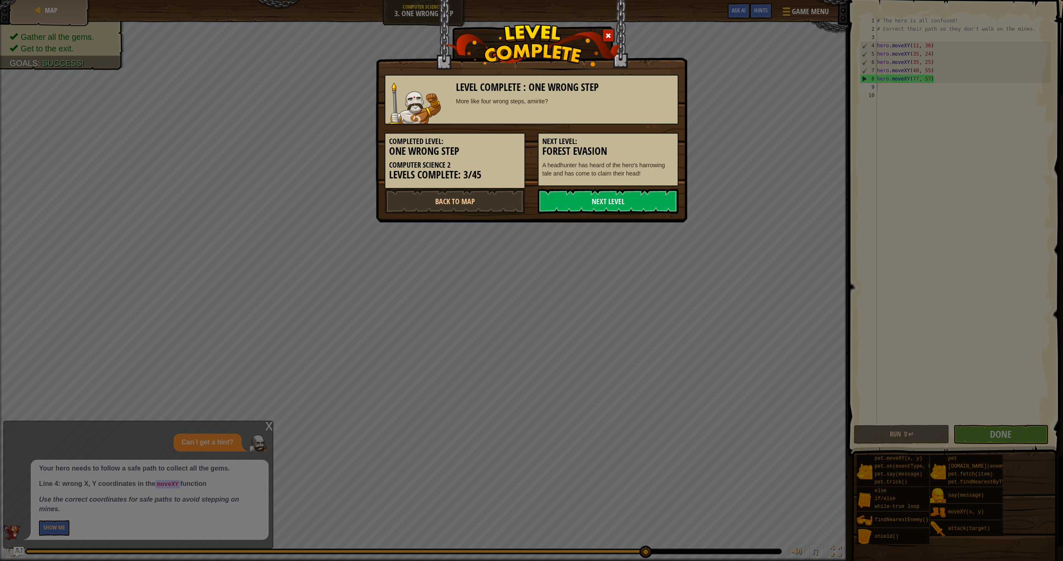
click at [641, 150] on h3 "Forest Evasion" at bounding box center [608, 151] width 132 height 11
click at [645, 207] on link "Next Level" at bounding box center [608, 201] width 141 height 25
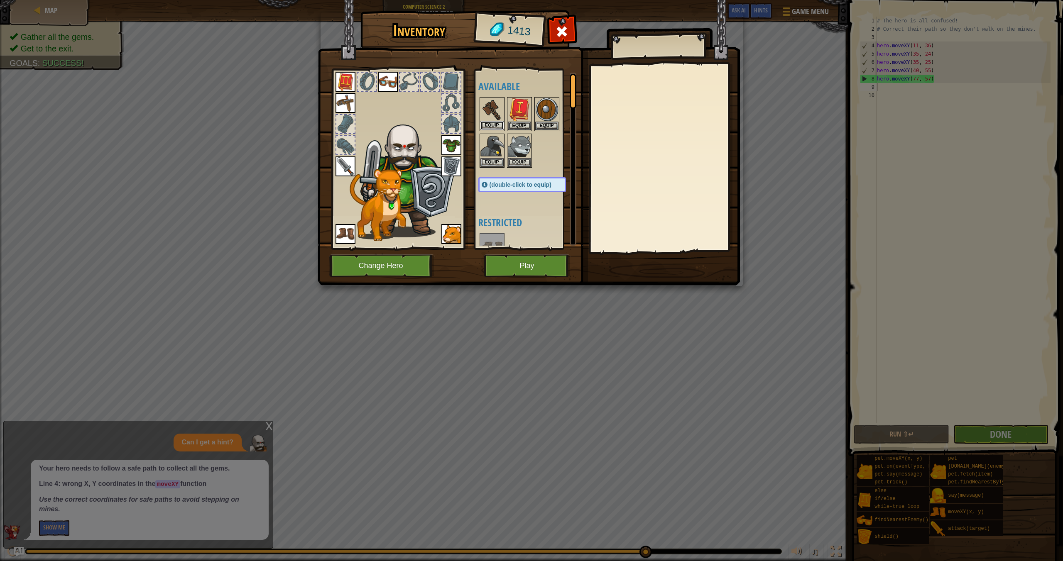
click at [492, 123] on button "Equip" at bounding box center [491, 125] width 23 height 9
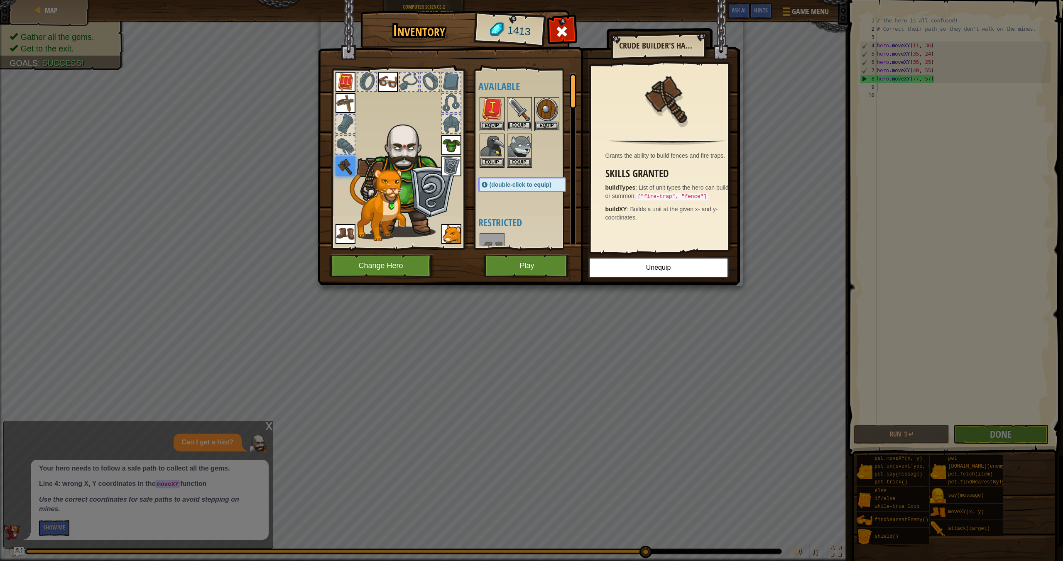
click at [512, 127] on button "Equip" at bounding box center [519, 125] width 23 height 9
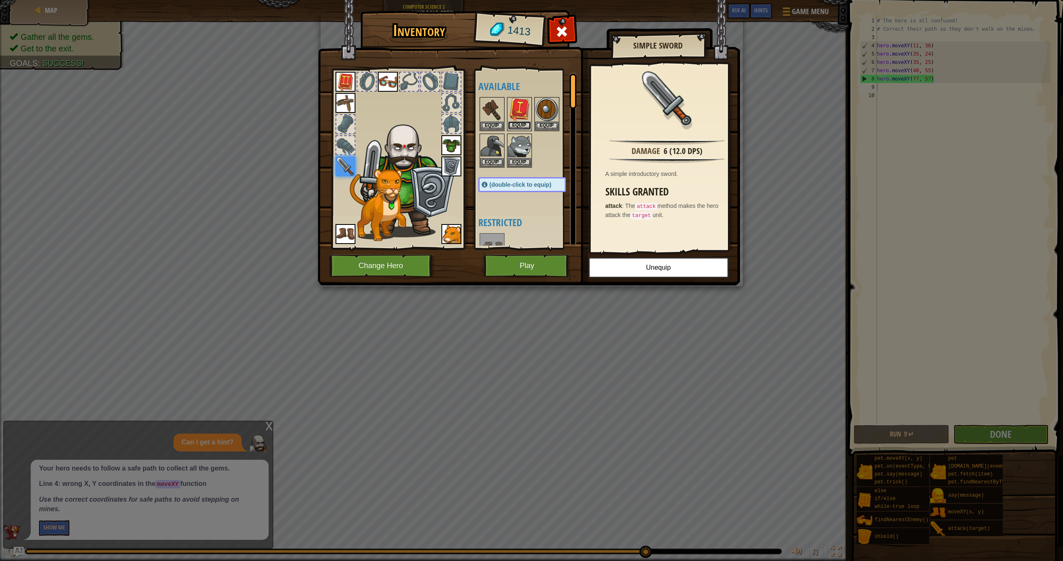
click at [513, 125] on button "Equip" at bounding box center [519, 125] width 23 height 9
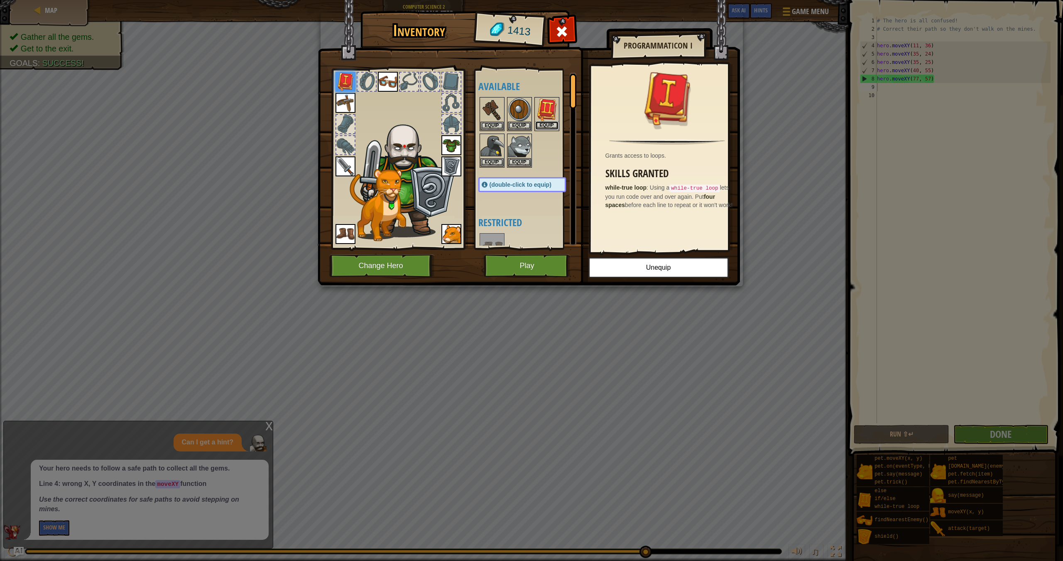
click at [543, 122] on button "Equip" at bounding box center [546, 125] width 23 height 9
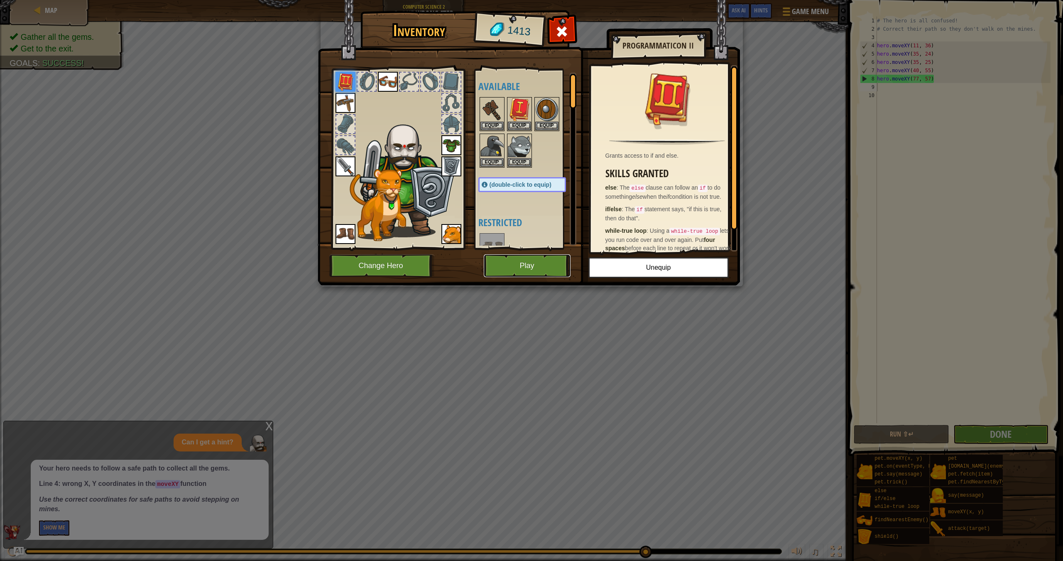
click at [562, 268] on button "Play" at bounding box center [527, 265] width 87 height 23
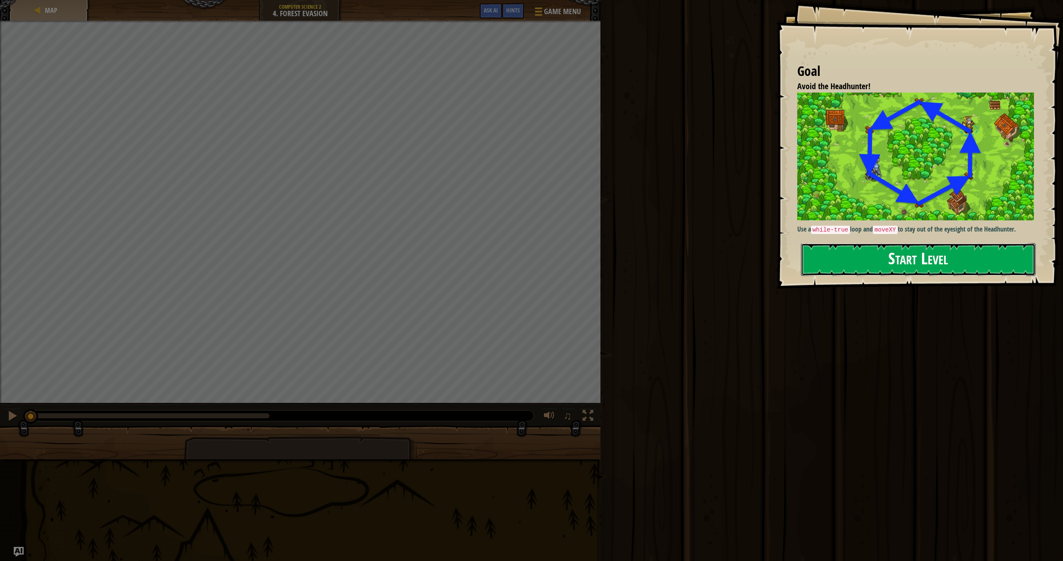
click at [872, 259] on button "Start Level" at bounding box center [918, 259] width 235 height 33
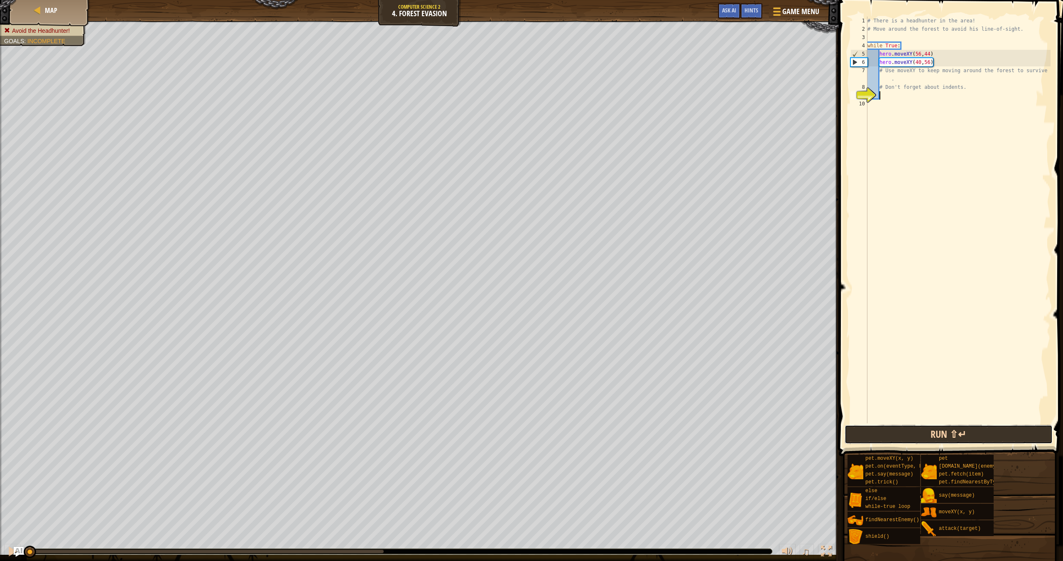
click at [960, 437] on button "Run ⇧↵" at bounding box center [948, 434] width 208 height 19
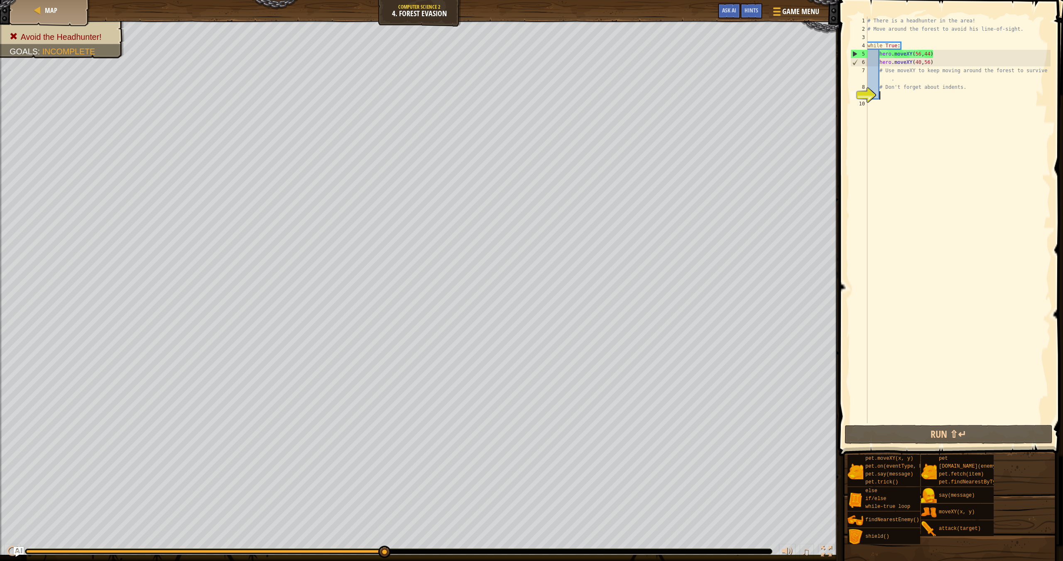
drag, startPoint x: 930, startPoint y: 63, endPoint x: 935, endPoint y: 67, distance: 6.5
click at [930, 63] on div "# There is a headhunter in the area! # Move around the forest to avoid his line…" at bounding box center [958, 228] width 185 height 423
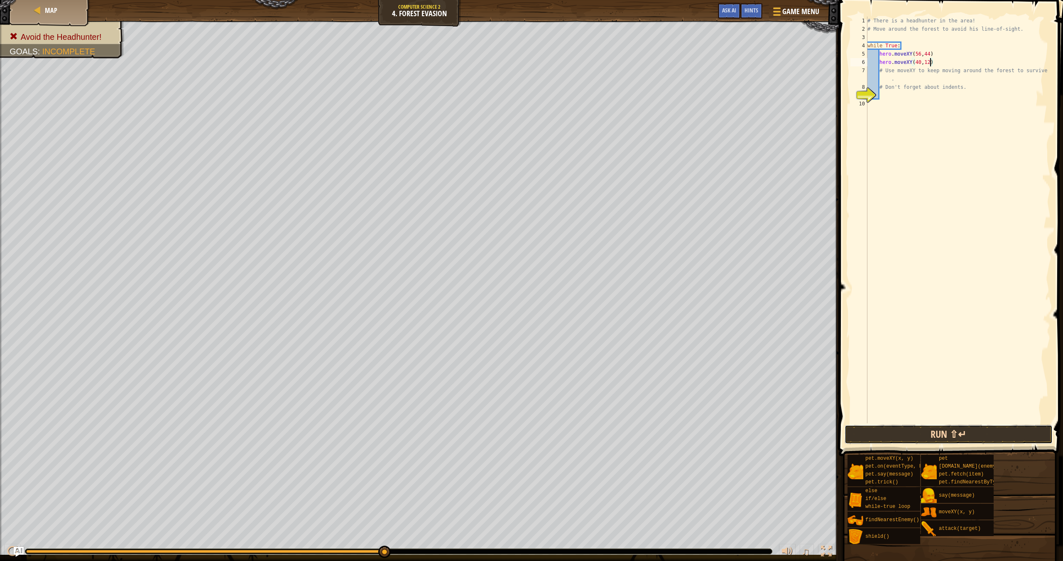
click at [989, 436] on button "Run ⇧↵" at bounding box center [948, 434] width 208 height 19
click at [920, 61] on div "# There is a headhunter in the area! # Move around the forest to avoid his line…" at bounding box center [958, 228] width 185 height 423
click at [1011, 424] on span at bounding box center [951, 216] width 231 height 481
click at [1014, 433] on button "Run ⇧↵" at bounding box center [948, 434] width 208 height 19
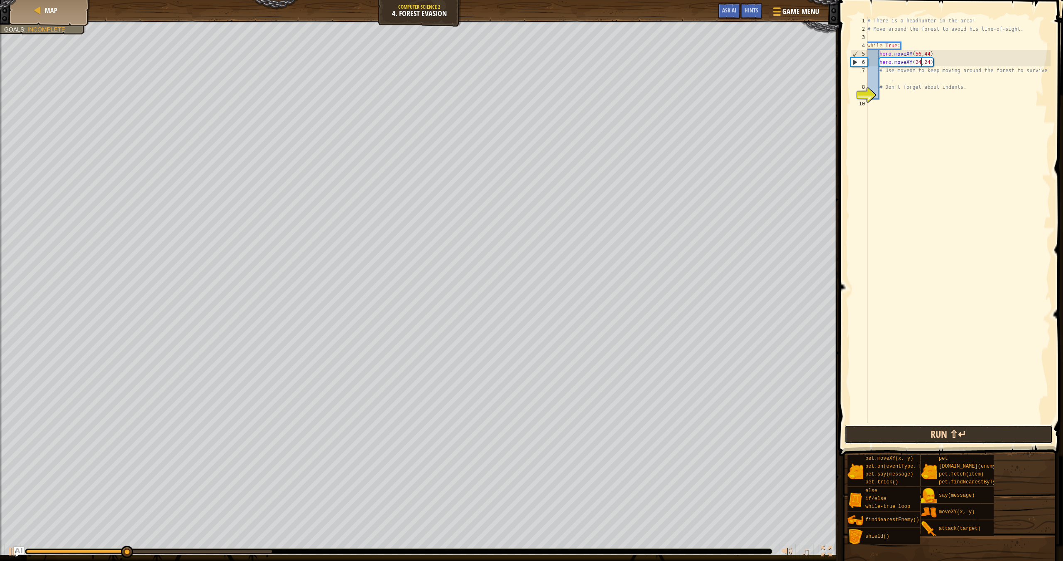
click at [1008, 433] on button "Run ⇧↵" at bounding box center [948, 434] width 208 height 19
click at [931, 62] on div "# There is a headhunter in the area! # Move around the forest to avoid his line…" at bounding box center [958, 228] width 185 height 423
click at [920, 61] on div "# There is a headhunter in the area! # Move around the forest to avoid his line…" at bounding box center [958, 228] width 185 height 423
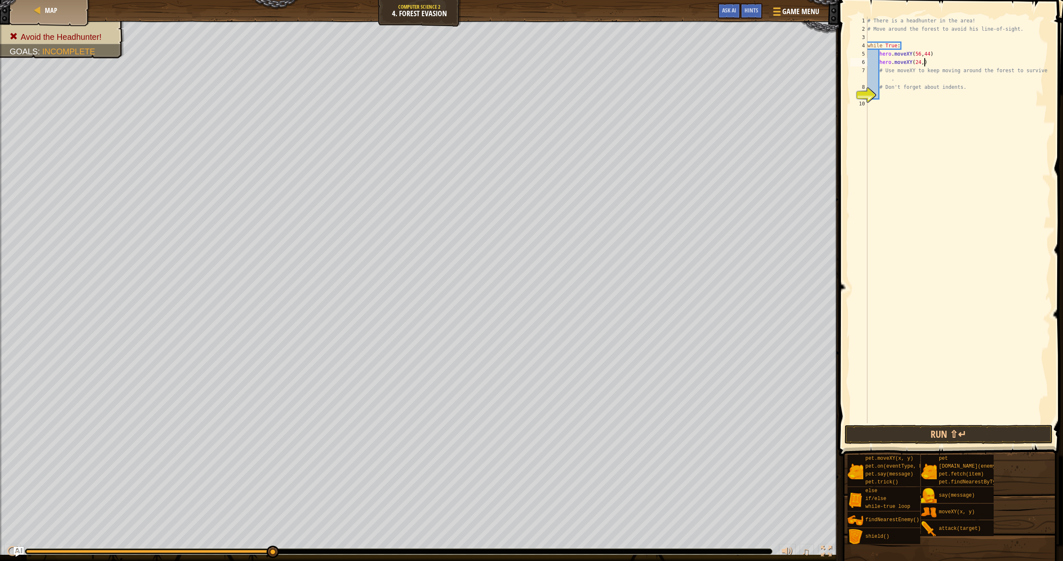
click at [924, 63] on div "# There is a headhunter in the area! # Move around the forest to avoid his line…" at bounding box center [958, 228] width 185 height 423
click at [993, 432] on button "Run ⇧↵" at bounding box center [948, 434] width 208 height 19
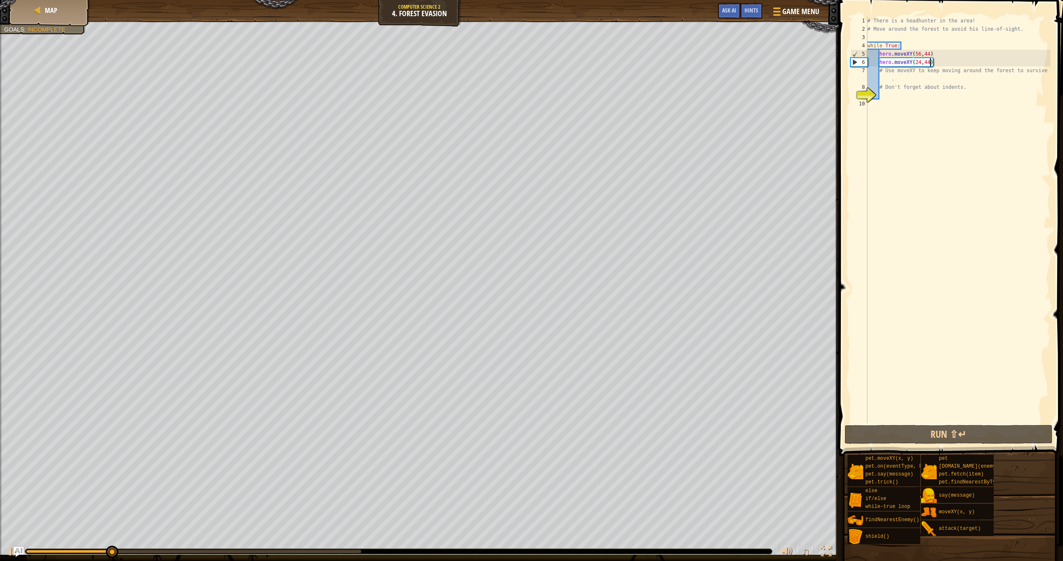
drag, startPoint x: 919, startPoint y: 62, endPoint x: 925, endPoint y: 64, distance: 5.8
click at [920, 62] on div "# There is a headhunter in the area! # Move around the forest to avoid his line…" at bounding box center [958, 228] width 185 height 423
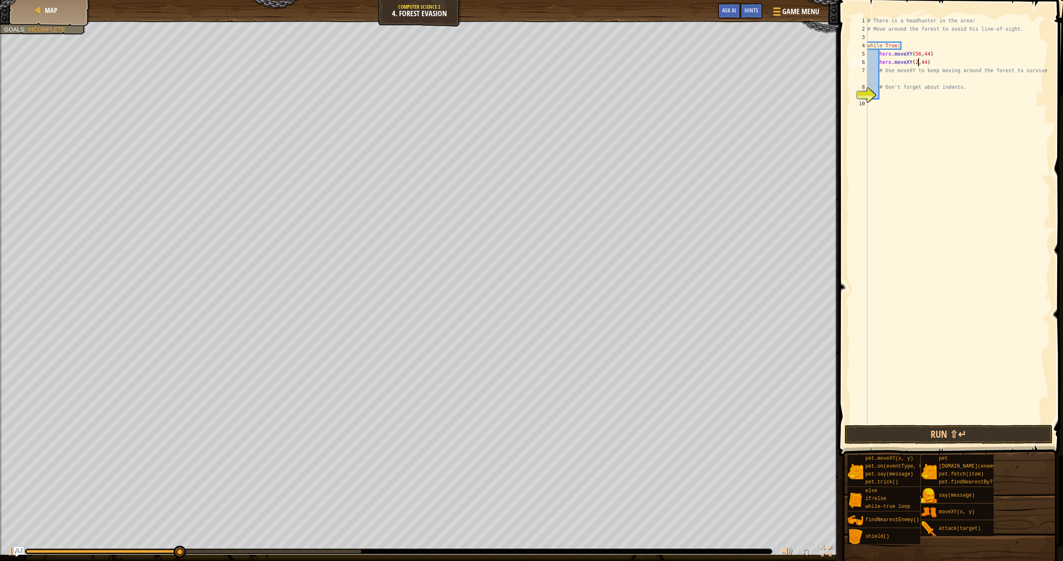
scroll to position [4, 5]
click at [924, 62] on div "# There is a headhunter in the area! # Move around the forest to avoid his line…" at bounding box center [958, 228] width 185 height 423
click at [915, 62] on div "# There is a headhunter in the area! # Move around the forest to avoid his line…" at bounding box center [958, 228] width 185 height 423
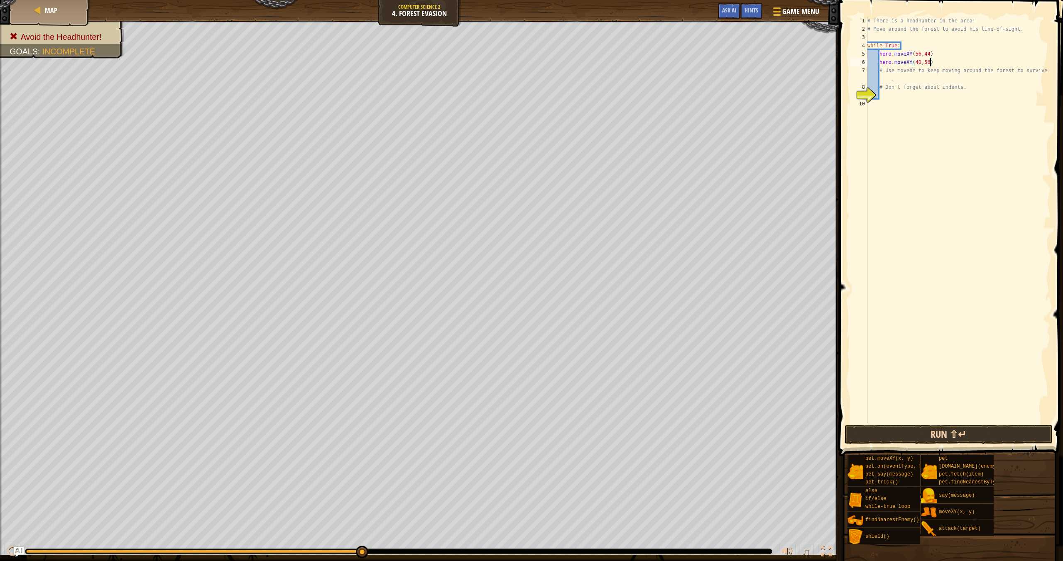
type textarea "hero.moveXY(40,56)"
click at [952, 439] on button "Run ⇧↵" at bounding box center [948, 434] width 208 height 19
